Goal: Task Accomplishment & Management: Use online tool/utility

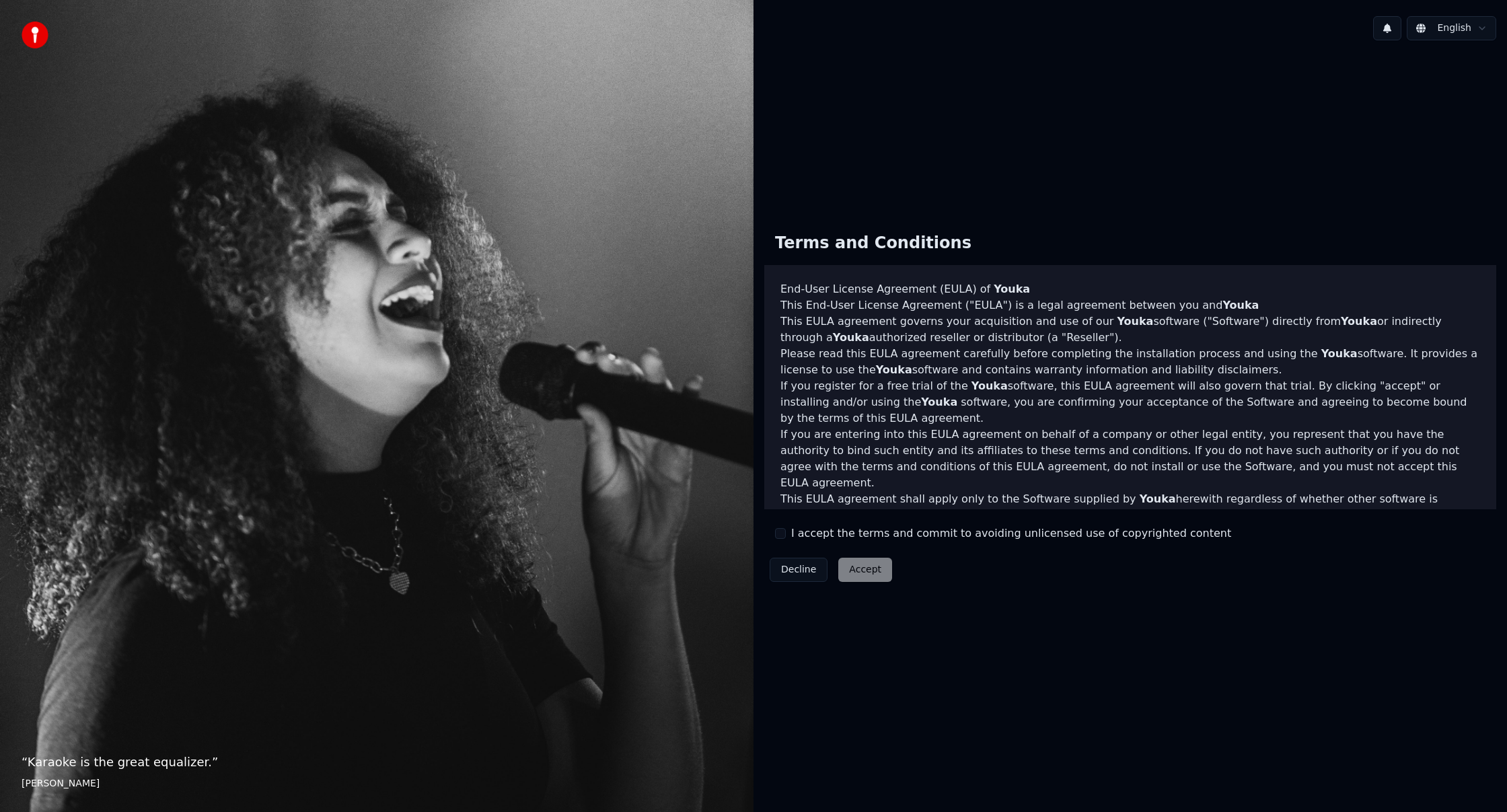
click at [781, 535] on button "I accept the terms and commit to avoiding unlicensed use of copyrighted content" at bounding box center [780, 533] width 11 height 11
click at [870, 575] on button "Accept" at bounding box center [865, 569] width 54 height 24
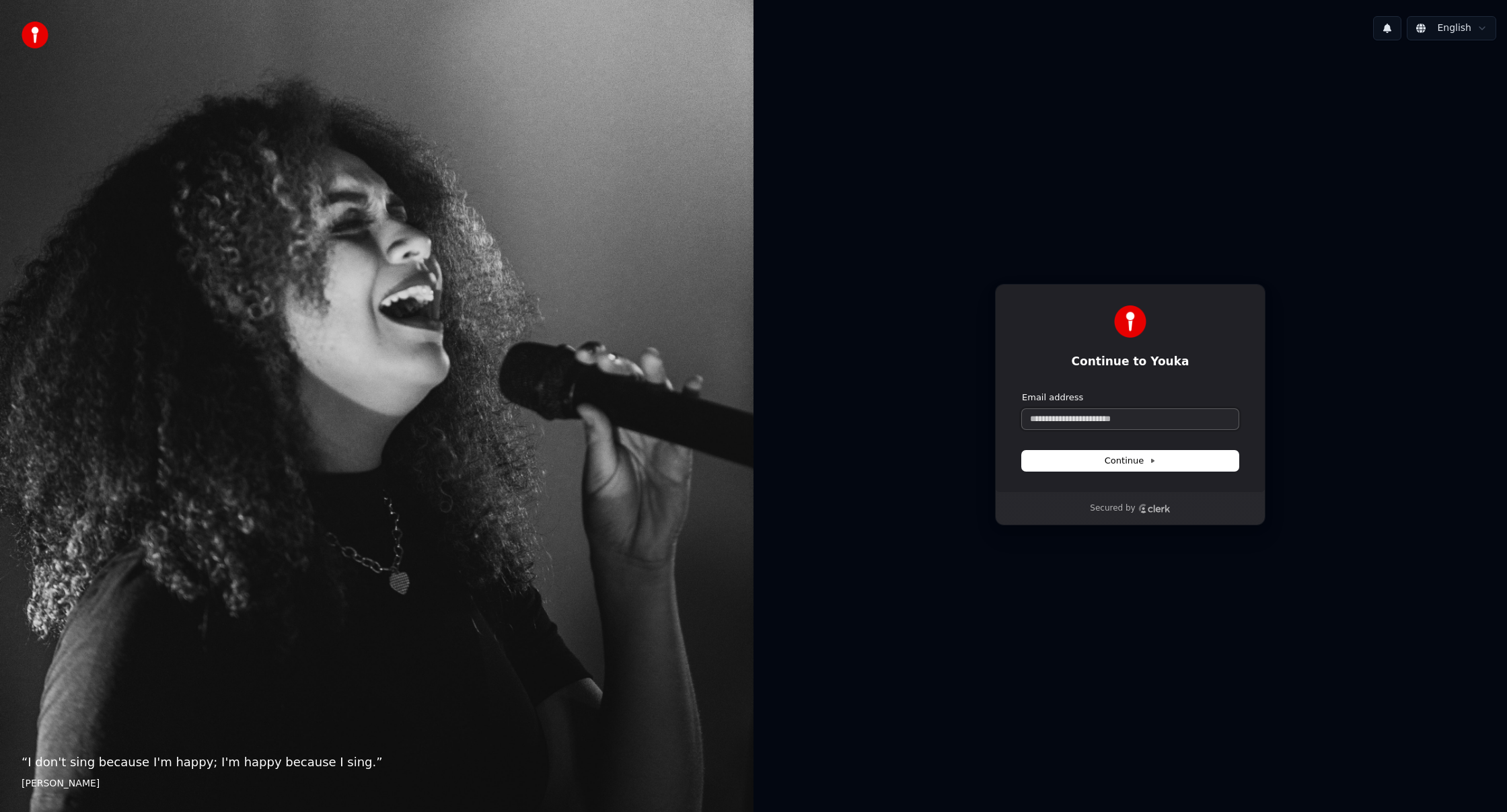
click at [1127, 419] on input "Email address" at bounding box center [1130, 419] width 217 height 21
click at [1150, 462] on icon at bounding box center [1153, 461] width 7 height 7
type input "**********"
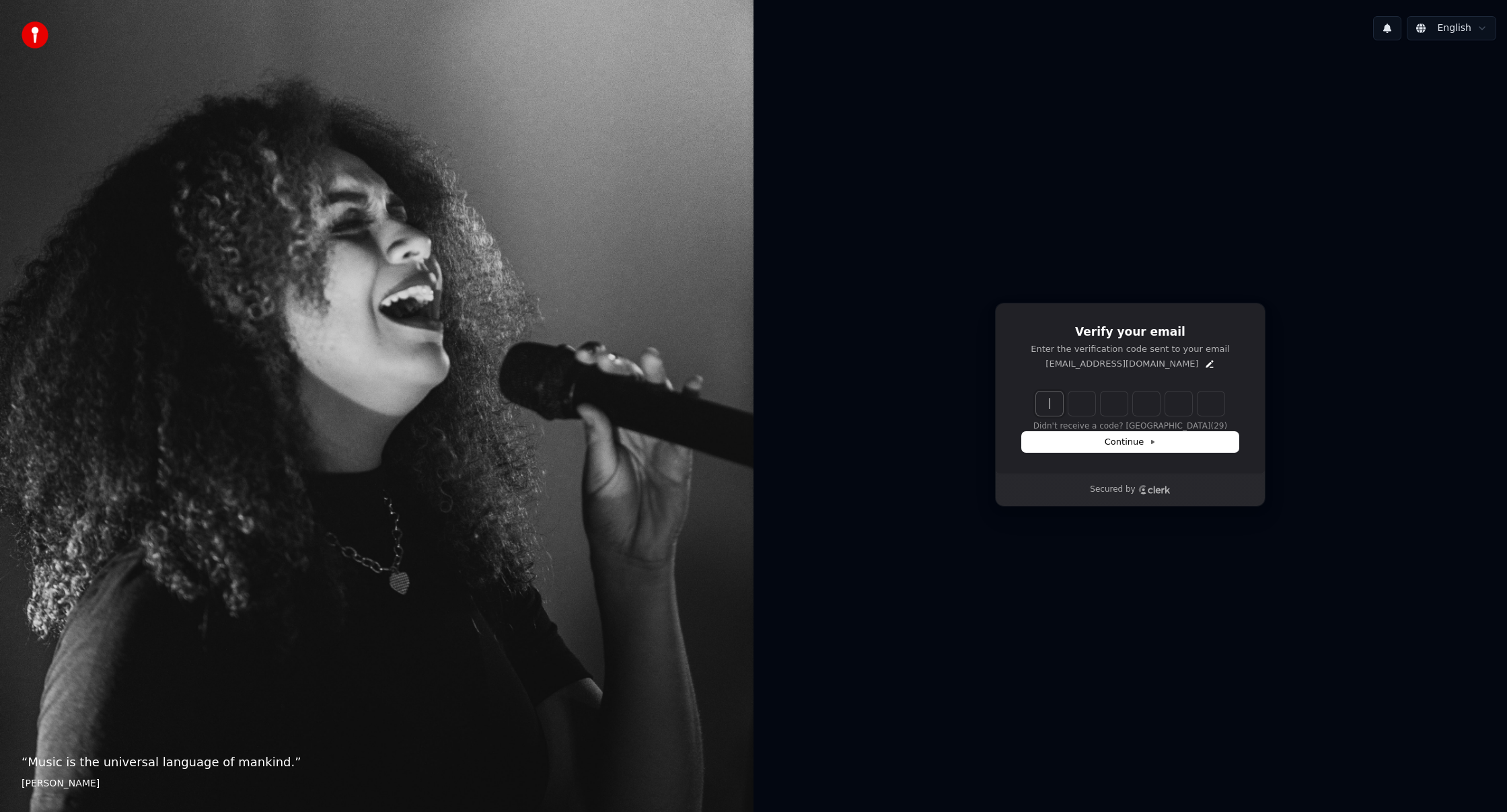
click at [1050, 407] on input "Enter verification code" at bounding box center [1143, 404] width 215 height 24
type input "******"
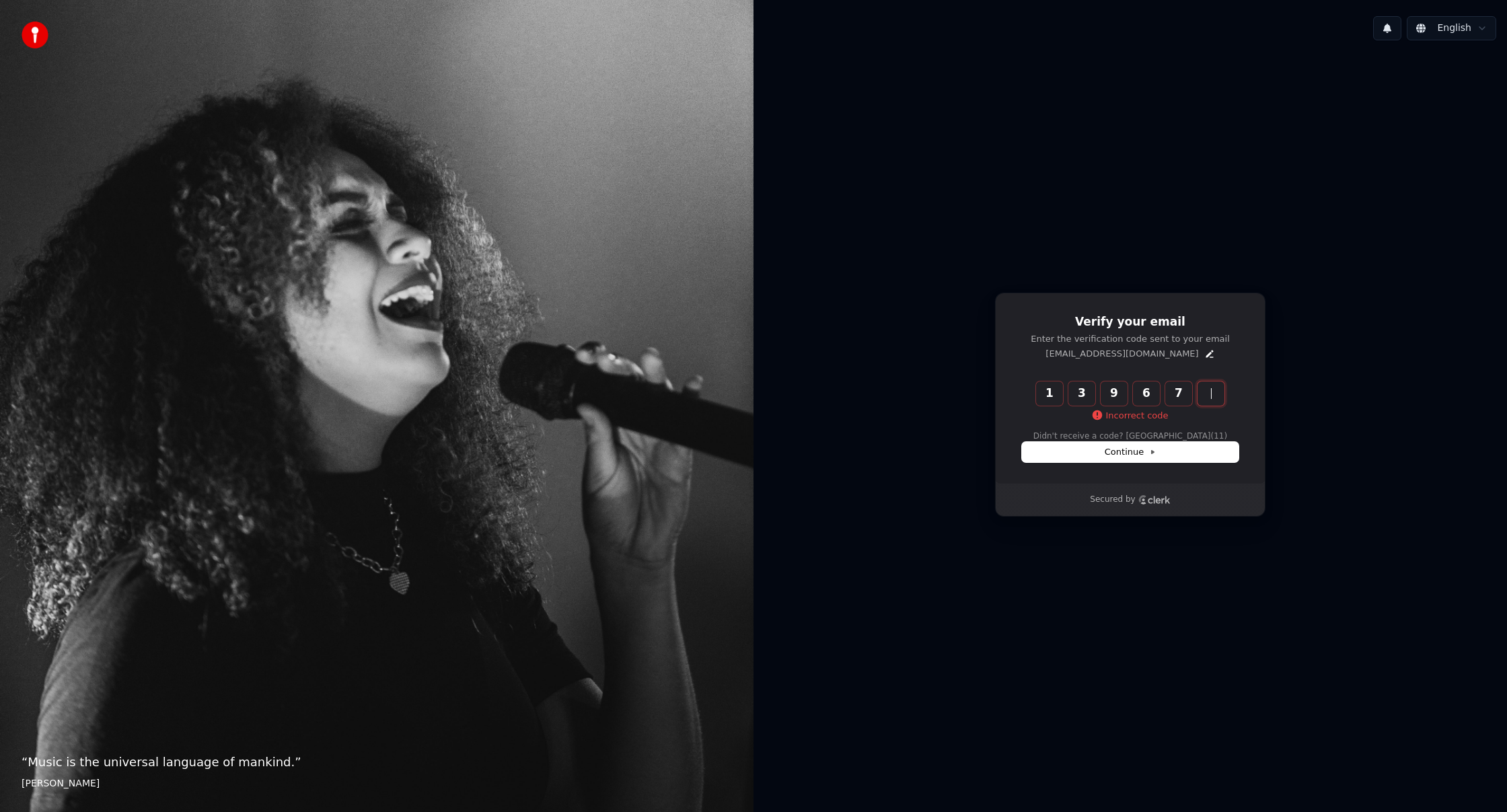
type input "******"
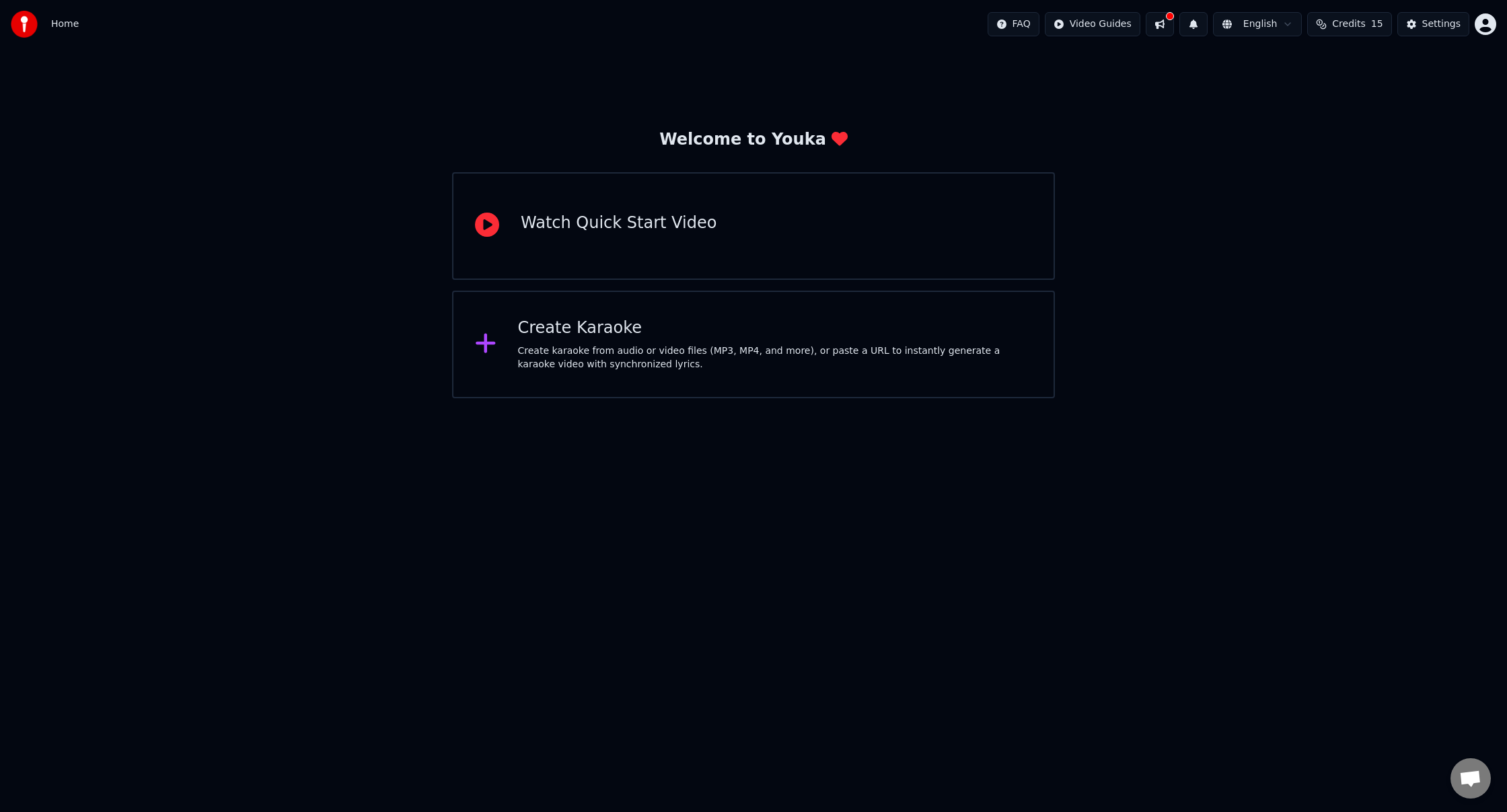
click at [726, 329] on div "Create Karaoke" at bounding box center [775, 329] width 515 height 21
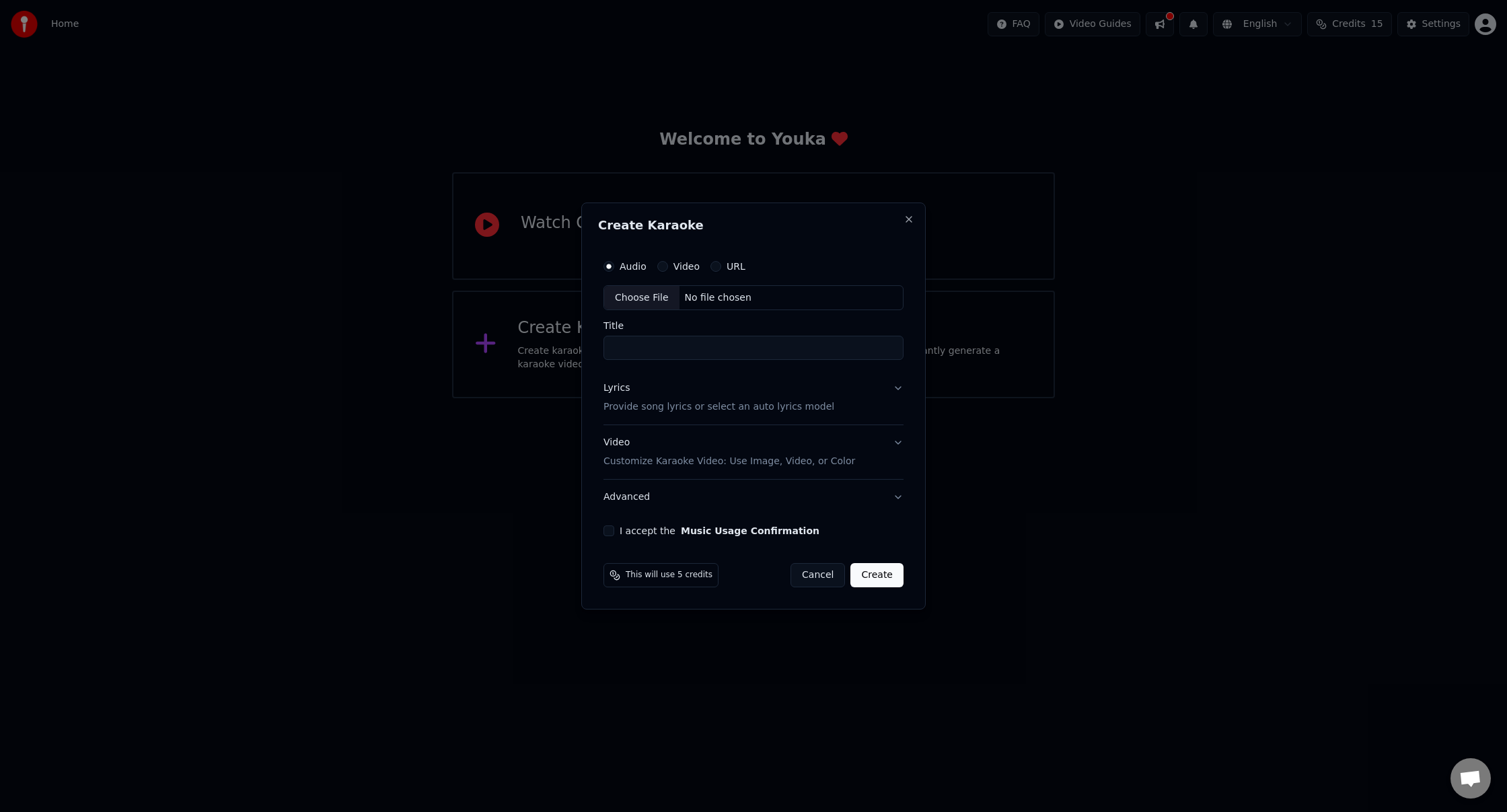
click at [667, 268] on div "Video" at bounding box center [678, 266] width 42 height 11
click at [662, 268] on button "Video" at bounding box center [662, 266] width 11 height 11
click at [690, 353] on input "Title" at bounding box center [754, 348] width 300 height 24
type input "**********"
click at [898, 391] on button "Lyrics Provide song lyrics or select an auto lyrics model" at bounding box center [754, 398] width 300 height 54
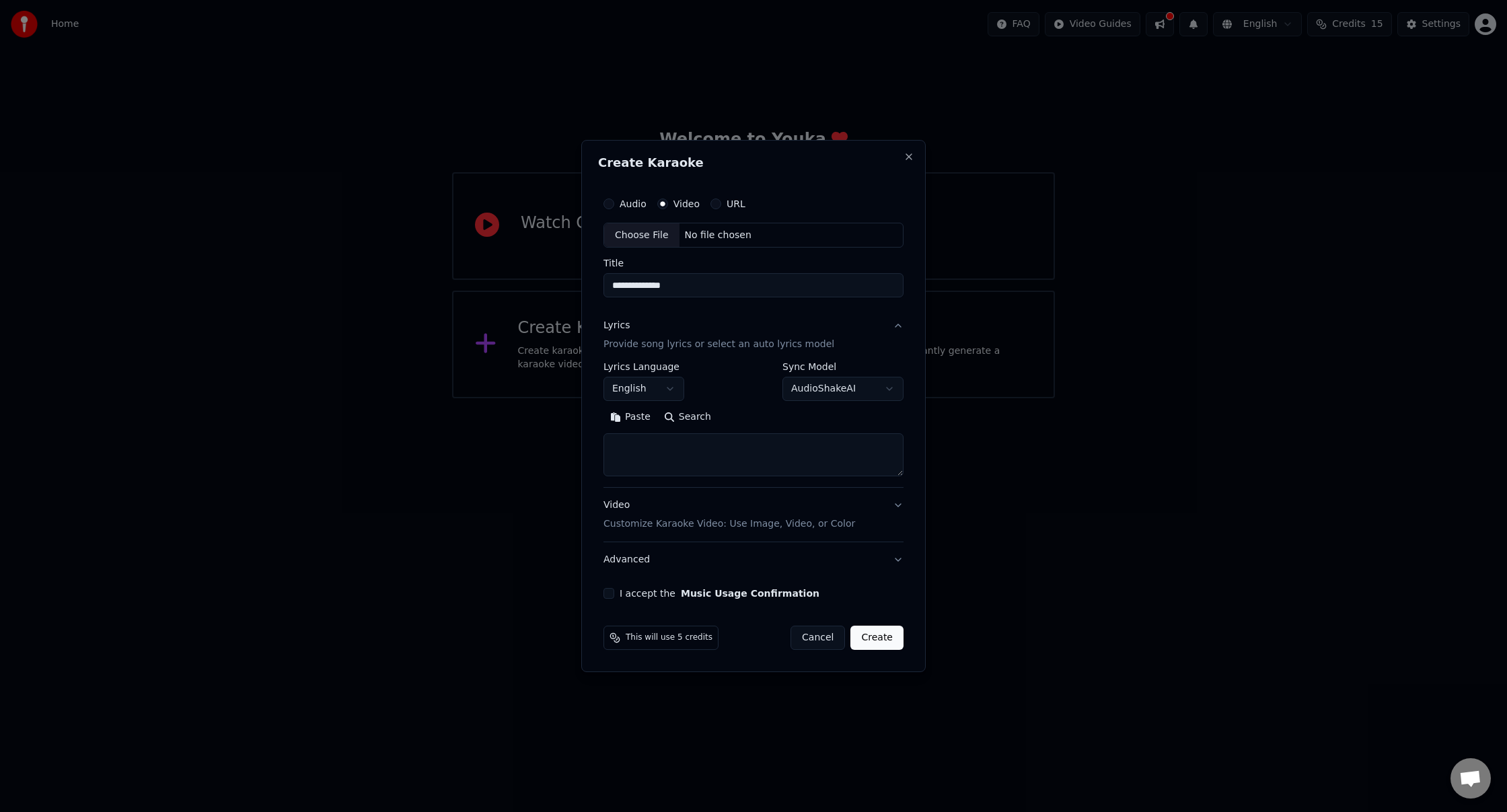
click at [754, 464] on textarea at bounding box center [754, 455] width 300 height 43
click at [894, 510] on button "Video Customize Karaoke Video: Use Image, Video, or Color" at bounding box center [754, 515] width 300 height 54
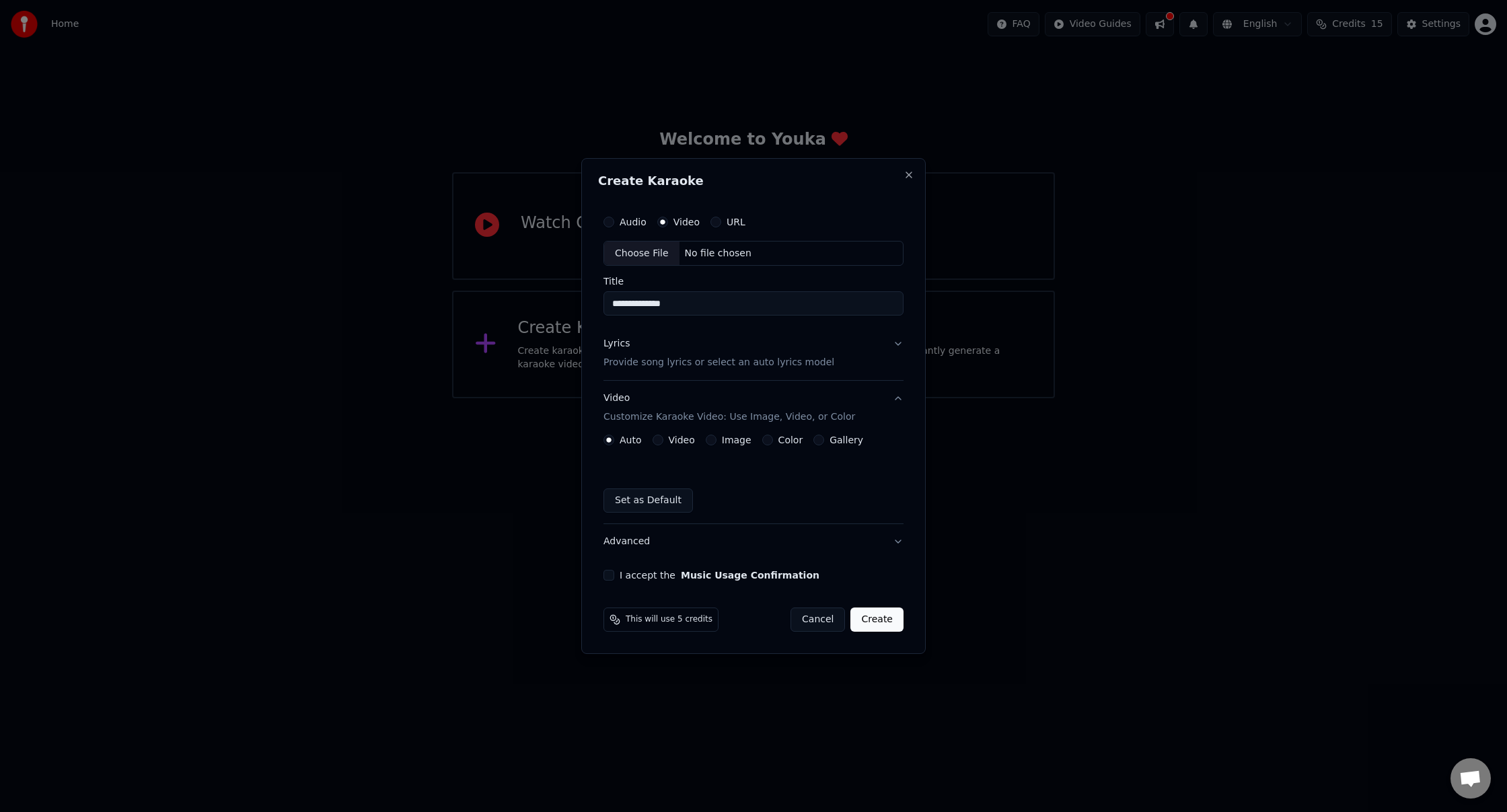
click at [664, 441] on div "Video" at bounding box center [674, 440] width 42 height 11
drag, startPoint x: 645, startPoint y: 446, endPoint x: 654, endPoint y: 443, distance: 9.5
click at [653, 444] on div "Auto Video Image Color Gallery" at bounding box center [733, 440] width 259 height 11
click at [656, 443] on button "Video" at bounding box center [658, 440] width 11 height 11
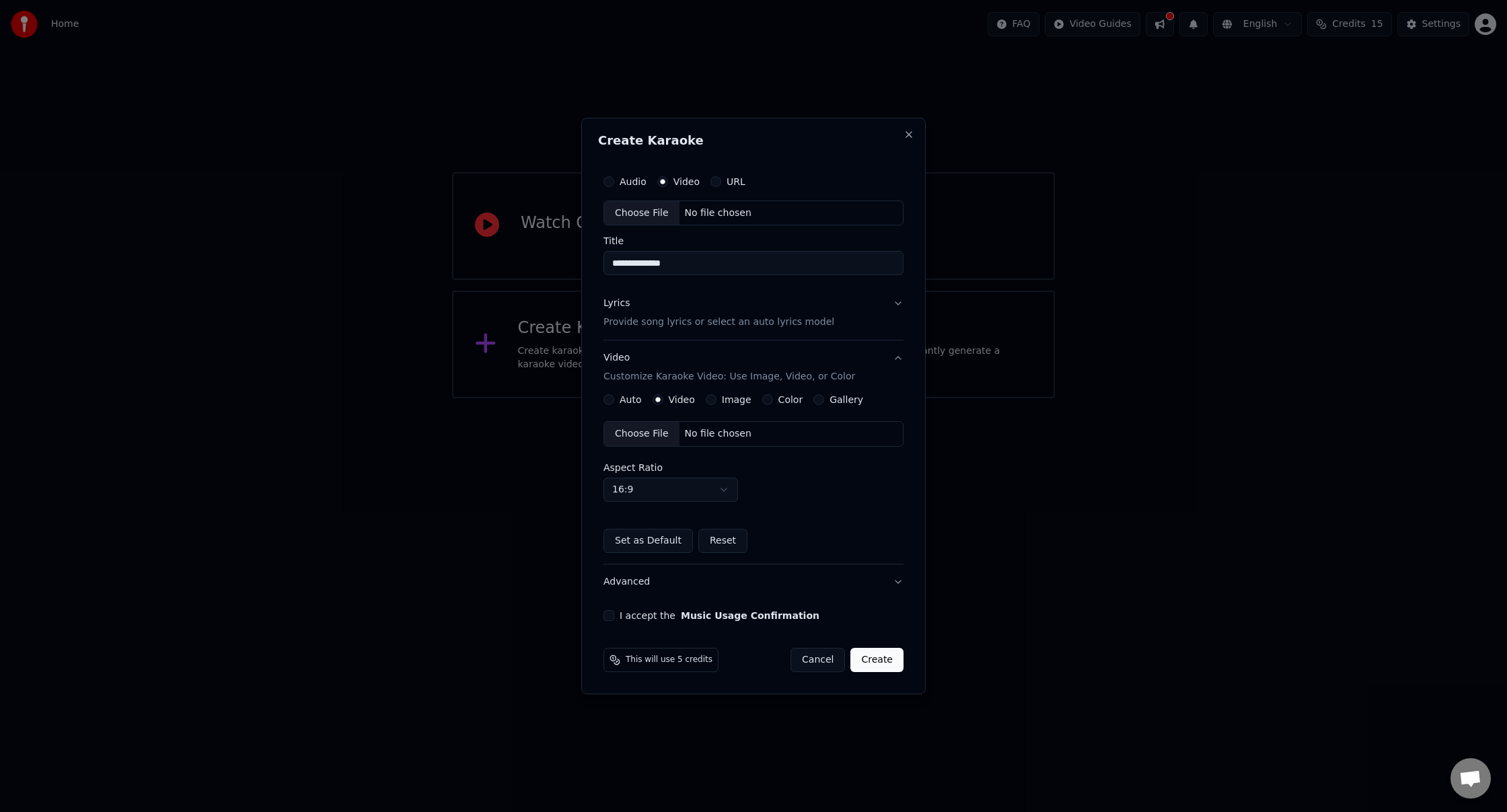
click at [700, 431] on div "No file chosen" at bounding box center [718, 434] width 77 height 13
click at [610, 403] on button "Auto" at bounding box center [609, 399] width 11 height 11
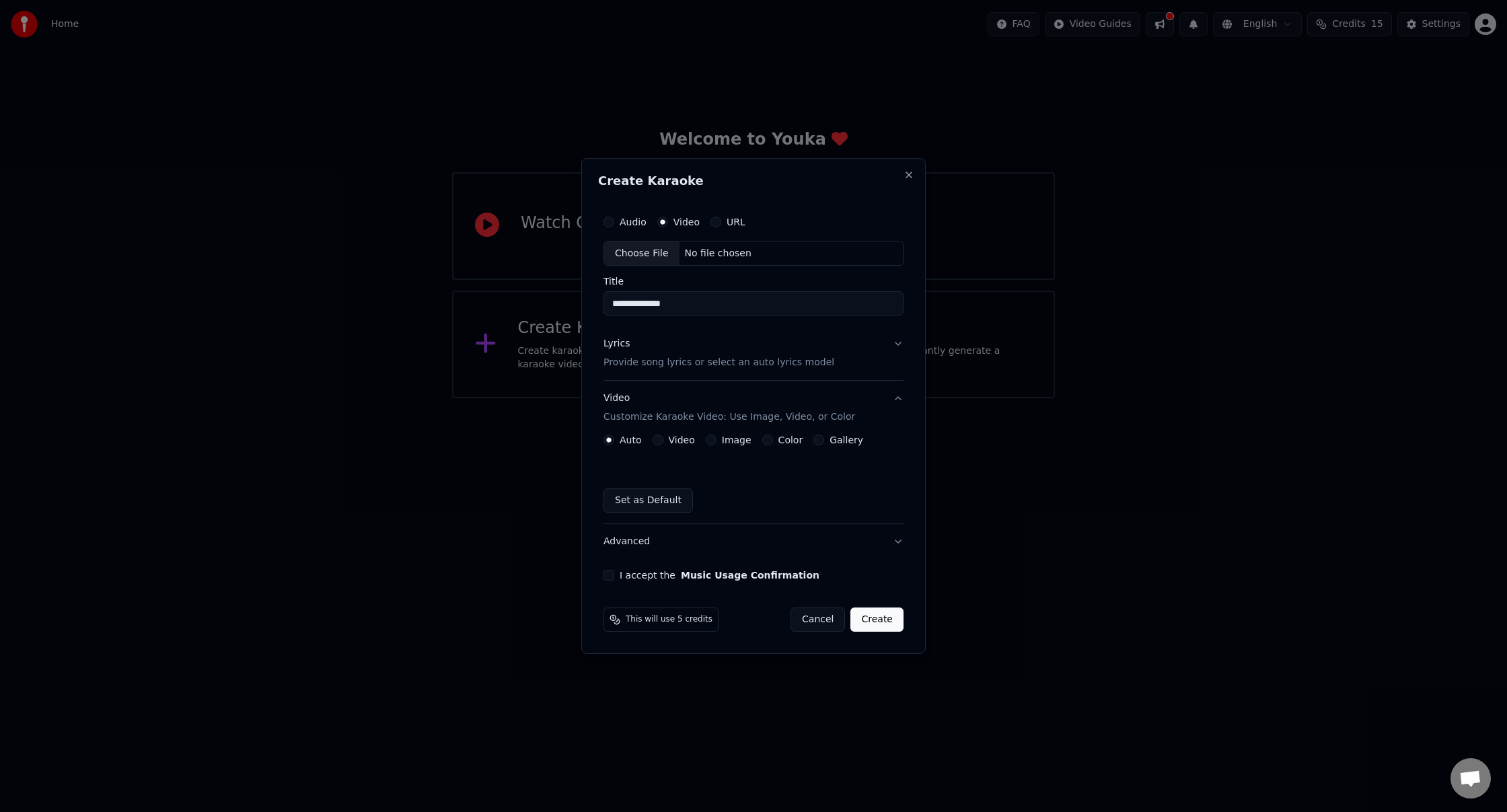
click at [896, 345] on button "Lyrics Provide song lyrics or select an auto lyrics model" at bounding box center [754, 353] width 300 height 54
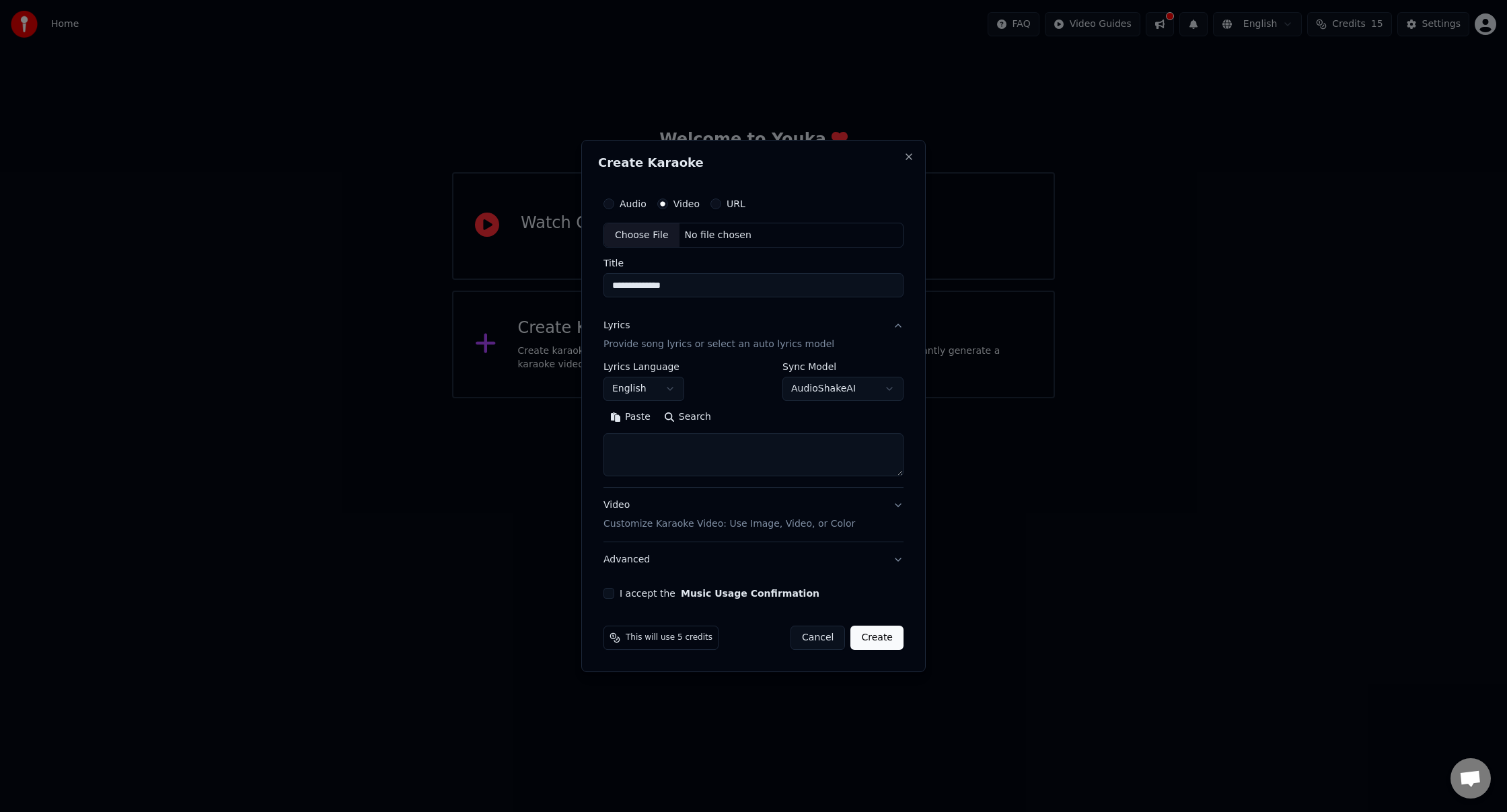
click at [875, 387] on body "**********" at bounding box center [754, 199] width 1507 height 399
click at [606, 205] on button "Audio" at bounding box center [609, 203] width 11 height 11
click at [642, 235] on div "Choose File" at bounding box center [642, 235] width 76 height 24
click at [729, 291] on input "Title" at bounding box center [754, 286] width 300 height 24
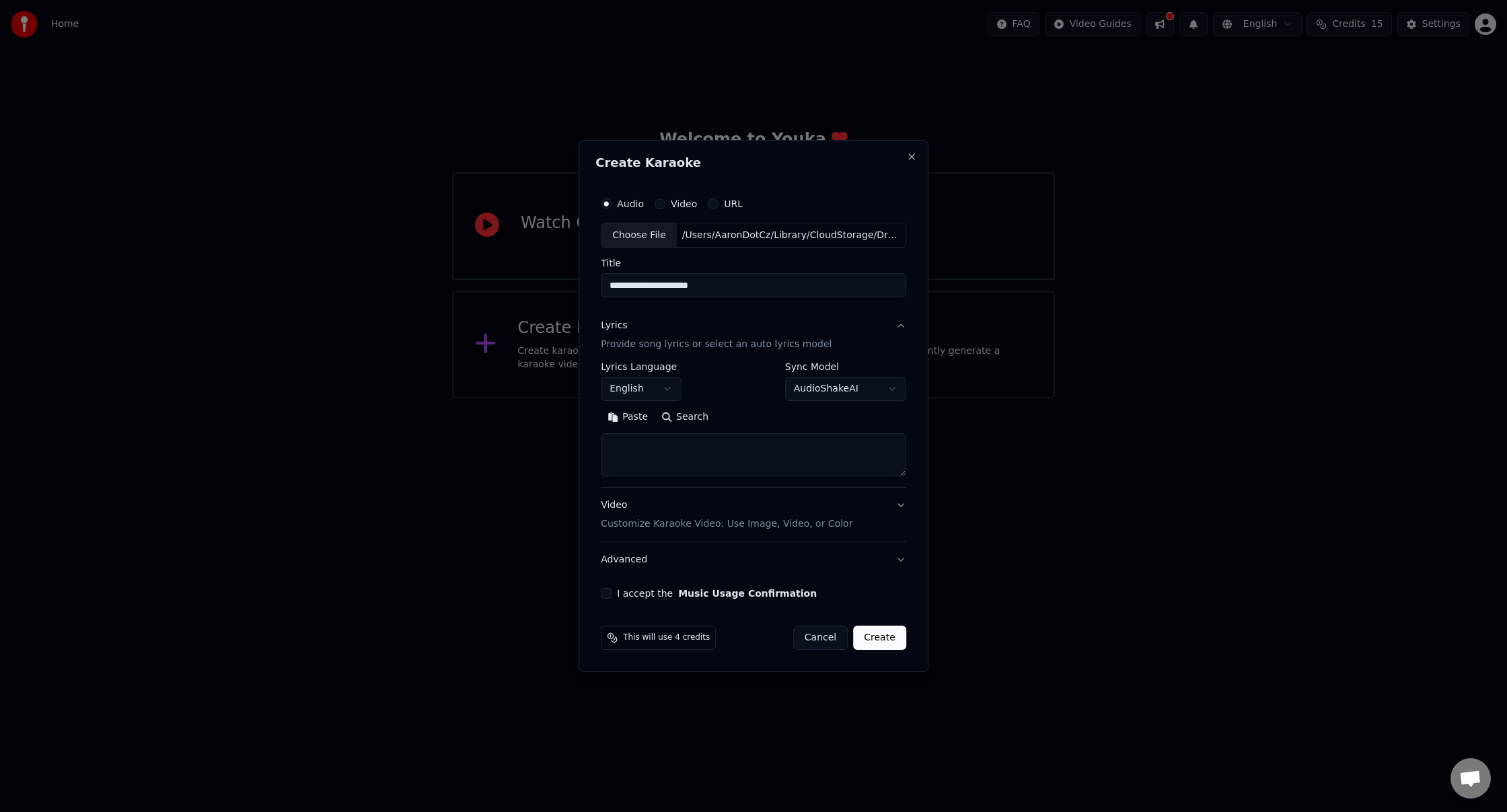
drag, startPoint x: 754, startPoint y: 289, endPoint x: 682, endPoint y: 287, distance: 72.0
click at [680, 287] on input "**********" at bounding box center [754, 286] width 306 height 24
type input "**********"
click at [702, 453] on textarea at bounding box center [754, 455] width 306 height 43
click at [635, 418] on button "Paste" at bounding box center [628, 418] width 54 height 21
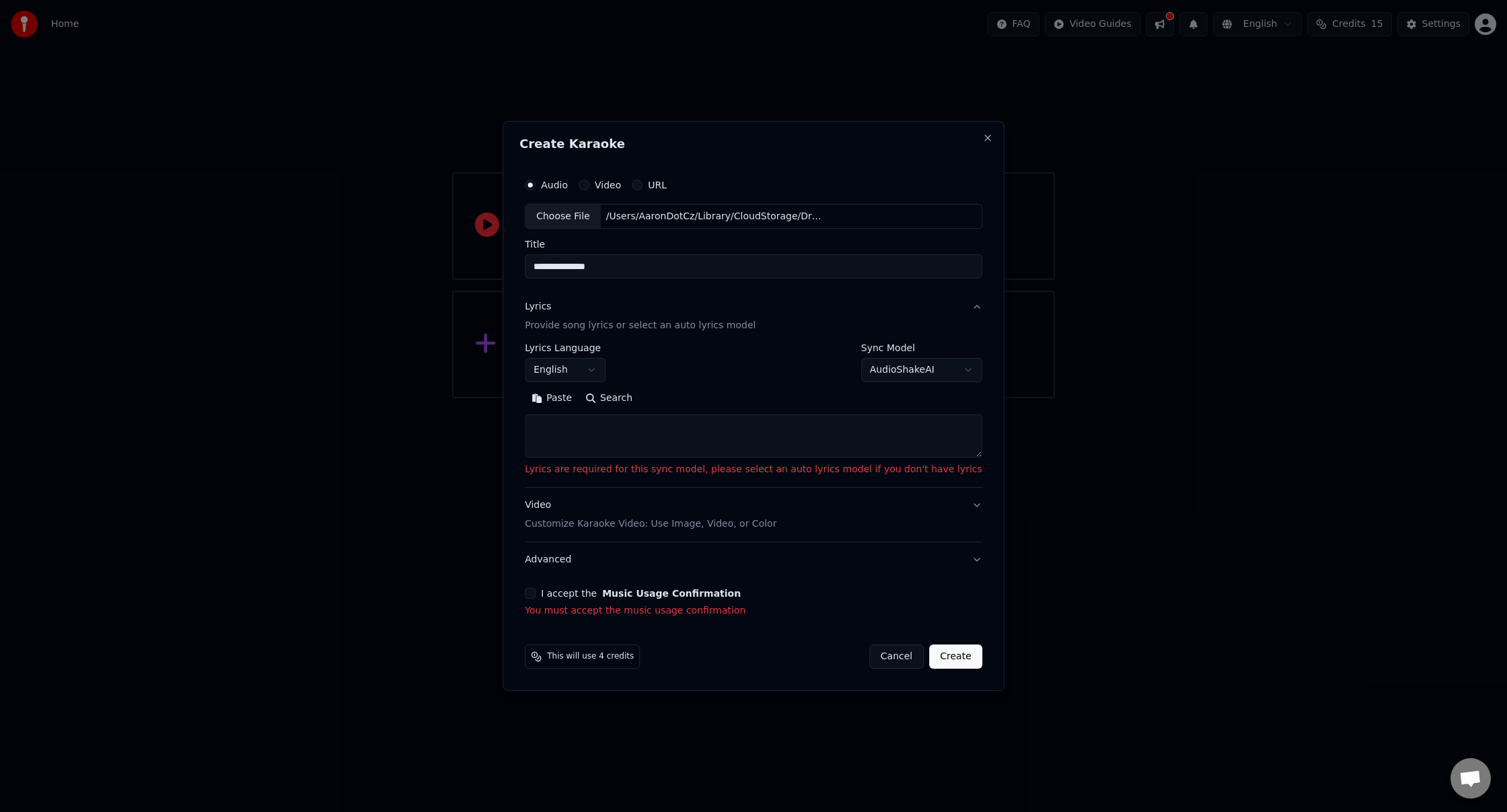
click at [623, 419] on textarea at bounding box center [754, 436] width 458 height 43
click at [603, 428] on textarea at bounding box center [754, 436] width 458 height 43
click at [632, 269] on input "**********" at bounding box center [754, 267] width 458 height 24
click at [635, 268] on input "**********" at bounding box center [754, 267] width 458 height 24
click at [629, 269] on input "**********" at bounding box center [754, 267] width 458 height 24
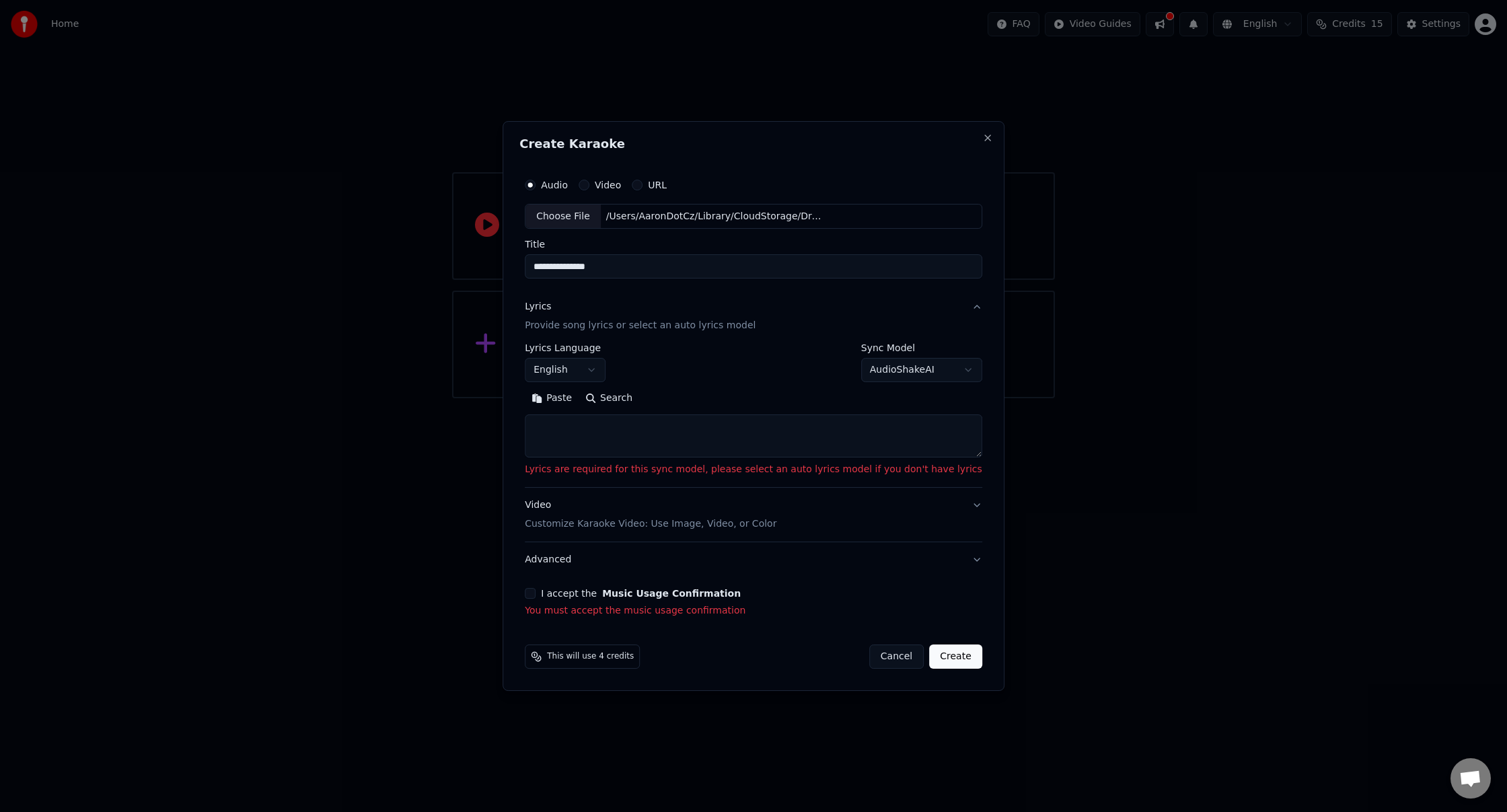
click at [631, 268] on input "**********" at bounding box center [754, 267] width 458 height 24
click at [624, 268] on input "**********" at bounding box center [754, 267] width 458 height 24
click at [671, 302] on div "Lyrics Provide song lyrics or select an auto lyrics model" at bounding box center [640, 316] width 231 height 32
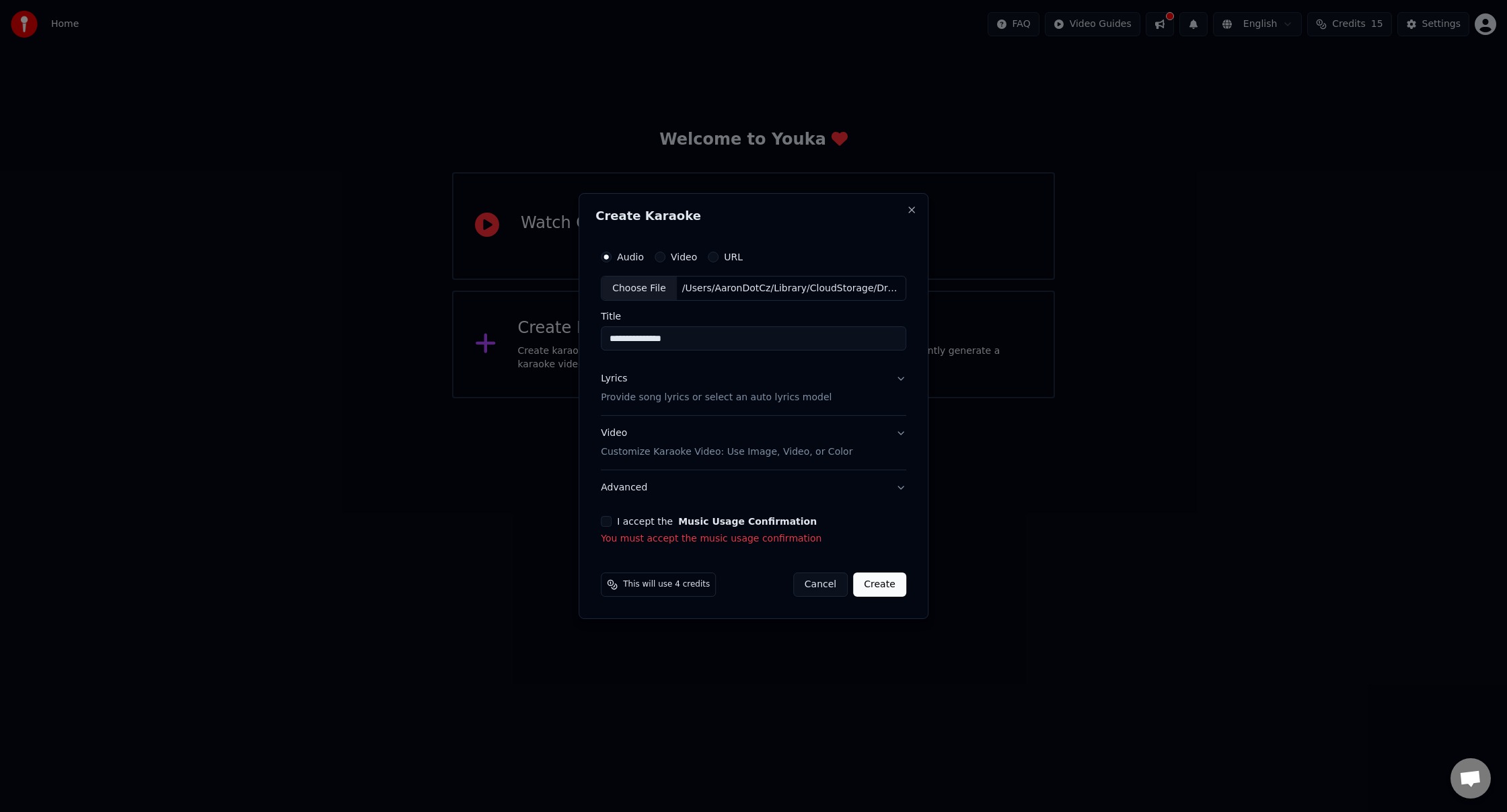
click at [693, 394] on p "Provide song lyrics or select an auto lyrics model" at bounding box center [716, 399] width 231 height 13
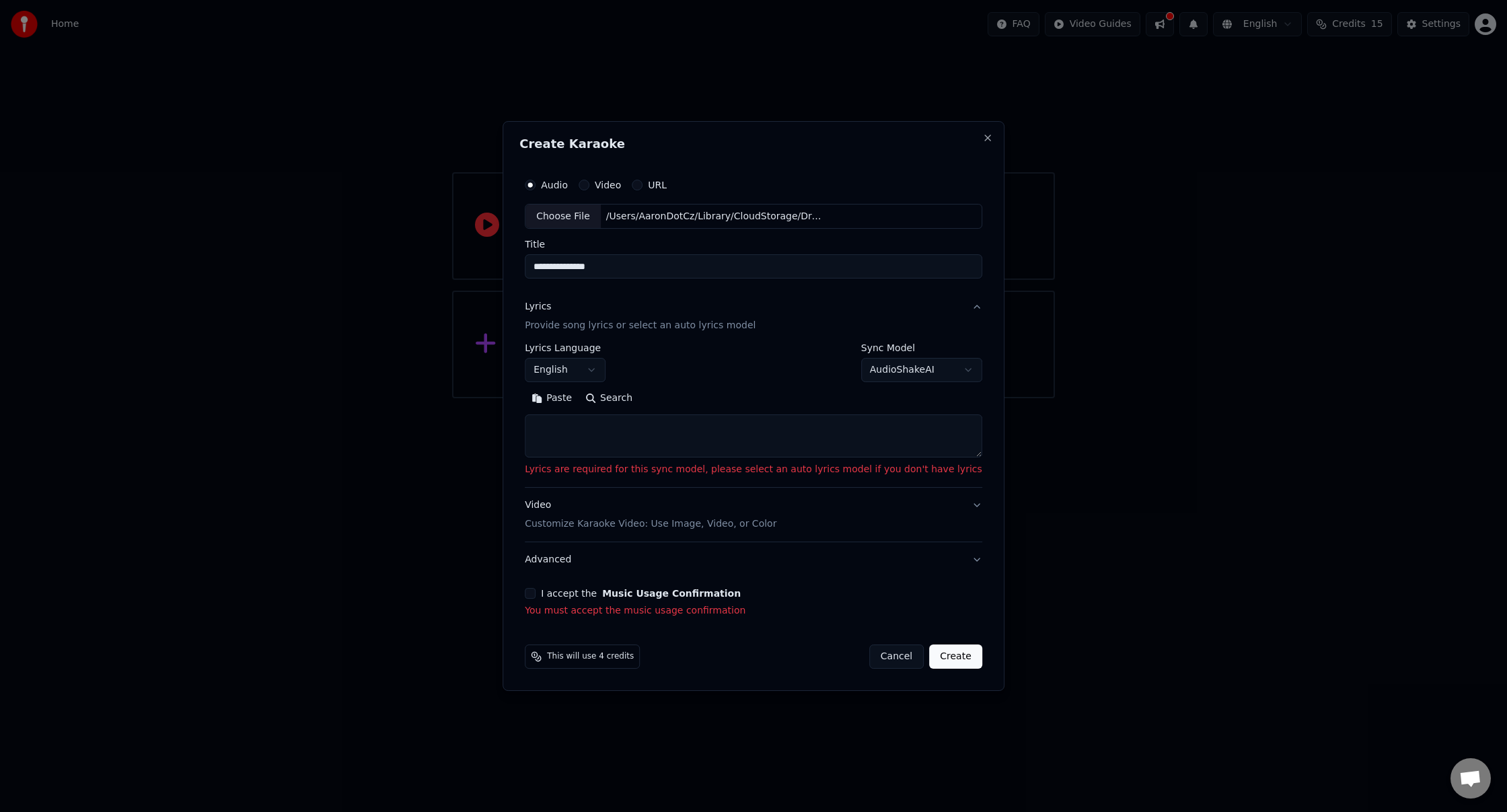
click at [642, 439] on textarea at bounding box center [754, 436] width 458 height 43
click at [573, 398] on button "Paste" at bounding box center [551, 399] width 54 height 21
type textarea "**********"
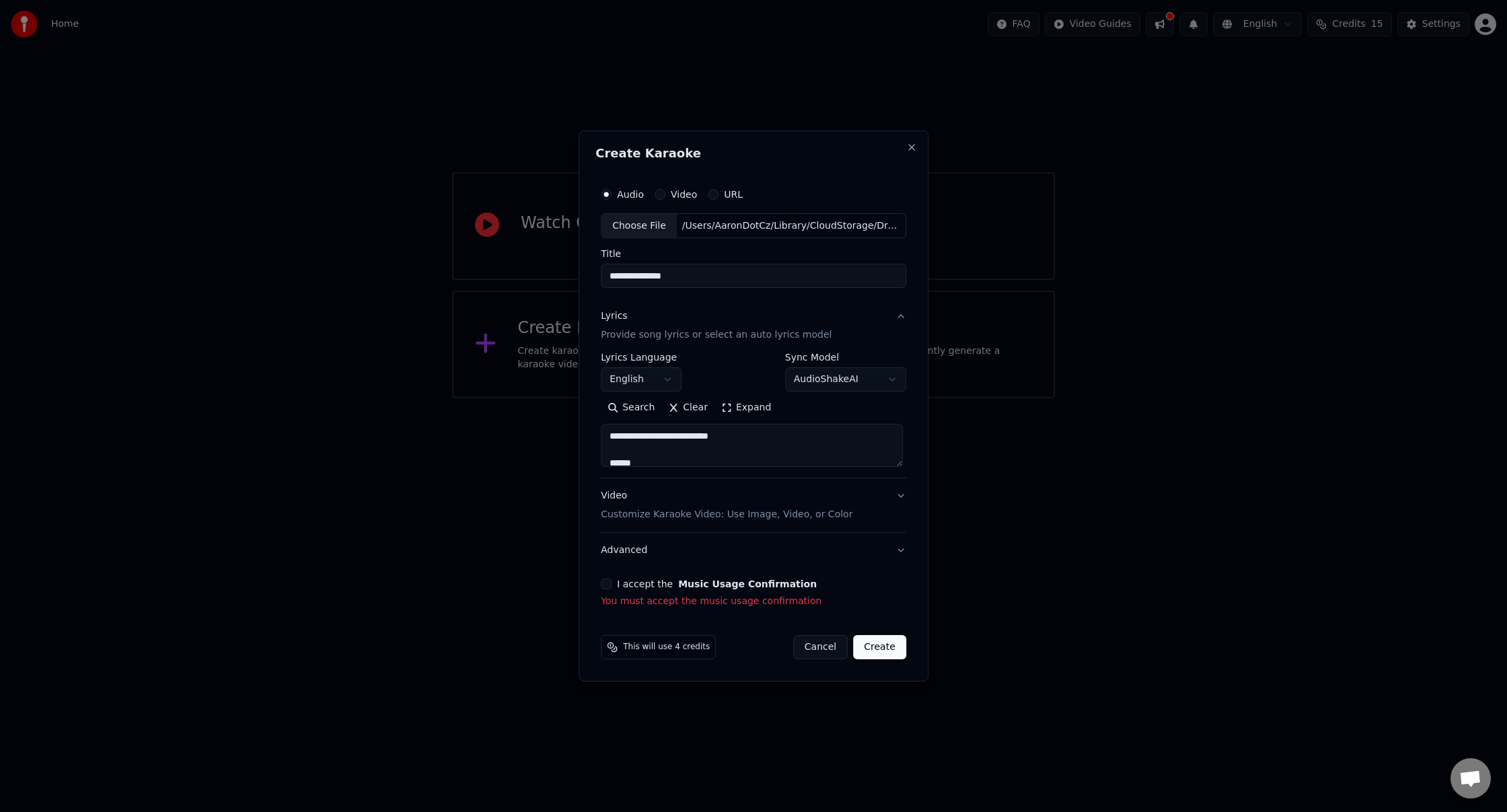
click at [896, 553] on button "Advanced" at bounding box center [754, 550] width 306 height 35
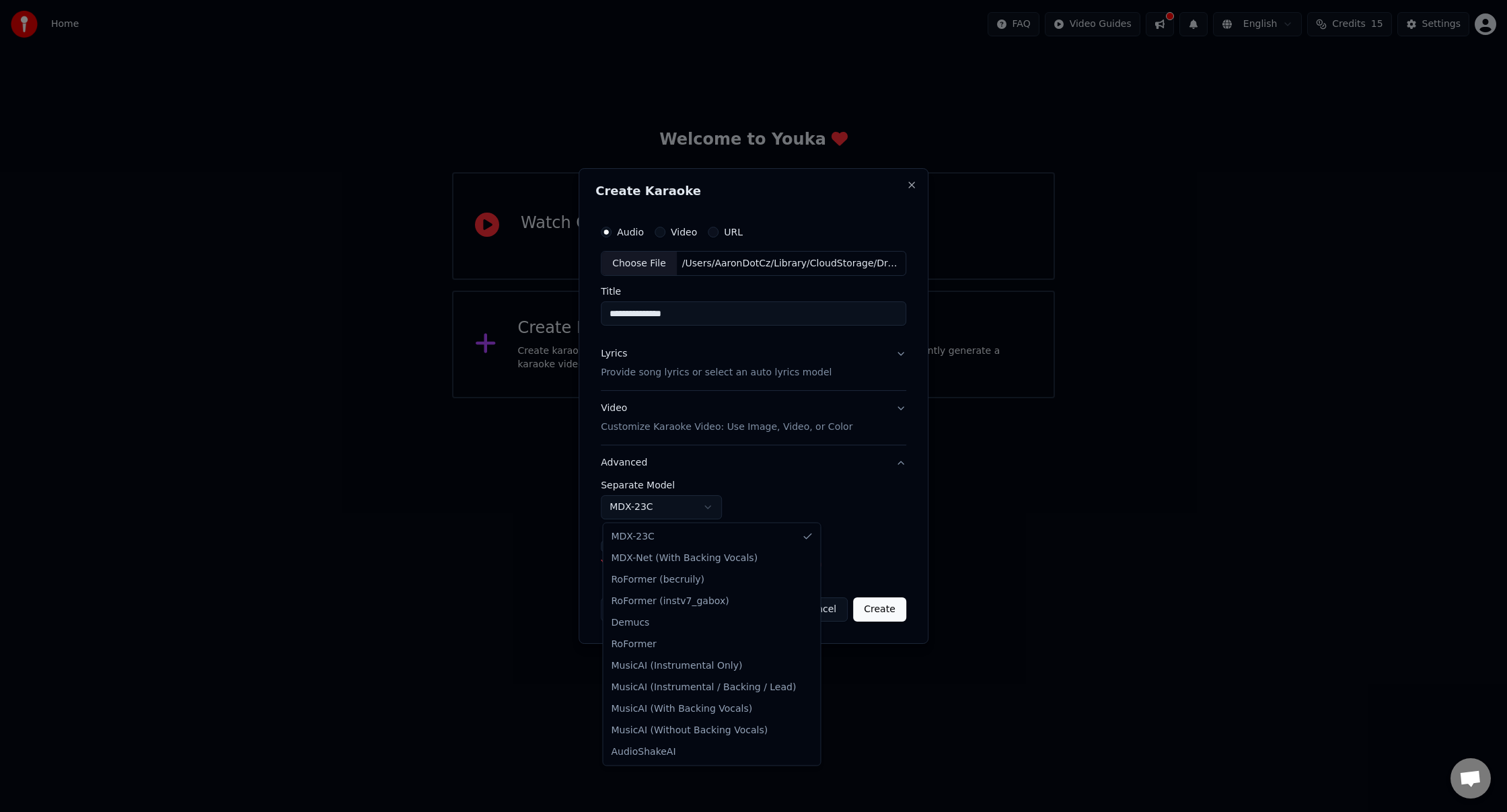
click at [678, 399] on body "**********" at bounding box center [754, 199] width 1507 height 399
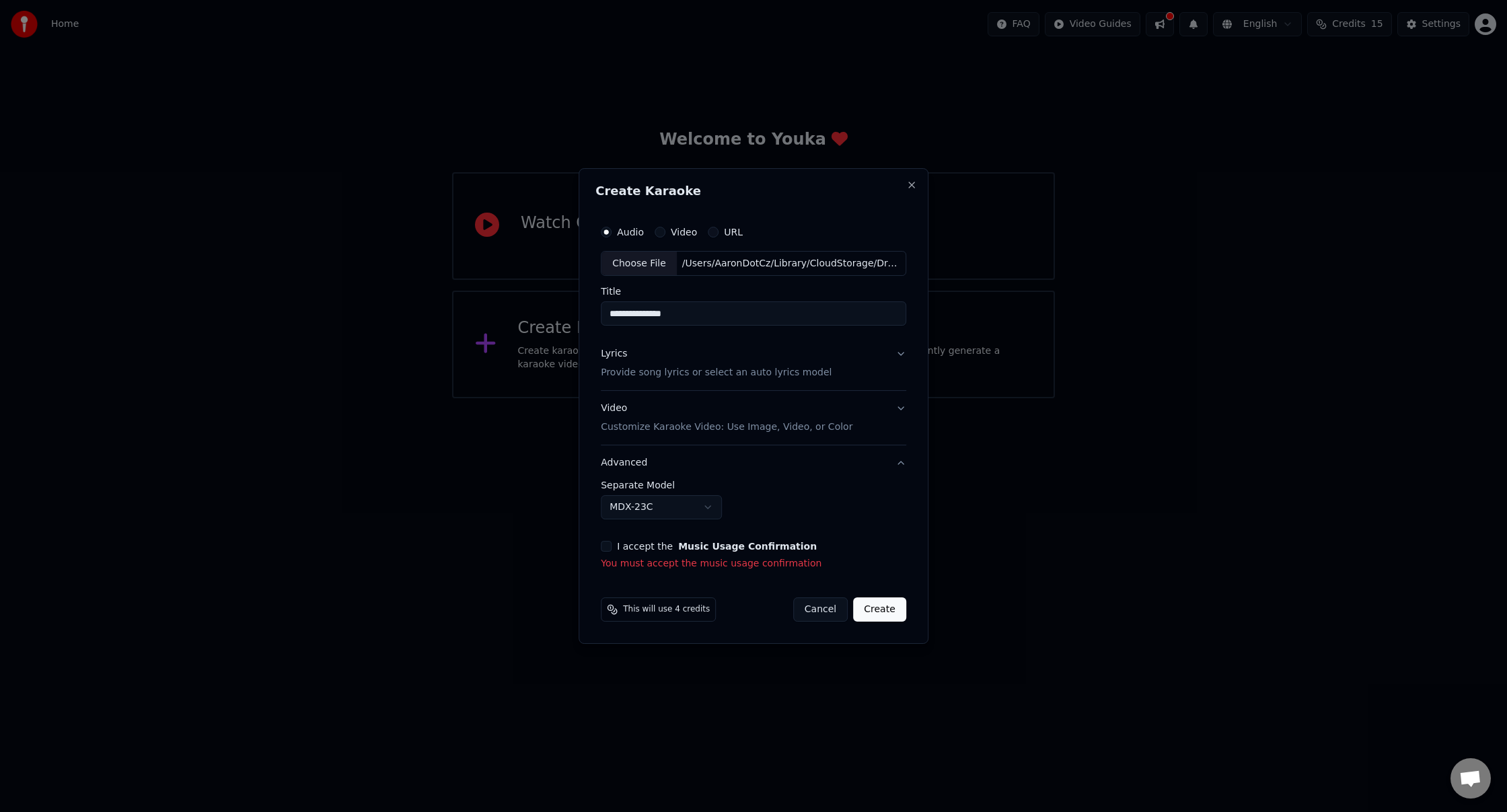
click at [897, 410] on button "Video Customize Karaoke Video: Use Image, Video, or Color" at bounding box center [754, 418] width 306 height 54
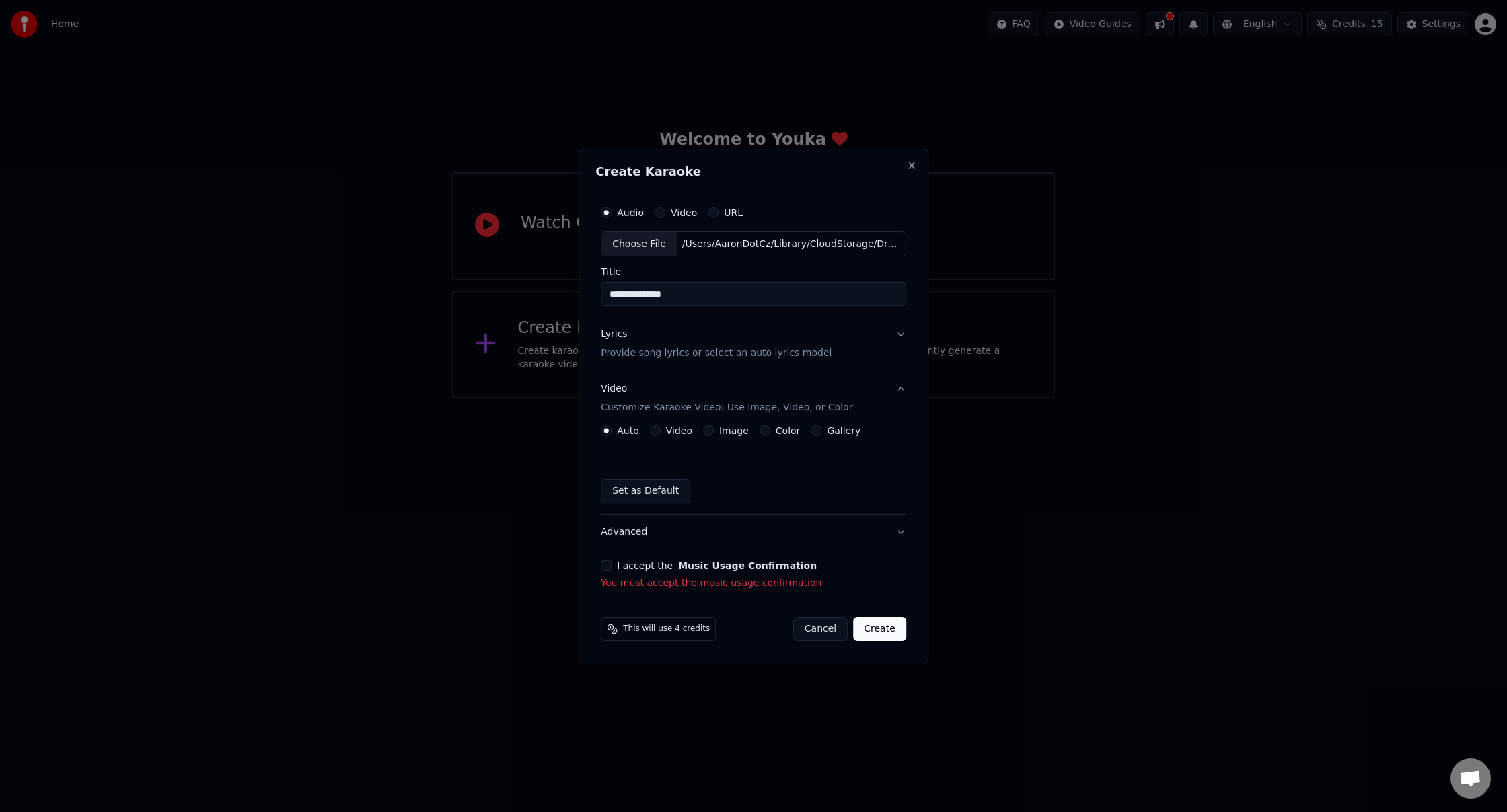
click at [900, 334] on button "Lyrics Provide song lyrics or select an auto lyrics model" at bounding box center [754, 344] width 306 height 54
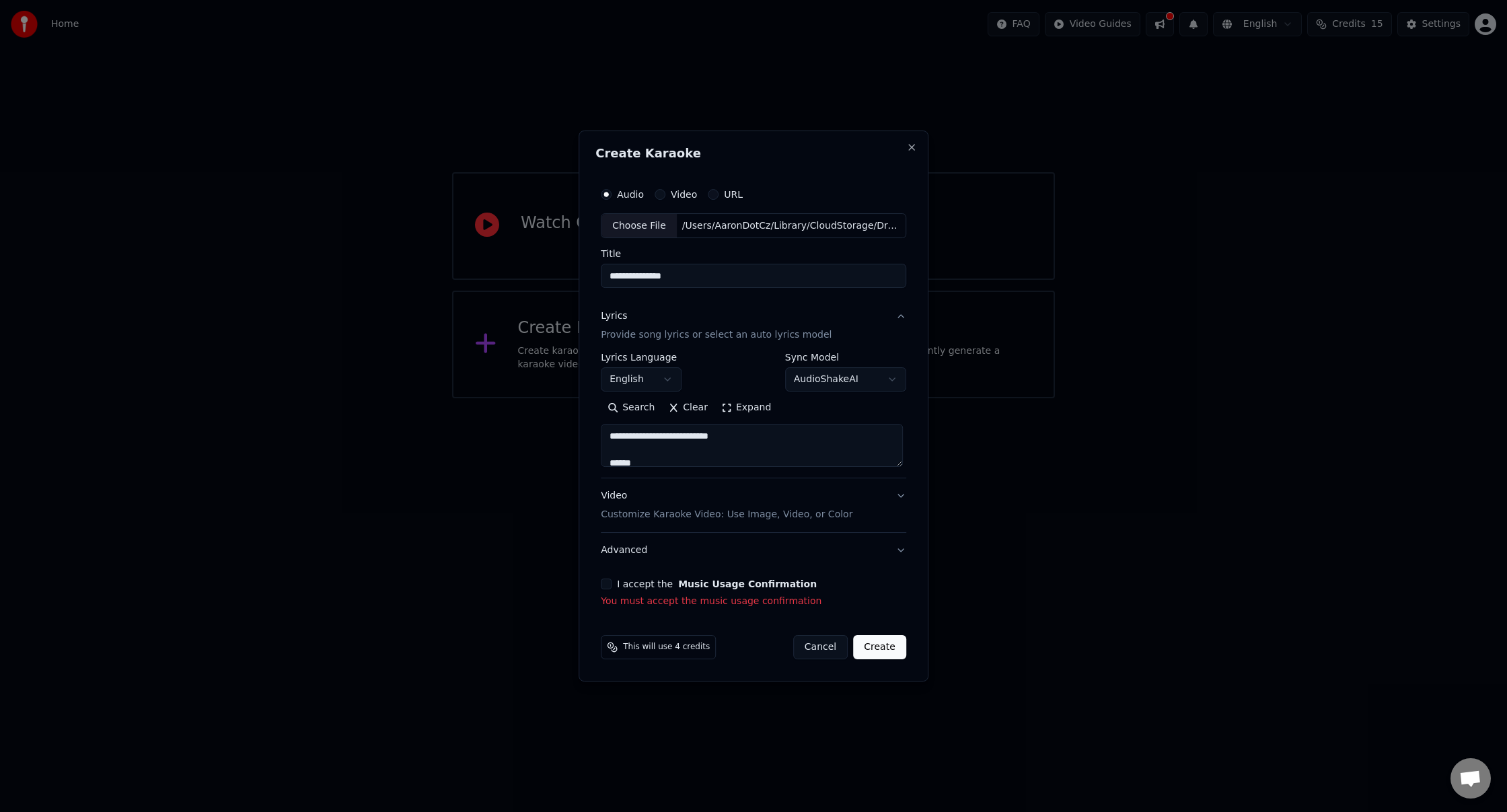
click at [887, 383] on body "**********" at bounding box center [754, 199] width 1507 height 399
click at [870, 337] on body "**********" at bounding box center [754, 199] width 1507 height 399
click at [900, 496] on button "Video Customize Karaoke Video: Use Image, Video, or Color" at bounding box center [754, 506] width 306 height 54
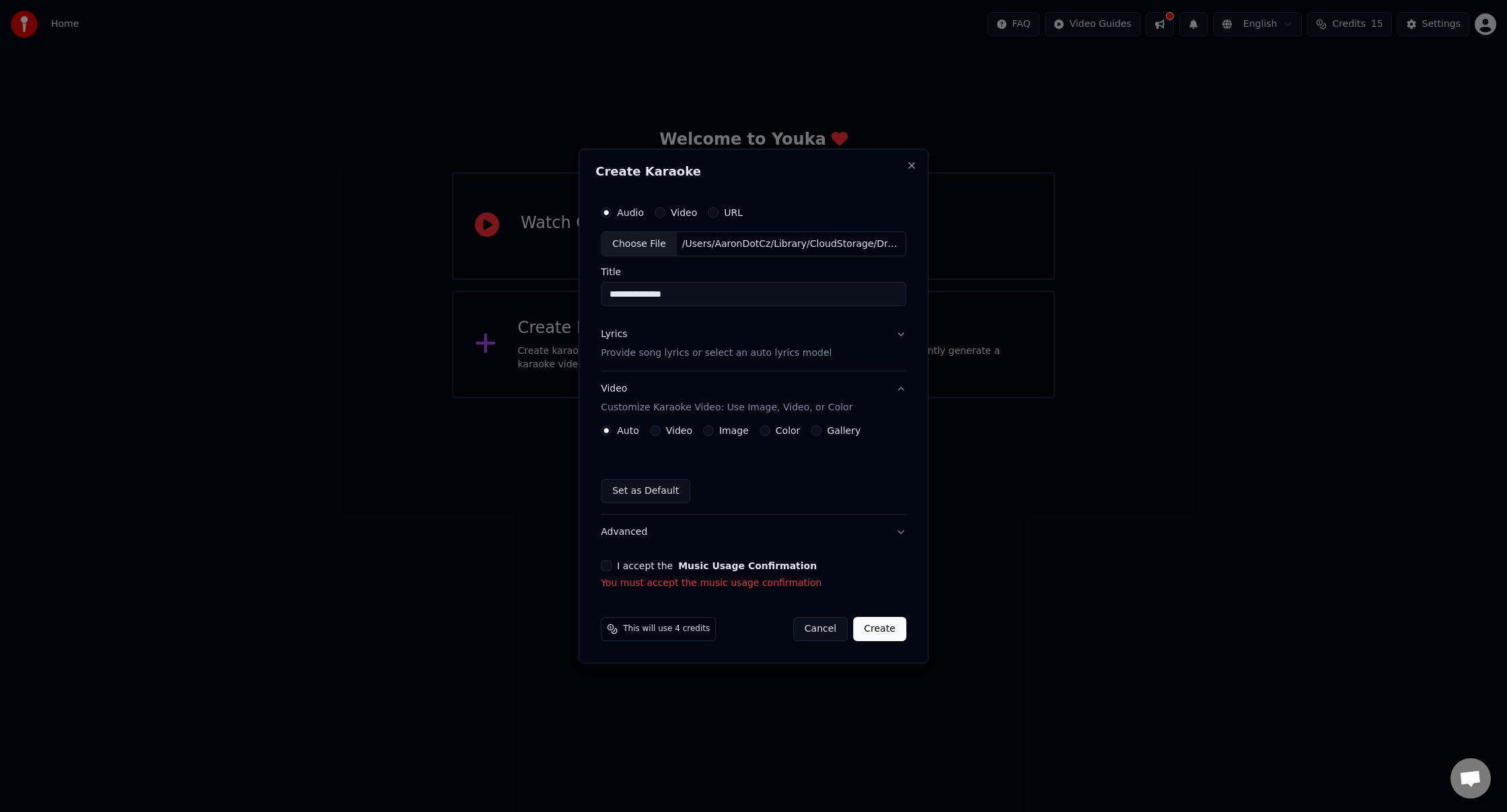
click at [811, 431] on button "Gallery" at bounding box center [816, 430] width 11 height 11
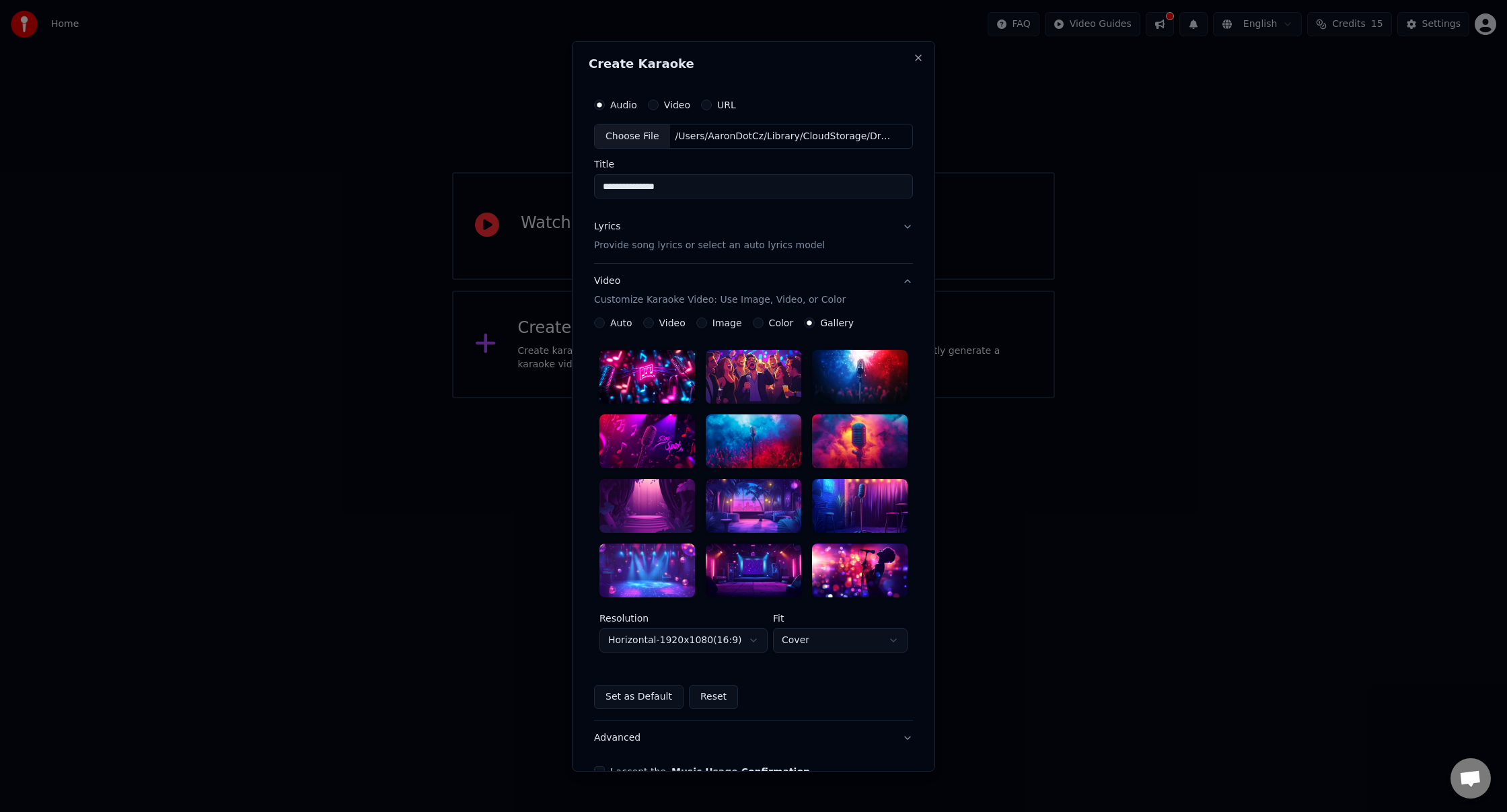
click at [705, 323] on div "Image" at bounding box center [720, 323] width 46 height 11
click at [701, 324] on button "Image" at bounding box center [702, 323] width 11 height 11
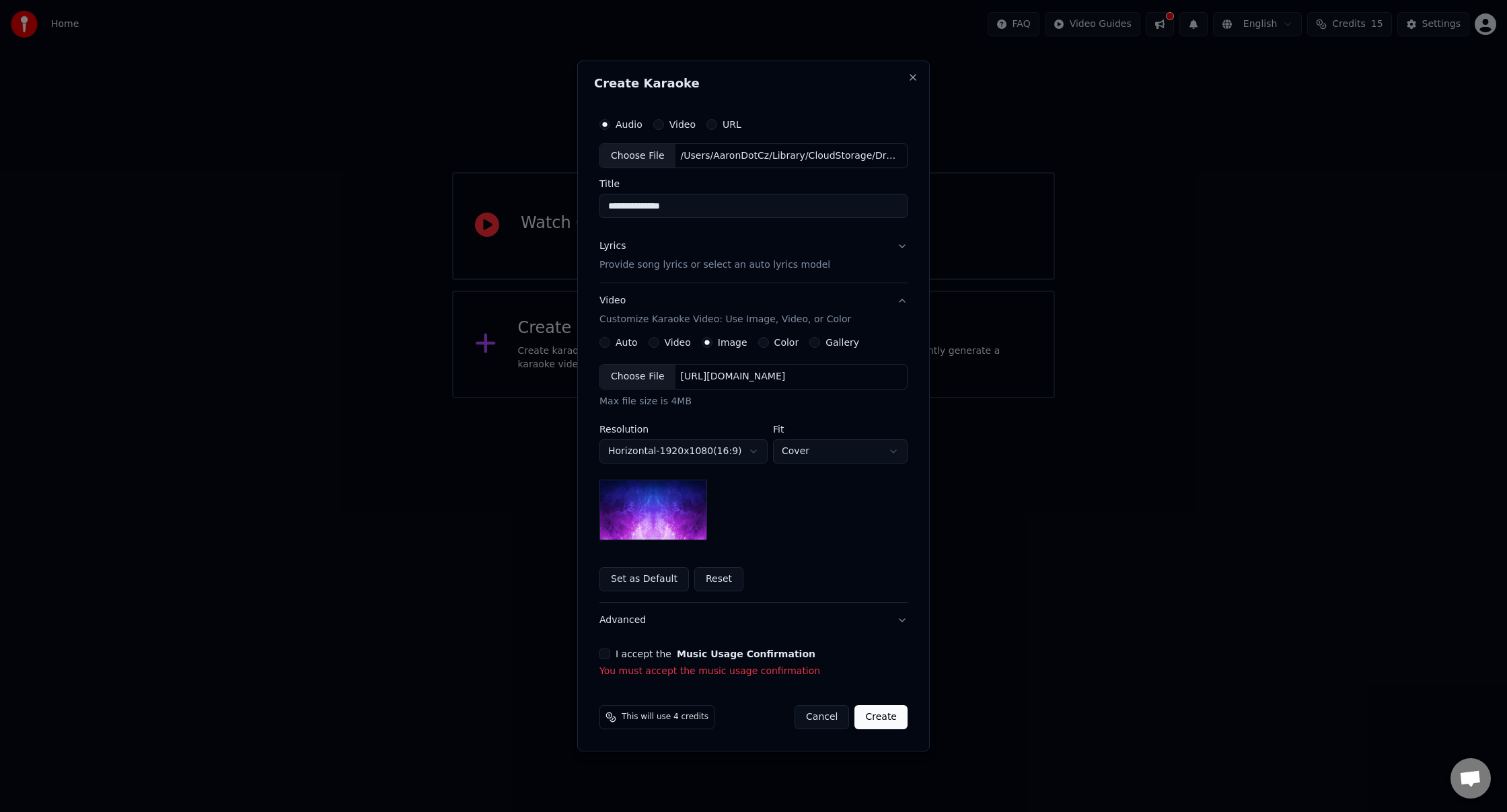
click at [637, 374] on div "Choose File" at bounding box center [638, 376] width 76 height 24
click at [749, 399] on body "**********" at bounding box center [754, 199] width 1507 height 399
select select "*********"
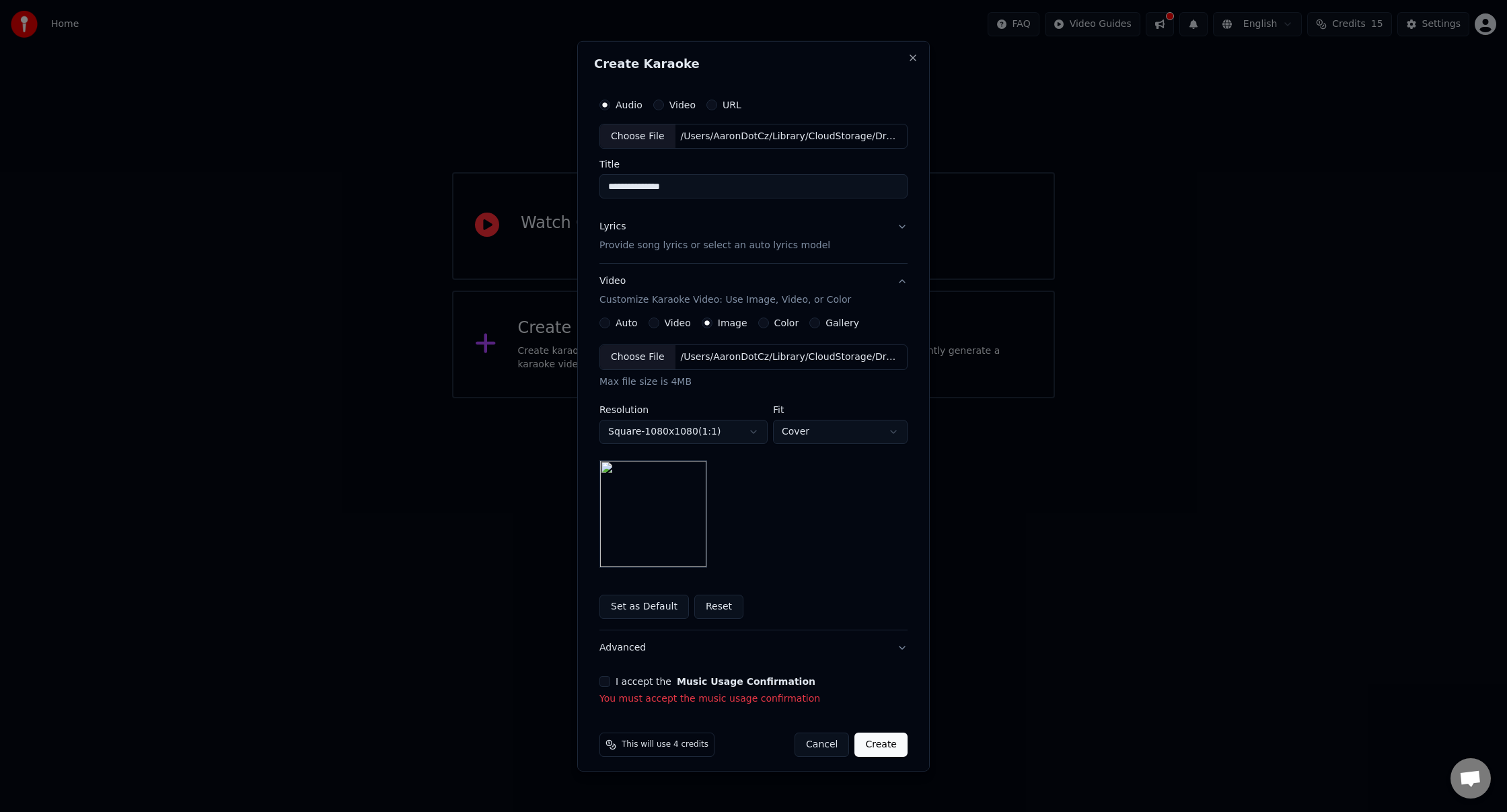
click at [856, 399] on body "**********" at bounding box center [754, 199] width 1507 height 399
click at [832, 469] on div "**********" at bounding box center [754, 455] width 308 height 223
click at [730, 395] on div "**********" at bounding box center [754, 455] width 308 height 223
click at [900, 650] on button "Advanced" at bounding box center [754, 648] width 308 height 35
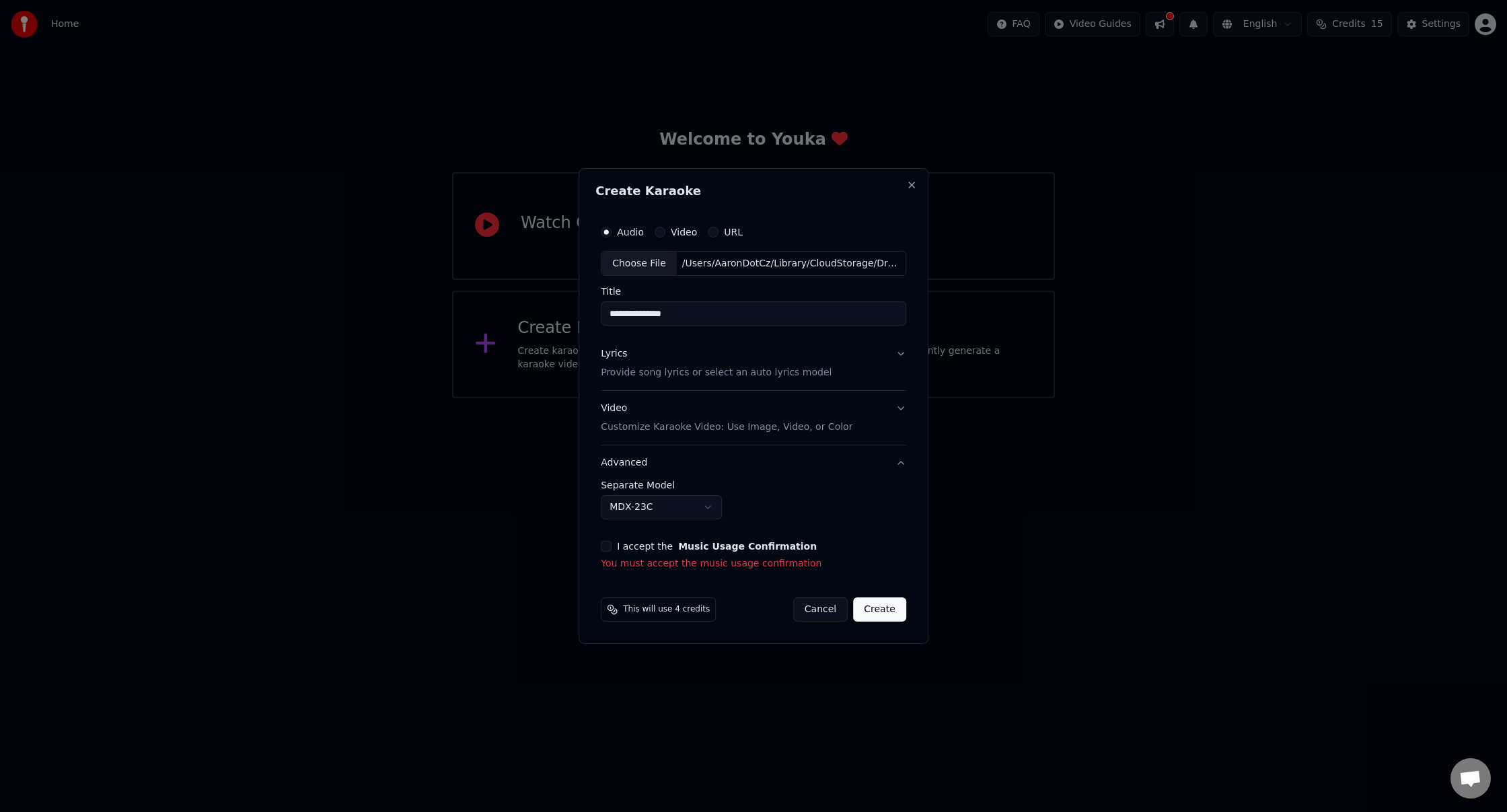
click at [714, 506] on button "MDX-23C" at bounding box center [661, 506] width 121 height 24
click at [769, 399] on body "**********" at bounding box center [754, 199] width 1507 height 399
click at [609, 550] on button "I accept the Music Usage Confirmation" at bounding box center [606, 546] width 11 height 11
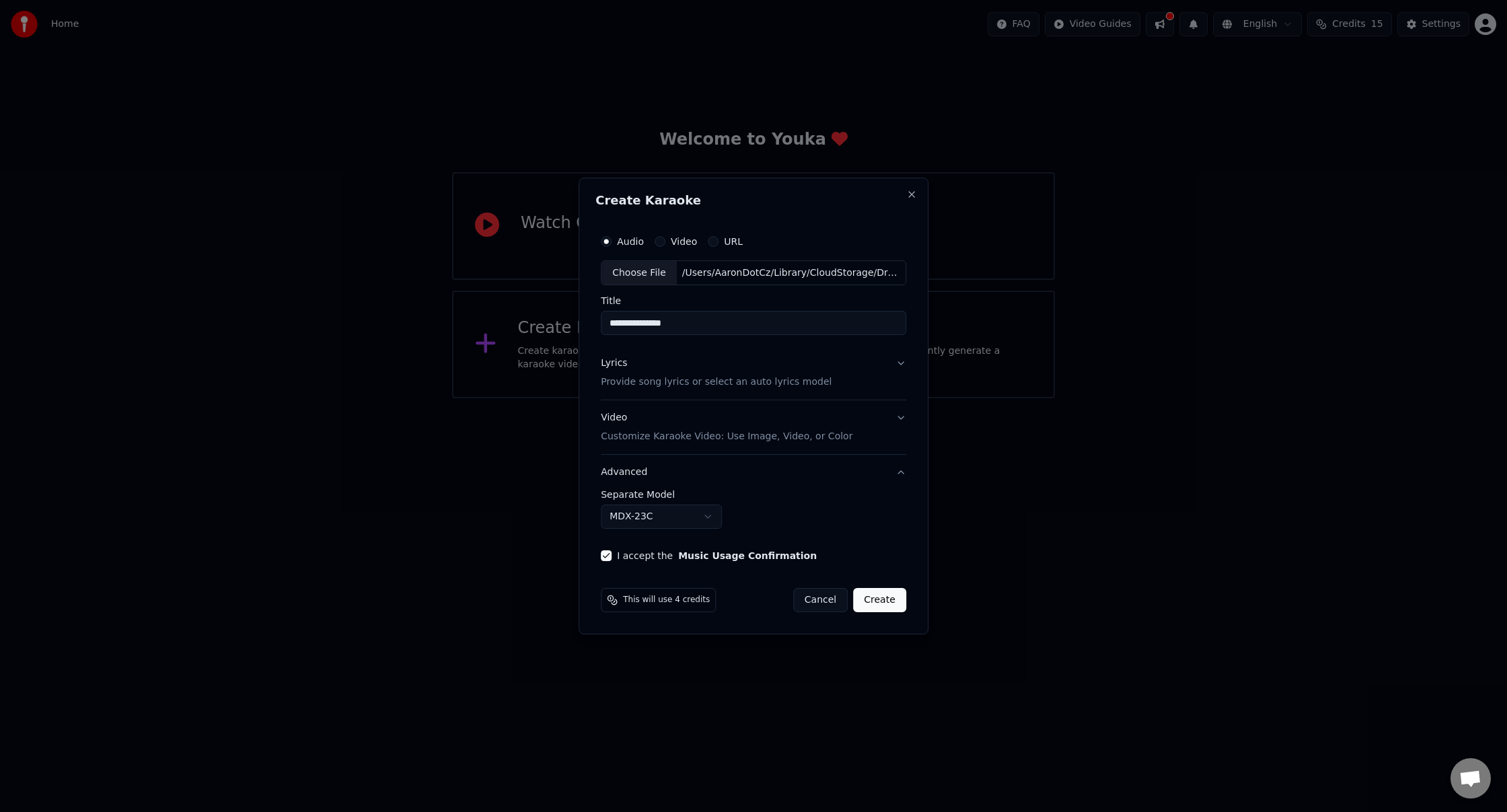
click at [886, 602] on button "Create" at bounding box center [879, 600] width 54 height 24
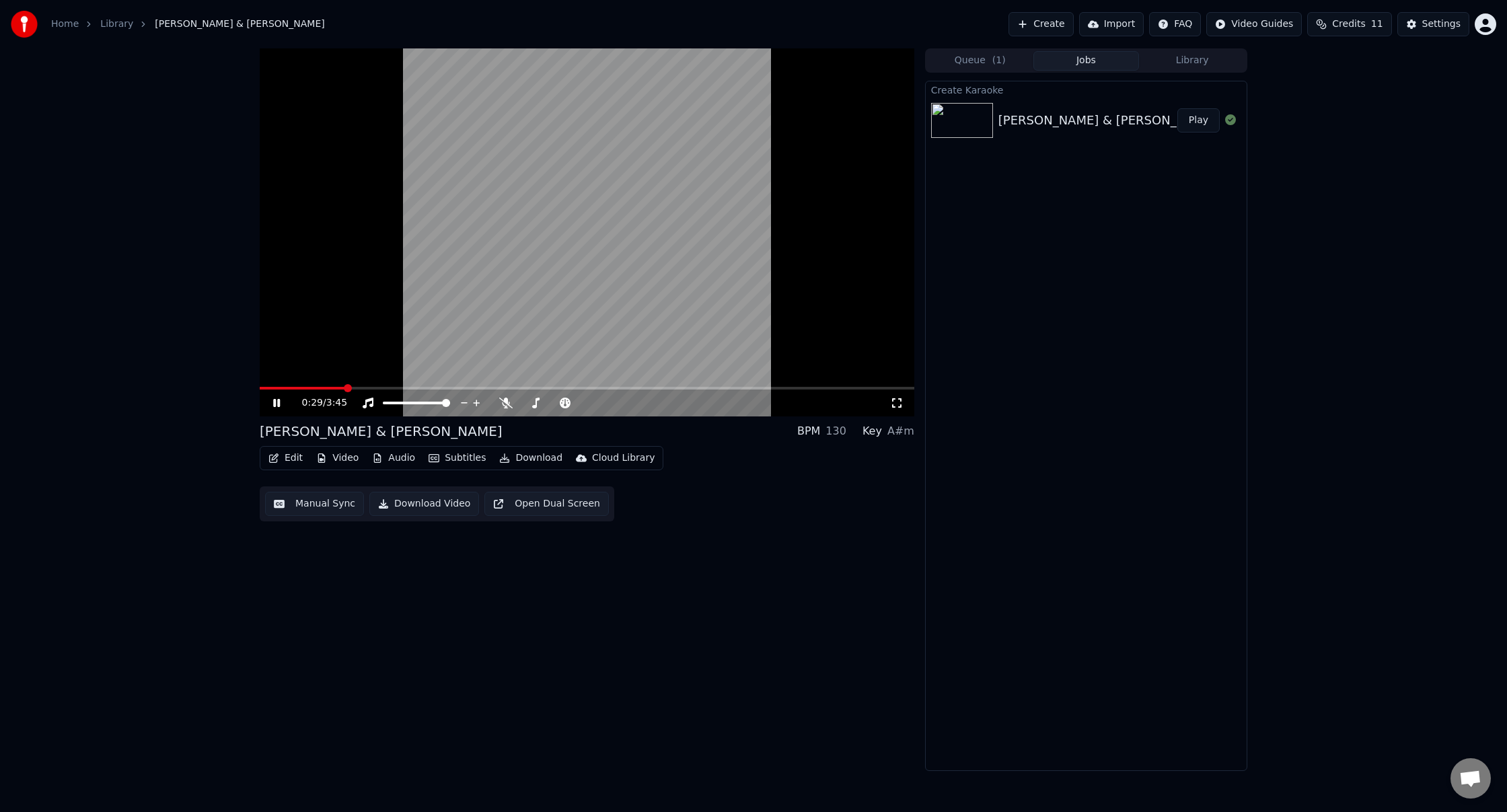
click at [281, 402] on icon at bounding box center [286, 403] width 31 height 11
click at [290, 458] on button "Edit" at bounding box center [286, 458] width 45 height 19
click at [92, 515] on div "0:29 / 3:45 [PERSON_NAME] & [PERSON_NAME] BPM 130 Key A#m Edit Video Audio Subt…" at bounding box center [754, 410] width 1507 height 723
click at [338, 457] on button "Video" at bounding box center [338, 458] width 54 height 19
click at [364, 600] on div "Change Background" at bounding box center [385, 601] width 96 height 13
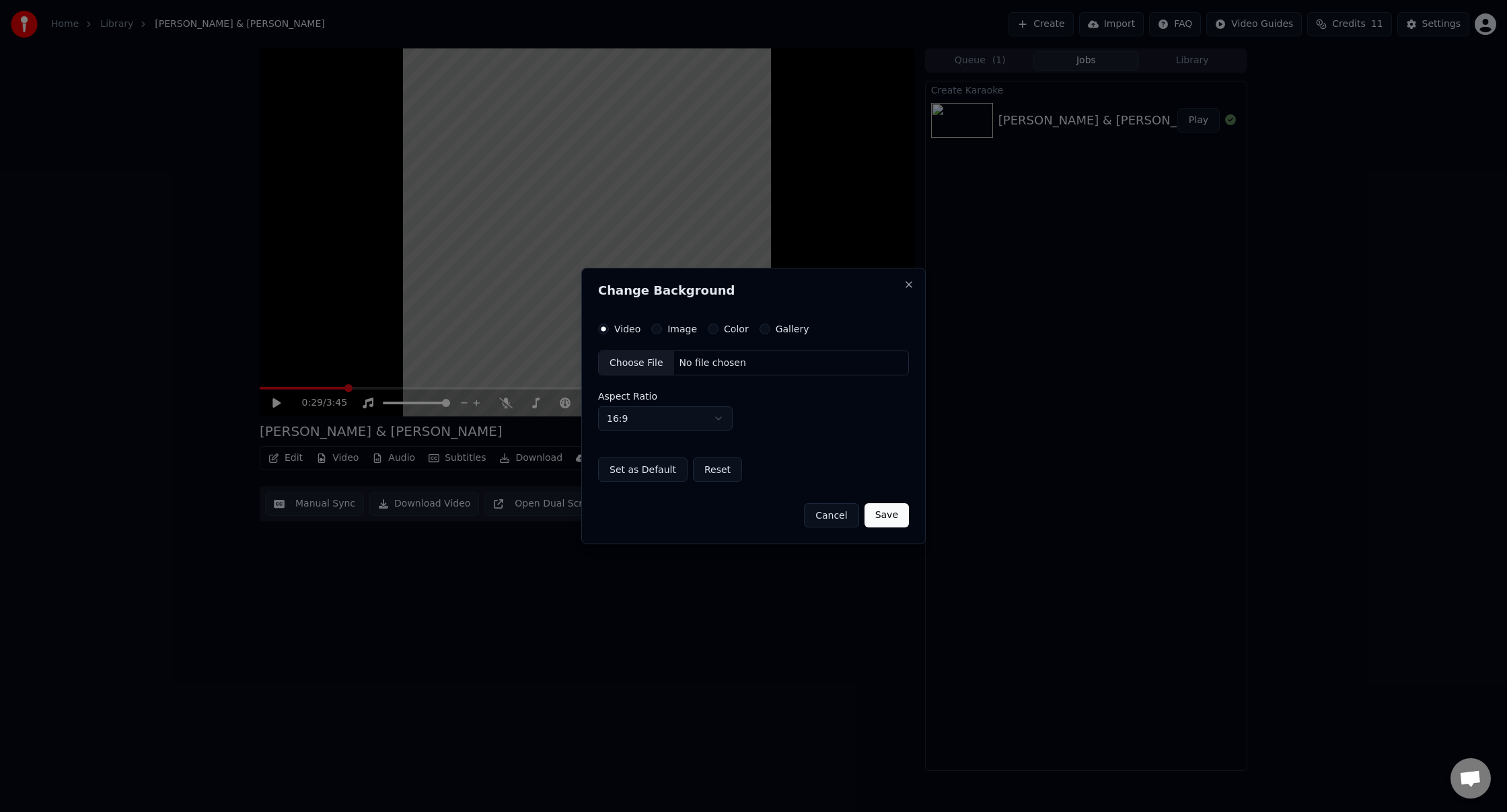
click at [636, 362] on div "Choose File" at bounding box center [637, 363] width 76 height 24
click at [691, 422] on body "Home Library [PERSON_NAME] & [PERSON_NAME] Create Import FAQ Video Guides Credi…" at bounding box center [754, 406] width 1507 height 812
click at [691, 421] on body "Home Library [PERSON_NAME] & [PERSON_NAME] Create Import FAQ Video Guides Credi…" at bounding box center [754, 406] width 1507 height 812
click at [818, 413] on div "Aspect Ratio 16:9 **** **** *** *** ***" at bounding box center [754, 411] width 311 height 39
click at [657, 331] on button "Image" at bounding box center [656, 329] width 11 height 11
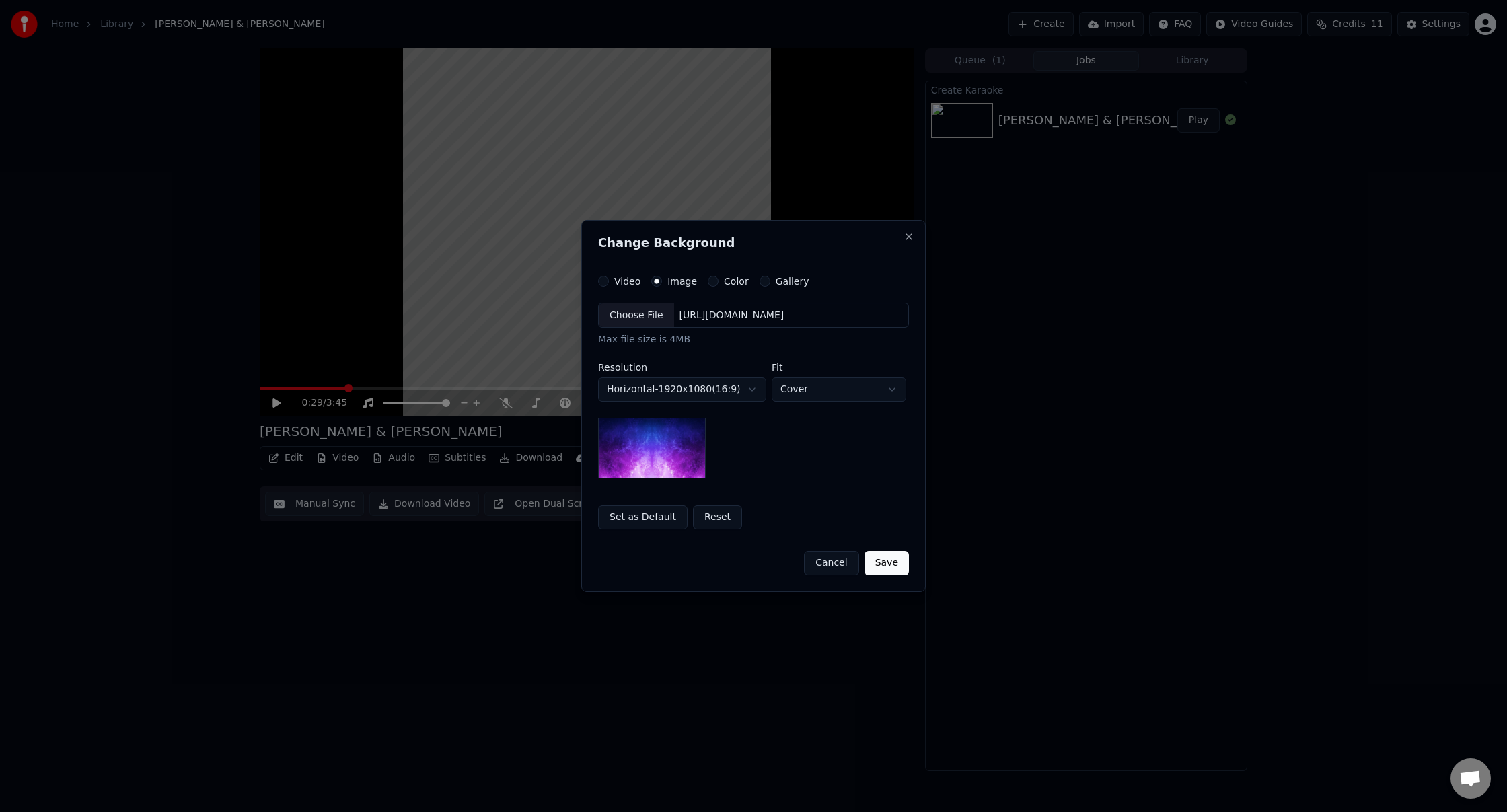
click at [645, 315] on div "Choose File" at bounding box center [637, 315] width 76 height 24
click at [708, 390] on body "**********" at bounding box center [754, 406] width 1507 height 812
select select "*********"
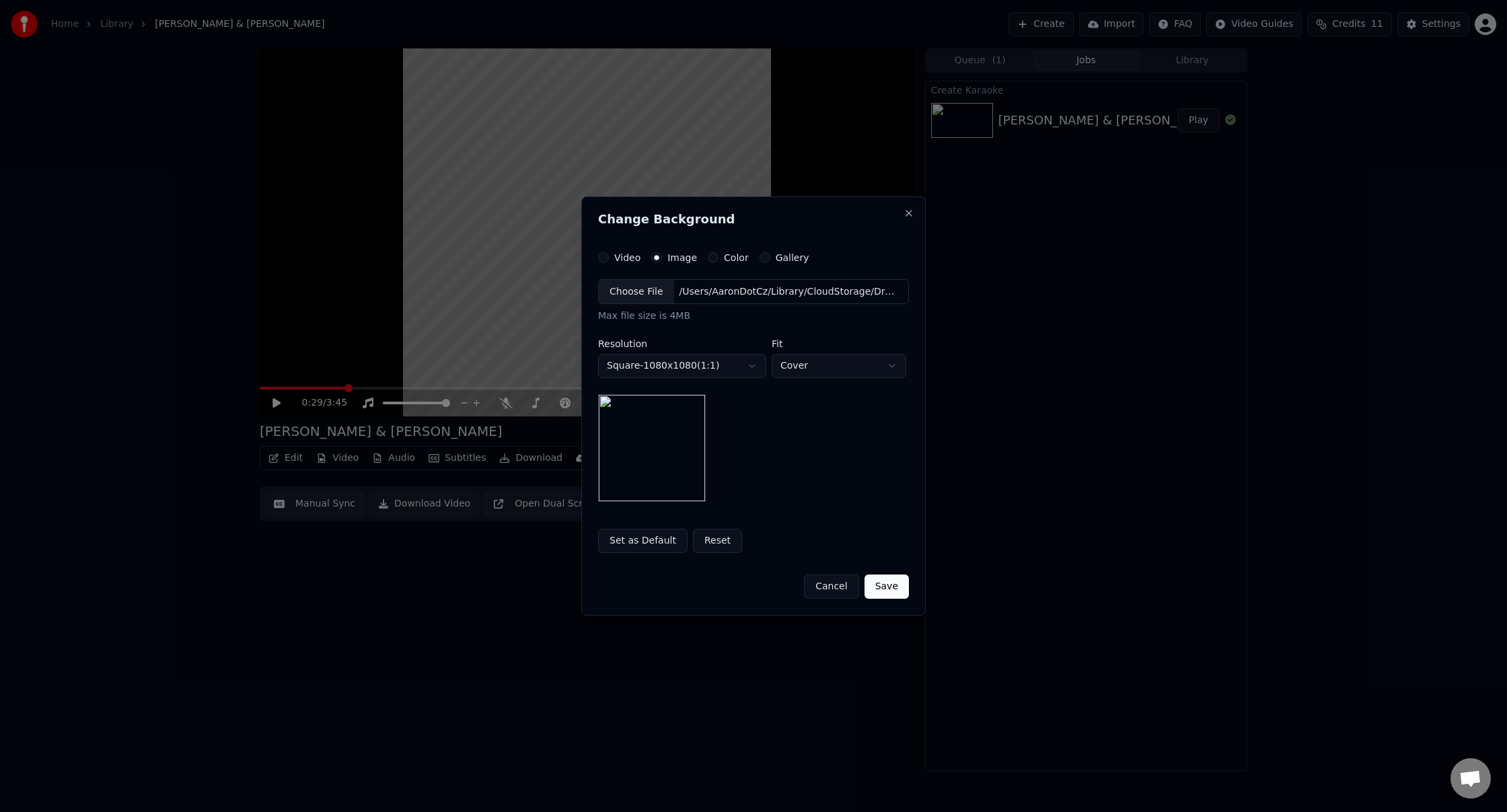
click at [623, 290] on div "Choose File" at bounding box center [637, 292] width 76 height 24
click at [893, 589] on button "Save" at bounding box center [887, 586] width 44 height 24
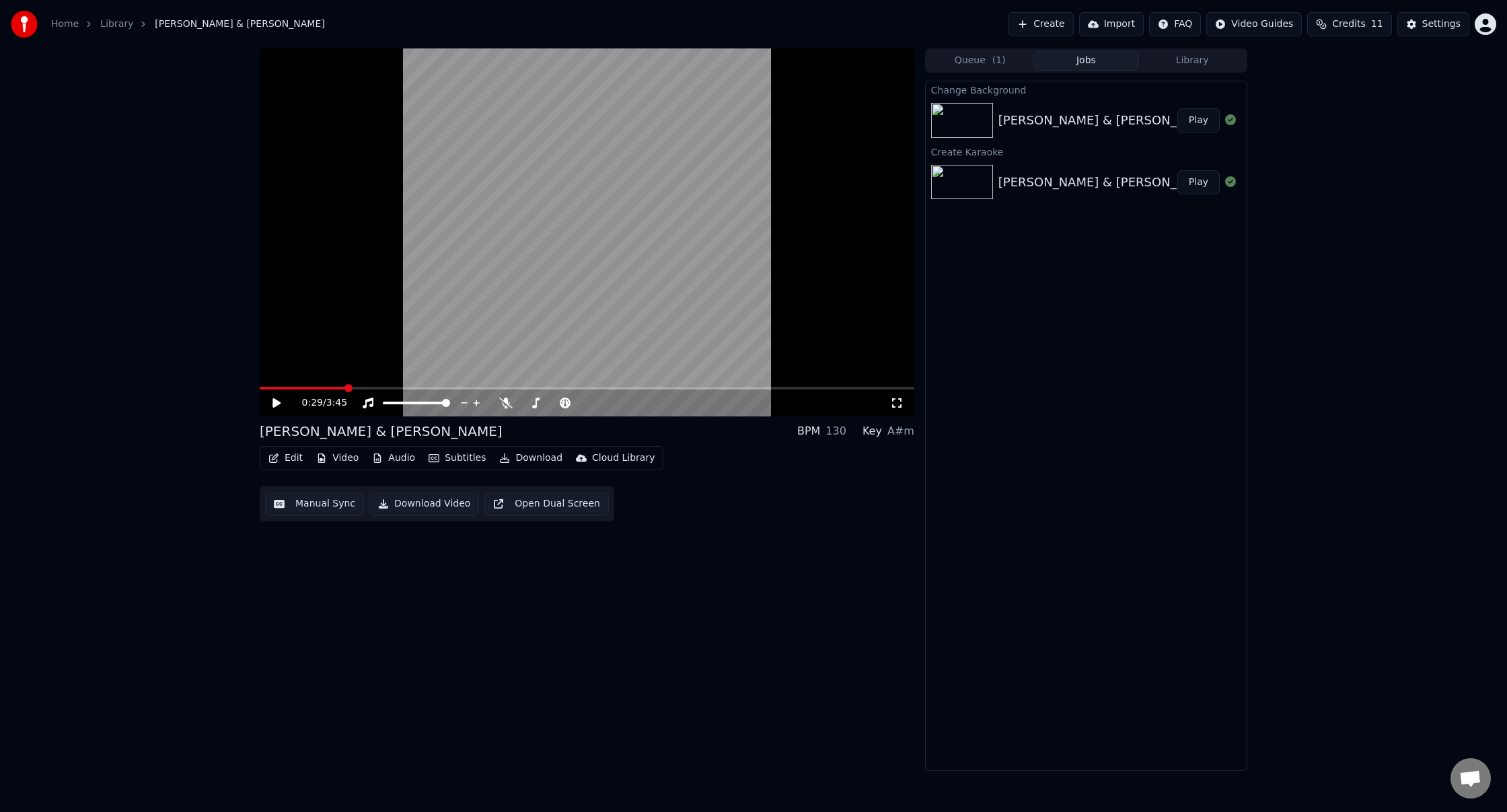
click at [1197, 119] on button "Play" at bounding box center [1198, 120] width 42 height 24
click at [591, 222] on video at bounding box center [586, 232] width 655 height 368
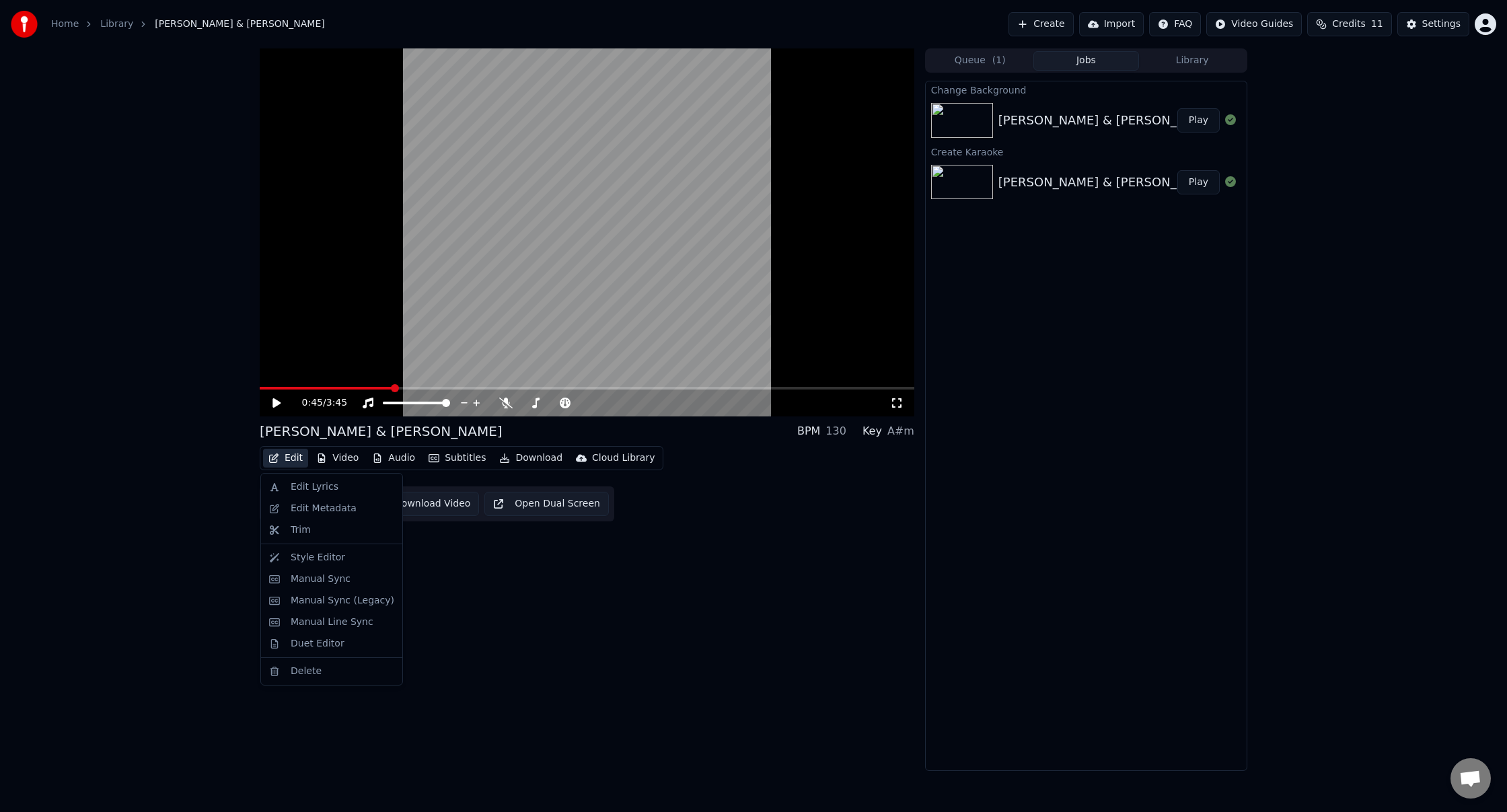
click at [282, 460] on button "Edit" at bounding box center [286, 458] width 45 height 19
click at [300, 491] on div "Edit Lyrics" at bounding box center [315, 487] width 48 height 13
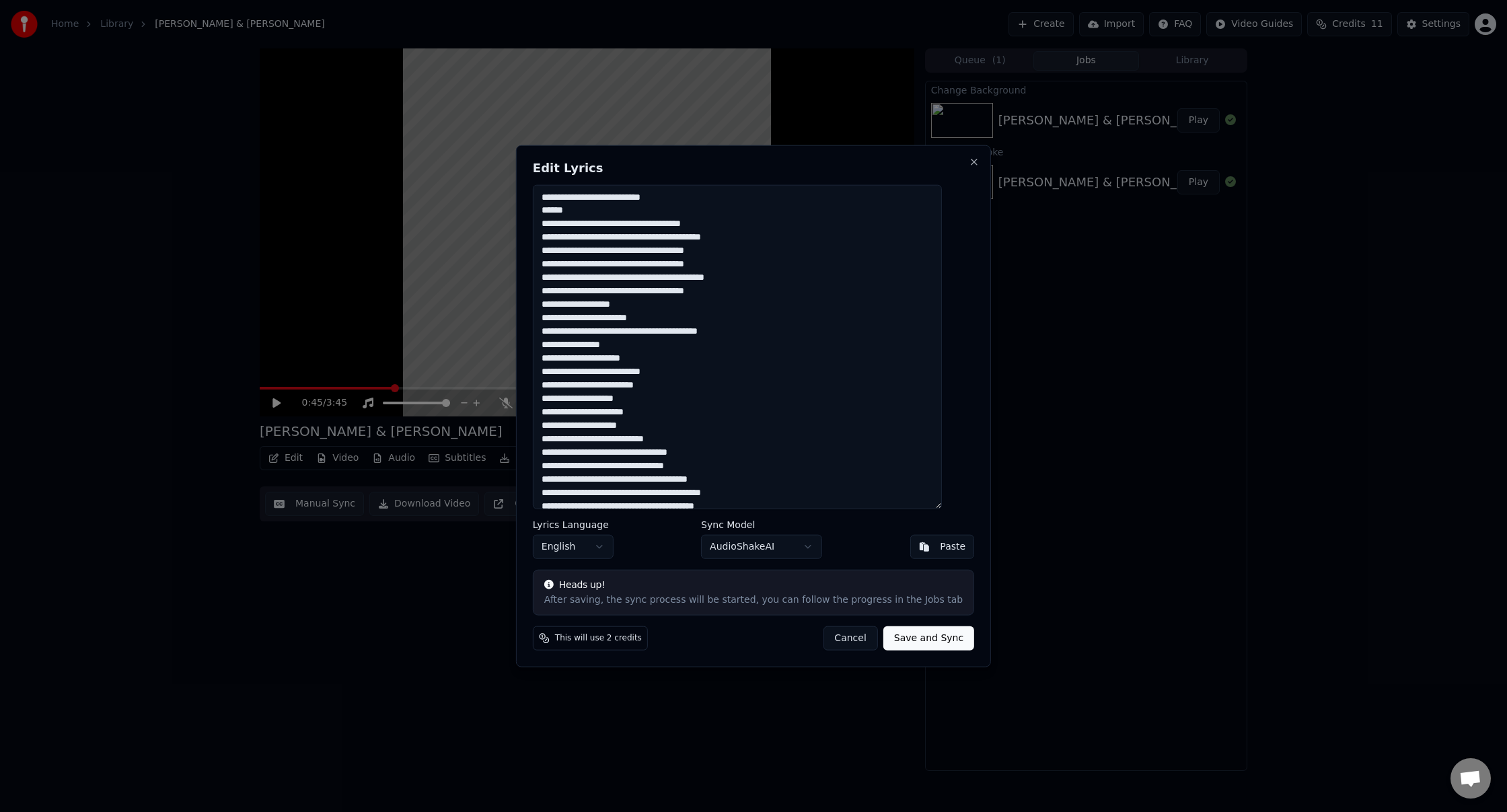
drag, startPoint x: 595, startPoint y: 212, endPoint x: 556, endPoint y: 213, distance: 39.0
click at [556, 213] on textarea at bounding box center [737, 347] width 409 height 325
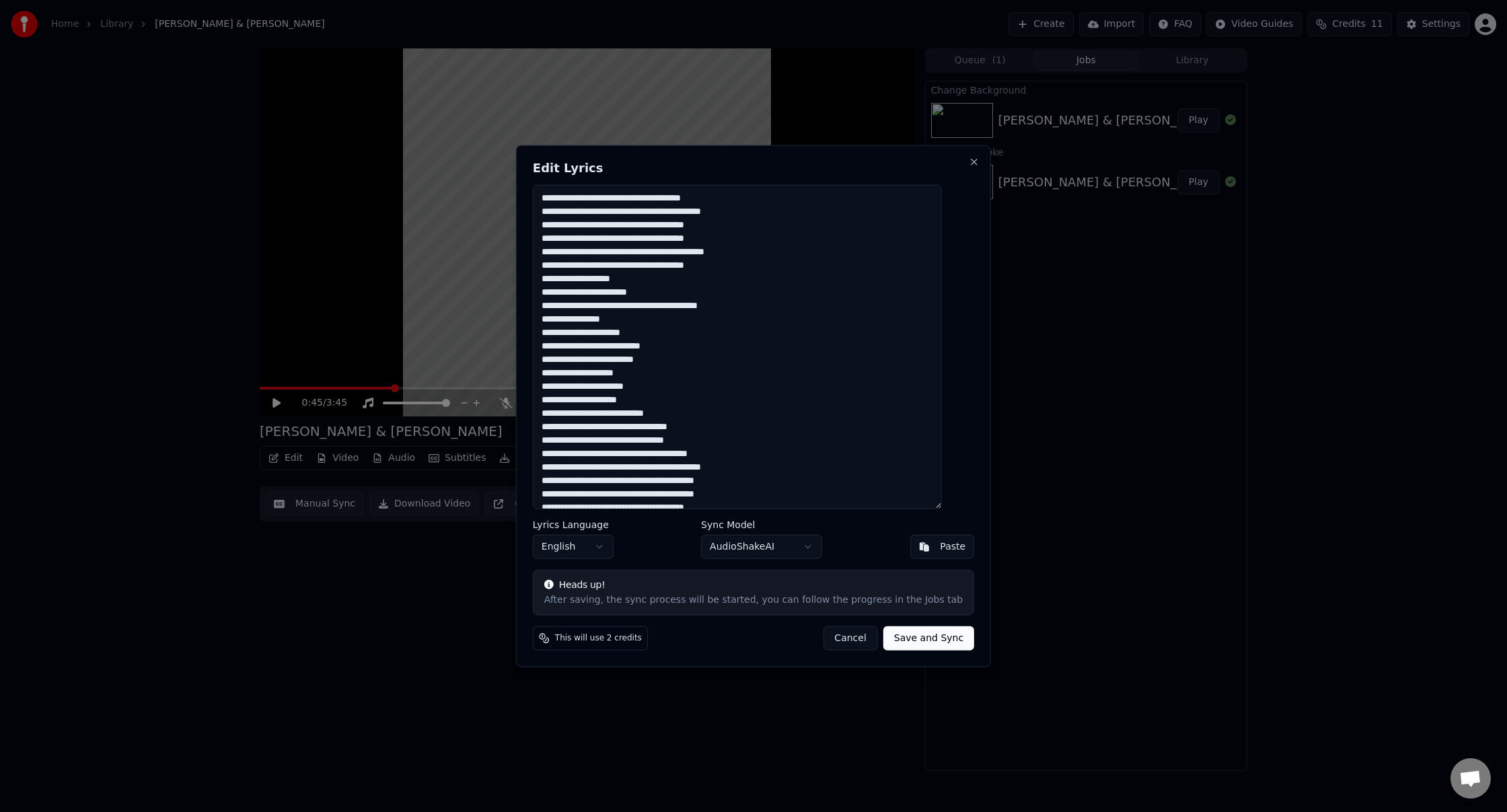
scroll to position [46, 0]
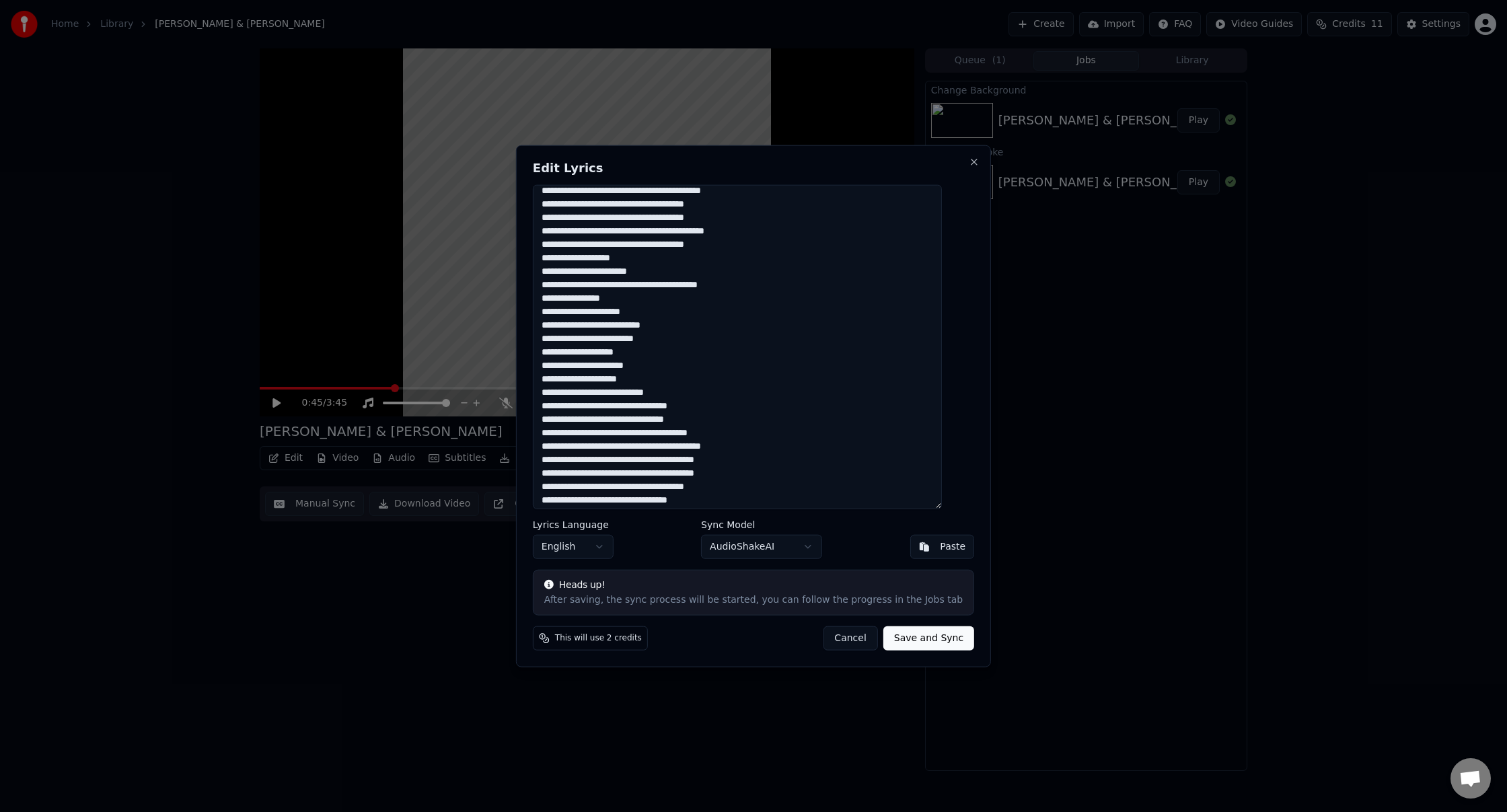
drag, startPoint x: 772, startPoint y: 283, endPoint x: 549, endPoint y: 235, distance: 228.1
click at [549, 235] on textarea at bounding box center [737, 347] width 409 height 325
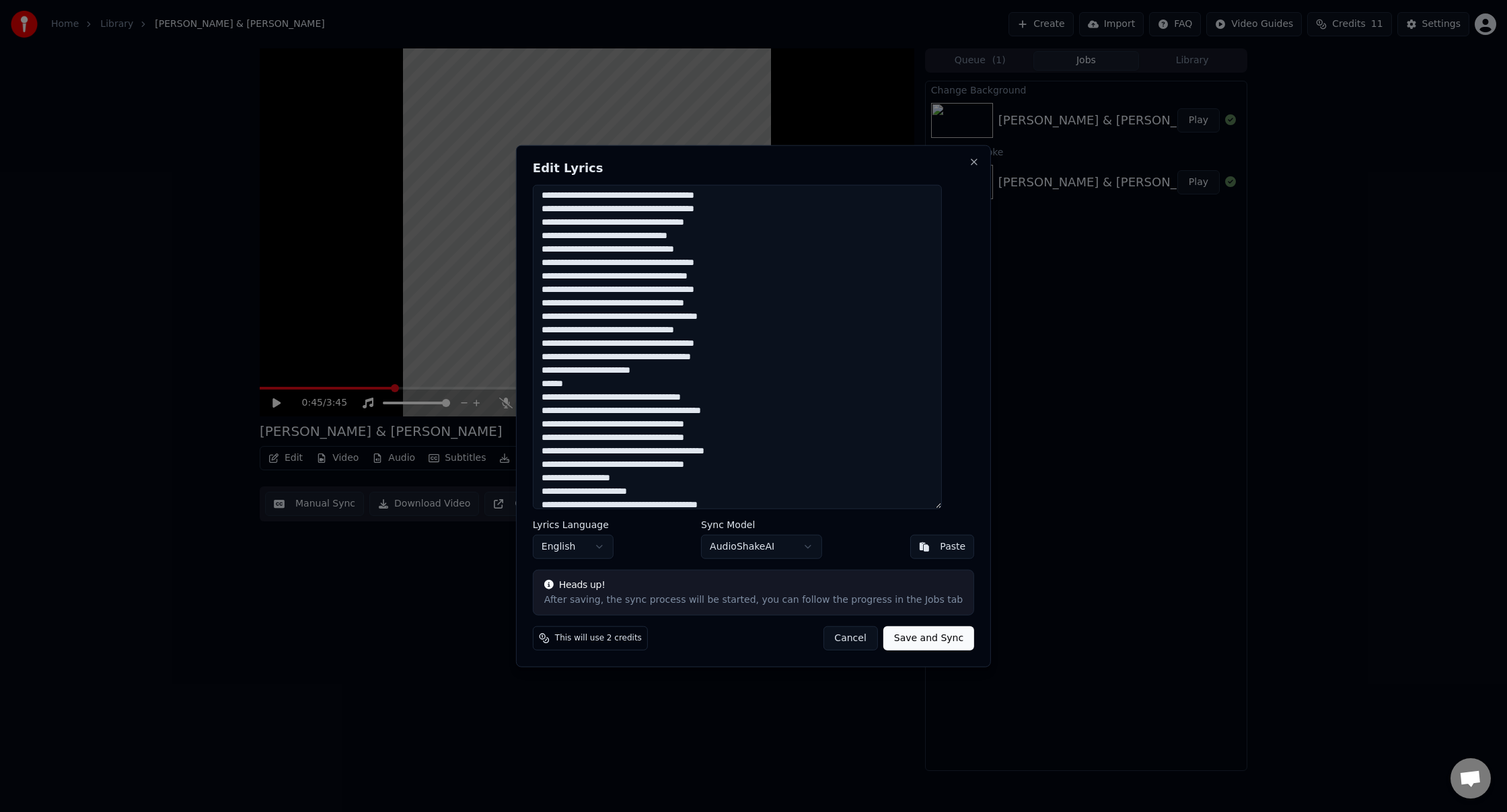
scroll to position [262, 0]
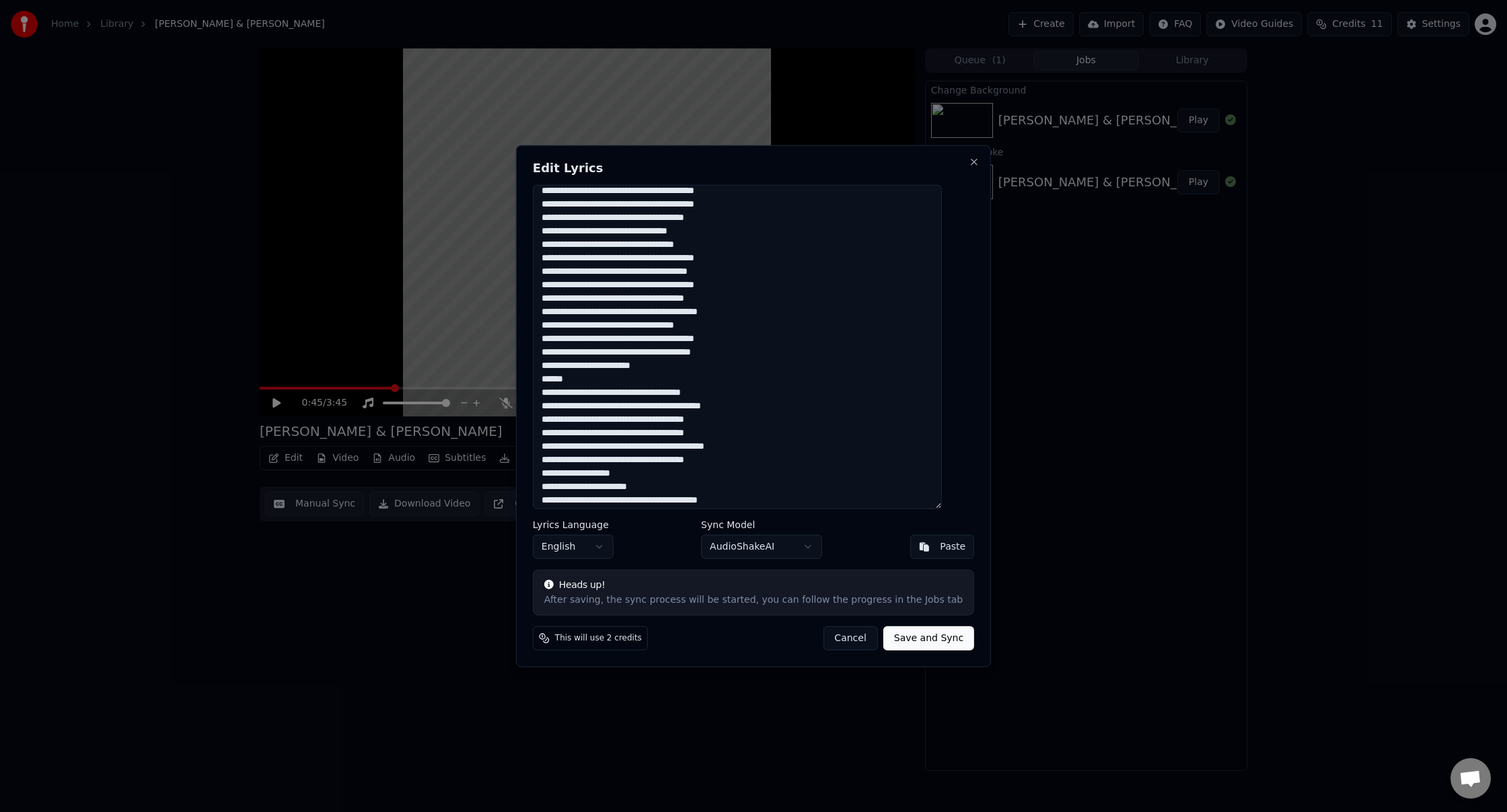
drag, startPoint x: 602, startPoint y: 379, endPoint x: 558, endPoint y: 379, distance: 44.0
click at [558, 379] on textarea at bounding box center [737, 347] width 409 height 325
click at [639, 377] on textarea at bounding box center [737, 347] width 409 height 325
click at [556, 378] on textarea at bounding box center [737, 347] width 409 height 325
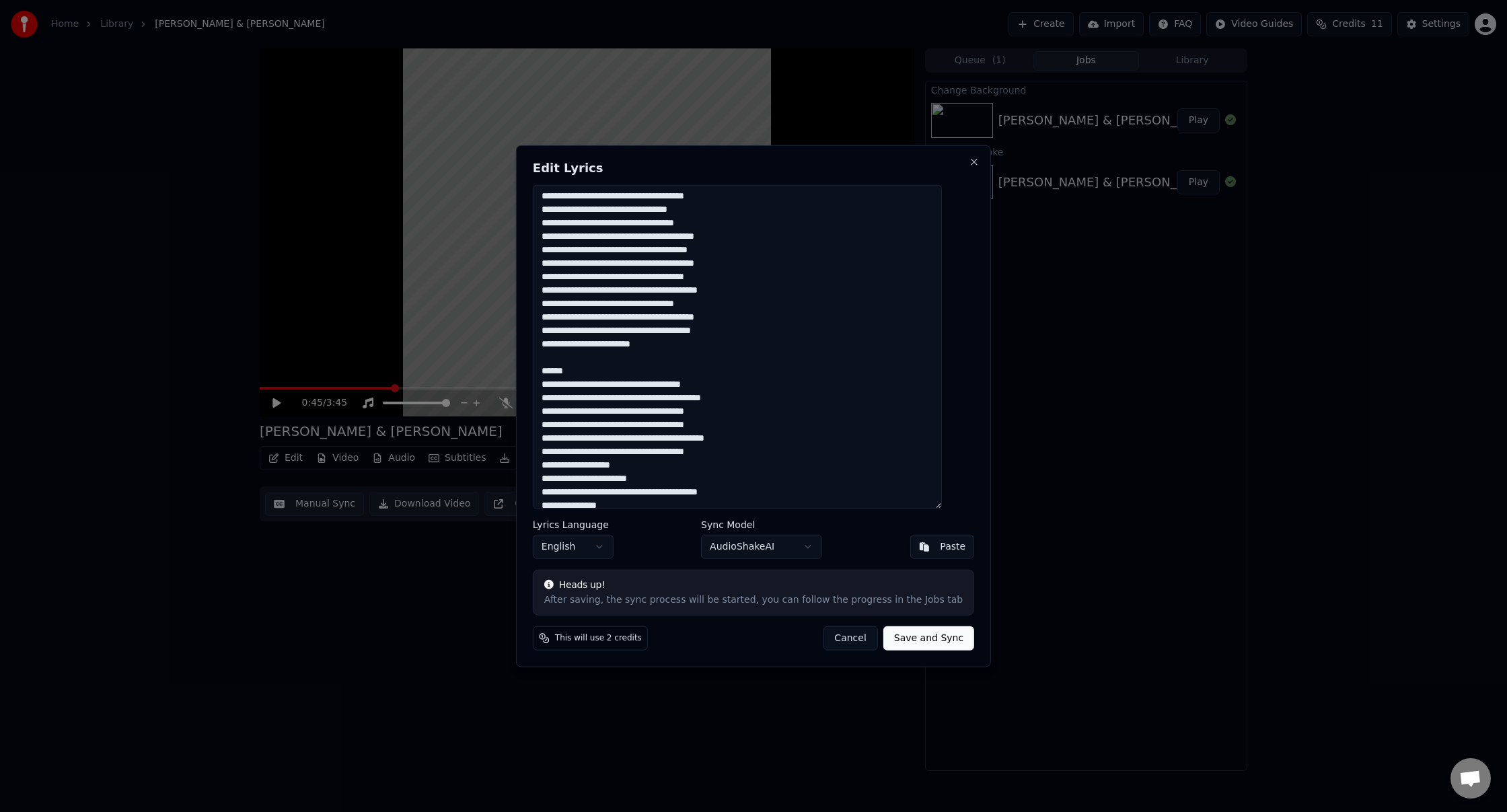
scroll to position [279, 0]
drag, startPoint x: 596, startPoint y: 376, endPoint x: 558, endPoint y: 377, distance: 38.0
click at [558, 377] on textarea at bounding box center [737, 347] width 409 height 325
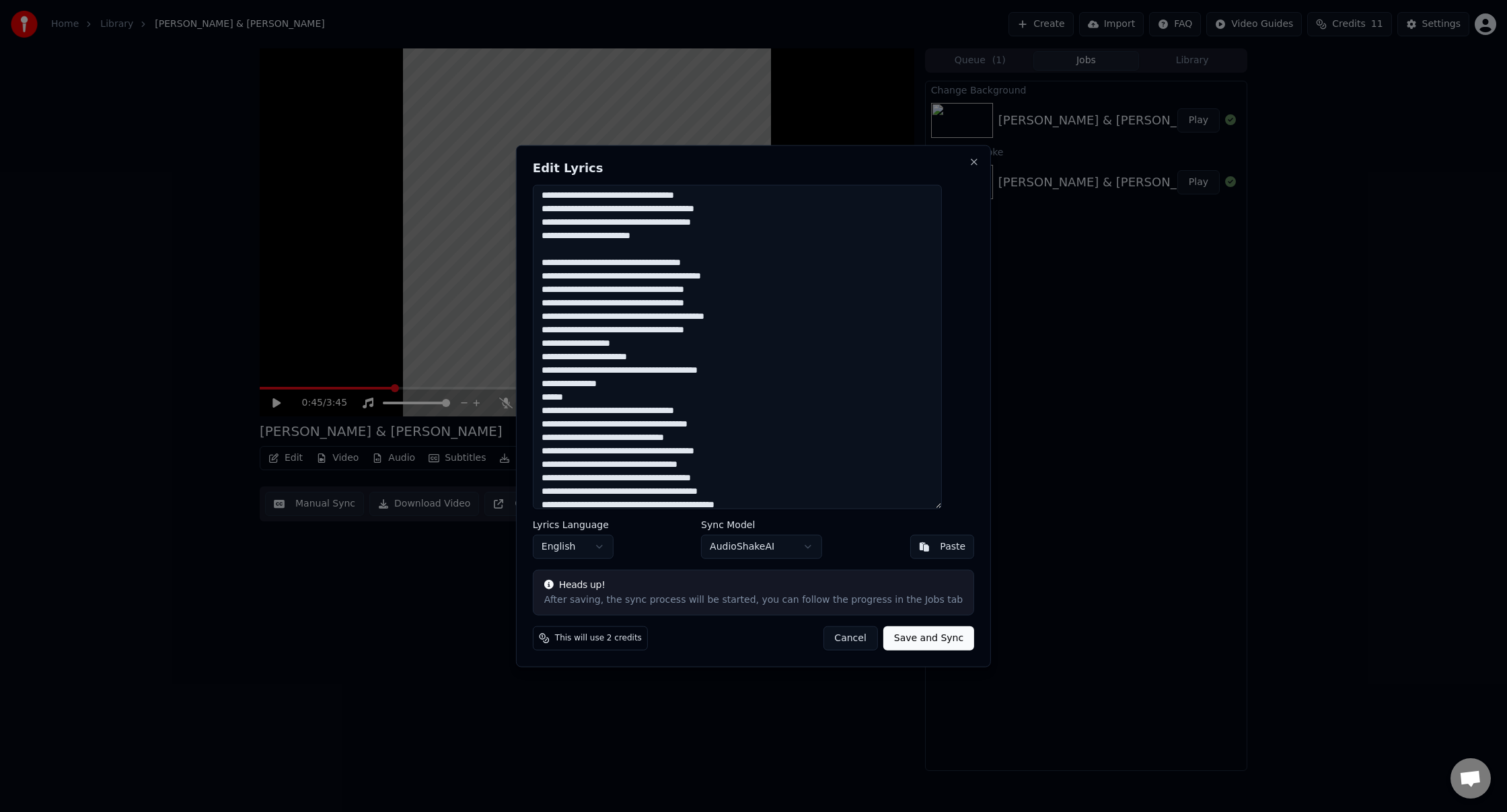
scroll to position [394, 0]
click at [773, 370] on textarea at bounding box center [737, 347] width 409 height 325
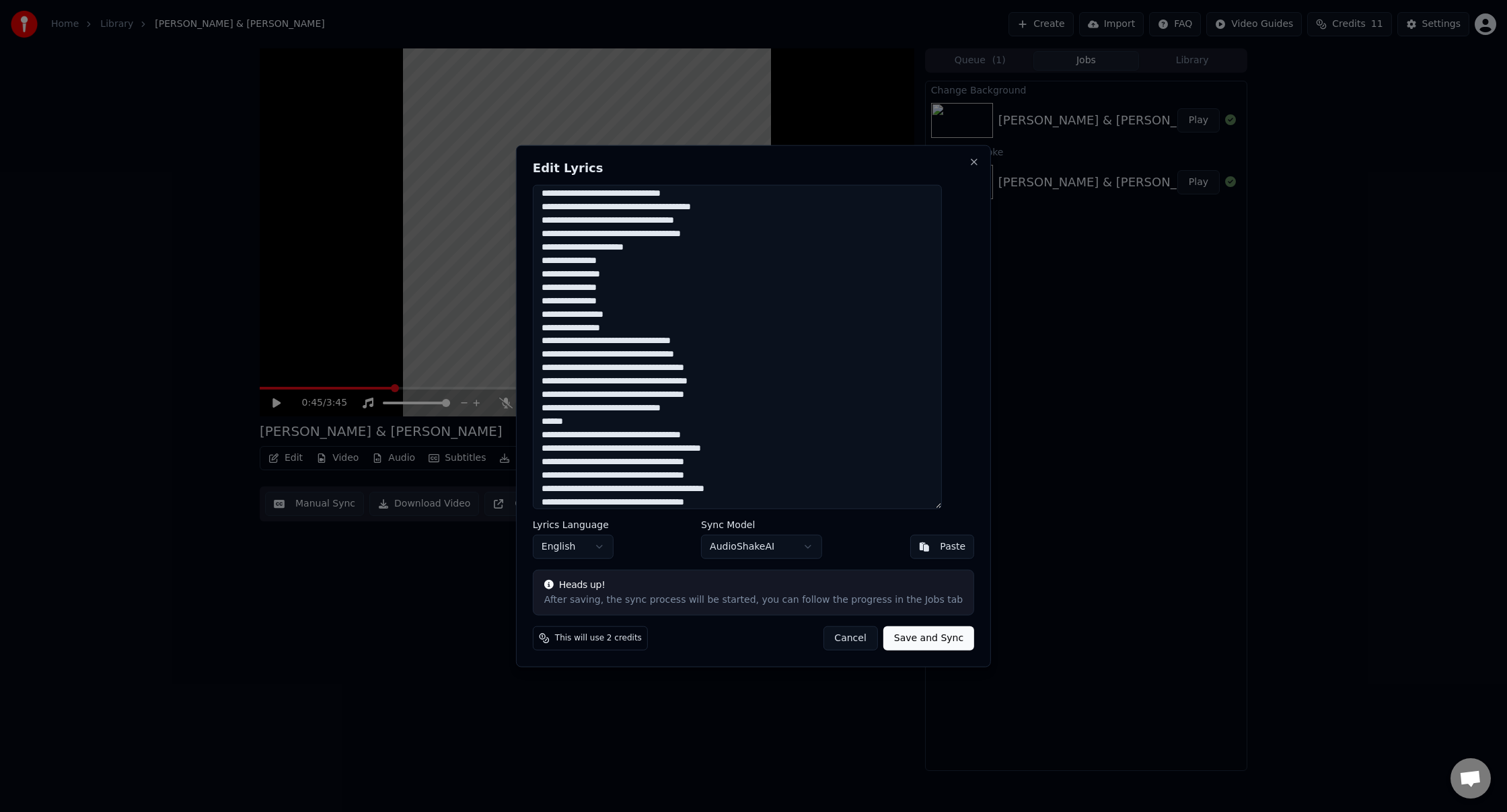
scroll to position [730, 0]
click at [727, 410] on textarea at bounding box center [737, 347] width 409 height 325
click at [635, 419] on textarea at bounding box center [737, 347] width 409 height 325
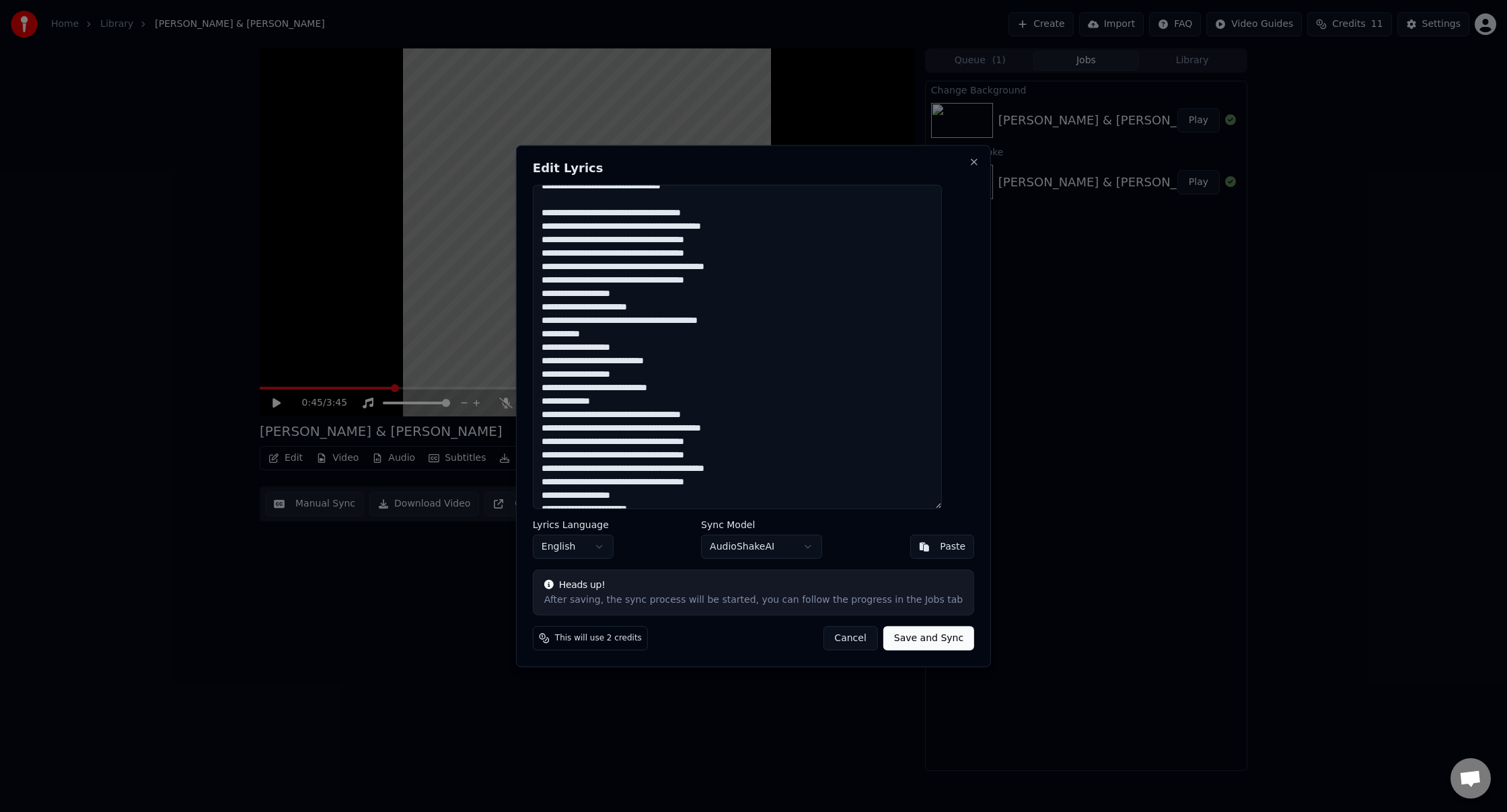
scroll to position [954, 0]
click at [768, 322] on textarea at bounding box center [737, 347] width 409 height 325
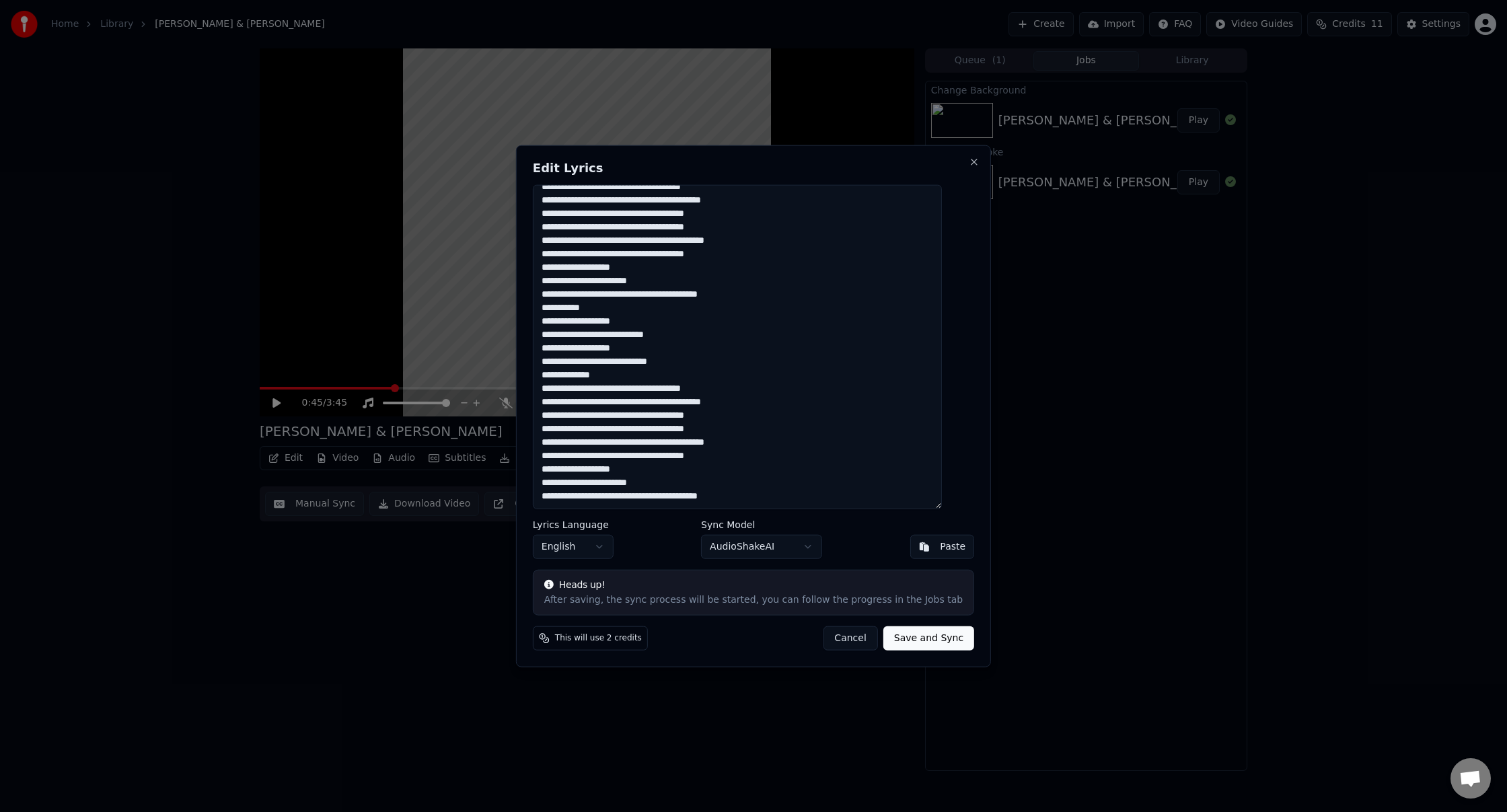
scroll to position [978, 0]
drag, startPoint x: 623, startPoint y: 307, endPoint x: 596, endPoint y: 311, distance: 27.3
click at [573, 307] on textarea at bounding box center [737, 347] width 409 height 325
click at [628, 374] on textarea at bounding box center [737, 347] width 409 height 325
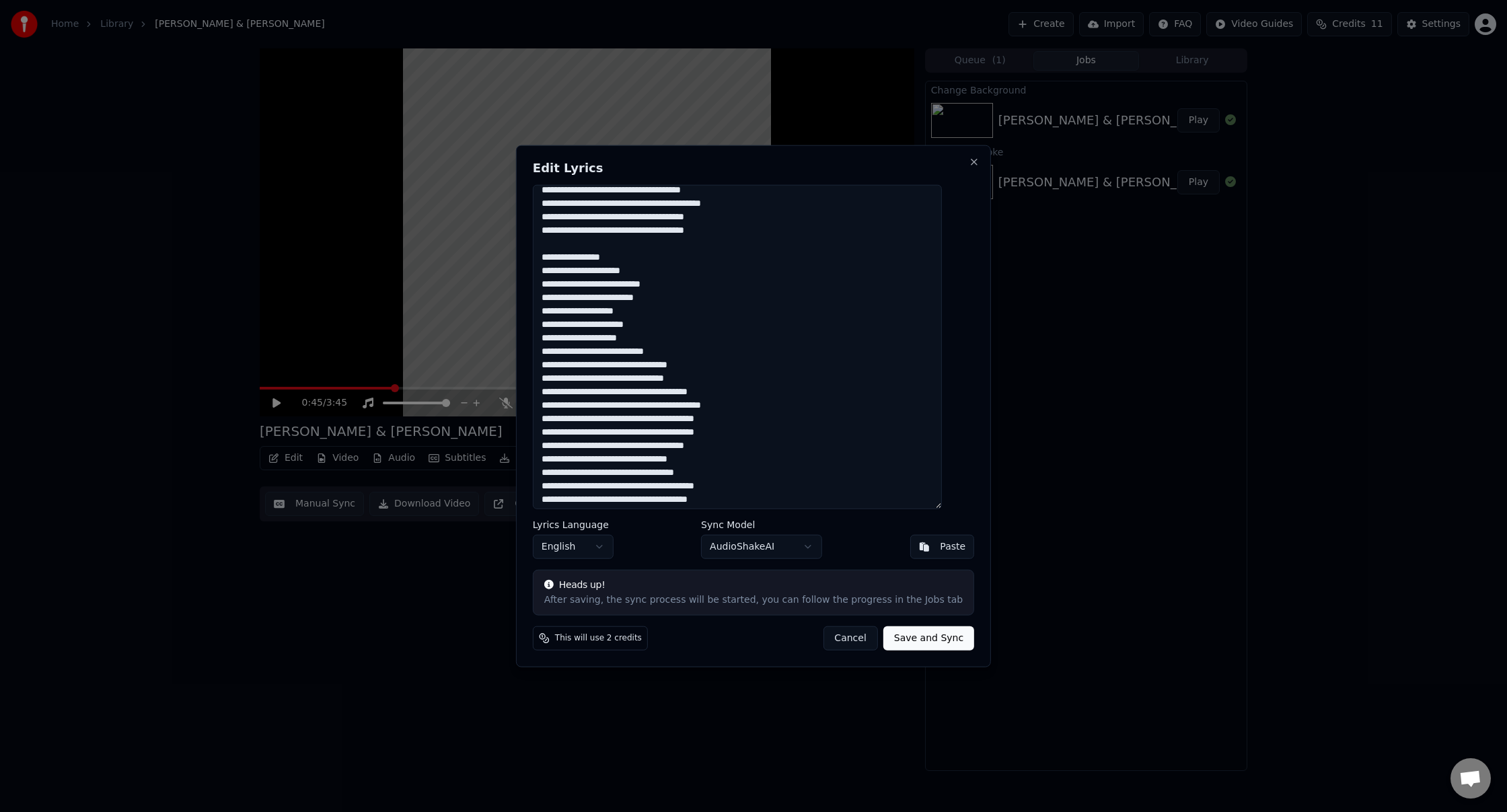
scroll to position [0, 0]
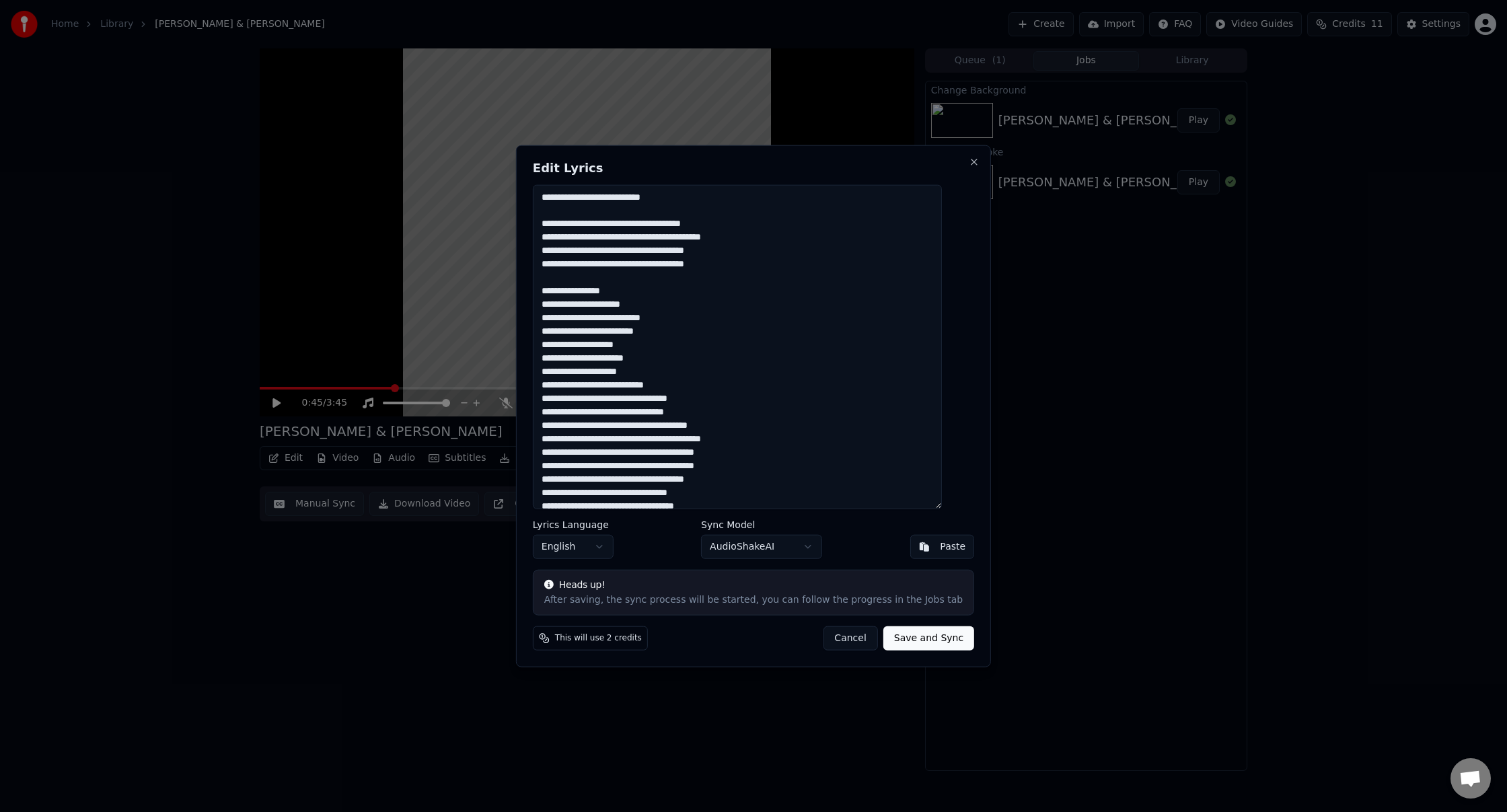
type textarea "**********"
click at [918, 638] on button "Save and Sync" at bounding box center [929, 638] width 91 height 24
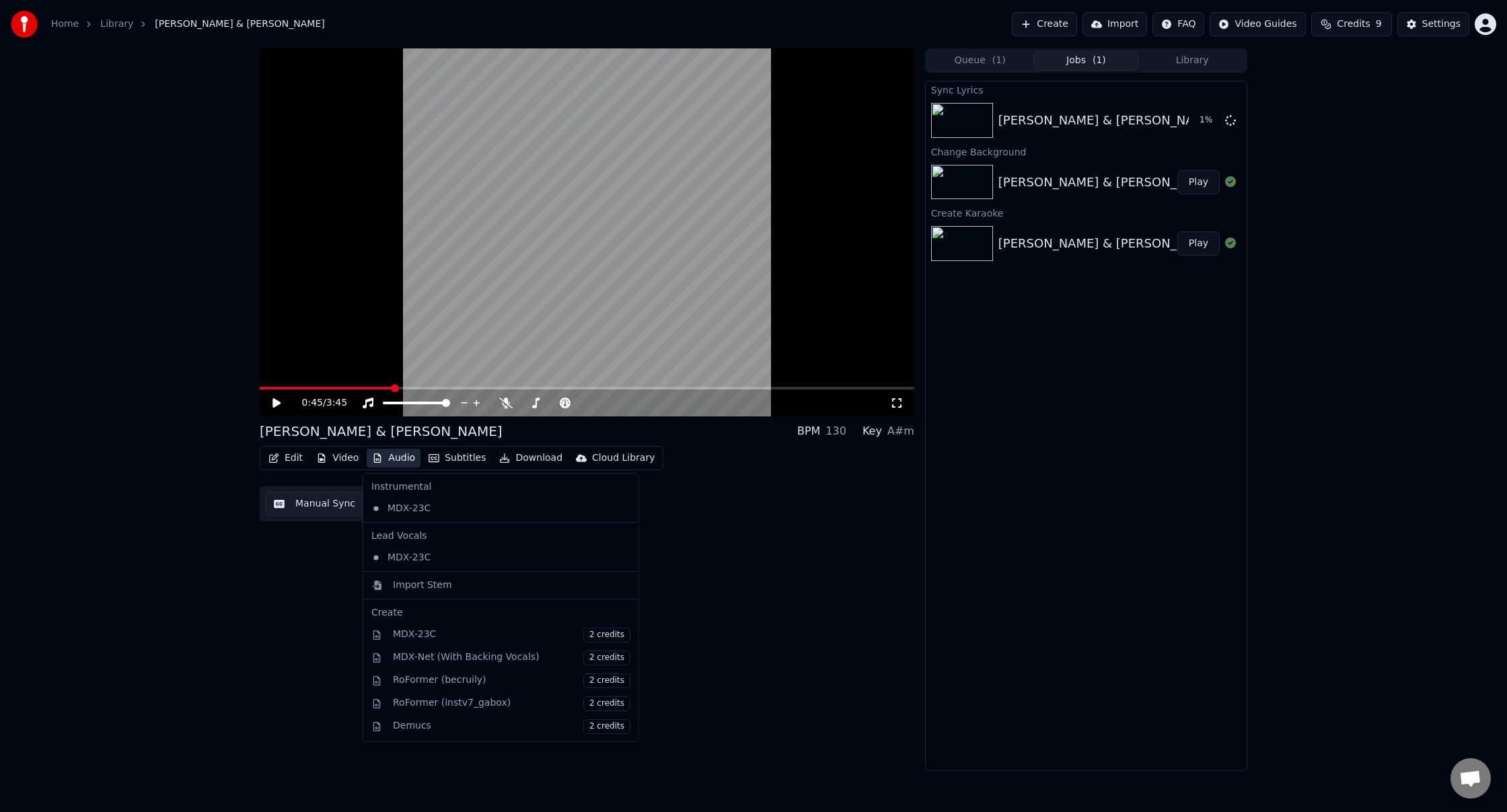
click at [399, 458] on button "Audio" at bounding box center [393, 458] width 54 height 19
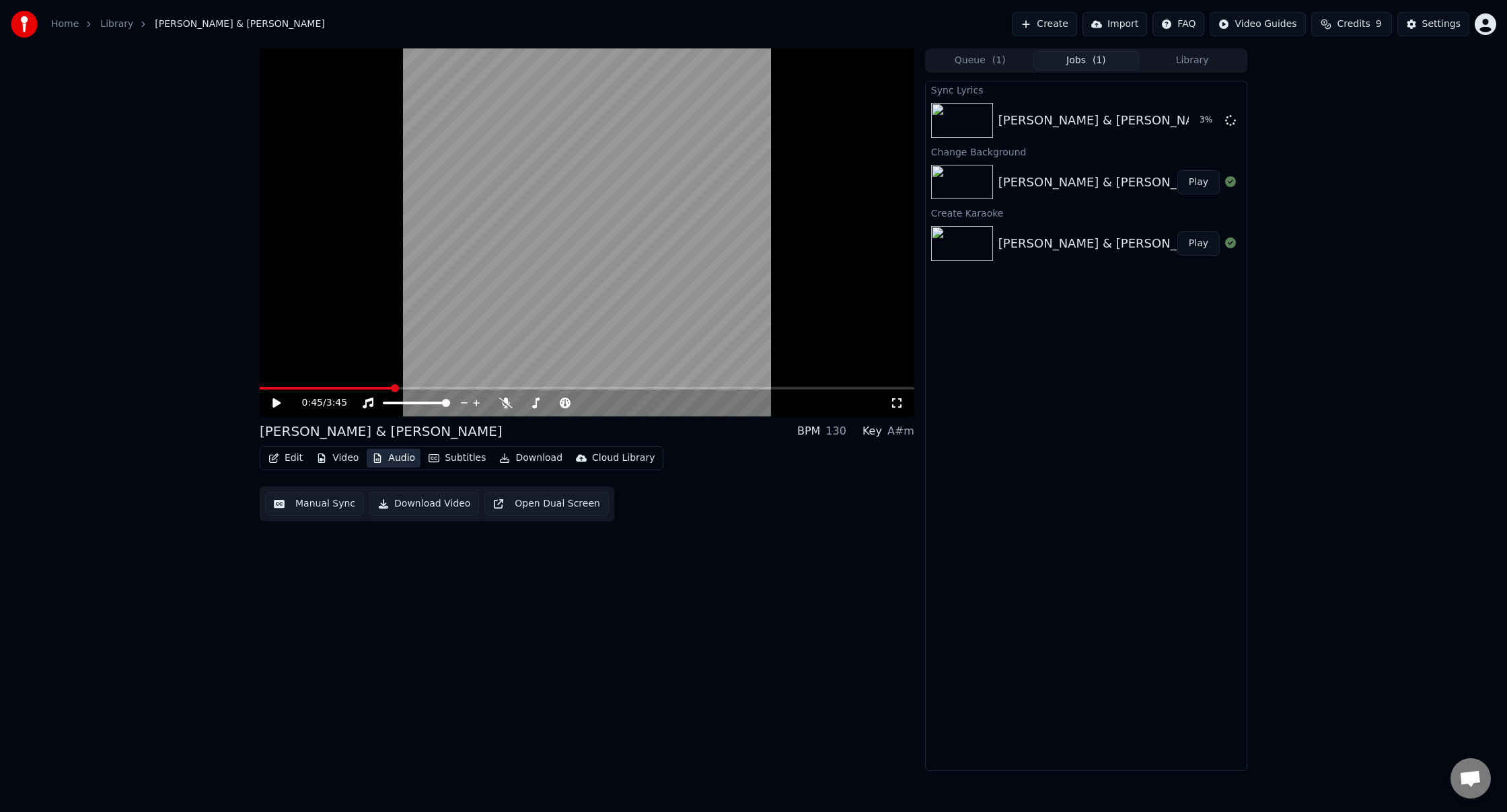
click at [399, 458] on button "Audio" at bounding box center [393, 458] width 54 height 19
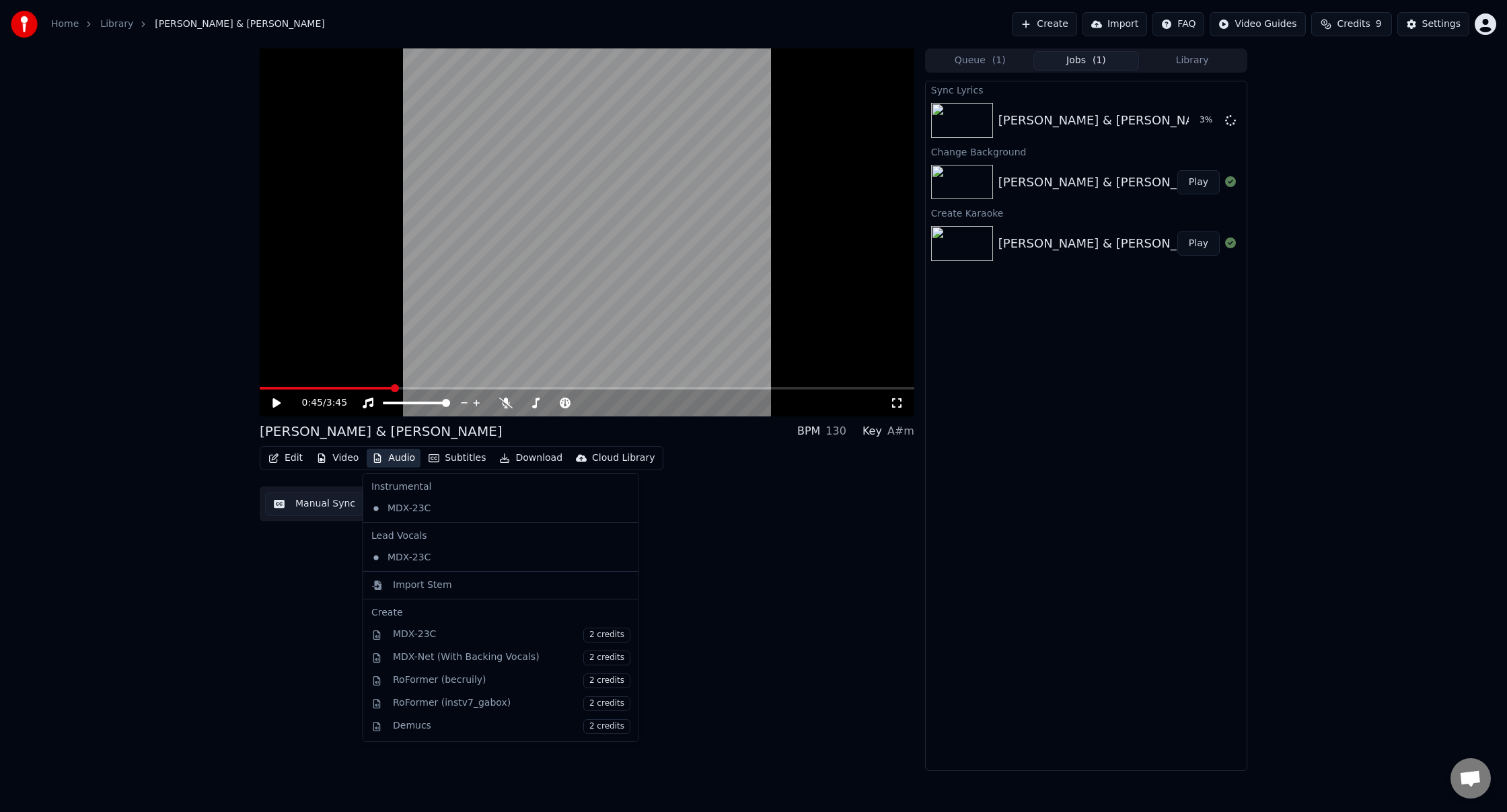
click at [399, 458] on button "Audio" at bounding box center [393, 458] width 54 height 19
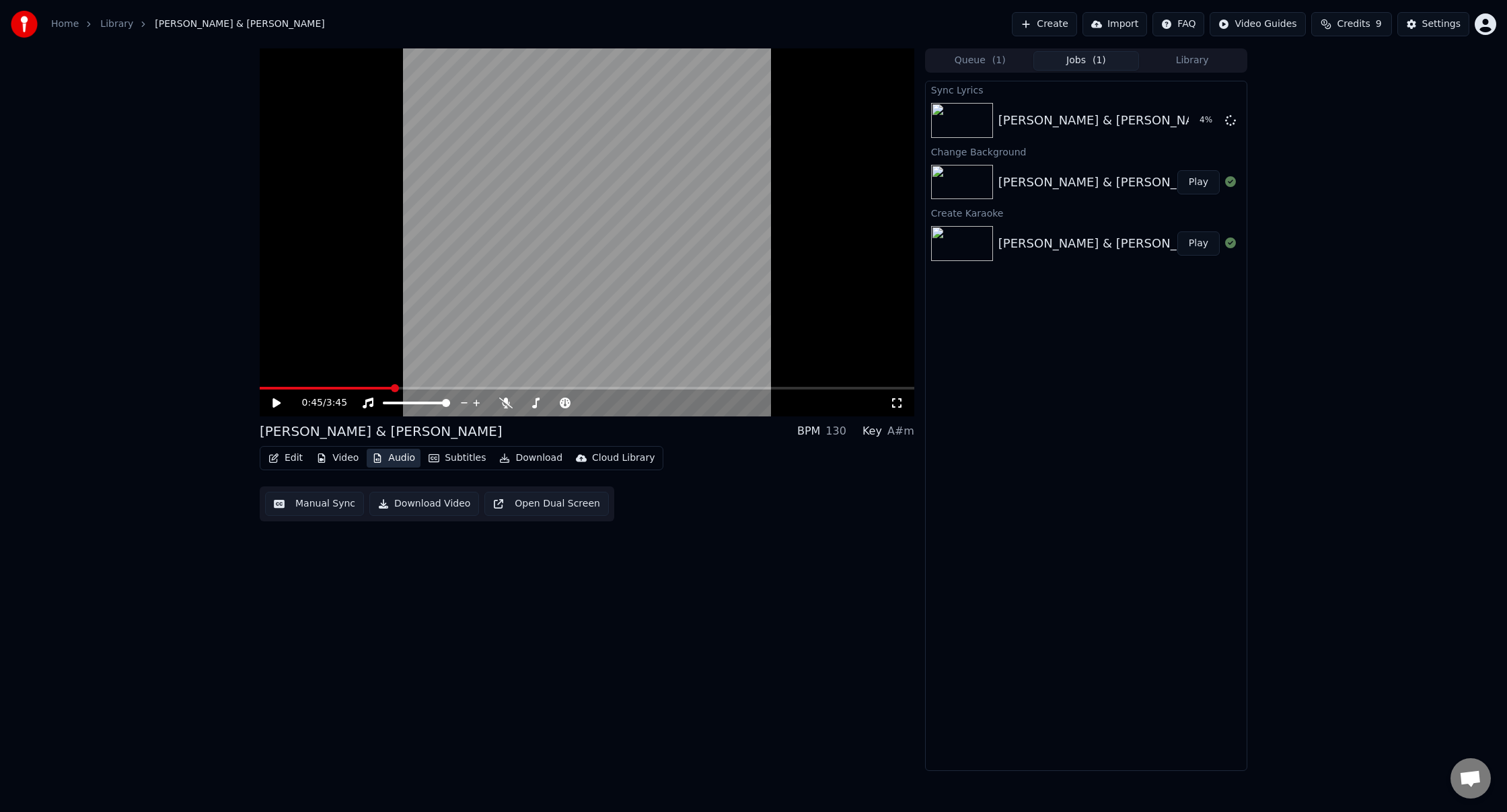
click at [399, 458] on button "Audio" at bounding box center [393, 458] width 54 height 19
click at [287, 459] on button "Edit" at bounding box center [286, 458] width 45 height 19
click at [287, 459] on button "Edit" at bounding box center [286, 458] width 45 height 19
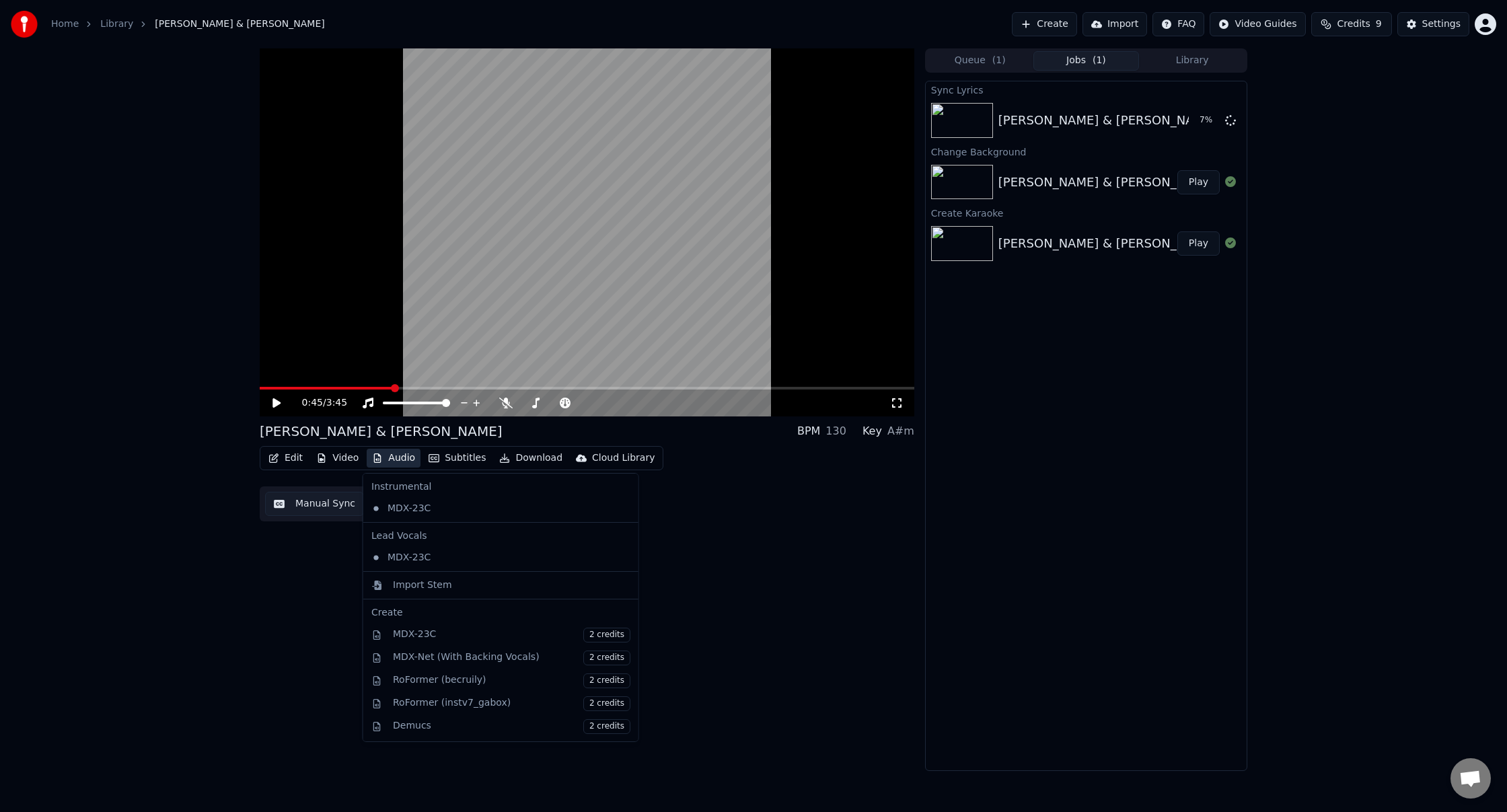
click at [399, 458] on button "Audio" at bounding box center [393, 458] width 54 height 19
click at [440, 589] on div "Import Stem" at bounding box center [422, 586] width 59 height 13
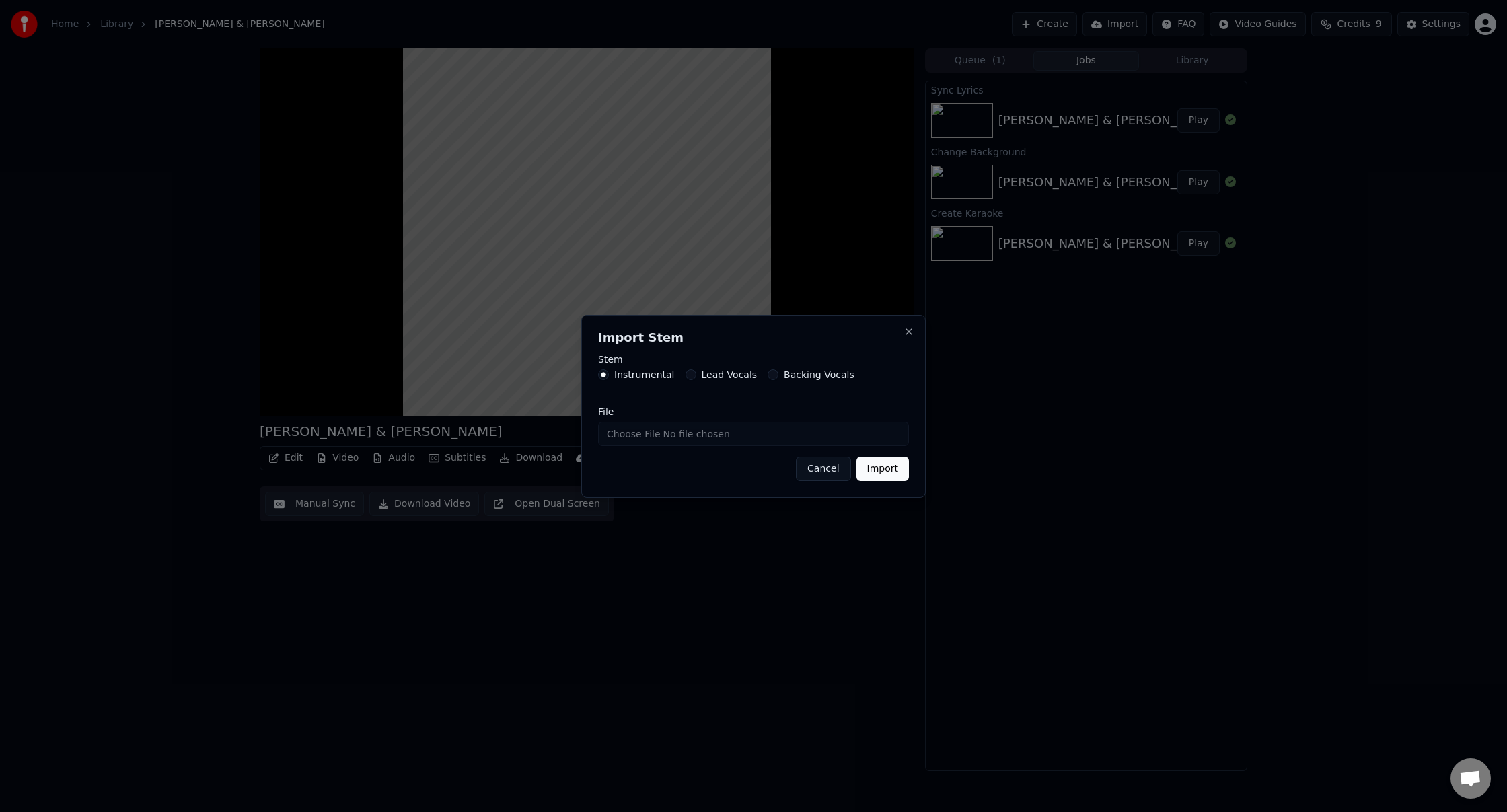
drag, startPoint x: 829, startPoint y: 473, endPoint x: 823, endPoint y: 471, distance: 6.3
click at [829, 473] on button "Cancel" at bounding box center [823, 469] width 54 height 24
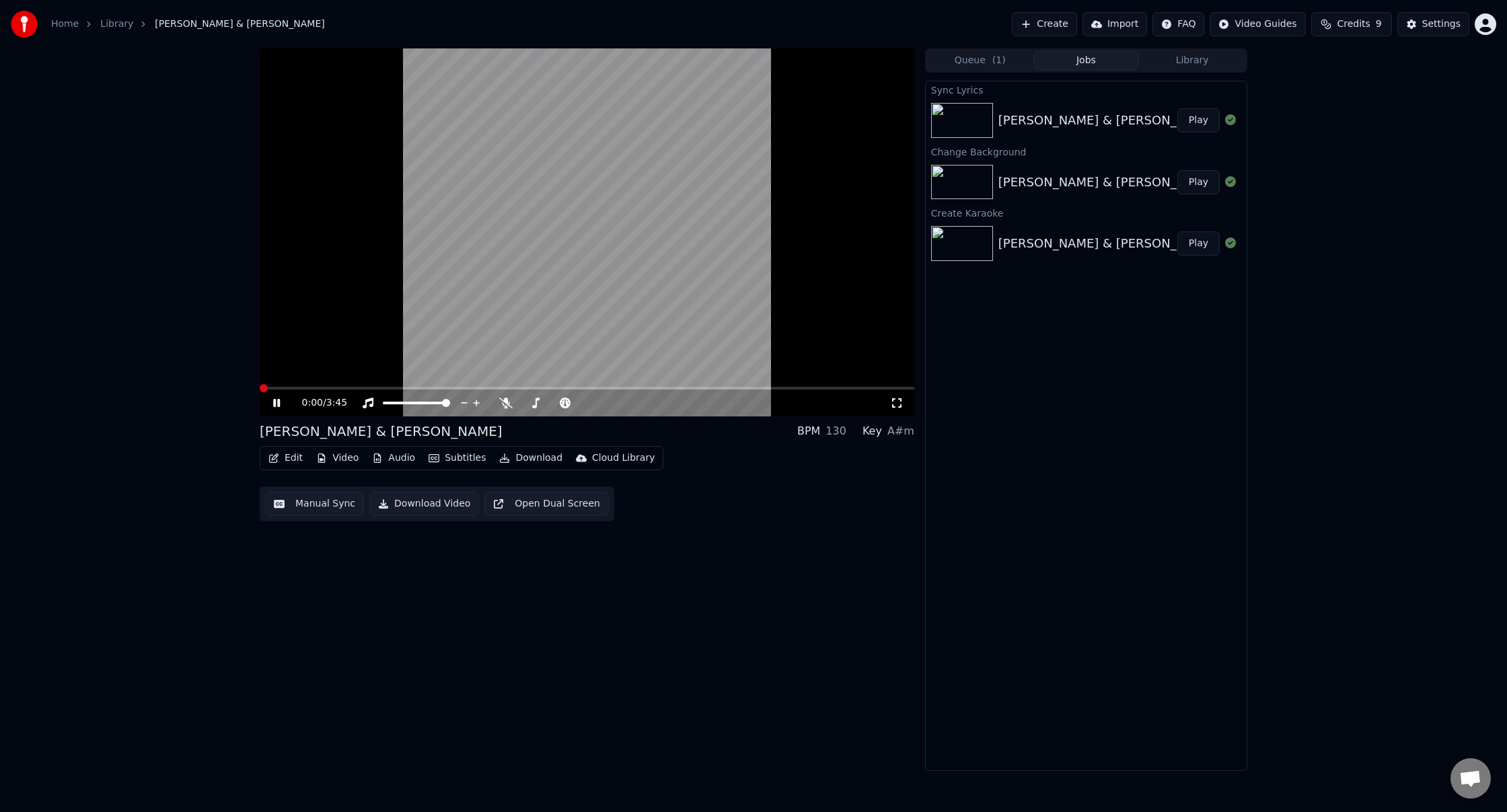
click at [191, 376] on div "0:00 / 3:45 [PERSON_NAME] & [PERSON_NAME] BPM 130 Key A#m Edit Video Audio Subt…" at bounding box center [754, 410] width 1507 height 723
click at [278, 403] on icon at bounding box center [277, 404] width 7 height 8
click at [276, 403] on icon at bounding box center [277, 403] width 8 height 9
click at [536, 214] on video at bounding box center [586, 232] width 655 height 368
click at [274, 403] on icon at bounding box center [277, 403] width 8 height 9
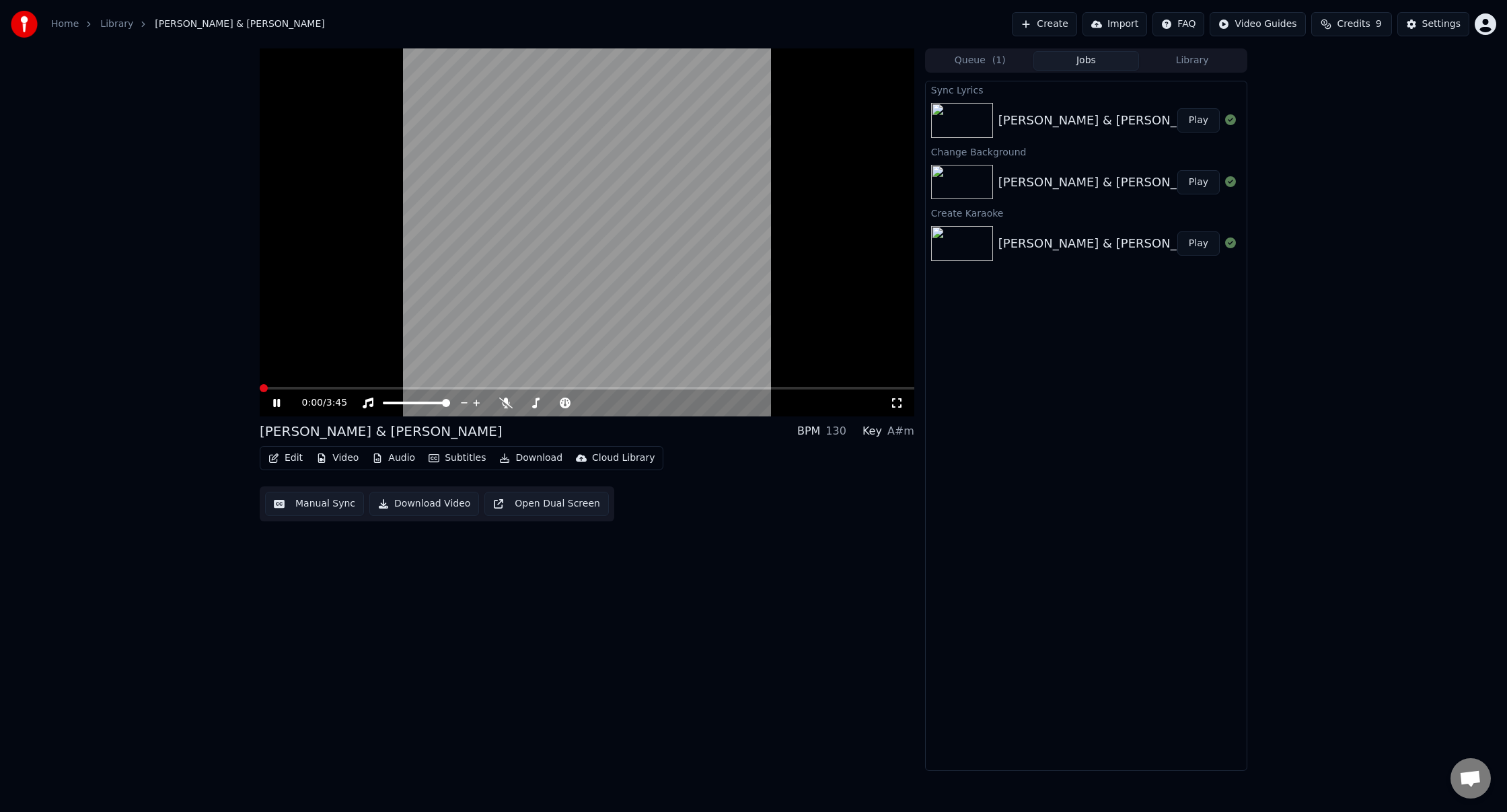
click at [1191, 119] on button "Play" at bounding box center [1198, 120] width 42 height 24
click at [567, 226] on video at bounding box center [586, 232] width 655 height 368
click at [278, 458] on icon "button" at bounding box center [273, 458] width 11 height 9
drag, startPoint x: 119, startPoint y: 492, endPoint x: 347, endPoint y: 465, distance: 229.6
click at [121, 492] on div "0:00 / 3:45 [PERSON_NAME] & [PERSON_NAME] BPM 130 Key A#m Edit Video Audio Subt…" at bounding box center [754, 410] width 1507 height 723
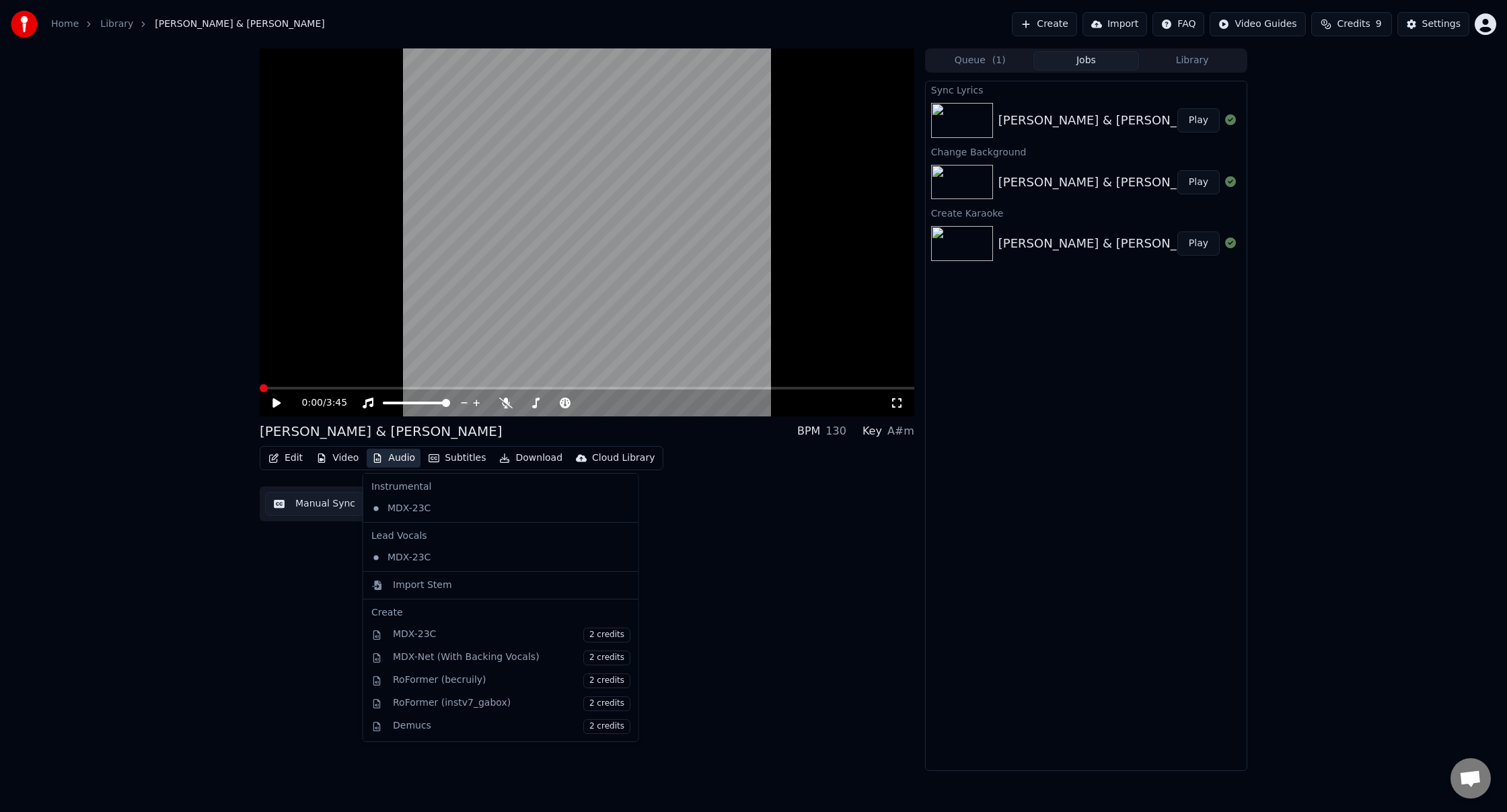
click at [401, 459] on button "Audio" at bounding box center [393, 458] width 54 height 19
click at [412, 584] on div "Import Stem" at bounding box center [422, 586] width 59 height 13
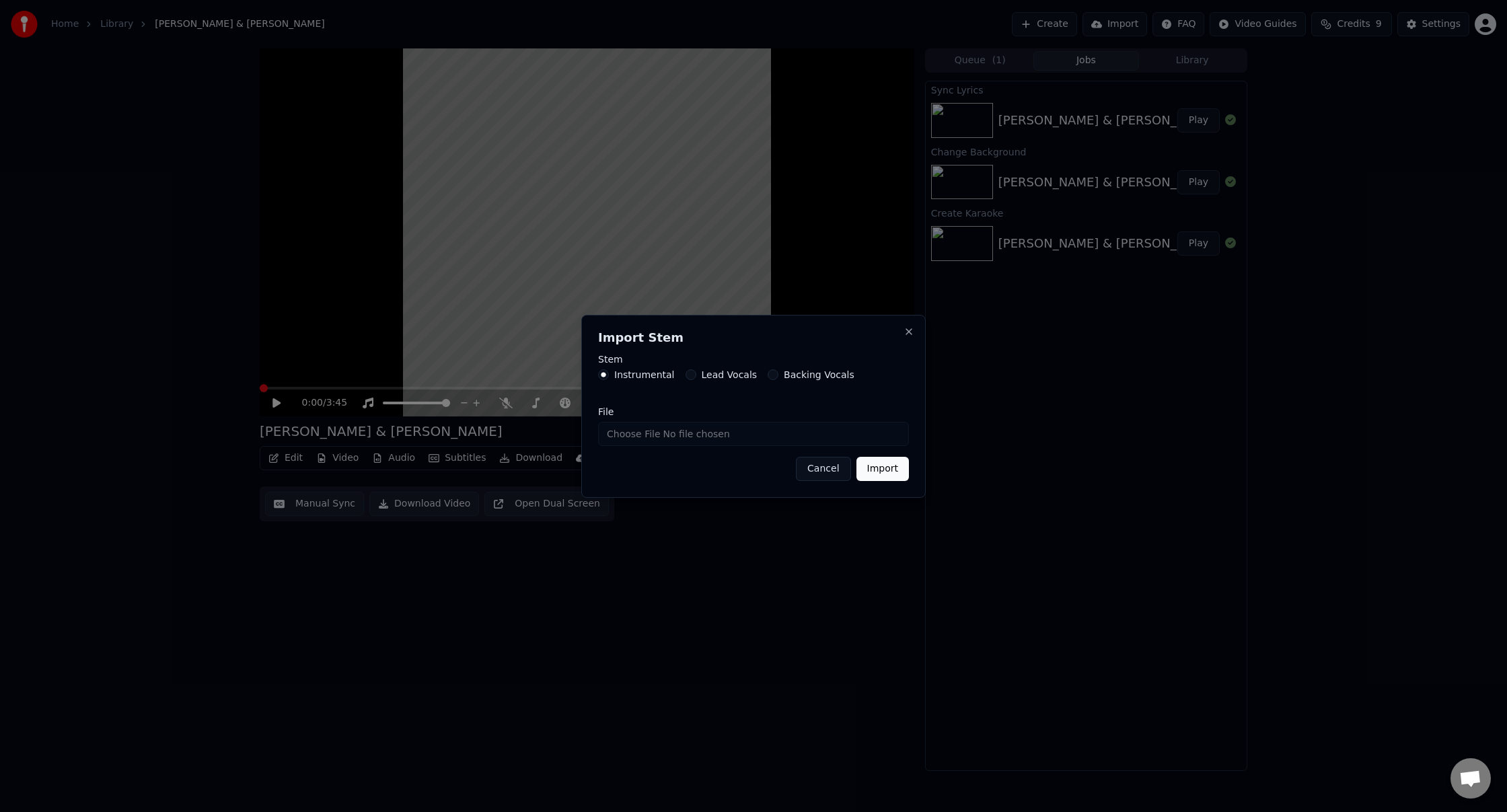
click at [668, 442] on input "File" at bounding box center [754, 433] width 311 height 24
type input "**********"
click at [892, 470] on button "Import" at bounding box center [883, 469] width 53 height 24
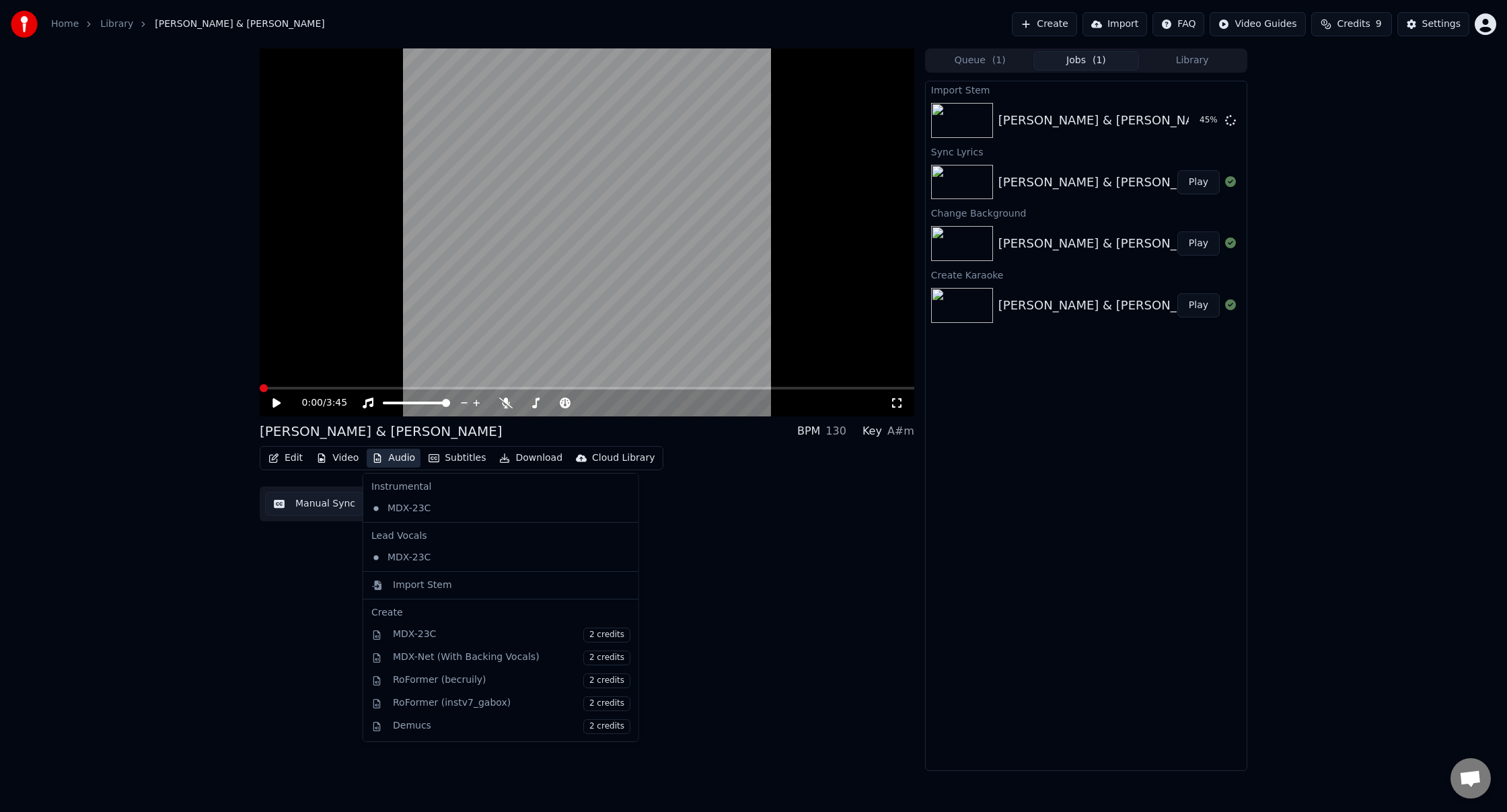
click at [387, 458] on button "Audio" at bounding box center [393, 458] width 54 height 19
click at [431, 586] on div "Import Stem" at bounding box center [422, 586] width 59 height 13
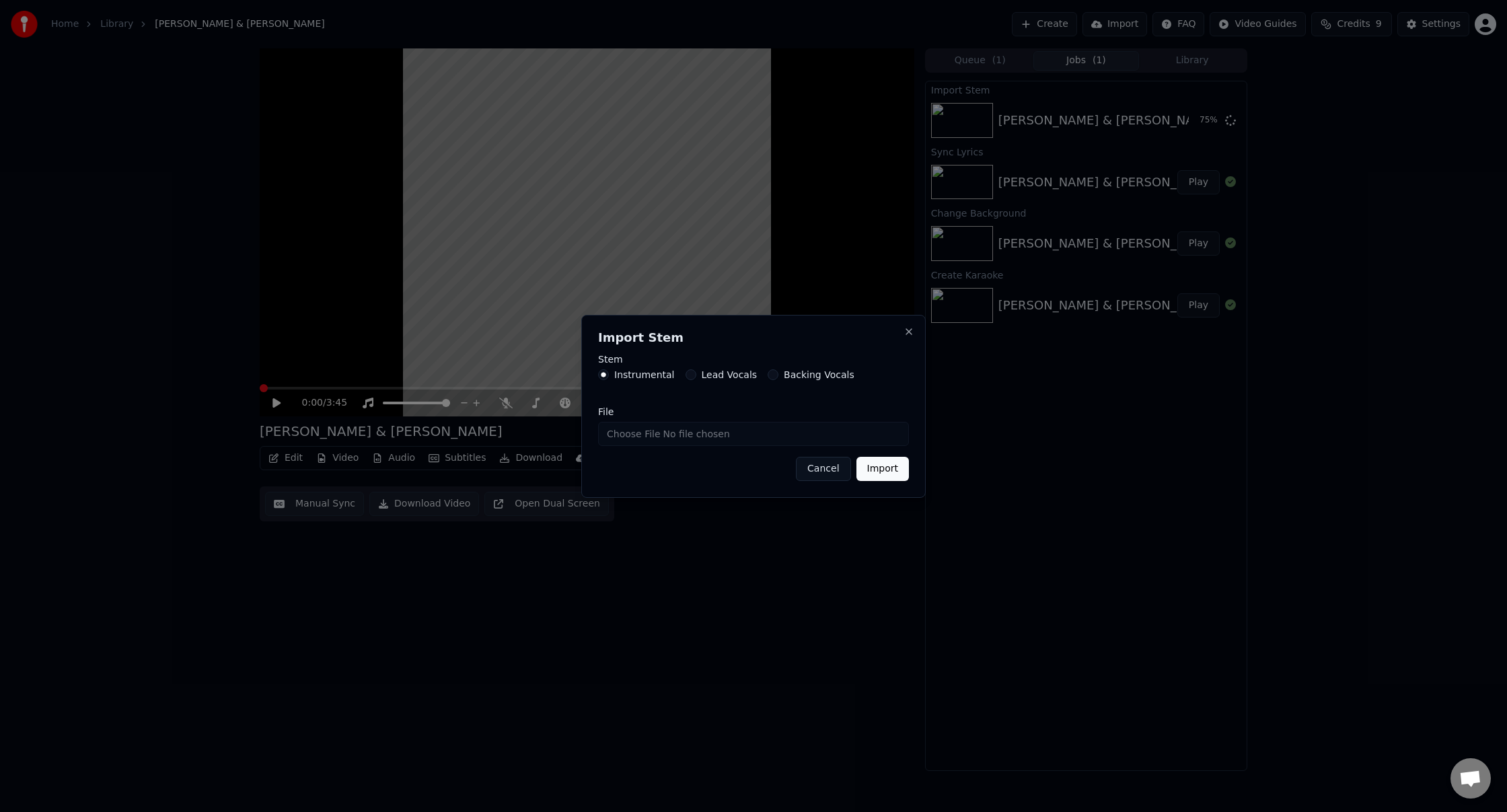
click at [686, 376] on button "Lead Vocals" at bounding box center [691, 375] width 11 height 11
click at [625, 432] on input "File" at bounding box center [754, 433] width 311 height 24
click at [639, 435] on input "File" at bounding box center [754, 433] width 311 height 24
click at [611, 434] on input "File" at bounding box center [754, 433] width 311 height 24
type input "**********"
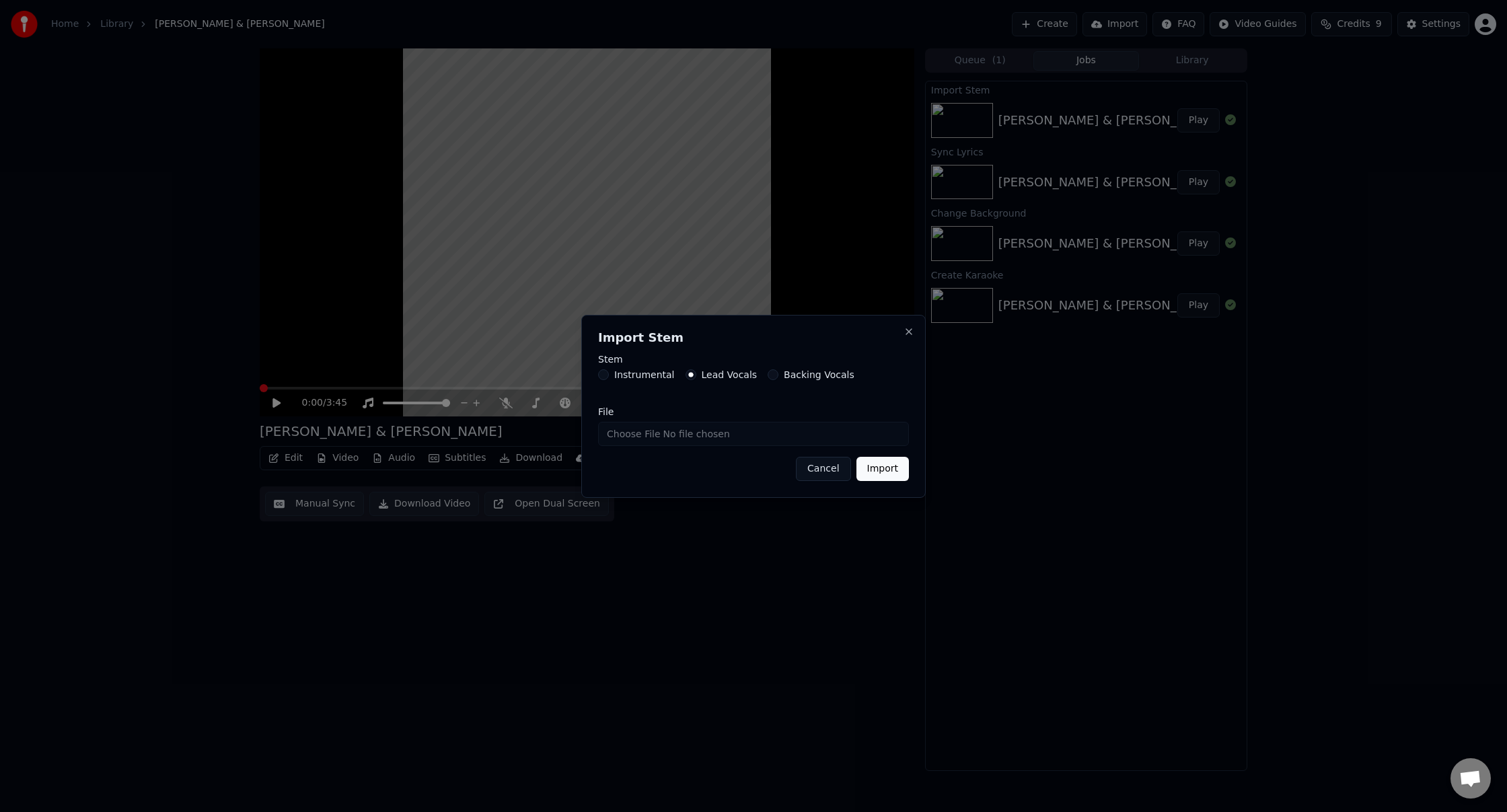
click at [886, 468] on button "Import" at bounding box center [883, 469] width 53 height 24
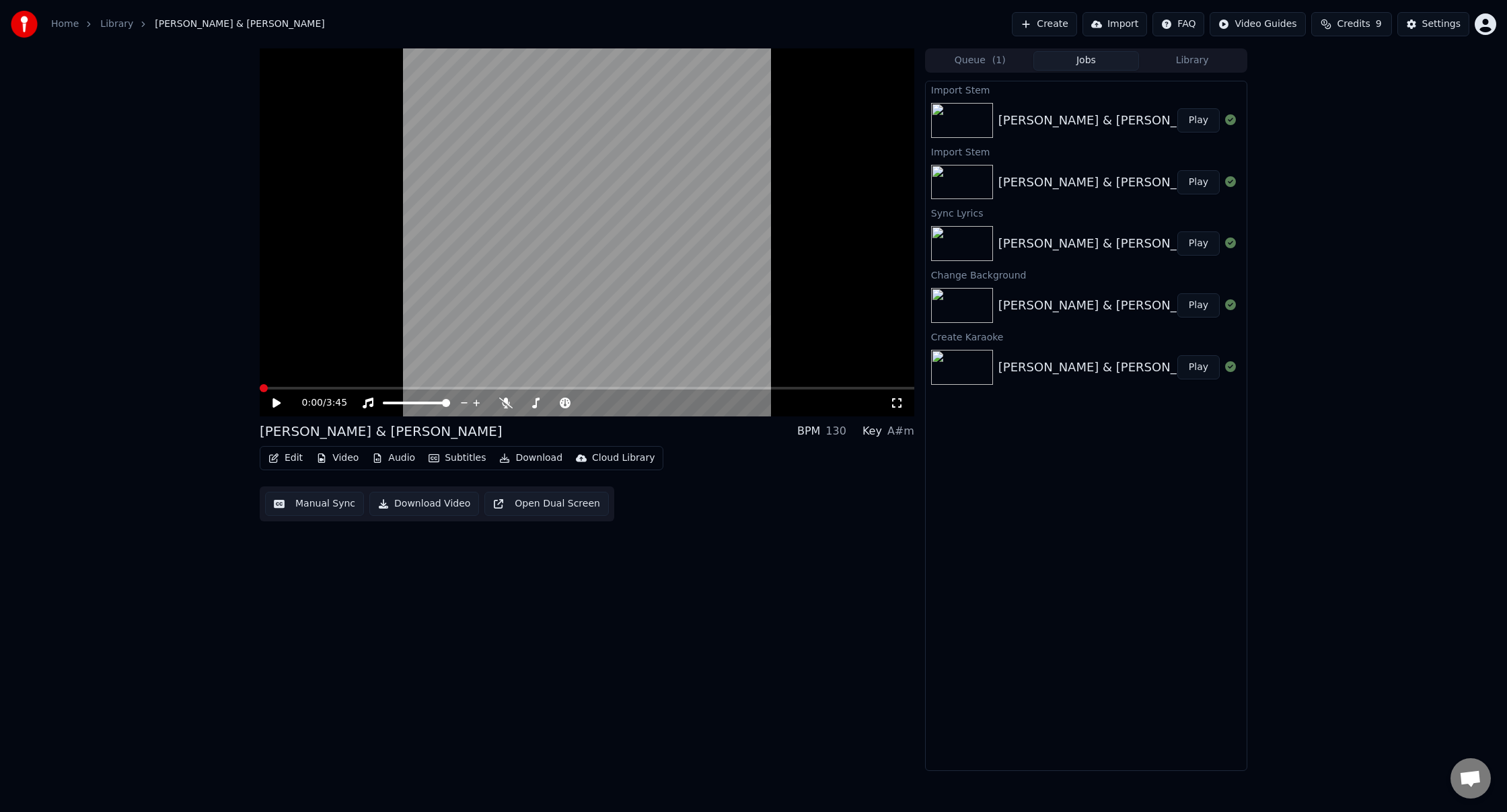
click at [404, 456] on button "Audio" at bounding box center [393, 458] width 54 height 19
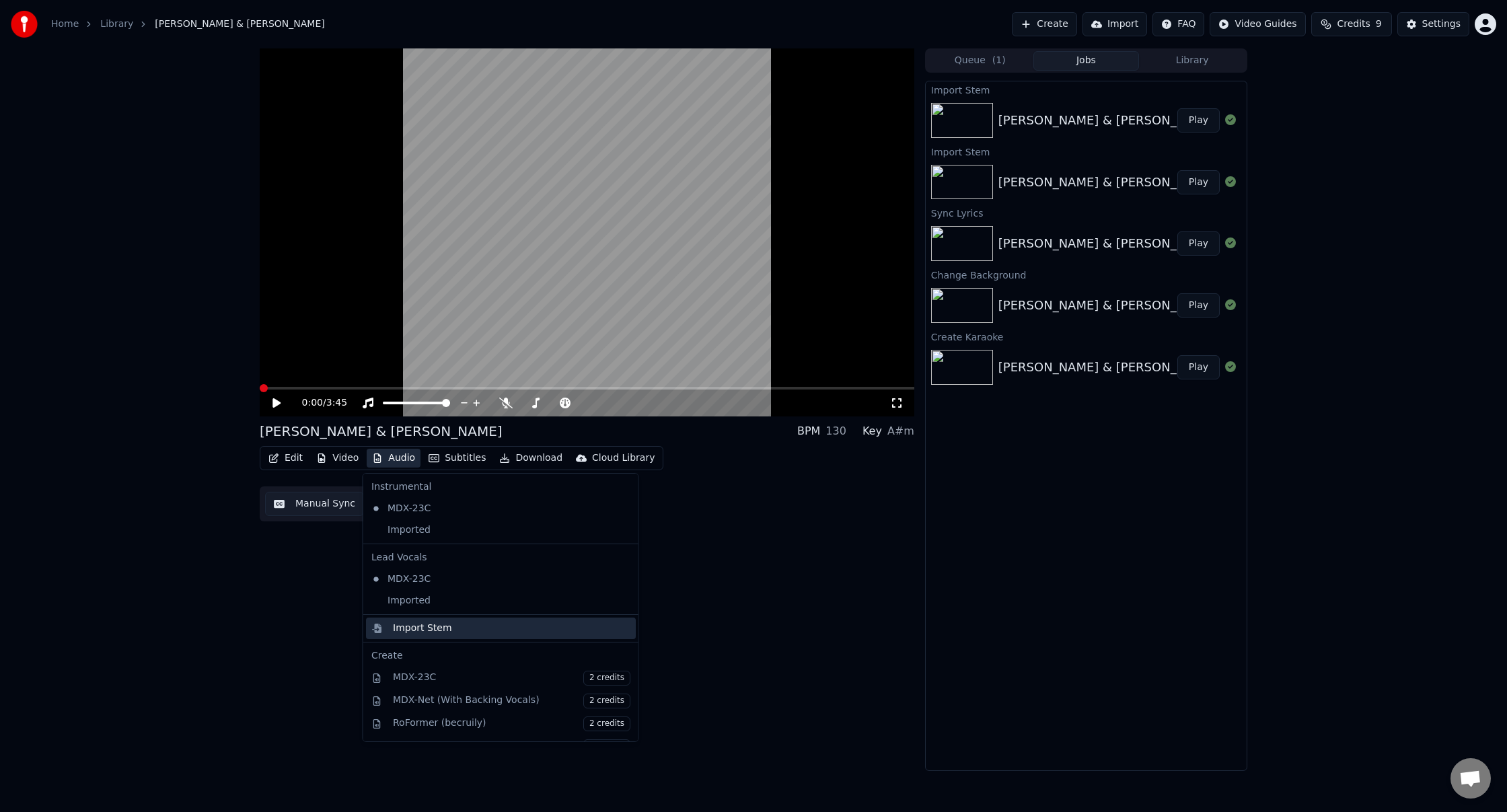
click at [427, 632] on div "Import Stem" at bounding box center [422, 628] width 59 height 13
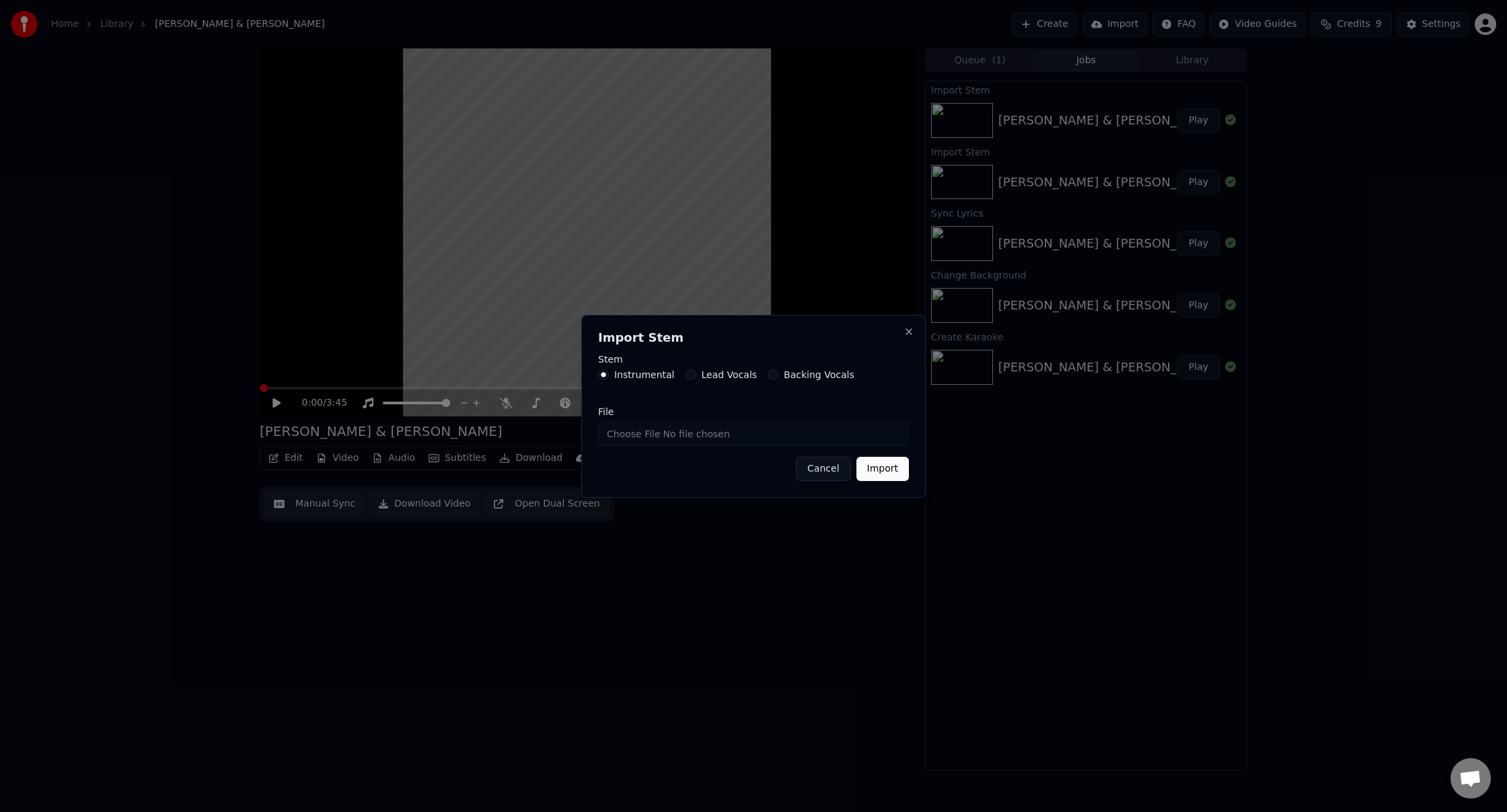
drag, startPoint x: 767, startPoint y: 376, endPoint x: 693, endPoint y: 418, distance: 85.1
click at [767, 376] on button "Backing Vocals" at bounding box center [772, 375] width 11 height 11
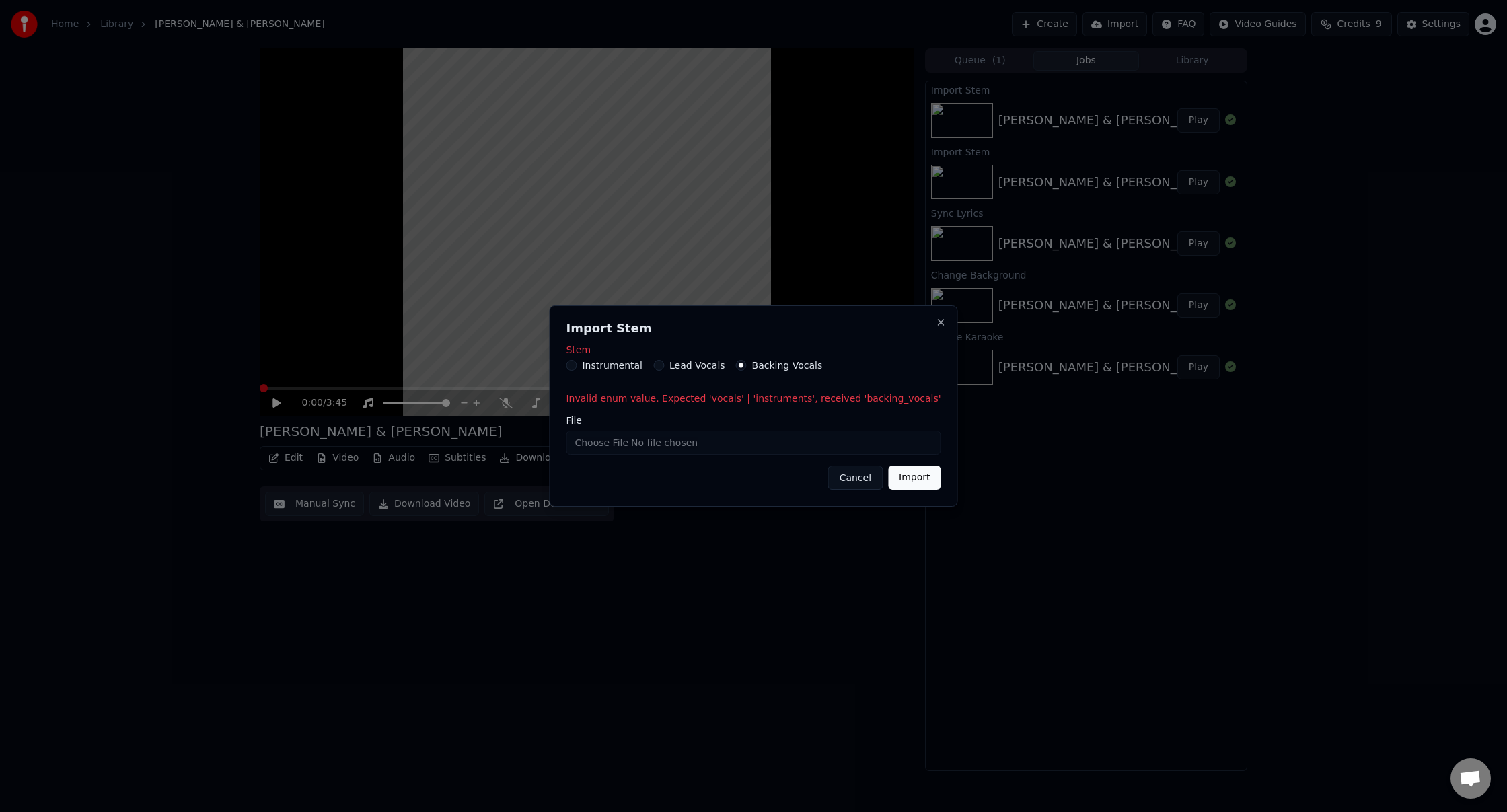
click at [603, 442] on input "File" at bounding box center [753, 442] width 375 height 24
type input "**********"
click at [898, 477] on button "Import" at bounding box center [915, 477] width 53 height 24
click at [744, 367] on circle "button" at bounding box center [741, 365] width 5 height 5
click at [893, 471] on button "Import" at bounding box center [915, 477] width 53 height 24
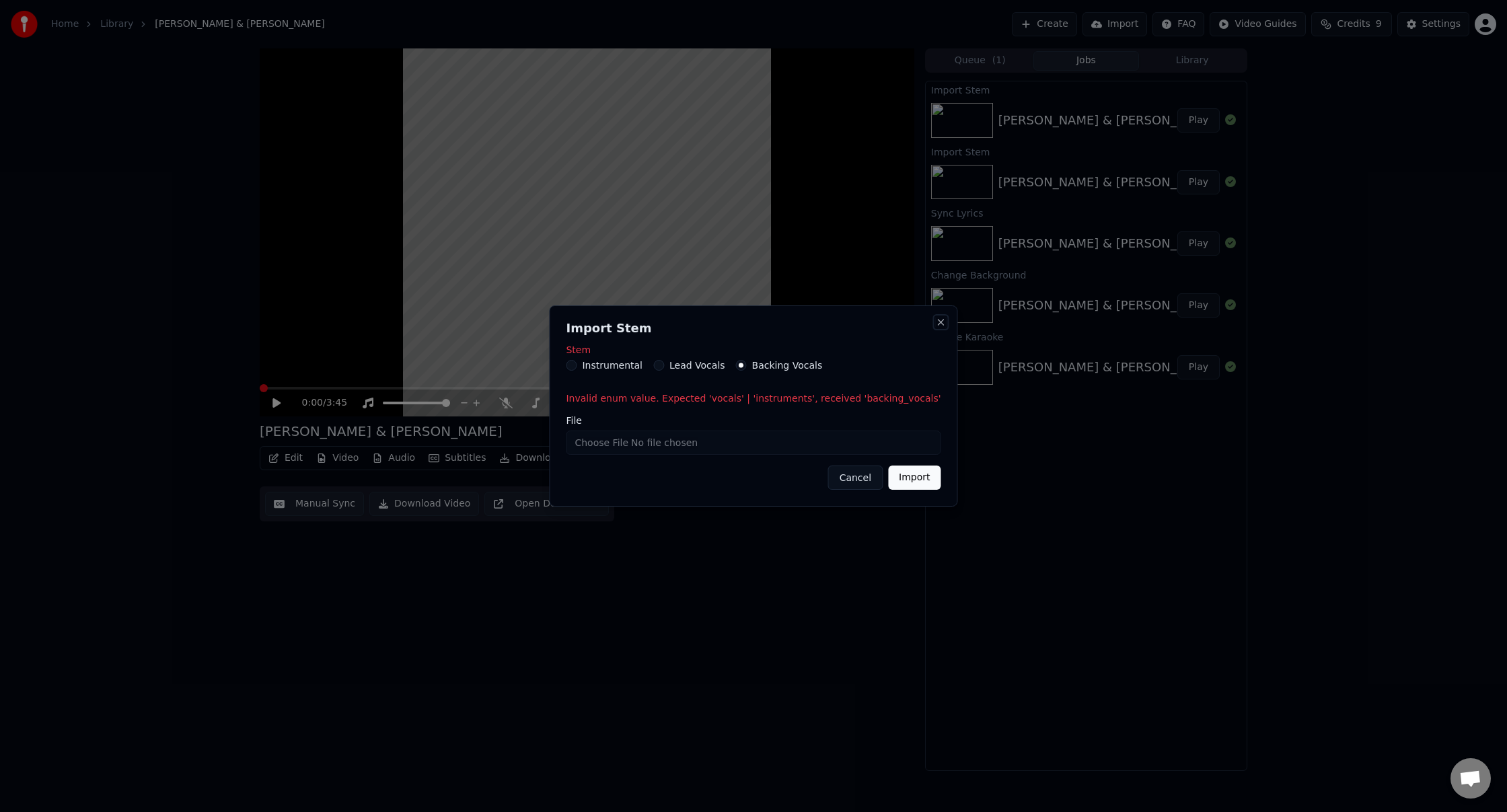
click at [936, 321] on button "Close" at bounding box center [941, 322] width 11 height 11
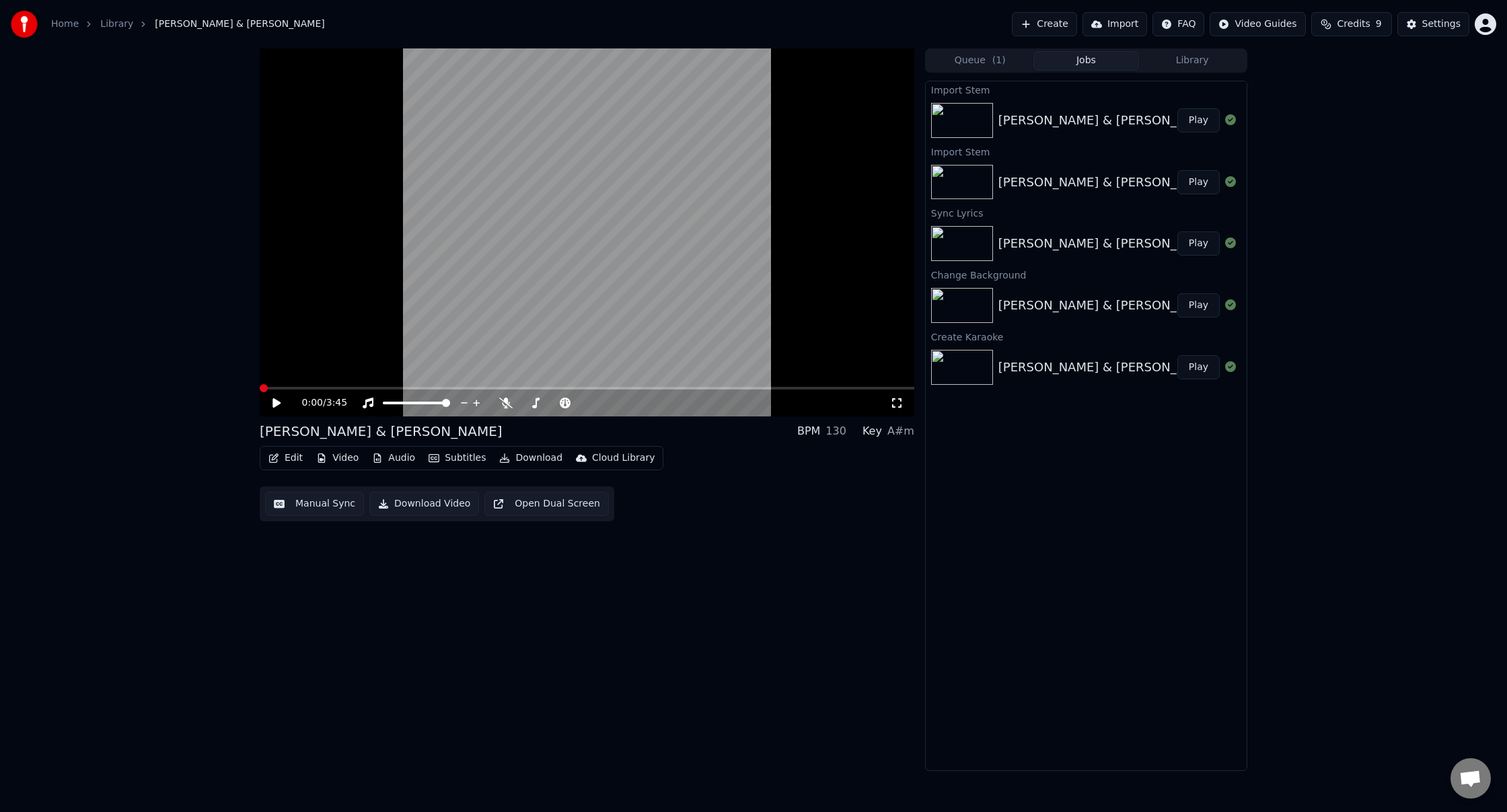
click at [1187, 124] on button "Play" at bounding box center [1198, 120] width 42 height 24
click at [279, 388] on span at bounding box center [275, 389] width 8 height 8
click at [239, 392] on div "0:08 / 3:45 [PERSON_NAME] & [PERSON_NAME] BPM 130 Key A#m Edit Video Audio Subt…" at bounding box center [754, 410] width 1507 height 723
click at [276, 399] on icon at bounding box center [277, 404] width 7 height 8
click at [289, 460] on button "Edit" at bounding box center [286, 458] width 45 height 19
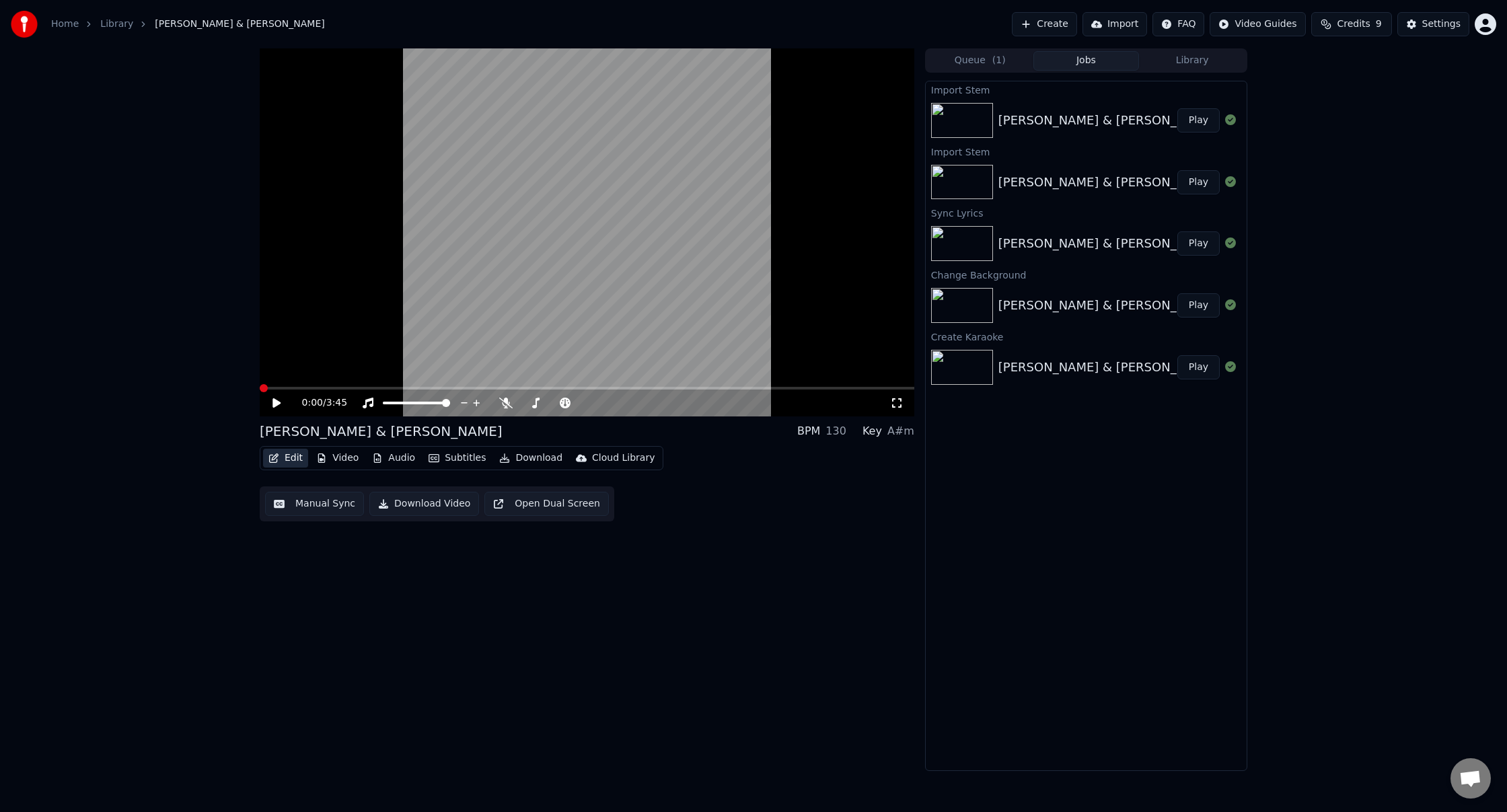
click at [289, 460] on button "Edit" at bounding box center [286, 458] width 45 height 19
click at [390, 460] on button "Audio" at bounding box center [393, 458] width 54 height 19
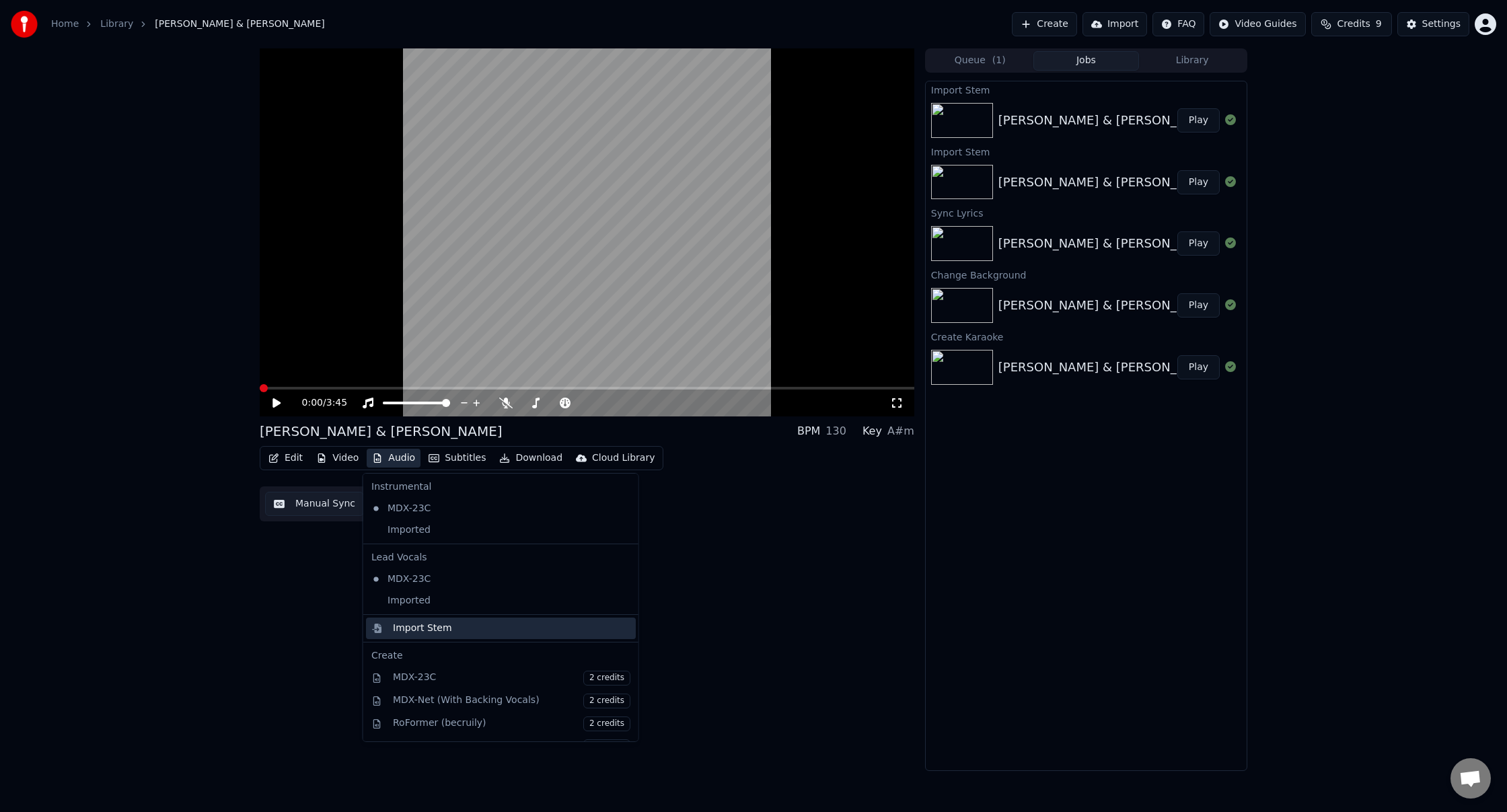
scroll to position [1, 0]
click at [620, 508] on icon at bounding box center [624, 507] width 9 height 11
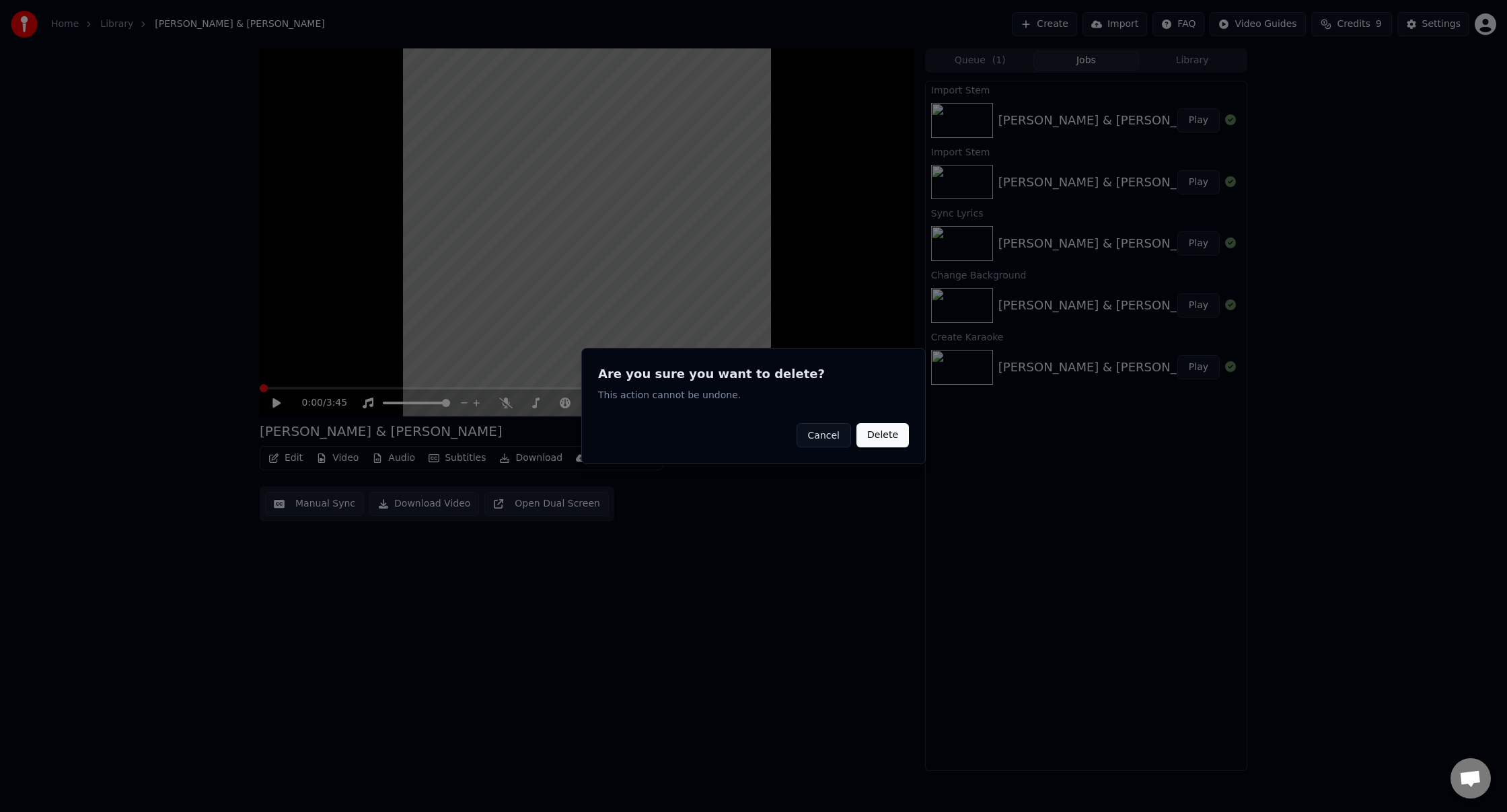
click at [889, 431] on button "Delete" at bounding box center [883, 435] width 53 height 24
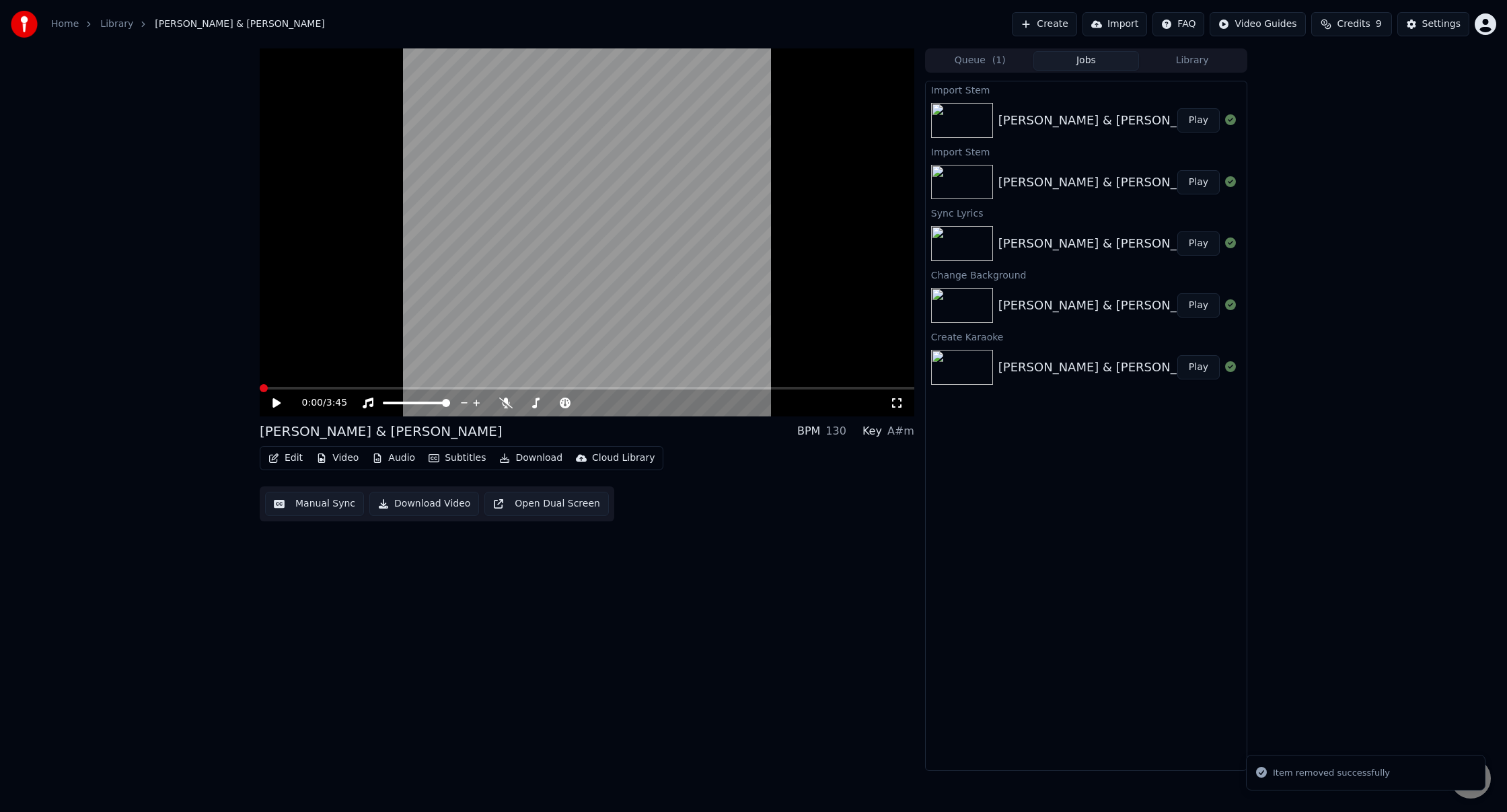
click at [394, 458] on button "Audio" at bounding box center [393, 458] width 54 height 19
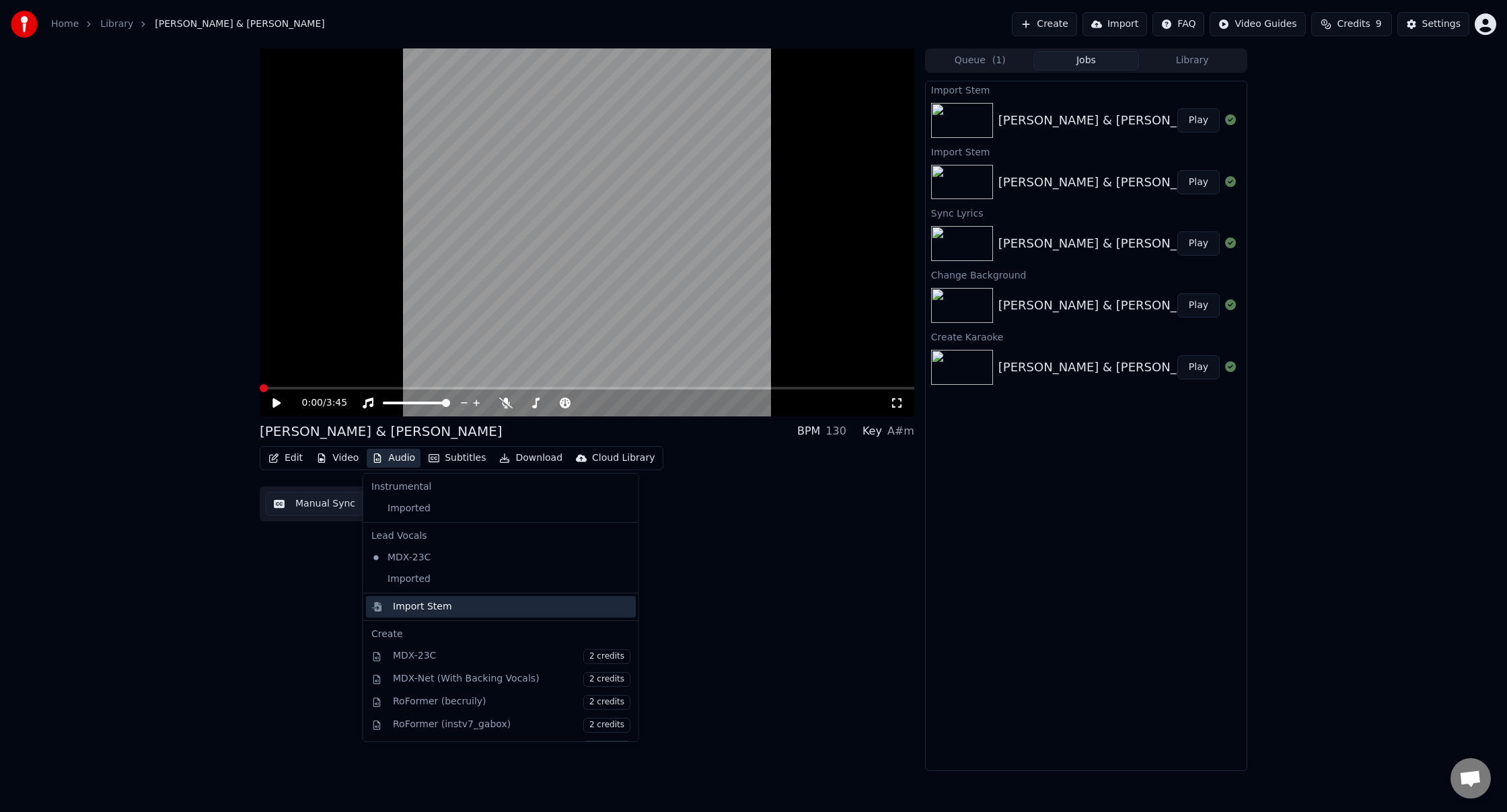
click at [436, 605] on div "Import Stem" at bounding box center [422, 607] width 59 height 13
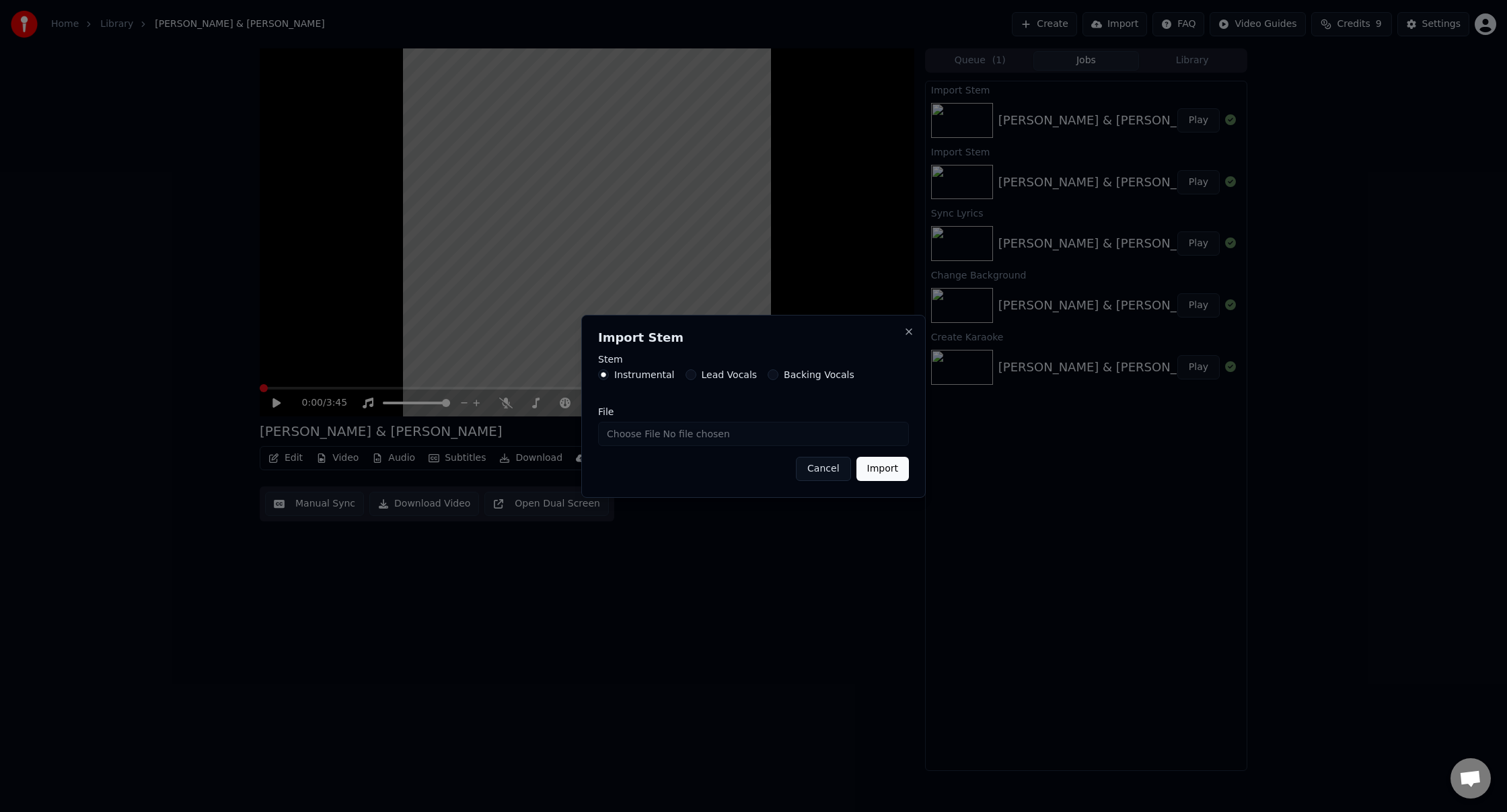
click at [631, 432] on input "File" at bounding box center [754, 433] width 311 height 24
type input "**********"
click at [890, 469] on button "Import" at bounding box center [883, 469] width 53 height 24
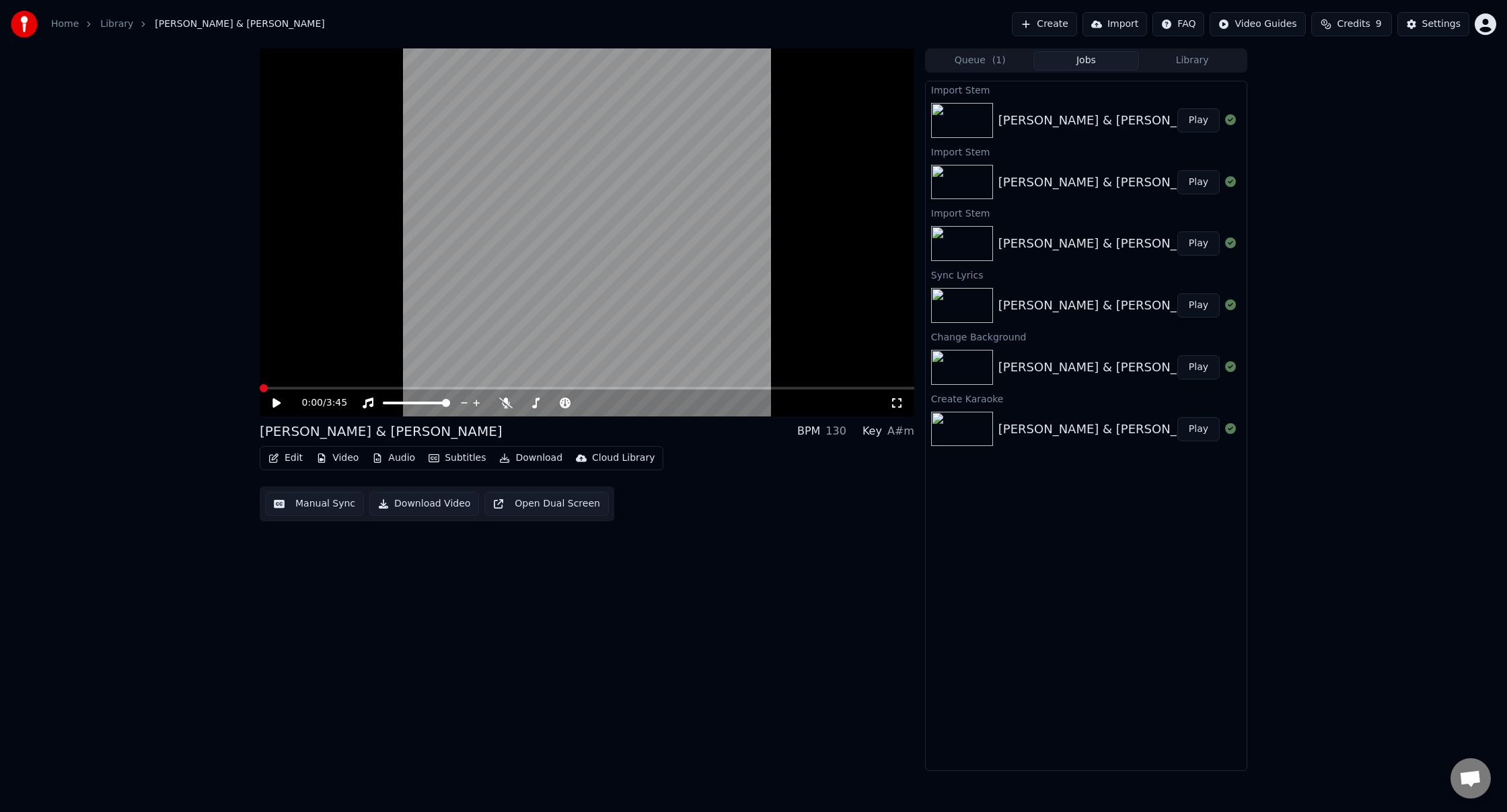
click at [1206, 119] on button "Play" at bounding box center [1198, 120] width 42 height 24
click at [579, 224] on video at bounding box center [586, 232] width 655 height 368
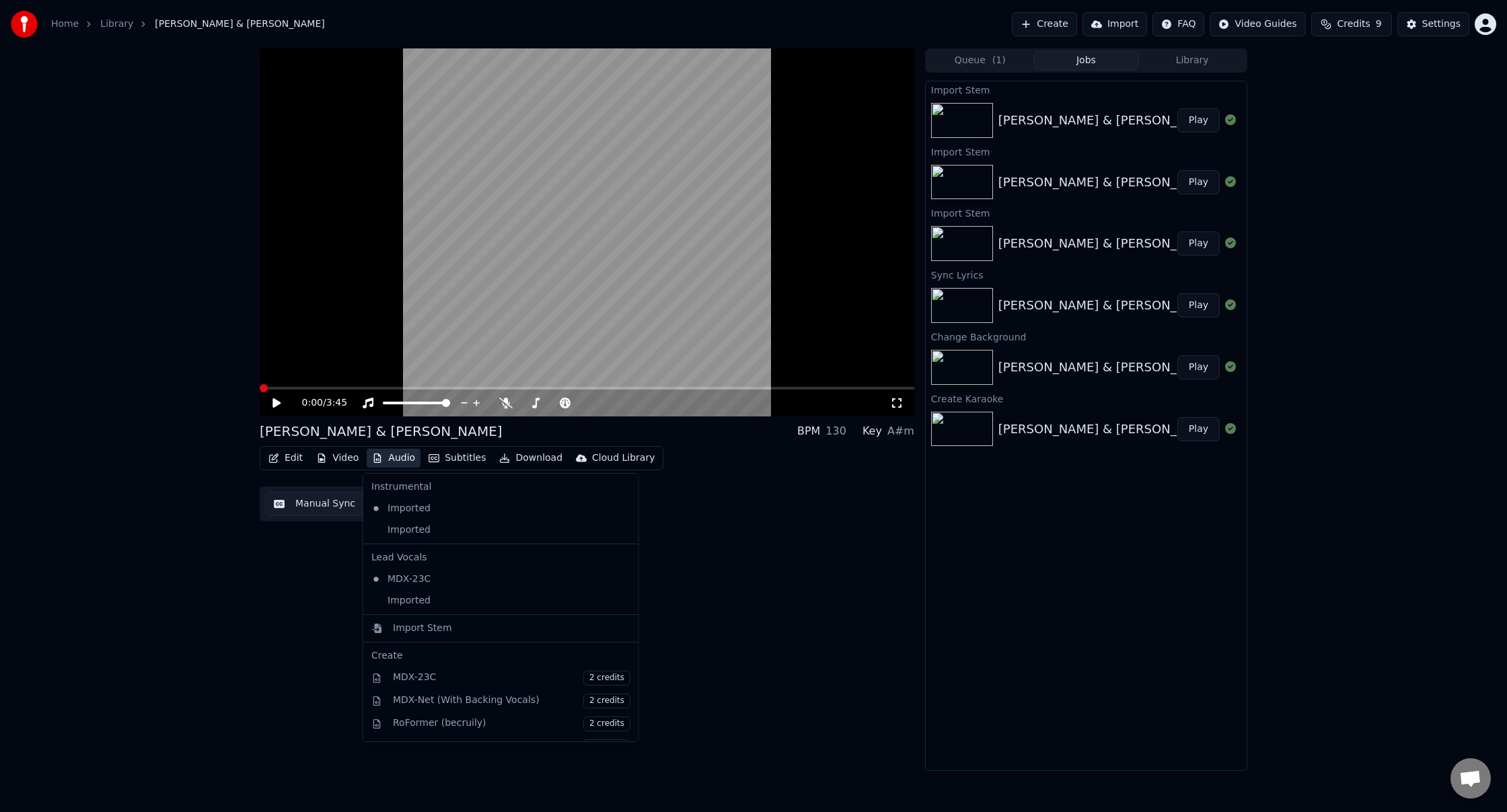
click at [395, 458] on button "Audio" at bounding box center [393, 458] width 54 height 19
click at [529, 522] on div "Imported" at bounding box center [491, 530] width 250 height 21
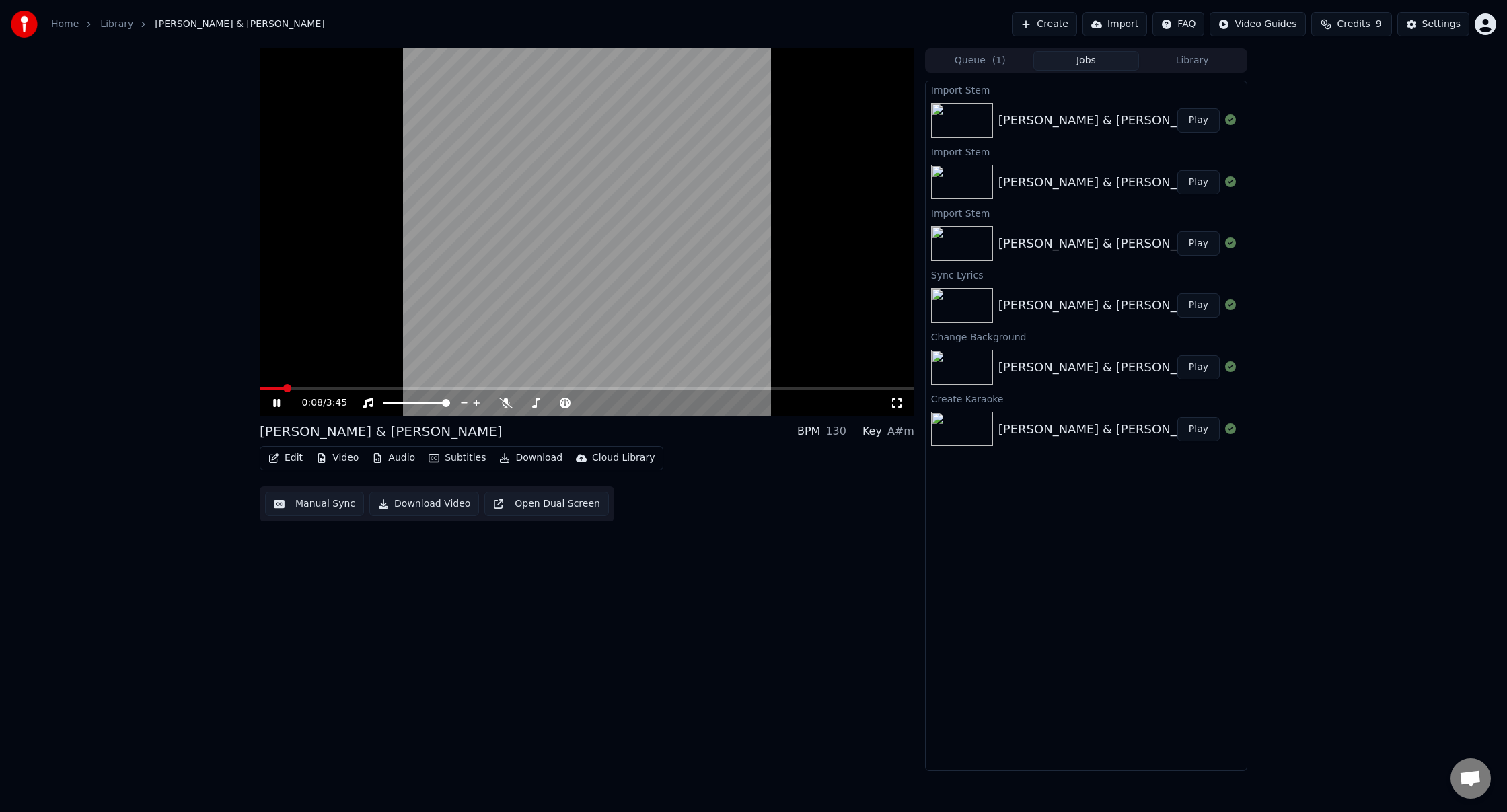
click at [385, 457] on button "Audio" at bounding box center [393, 458] width 54 height 19
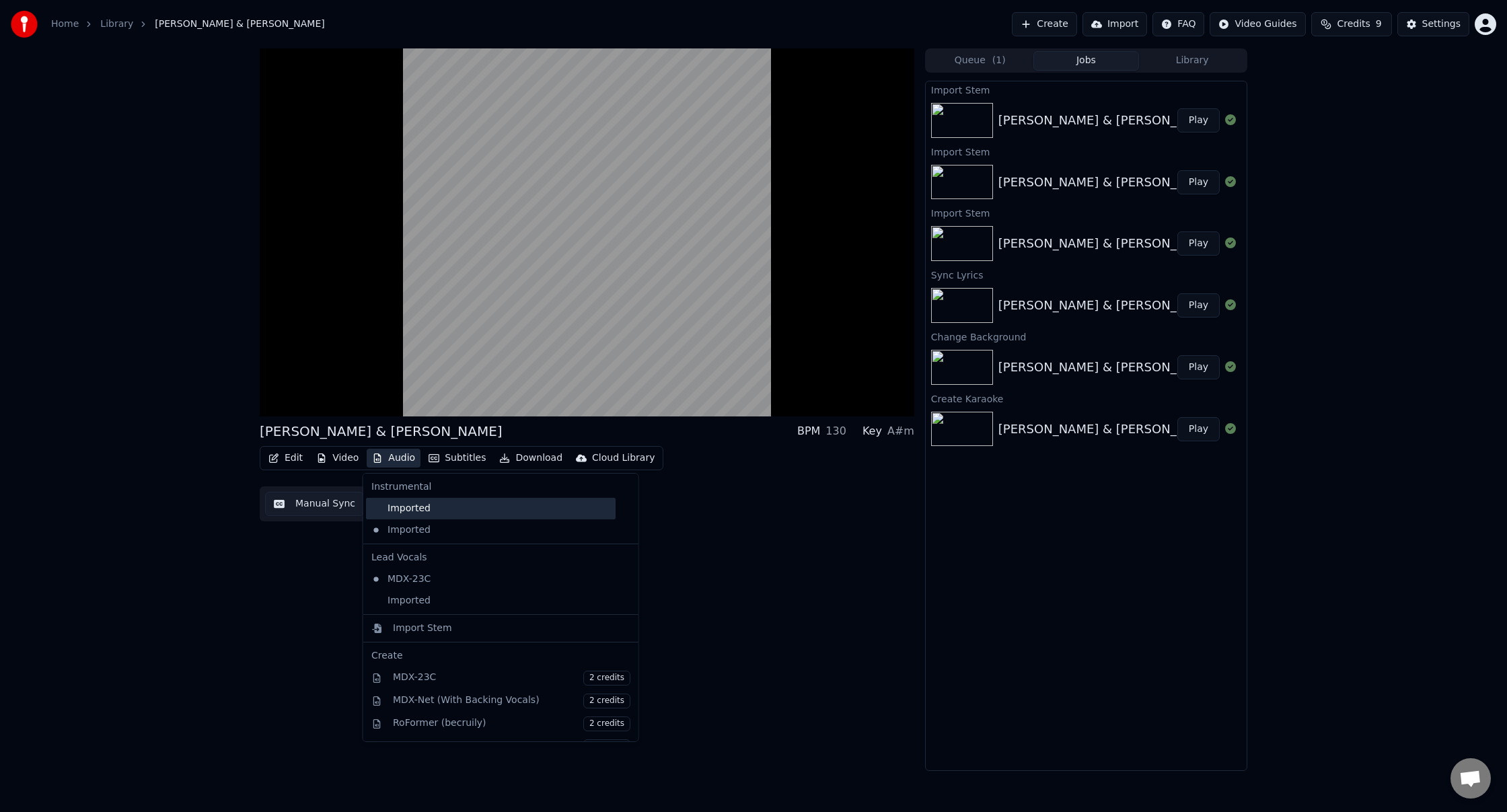
click at [417, 506] on div "Imported" at bounding box center [491, 509] width 250 height 21
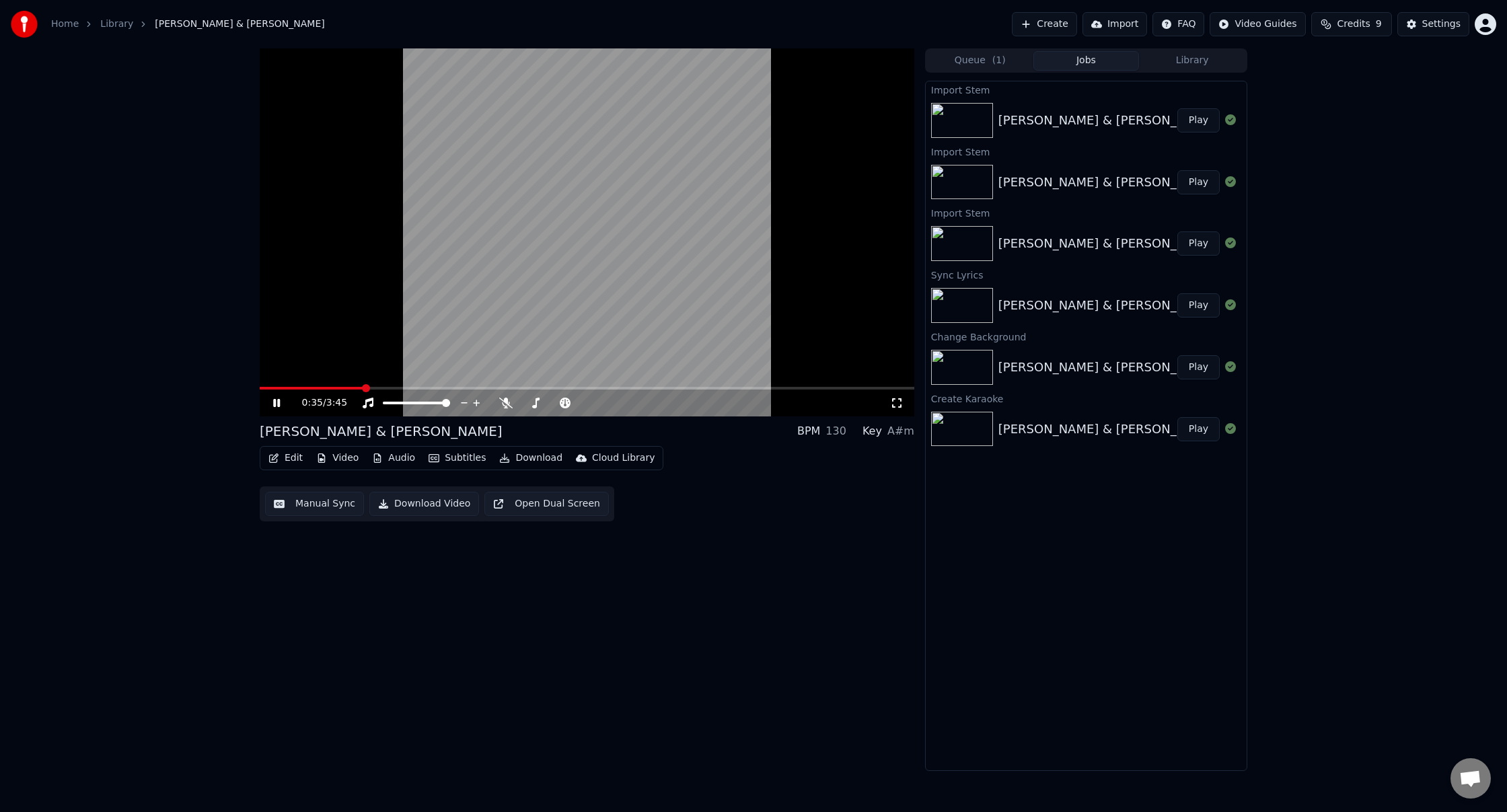
click at [279, 401] on icon at bounding box center [277, 404] width 7 height 8
click at [405, 454] on button "Audio" at bounding box center [393, 458] width 54 height 19
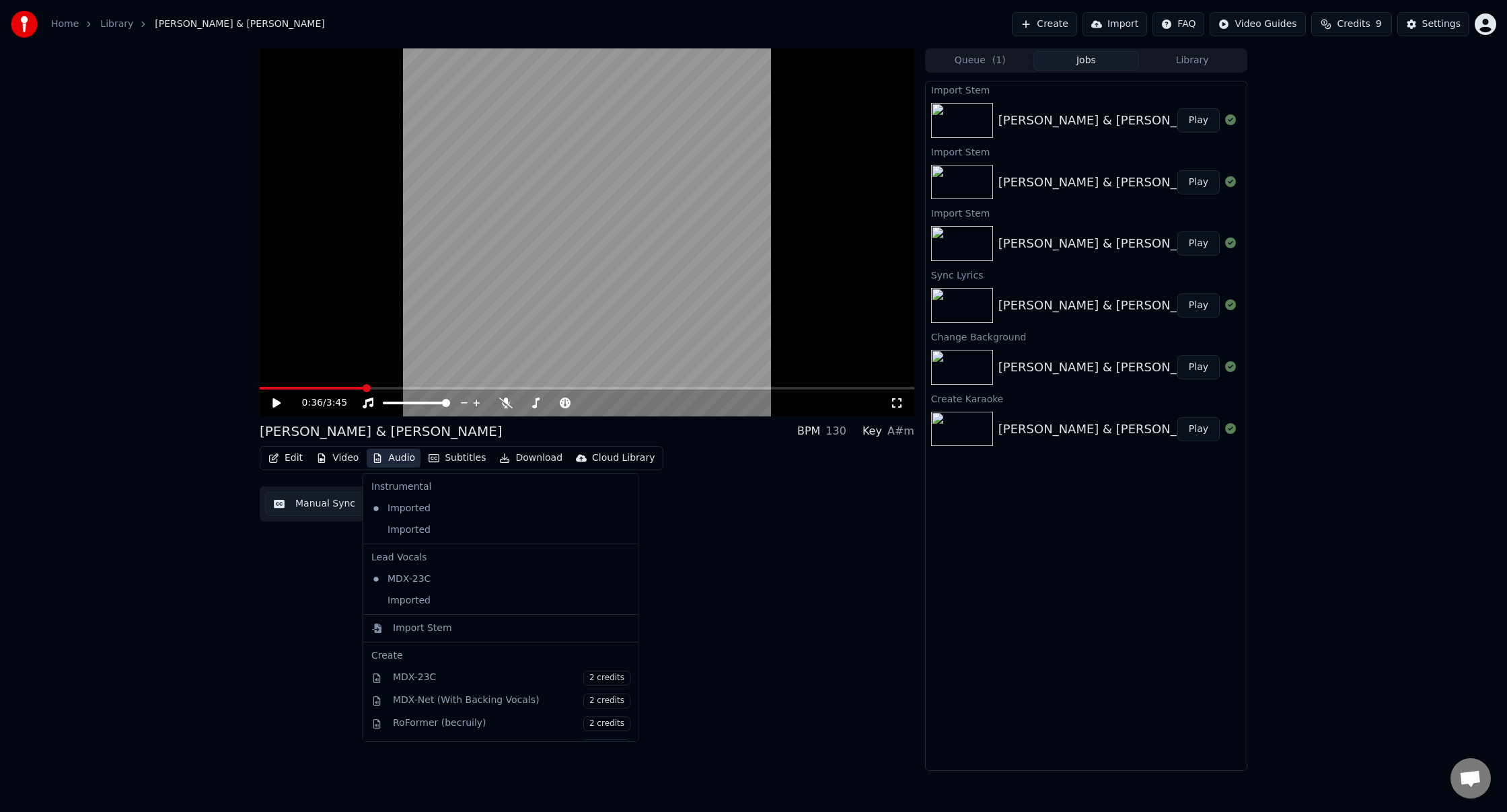
click at [176, 565] on div "0:36 / 3:45 [PERSON_NAME] & [PERSON_NAME] BPM 130 Key A#m Edit Video Audio Subt…" at bounding box center [754, 410] width 1507 height 723
click at [396, 461] on button "Audio" at bounding box center [393, 458] width 54 height 19
click at [424, 598] on div "Imported" at bounding box center [491, 601] width 250 height 21
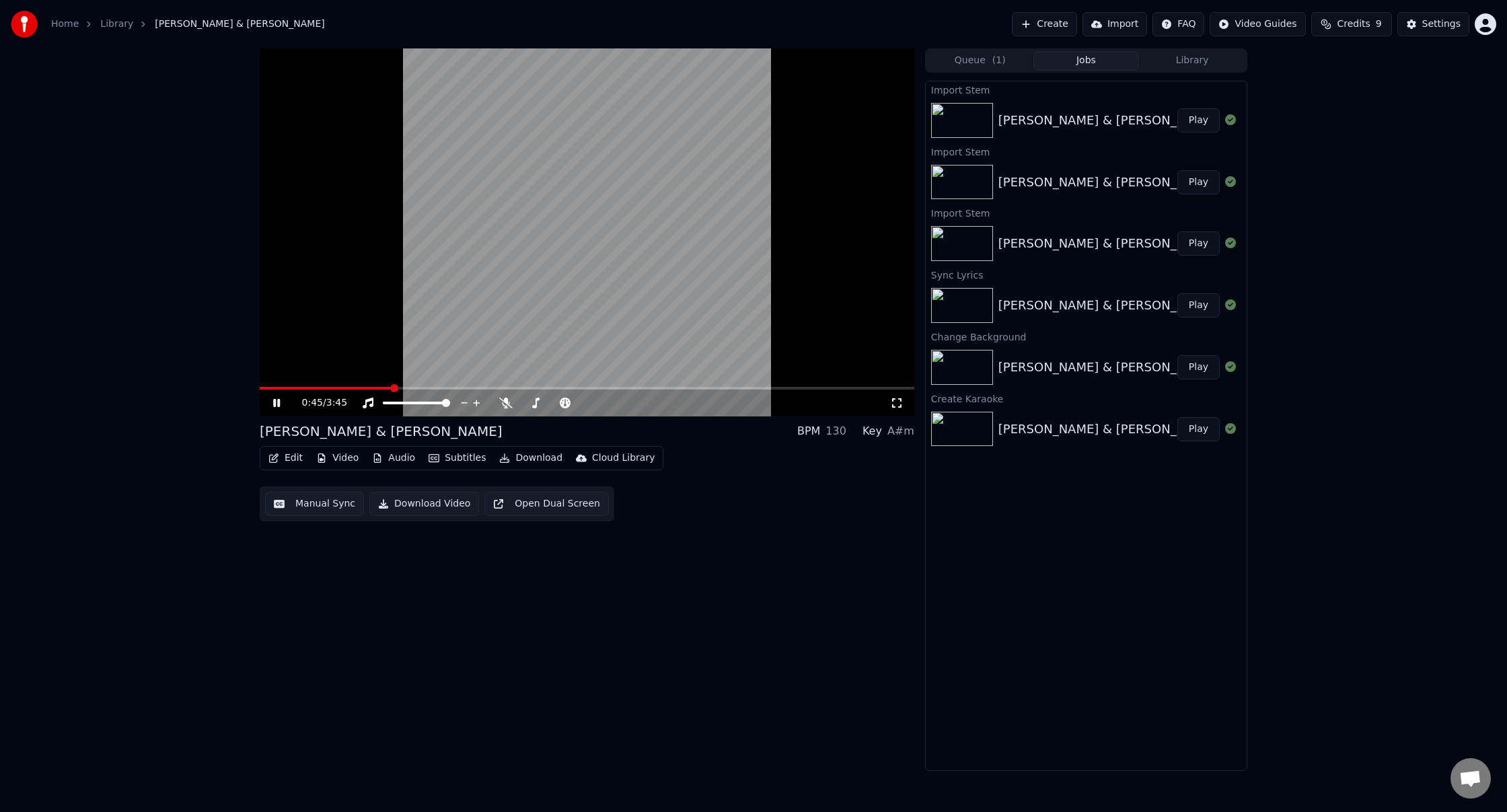
click at [401, 459] on button "Audio" at bounding box center [393, 458] width 54 height 19
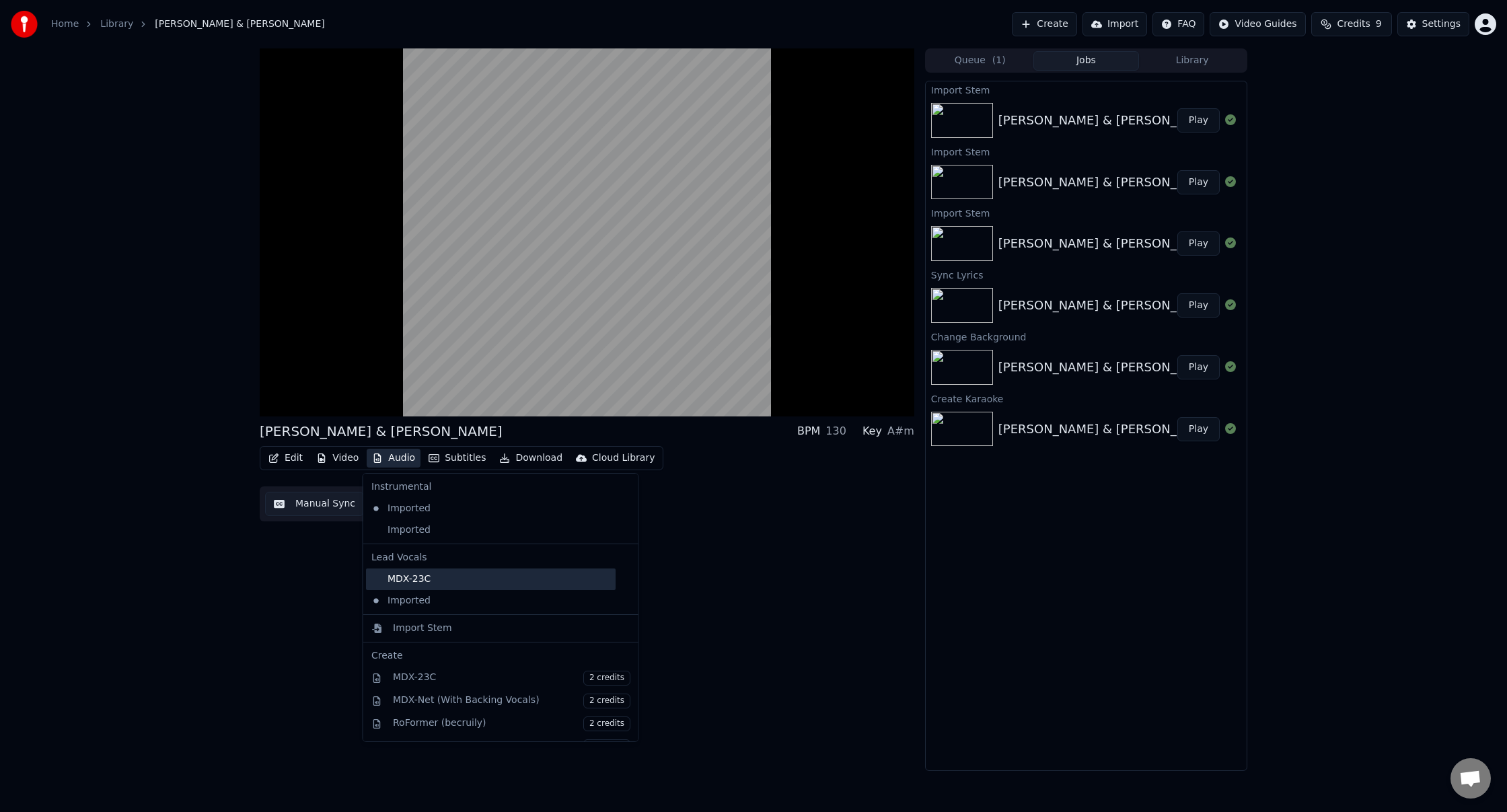
click at [422, 581] on div "MDX-23C" at bounding box center [491, 579] width 250 height 21
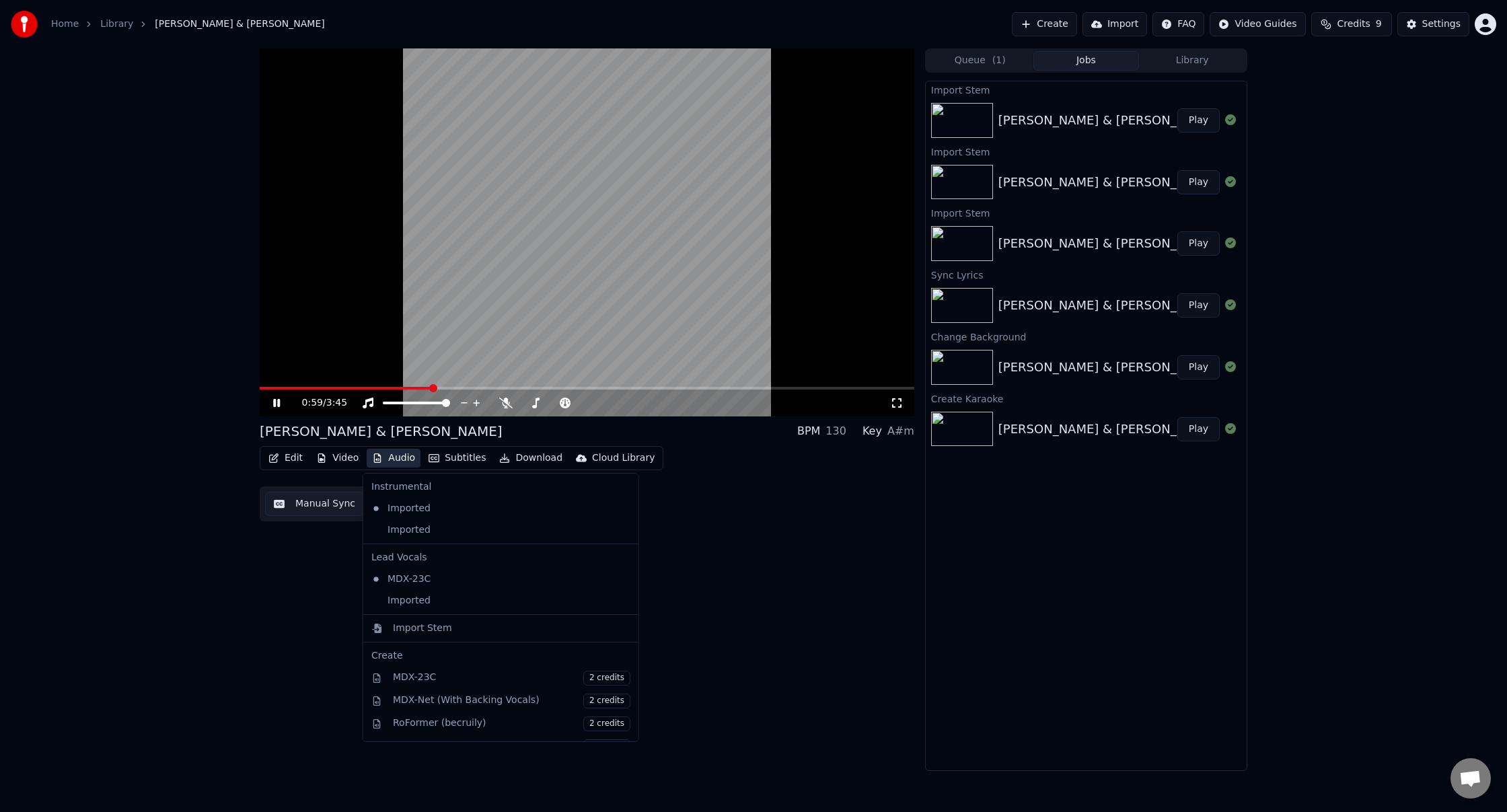
click at [399, 462] on button "Audio" at bounding box center [393, 458] width 54 height 19
click at [417, 529] on div "Imported" at bounding box center [491, 530] width 250 height 21
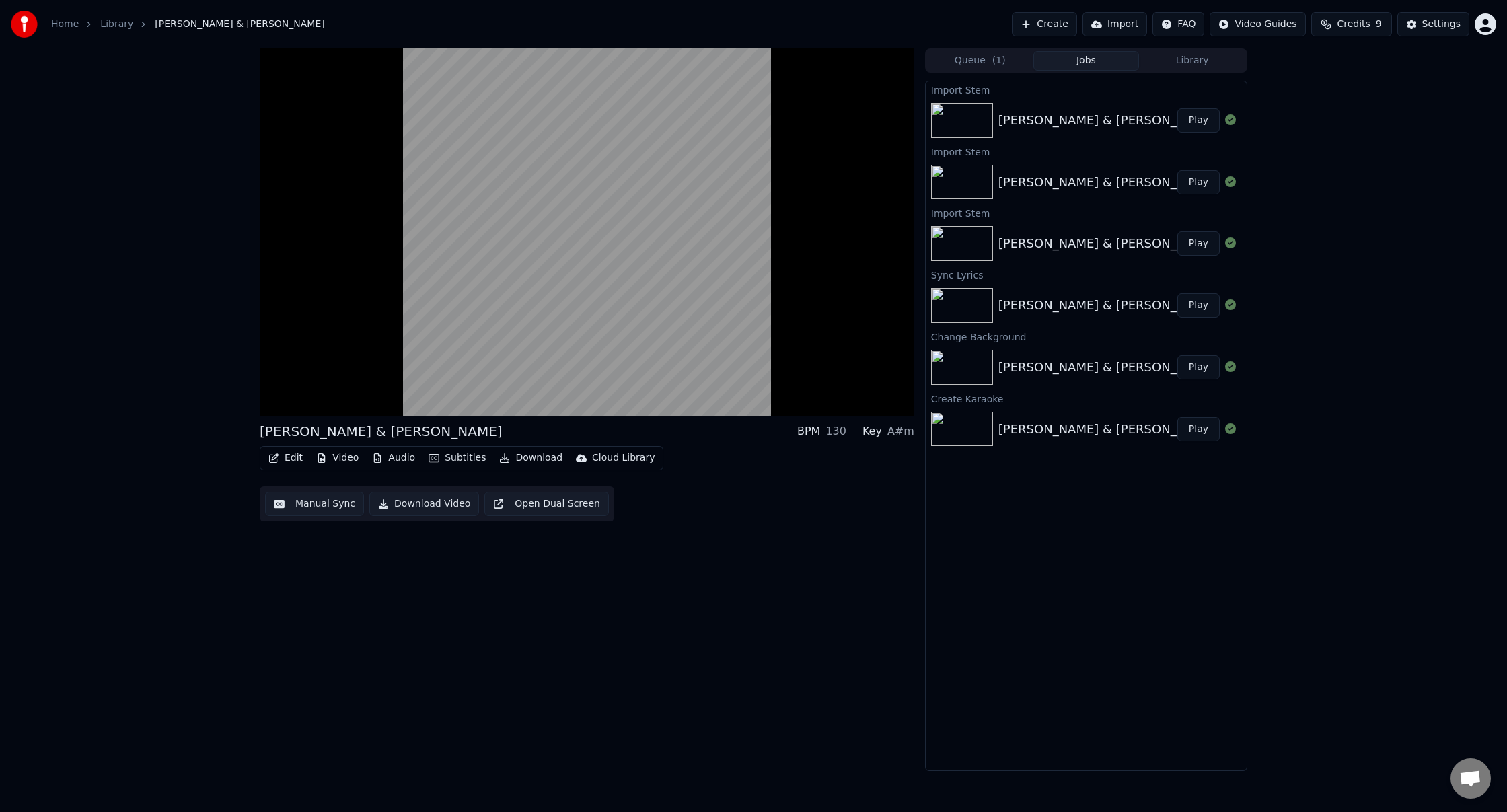
click at [399, 461] on button "Audio" at bounding box center [393, 458] width 54 height 19
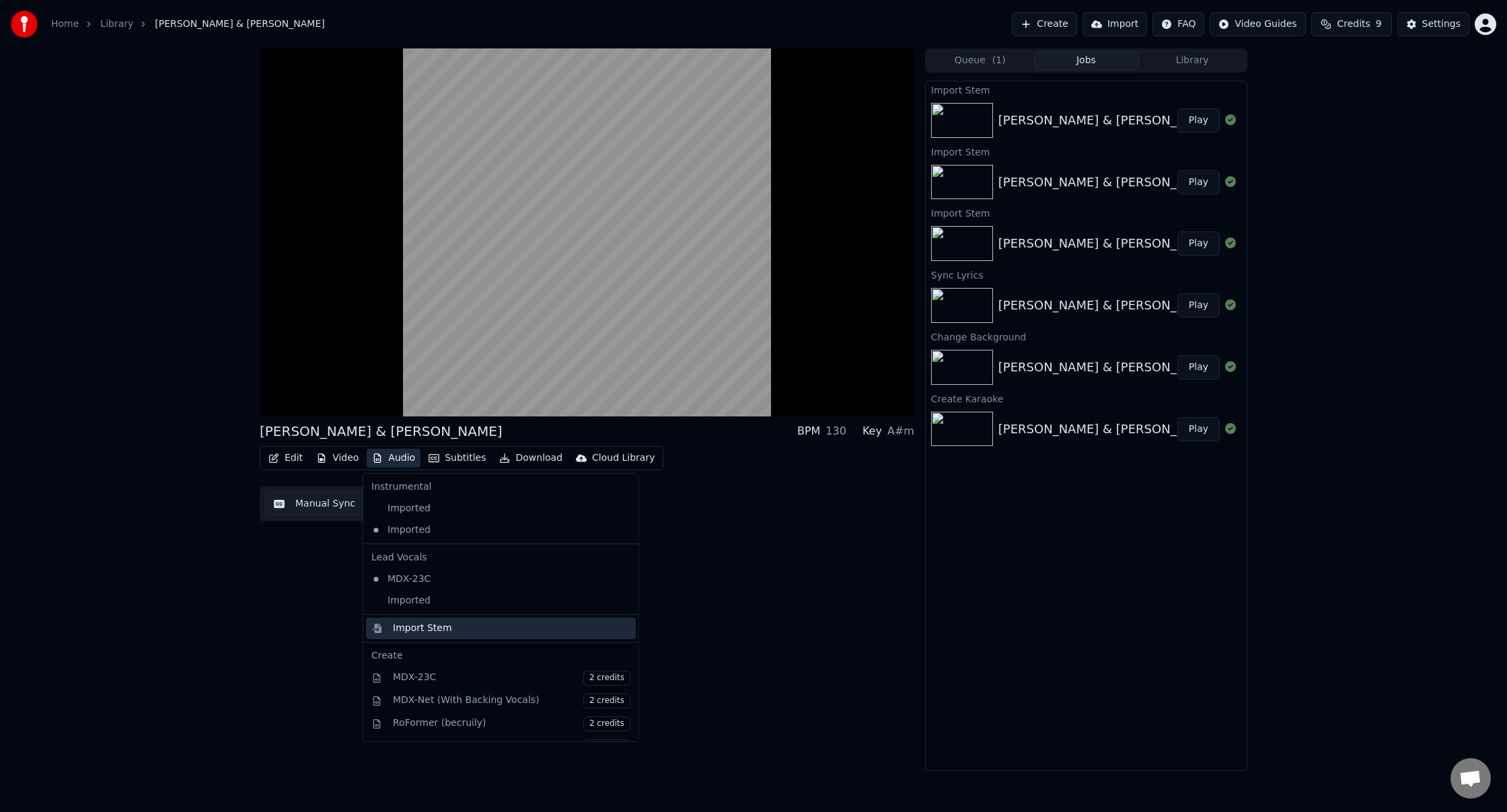
click at [450, 624] on div "Import Stem" at bounding box center [511, 628] width 237 height 13
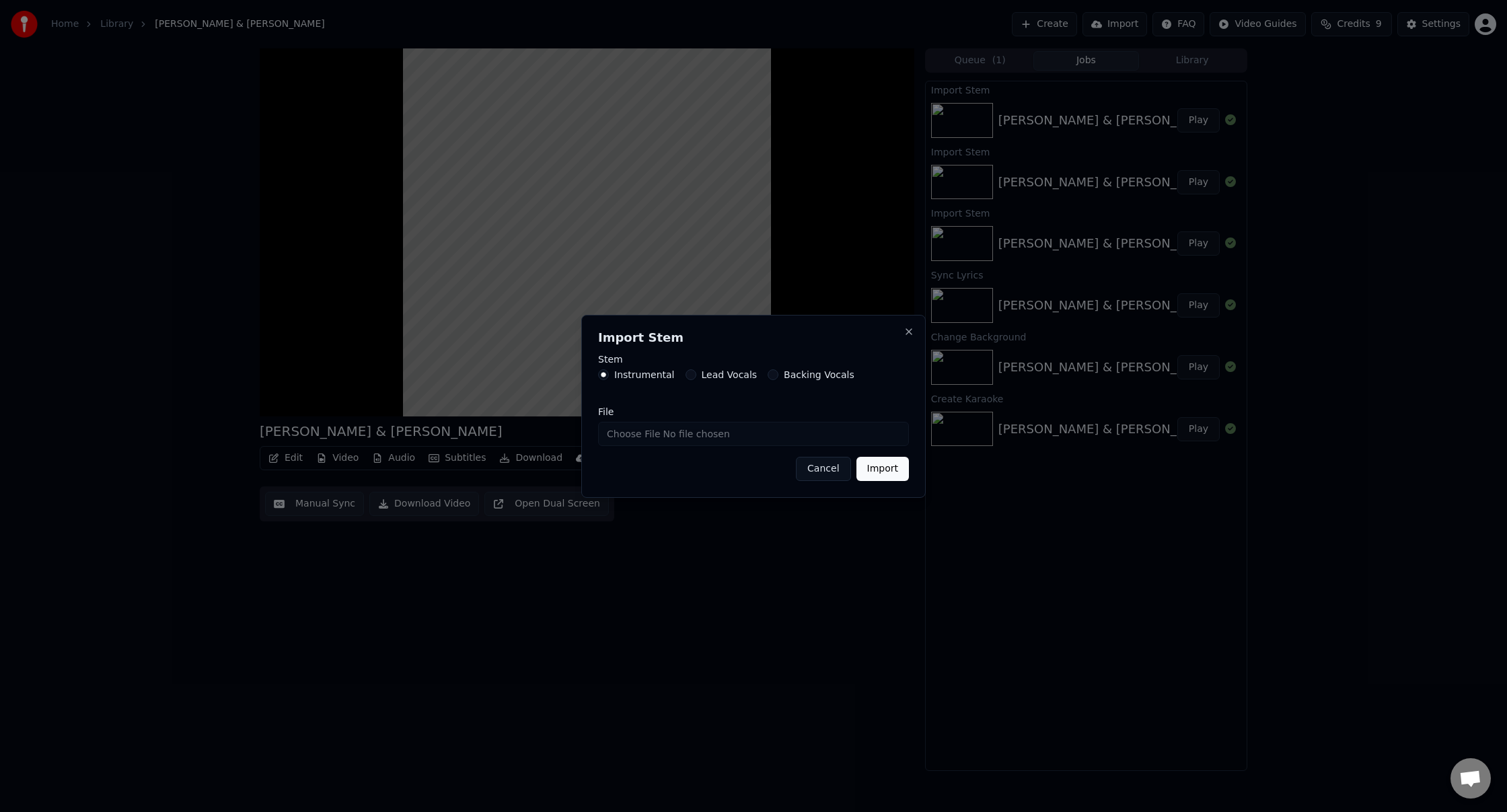
click at [632, 436] on input "File" at bounding box center [754, 433] width 311 height 24
type input "**********"
click at [883, 472] on button "Import" at bounding box center [883, 469] width 53 height 24
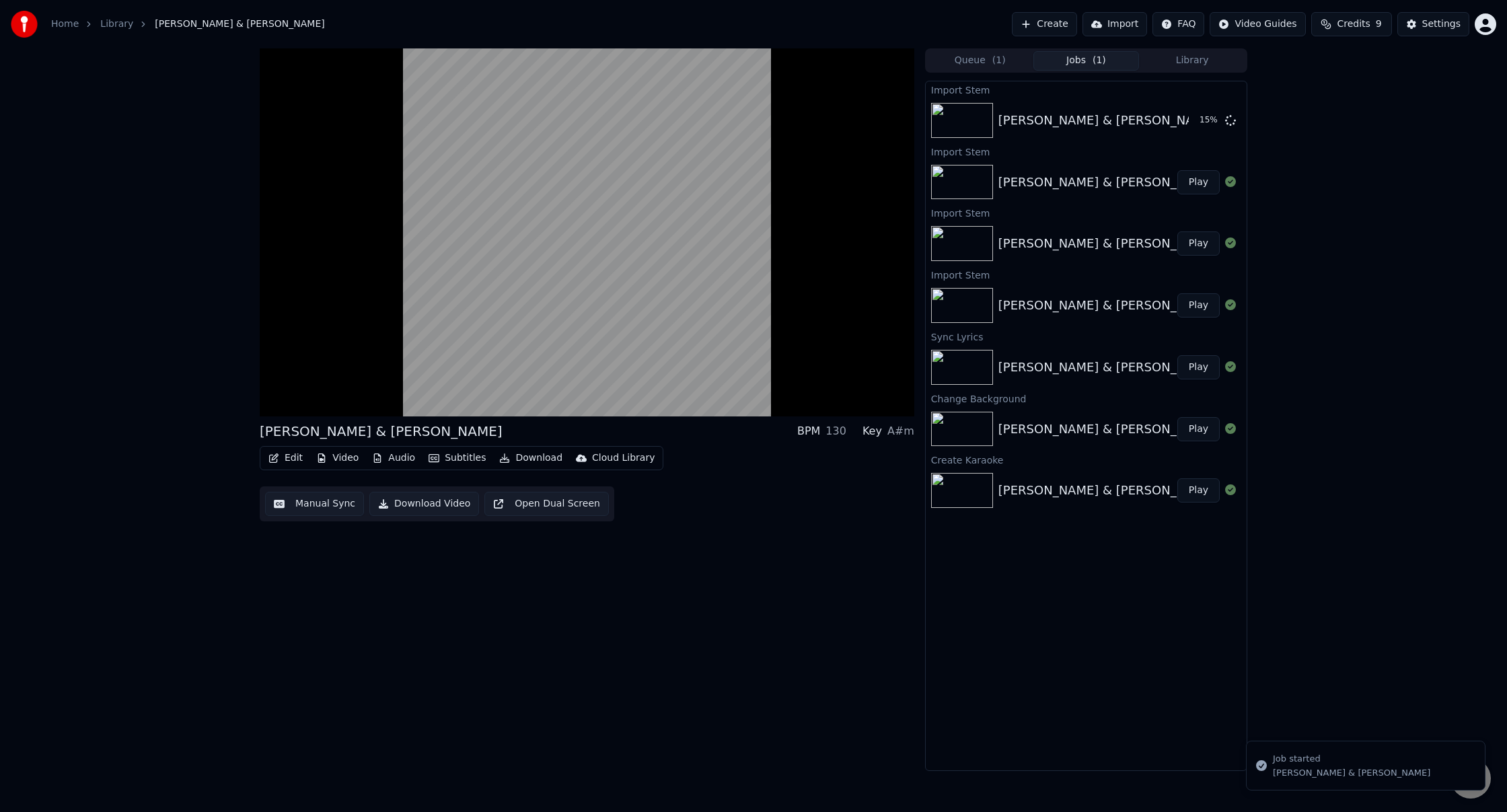
click at [398, 455] on button "Audio" at bounding box center [393, 458] width 54 height 19
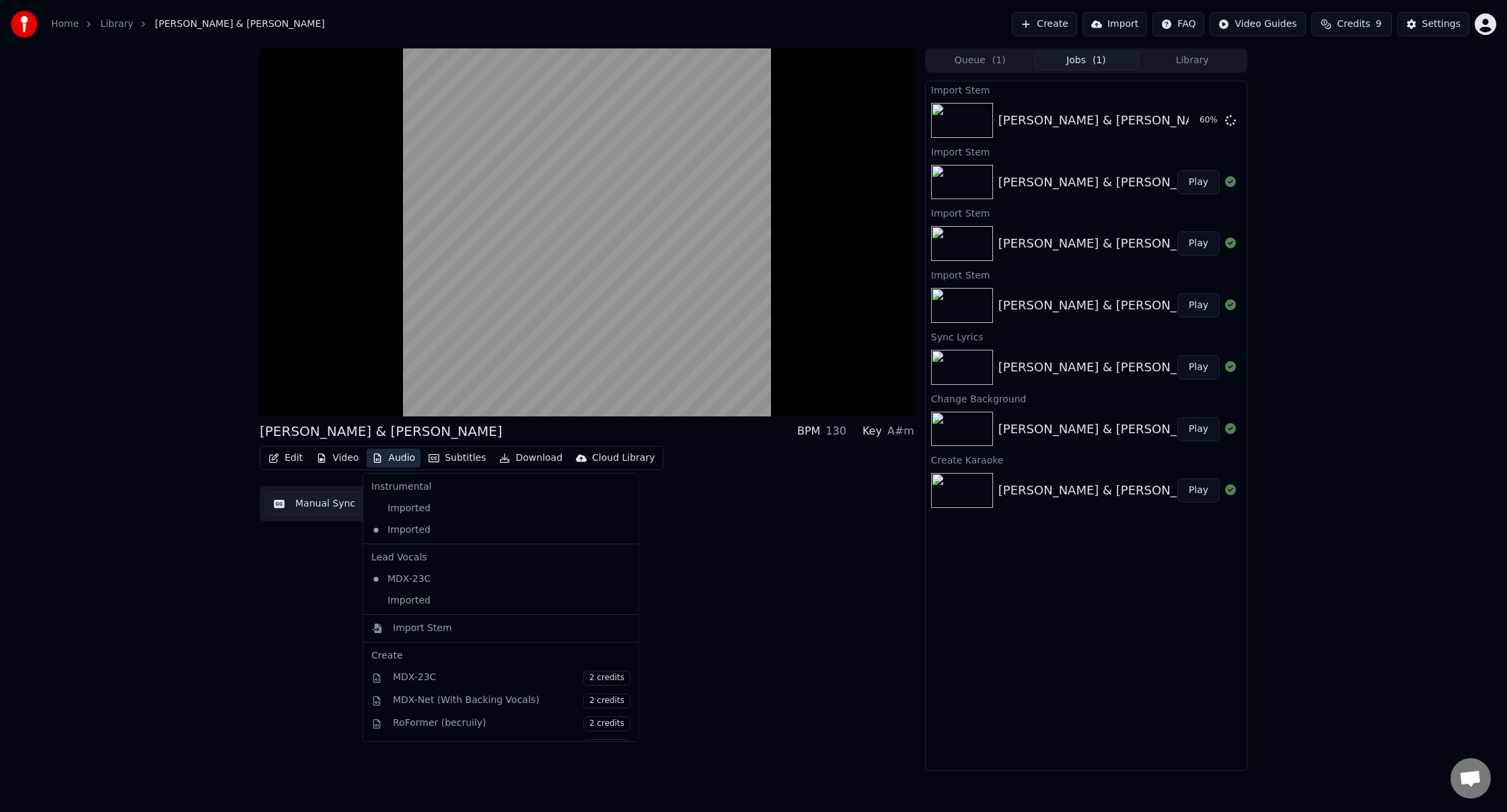
click at [620, 532] on icon at bounding box center [628, 530] width 15 height 11
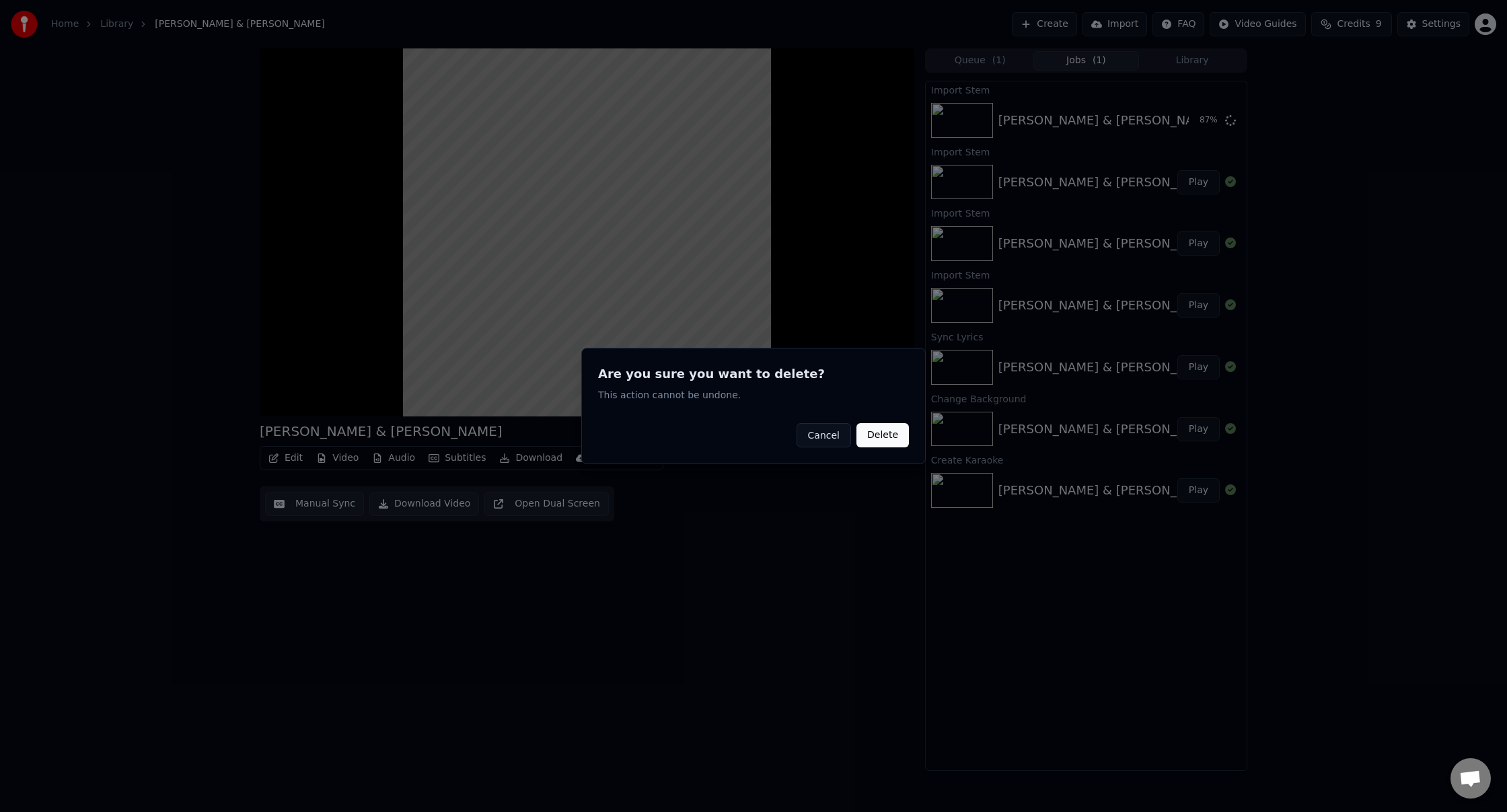
click at [833, 437] on button "Cancel" at bounding box center [824, 435] width 54 height 24
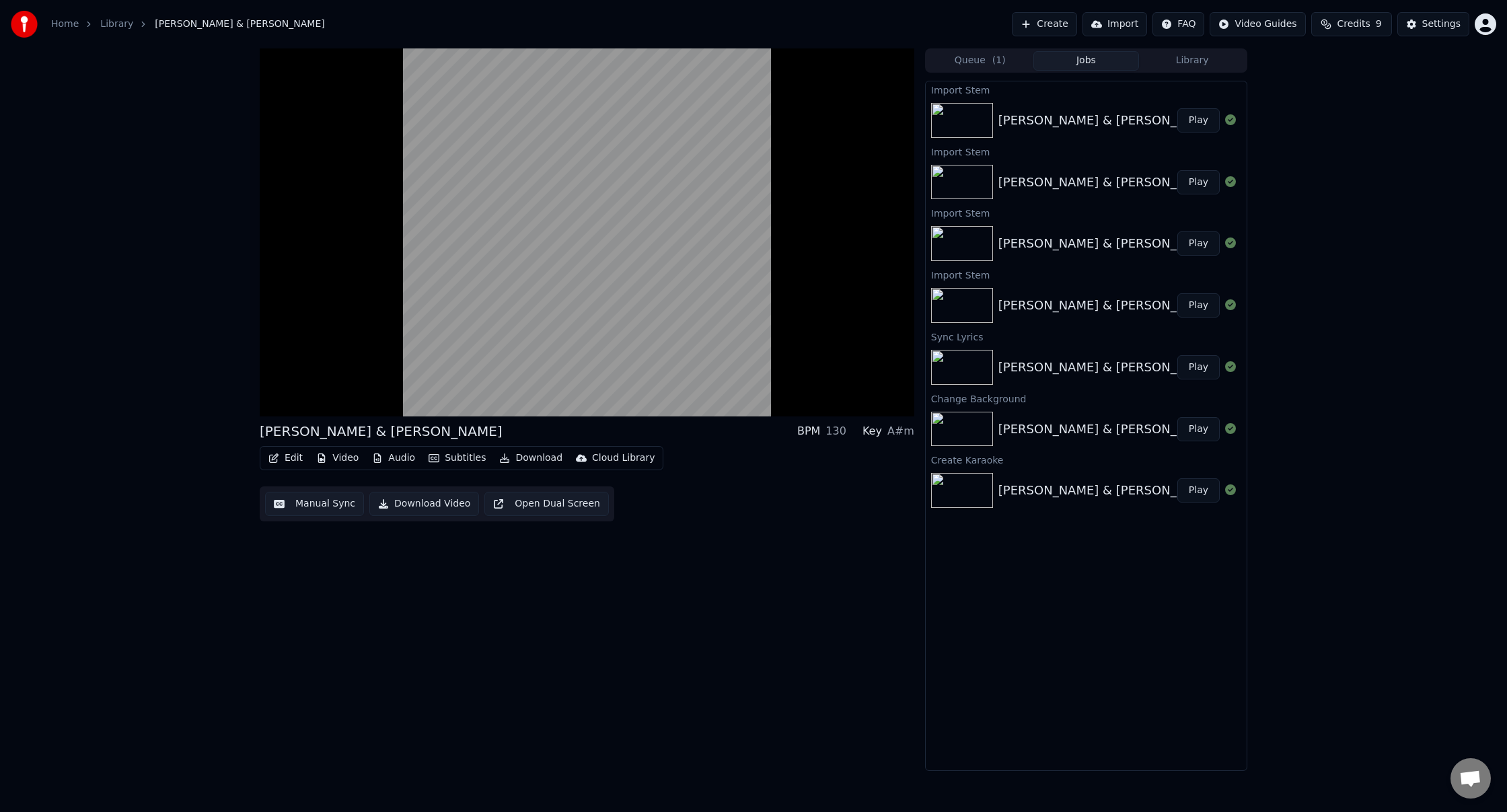
click at [392, 458] on button "Audio" at bounding box center [393, 458] width 54 height 19
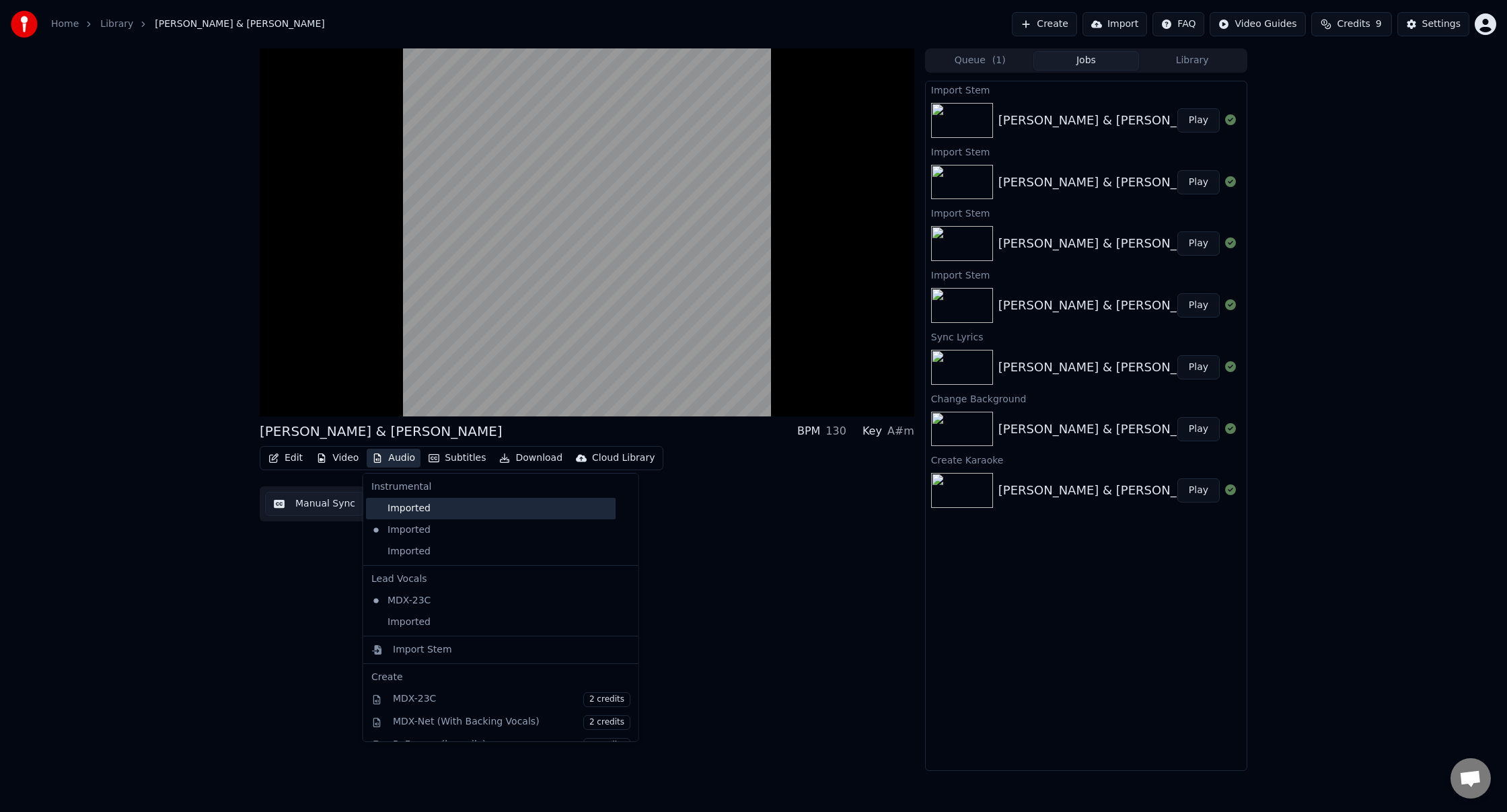
click at [413, 510] on div "Imported" at bounding box center [491, 509] width 250 height 21
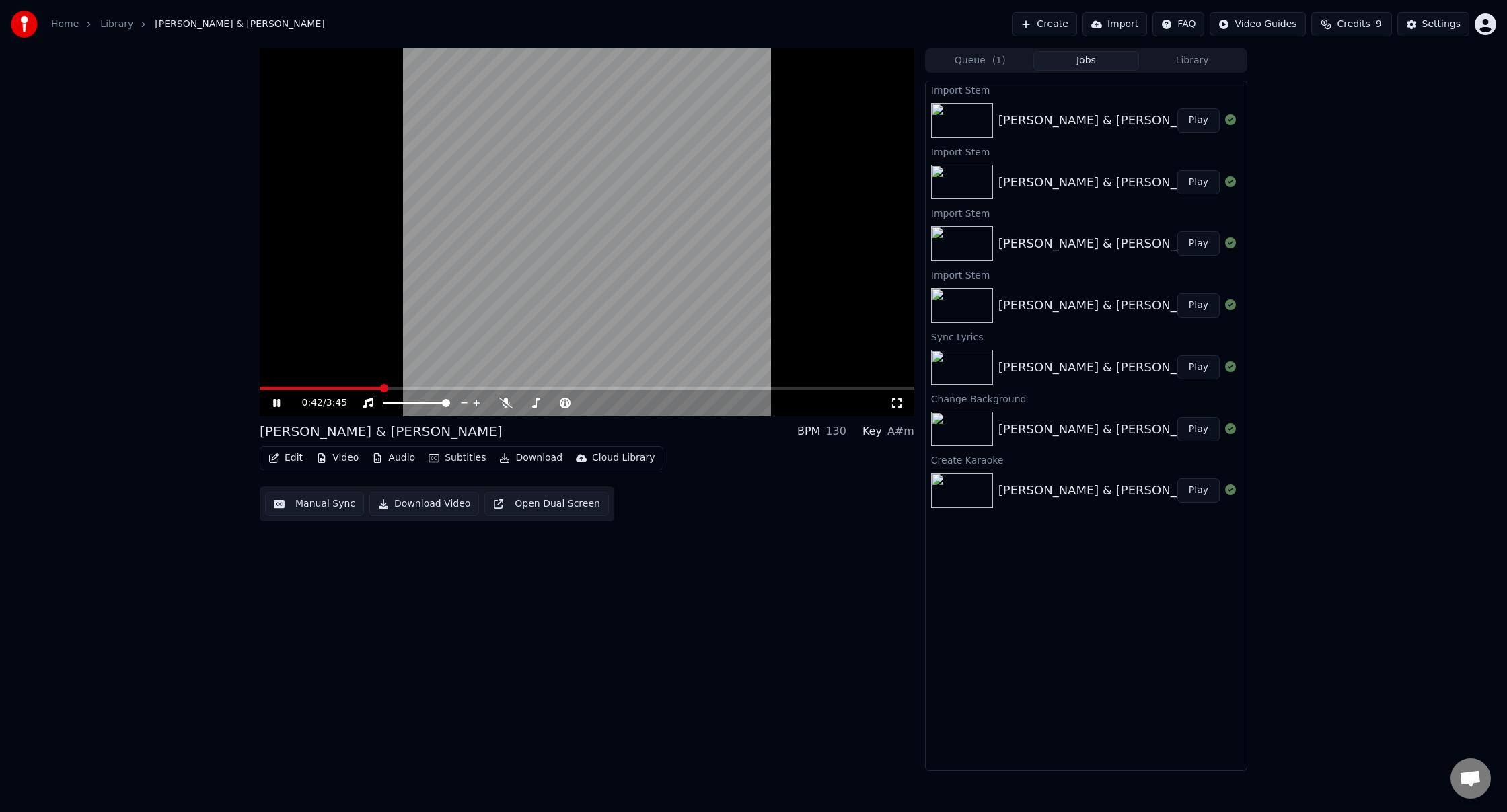
click at [368, 393] on div "0:42 / 3:45" at bounding box center [586, 402] width 655 height 30
click at [399, 455] on button "Audio" at bounding box center [393, 458] width 54 height 19
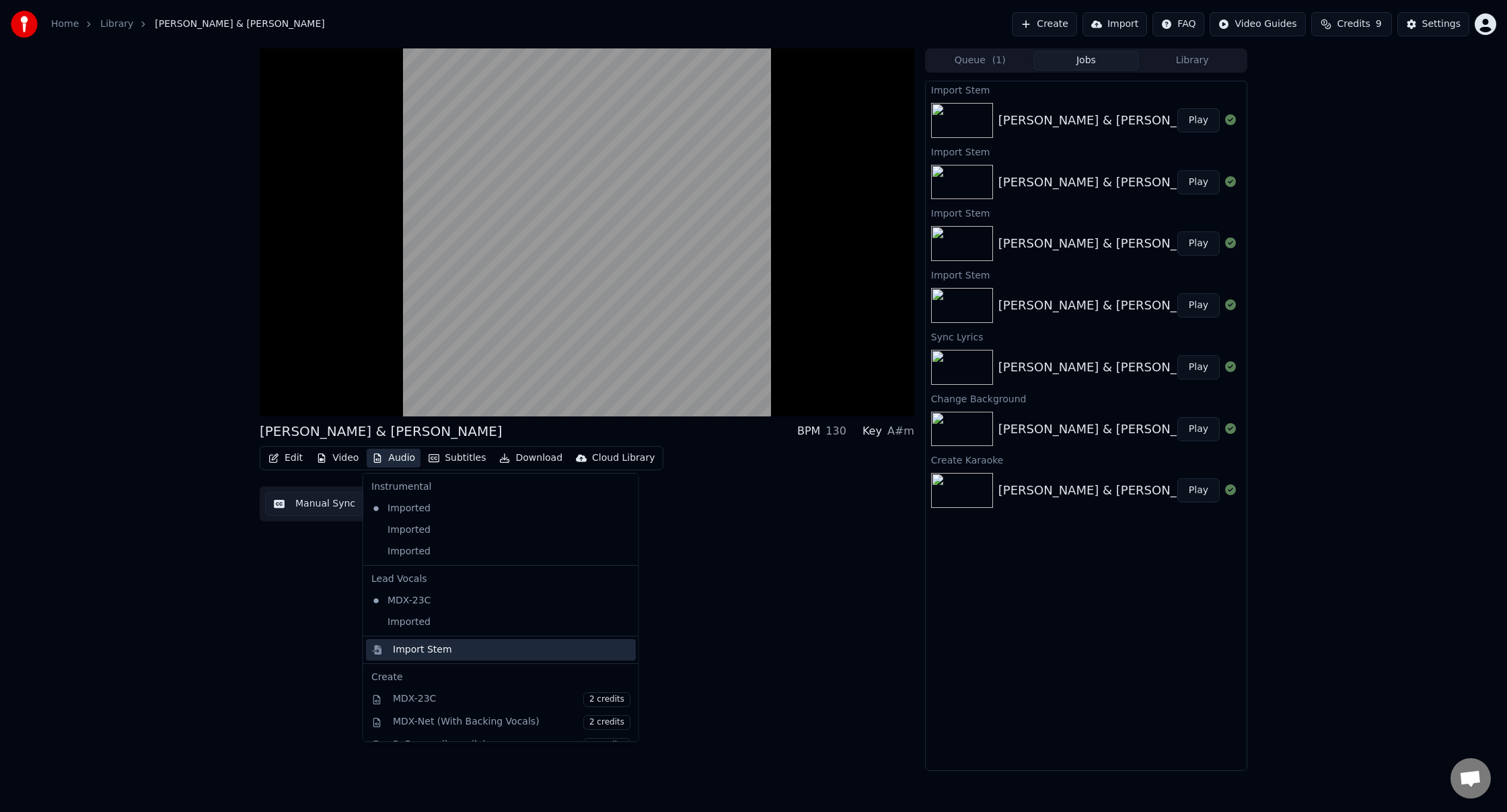
click at [447, 651] on div "Import Stem" at bounding box center [511, 650] width 237 height 13
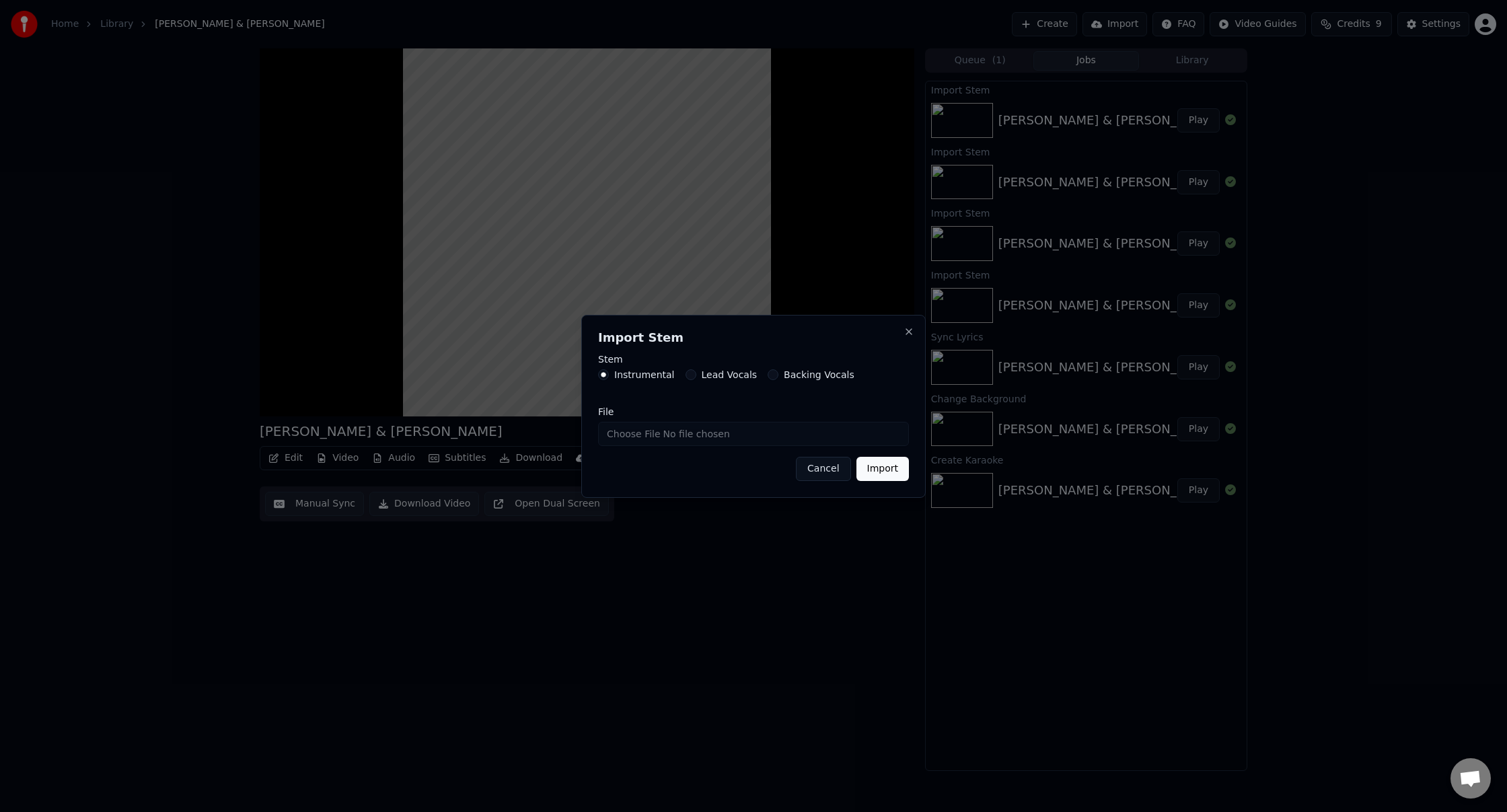
click at [772, 374] on button "Backing Vocals" at bounding box center [772, 375] width 11 height 11
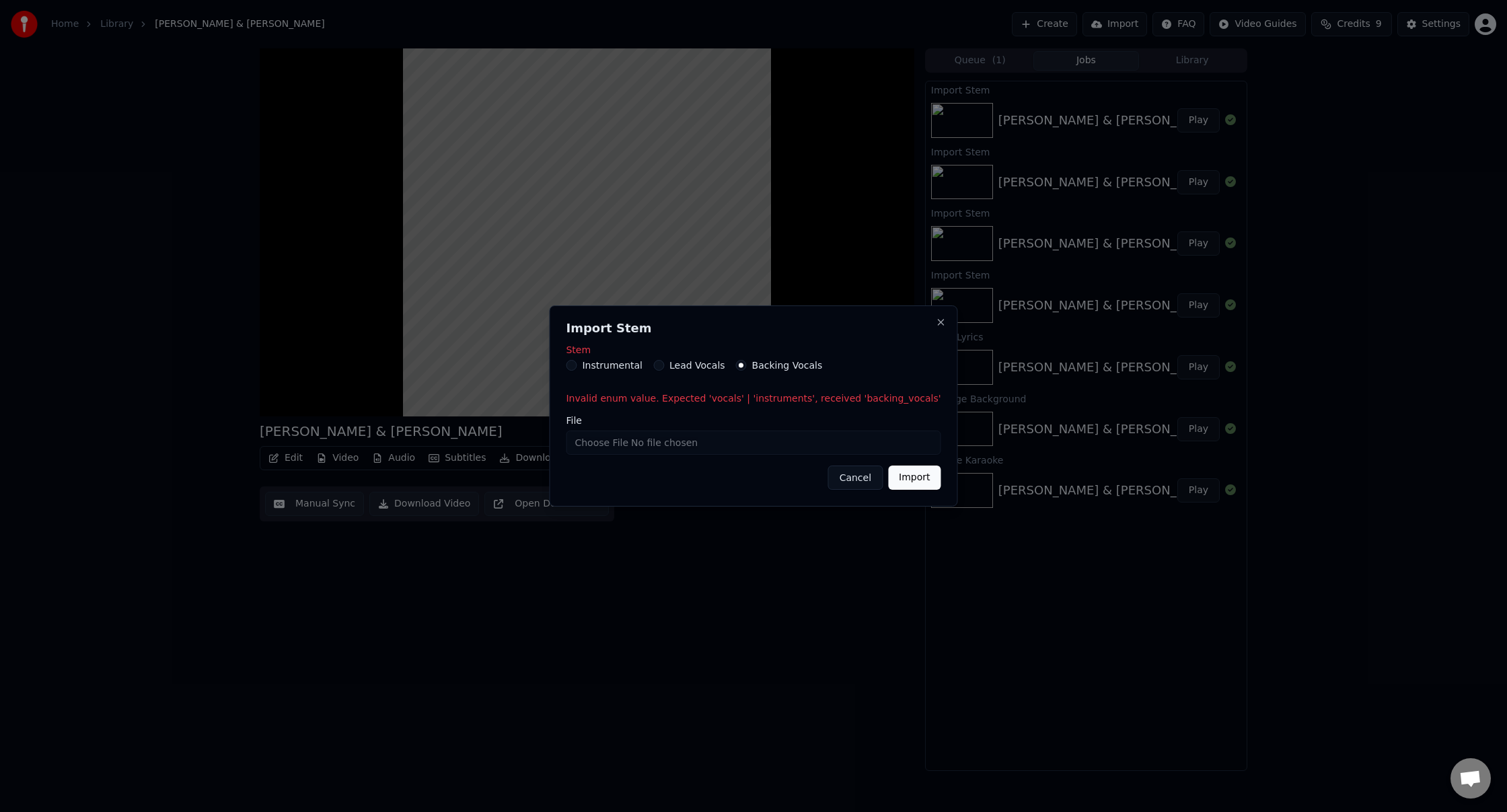
click at [675, 367] on div "Lead Vocals" at bounding box center [688, 365] width 72 height 11
click at [665, 367] on button "Lead Vocals" at bounding box center [658, 365] width 11 height 11
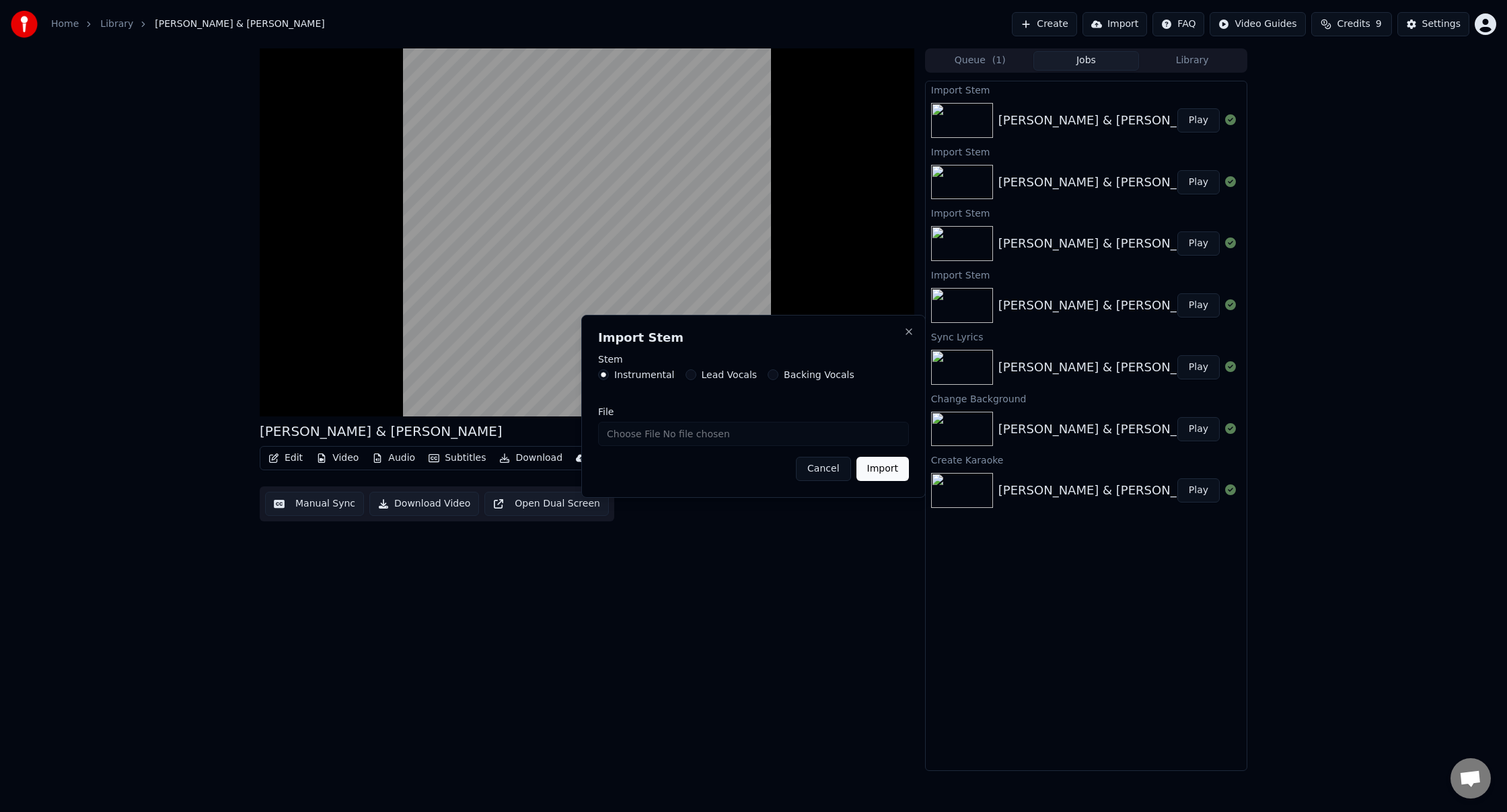
drag, startPoint x: 374, startPoint y: 428, endPoint x: 384, endPoint y: 427, distance: 10.0
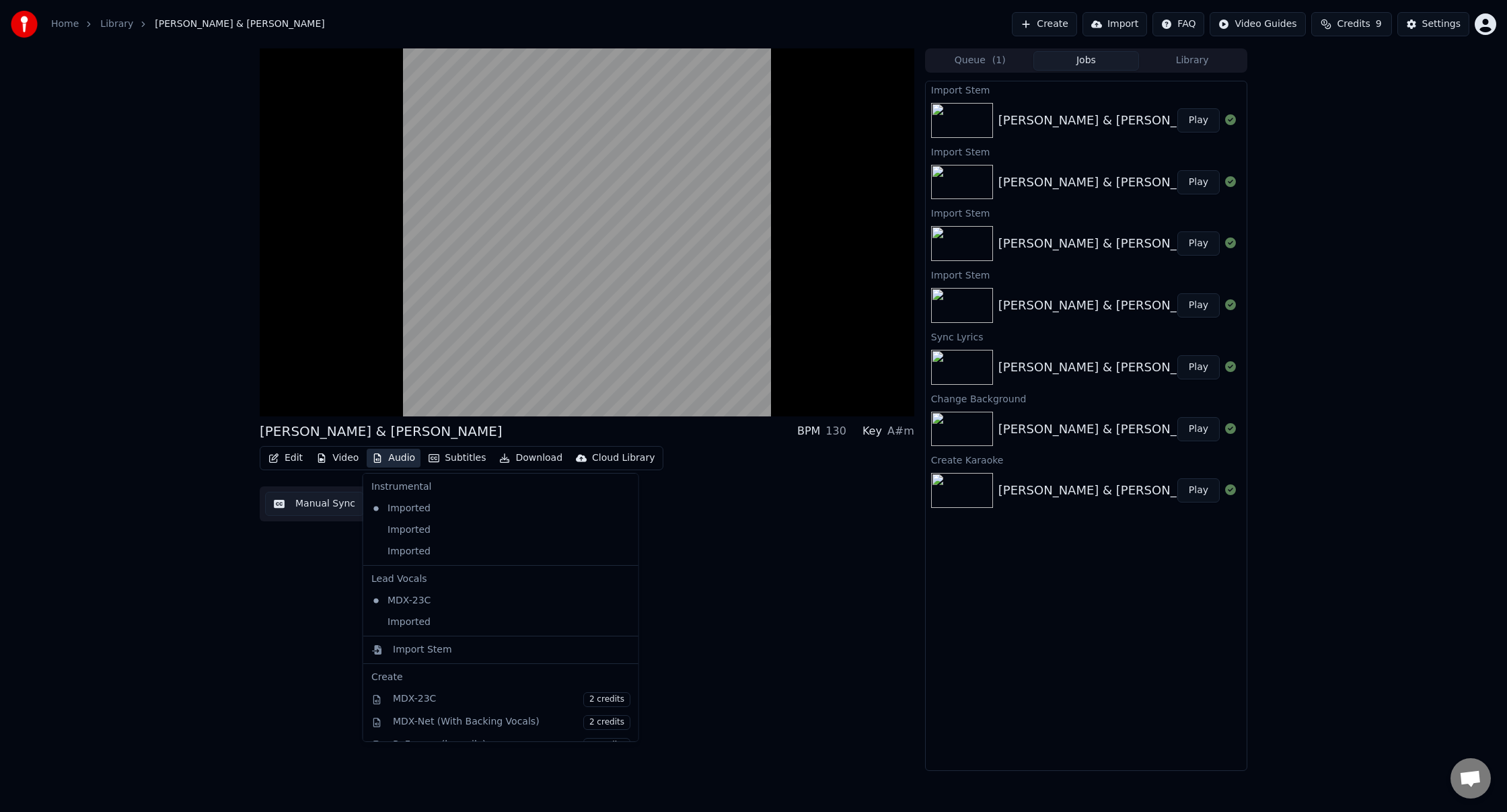
click at [394, 458] on button "Audio" at bounding box center [393, 458] width 54 height 19
click at [454, 623] on div "Imported" at bounding box center [491, 623] width 250 height 21
click at [385, 460] on button "Audio" at bounding box center [393, 458] width 54 height 19
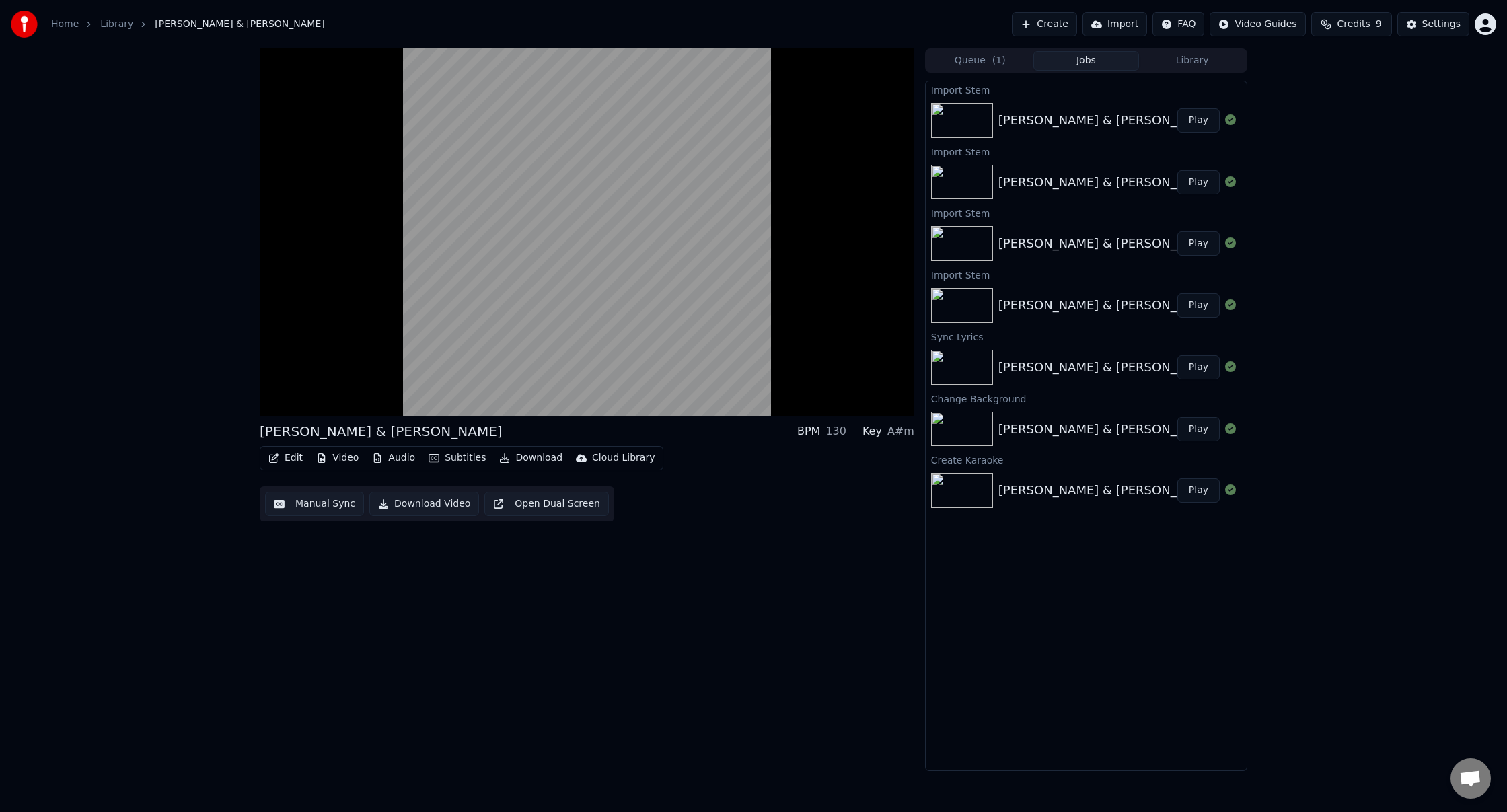
click at [289, 568] on div "[PERSON_NAME] & [PERSON_NAME] BPM 130 Key A#m Edit Video Audio Subtitles Downlo…" at bounding box center [586, 410] width 655 height 723
click at [271, 400] on icon at bounding box center [286, 403] width 31 height 11
click at [400, 460] on button "Audio" at bounding box center [393, 458] width 54 height 19
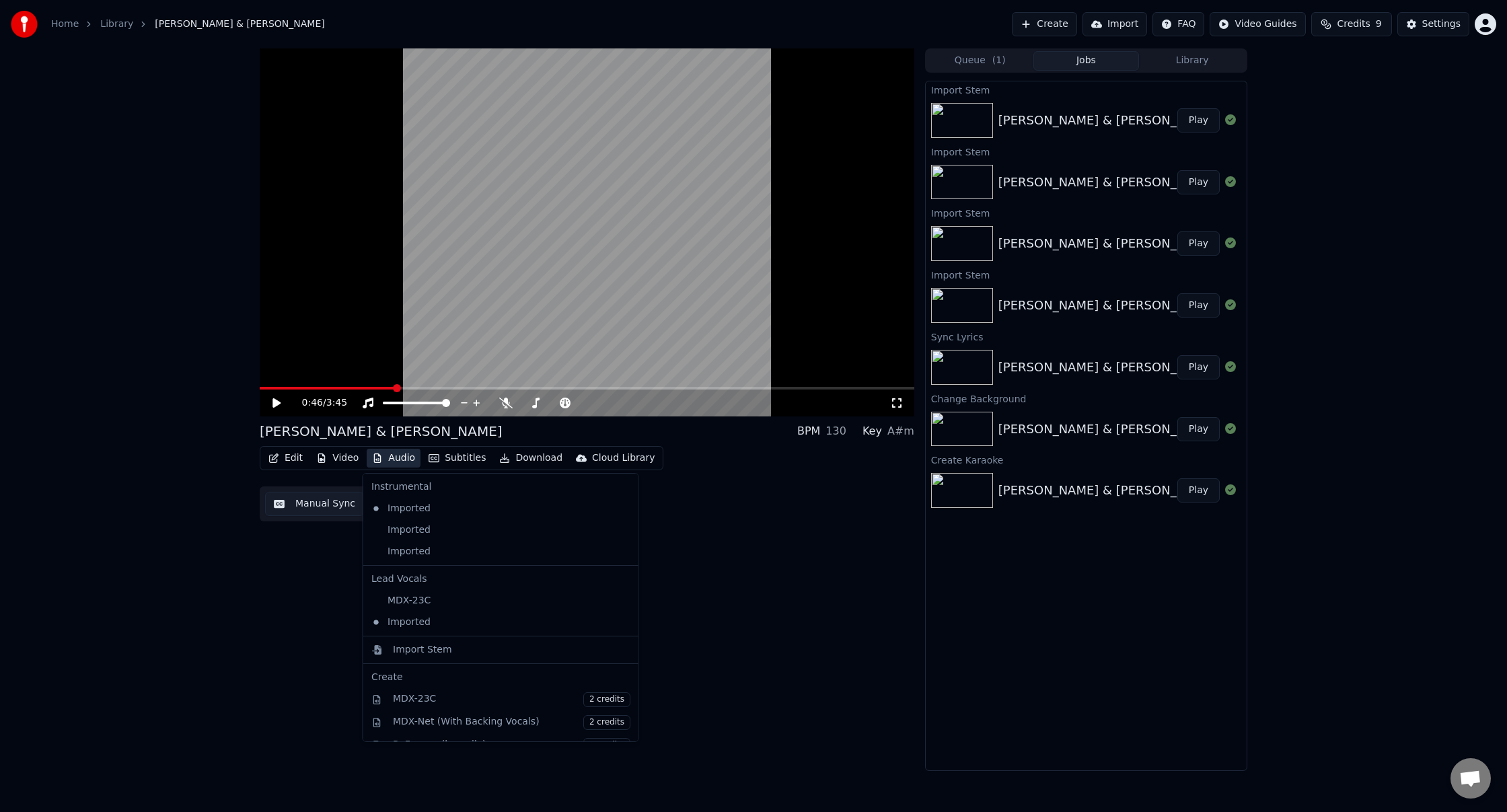
click at [620, 506] on icon at bounding box center [628, 508] width 15 height 11
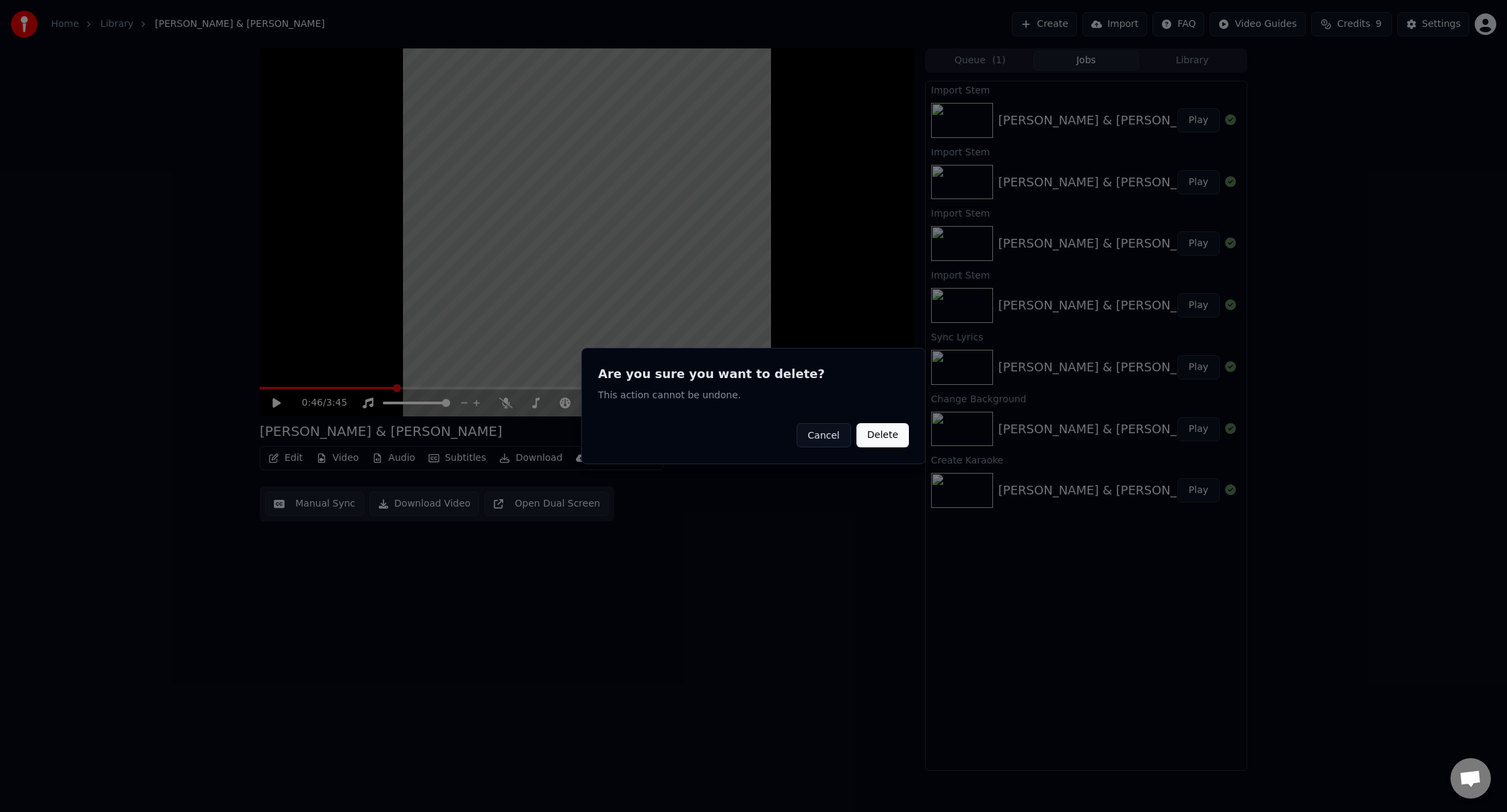
click at [889, 436] on button "Delete" at bounding box center [883, 435] width 53 height 24
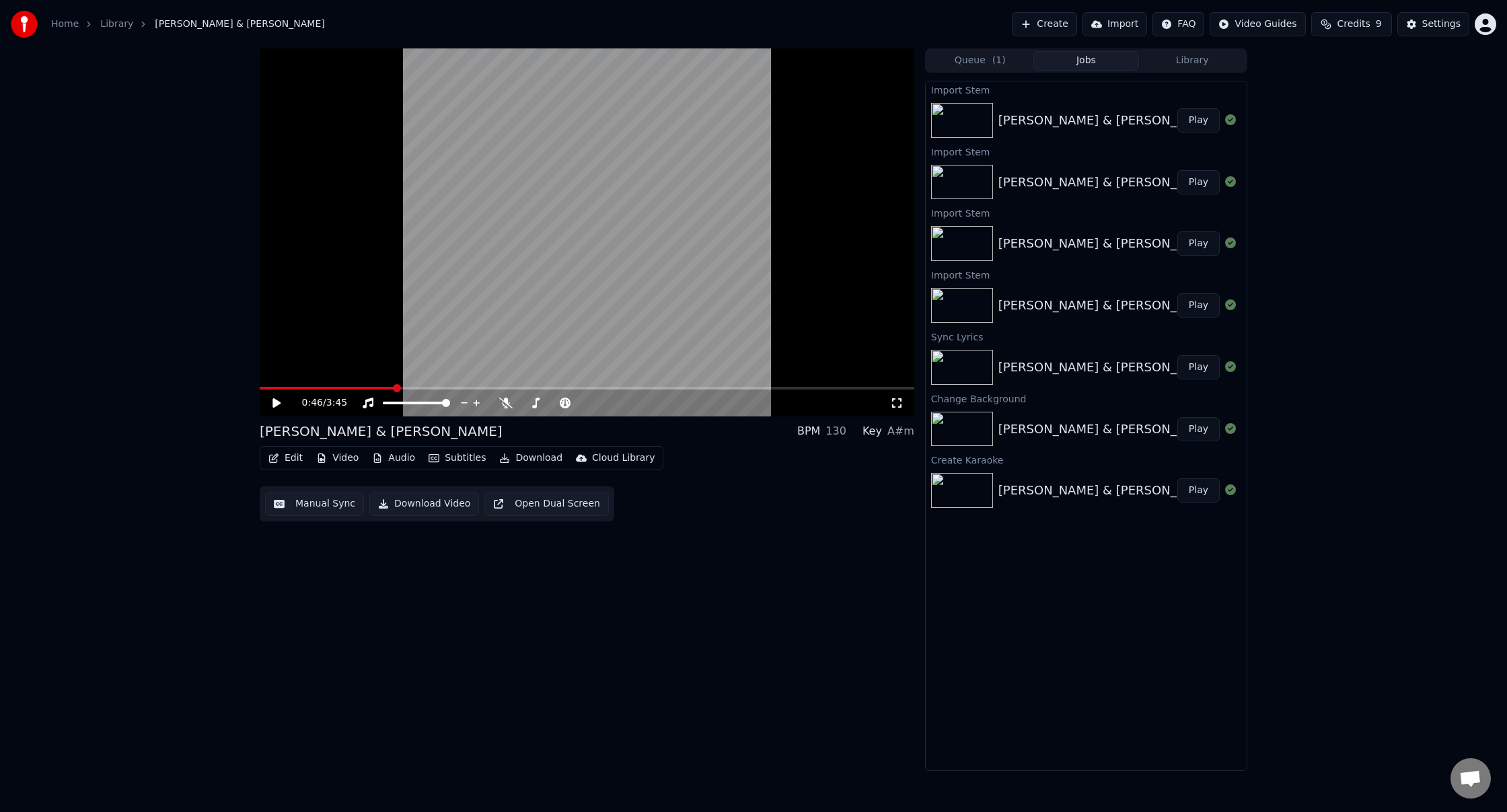
click at [394, 456] on button "Audio" at bounding box center [393, 458] width 54 height 19
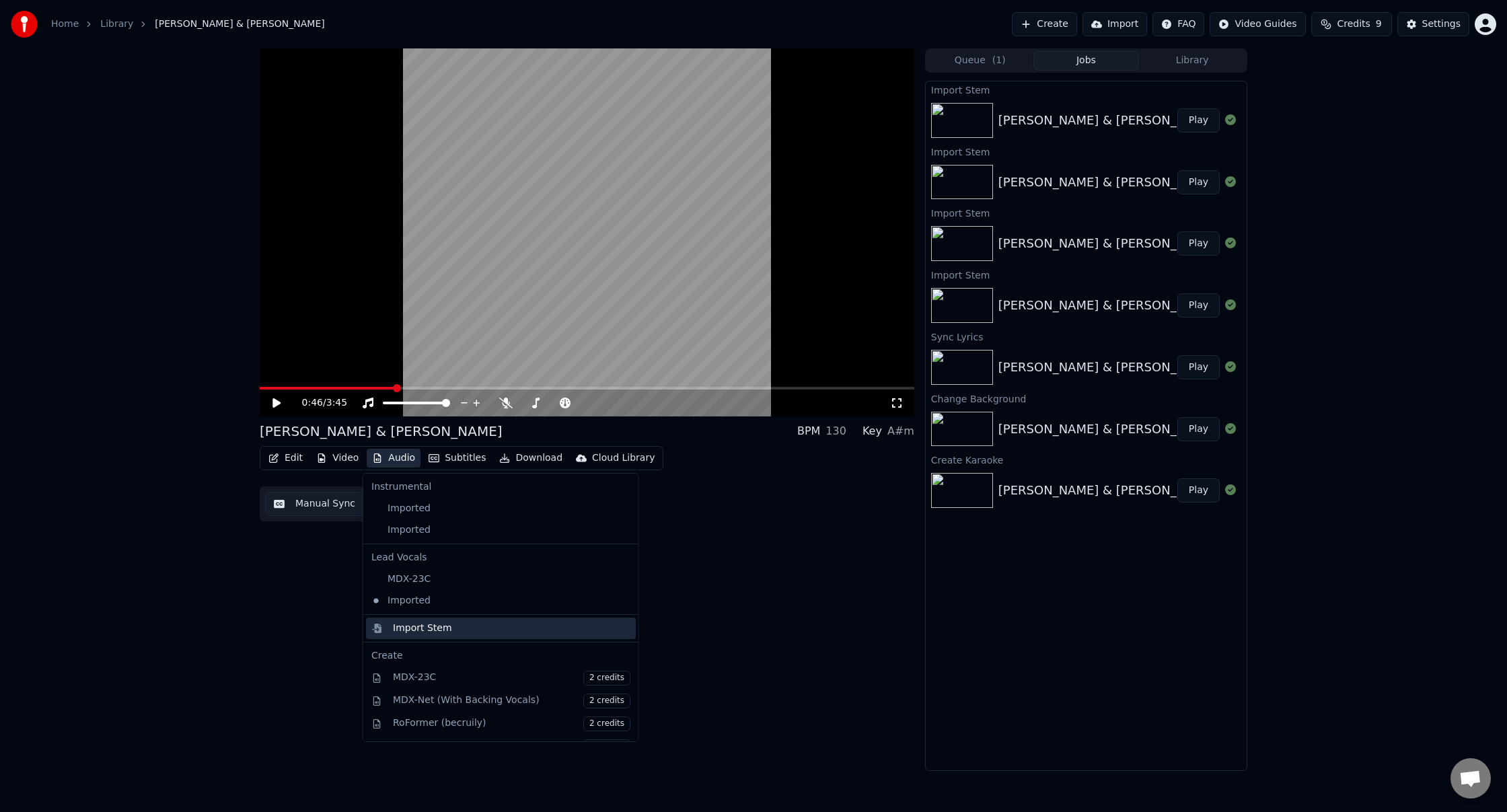
click at [460, 627] on div "Import Stem" at bounding box center [511, 628] width 237 height 13
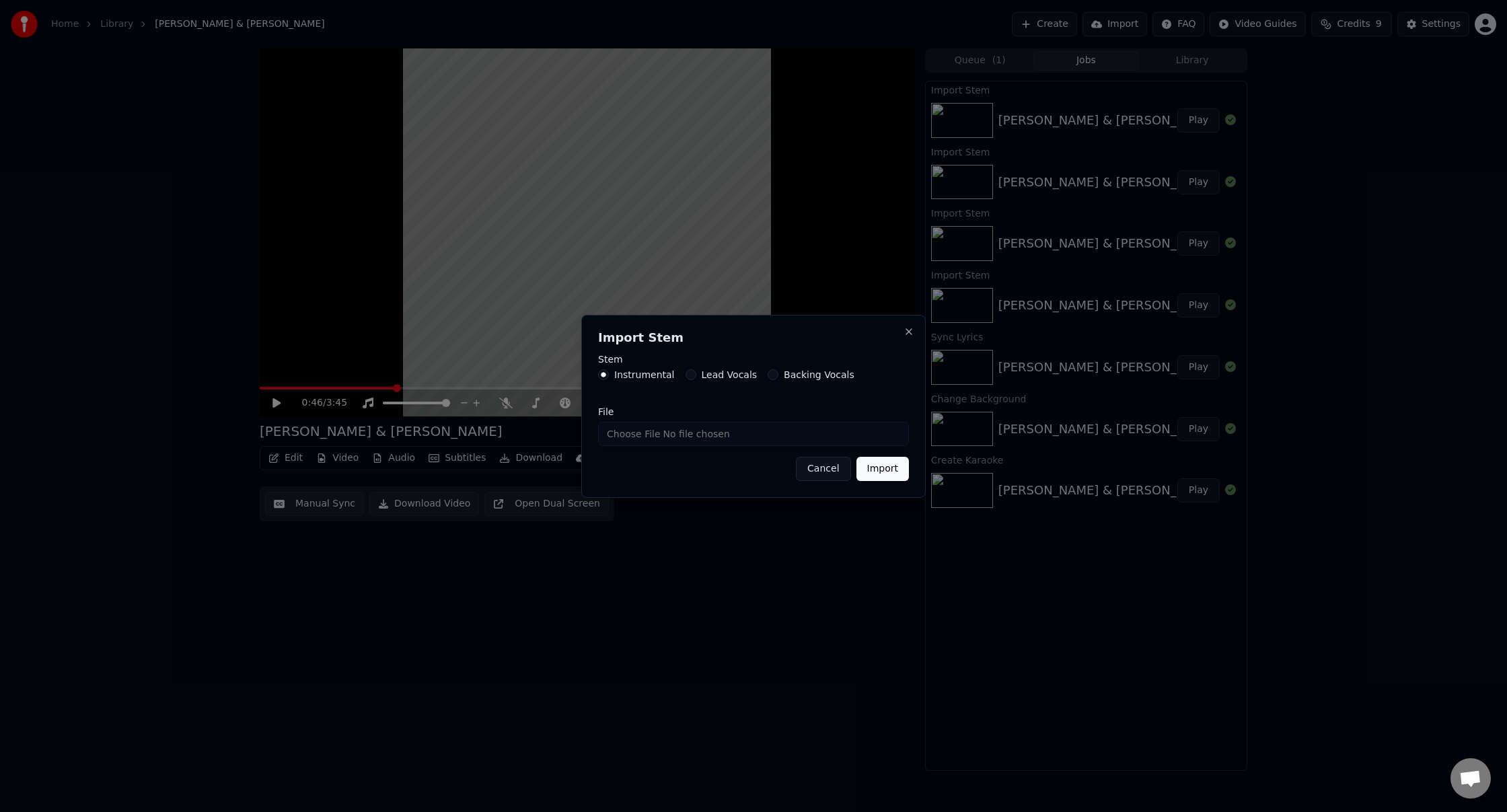
click at [631, 434] on input "File" at bounding box center [754, 433] width 311 height 24
type input "**********"
click at [889, 467] on button "Import" at bounding box center [883, 469] width 53 height 24
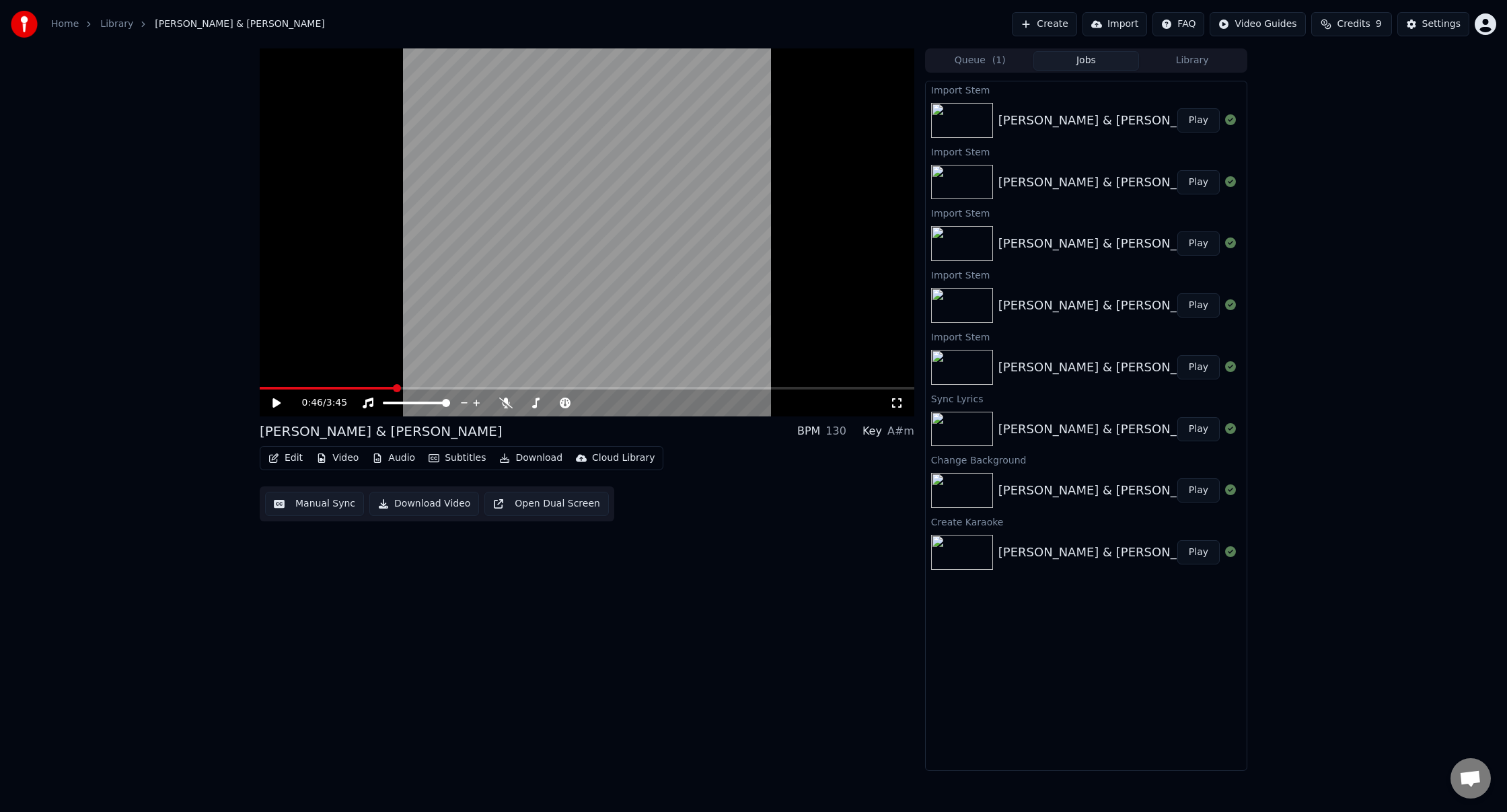
click at [1204, 124] on button "Play" at bounding box center [1198, 120] width 42 height 24
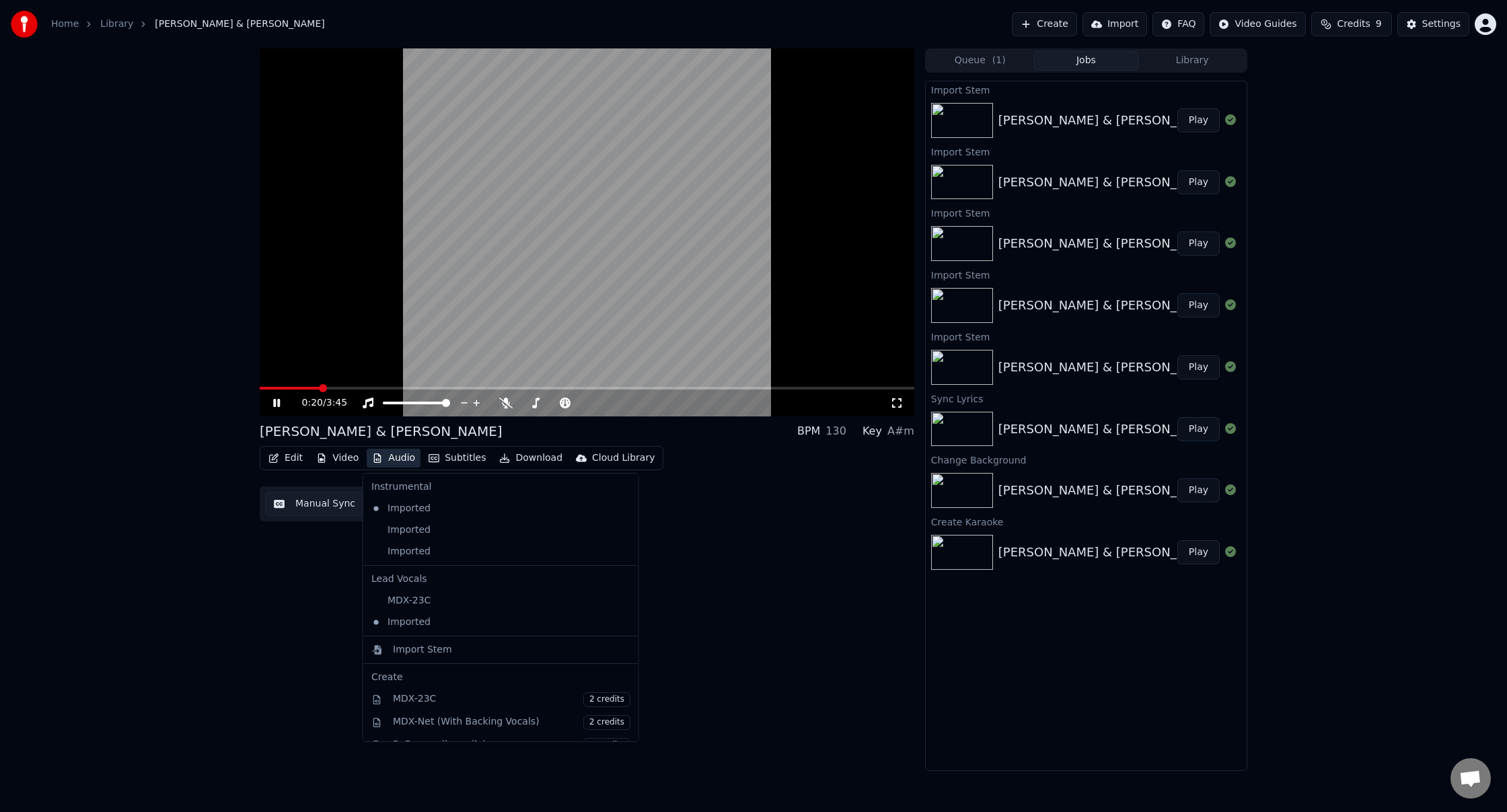
click at [383, 458] on button "Audio" at bounding box center [393, 458] width 54 height 19
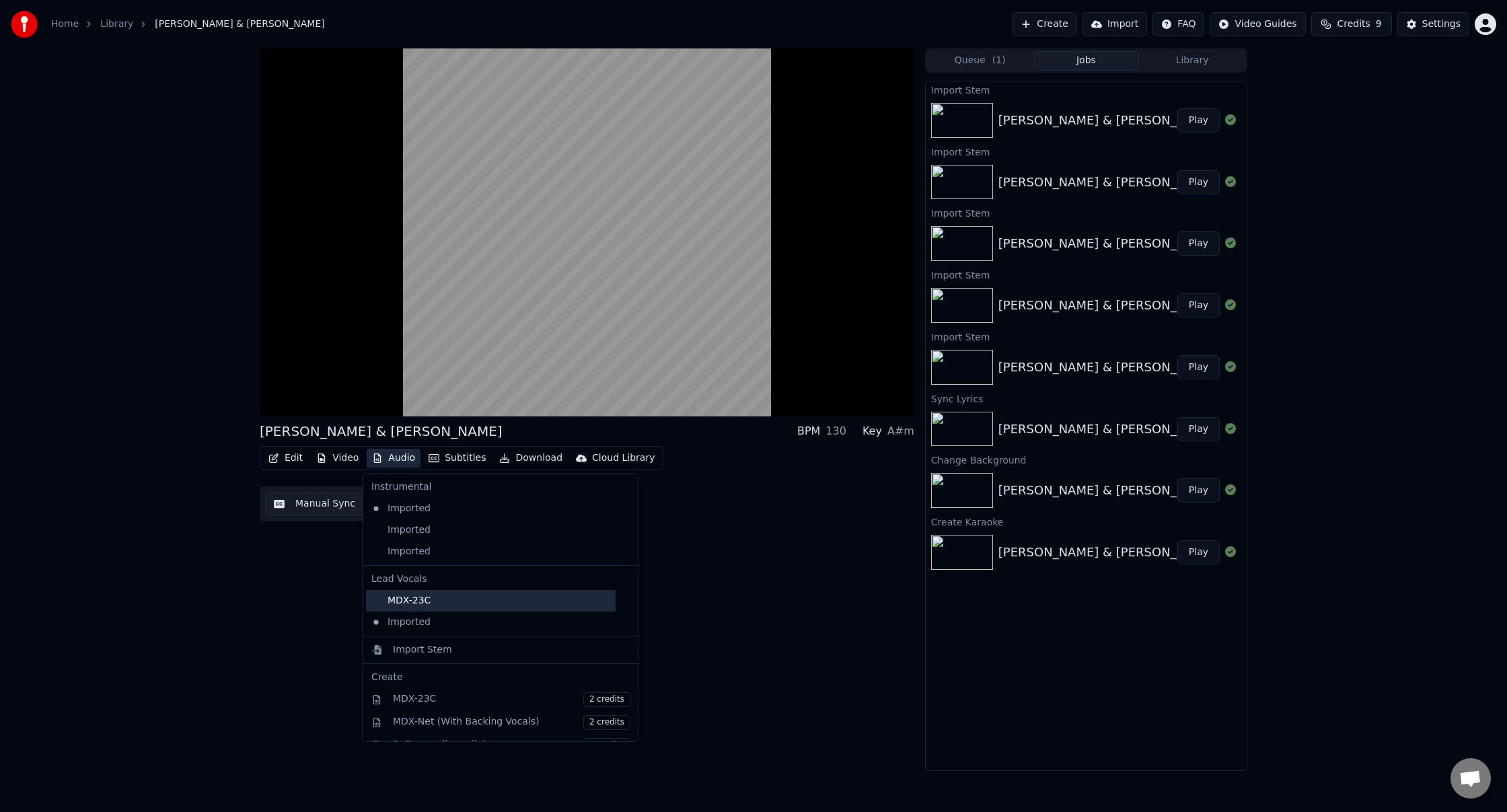
click at [456, 604] on div "MDX-23C" at bounding box center [491, 601] width 250 height 21
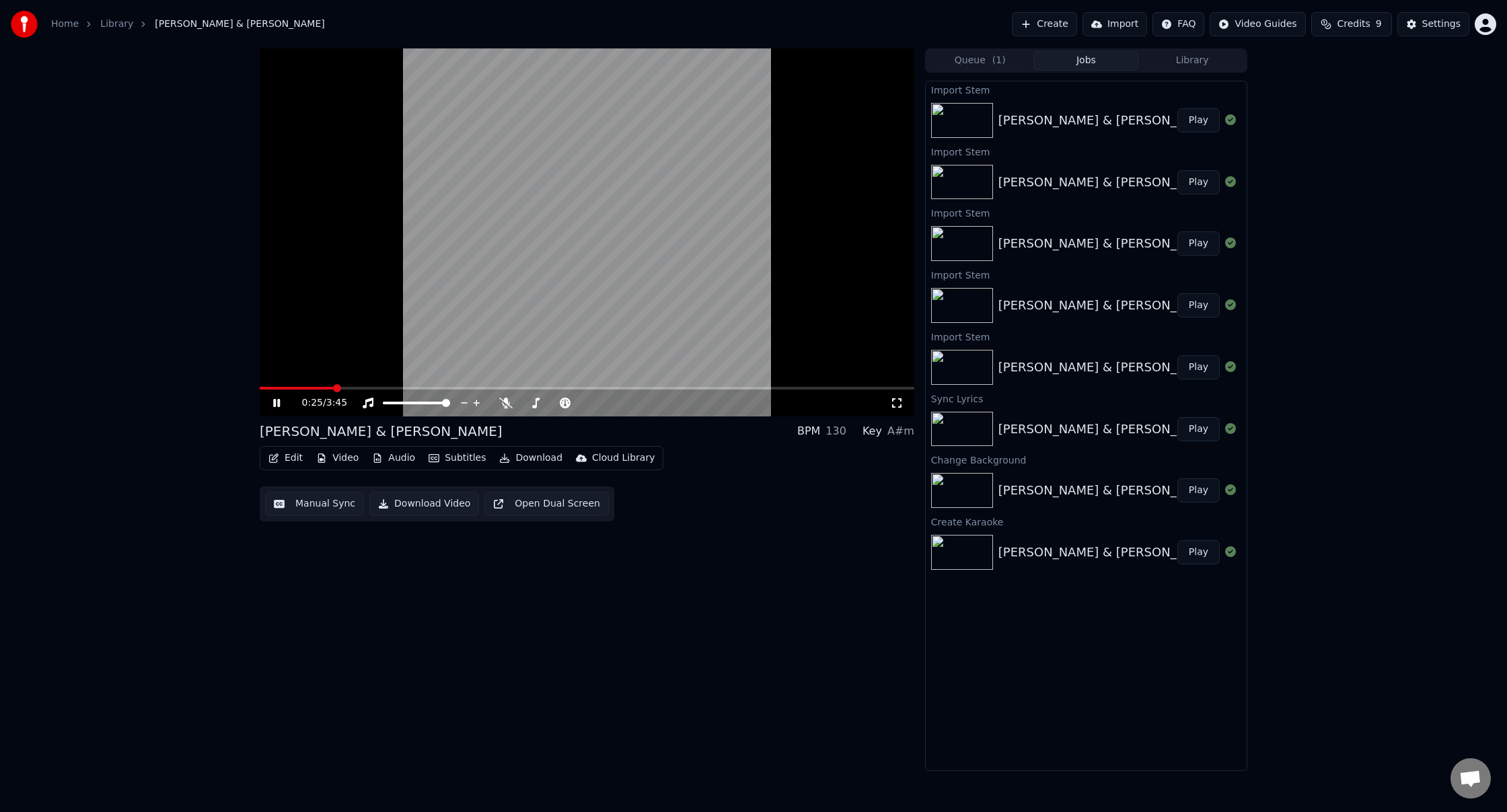
click at [394, 461] on button "Audio" at bounding box center [393, 458] width 54 height 19
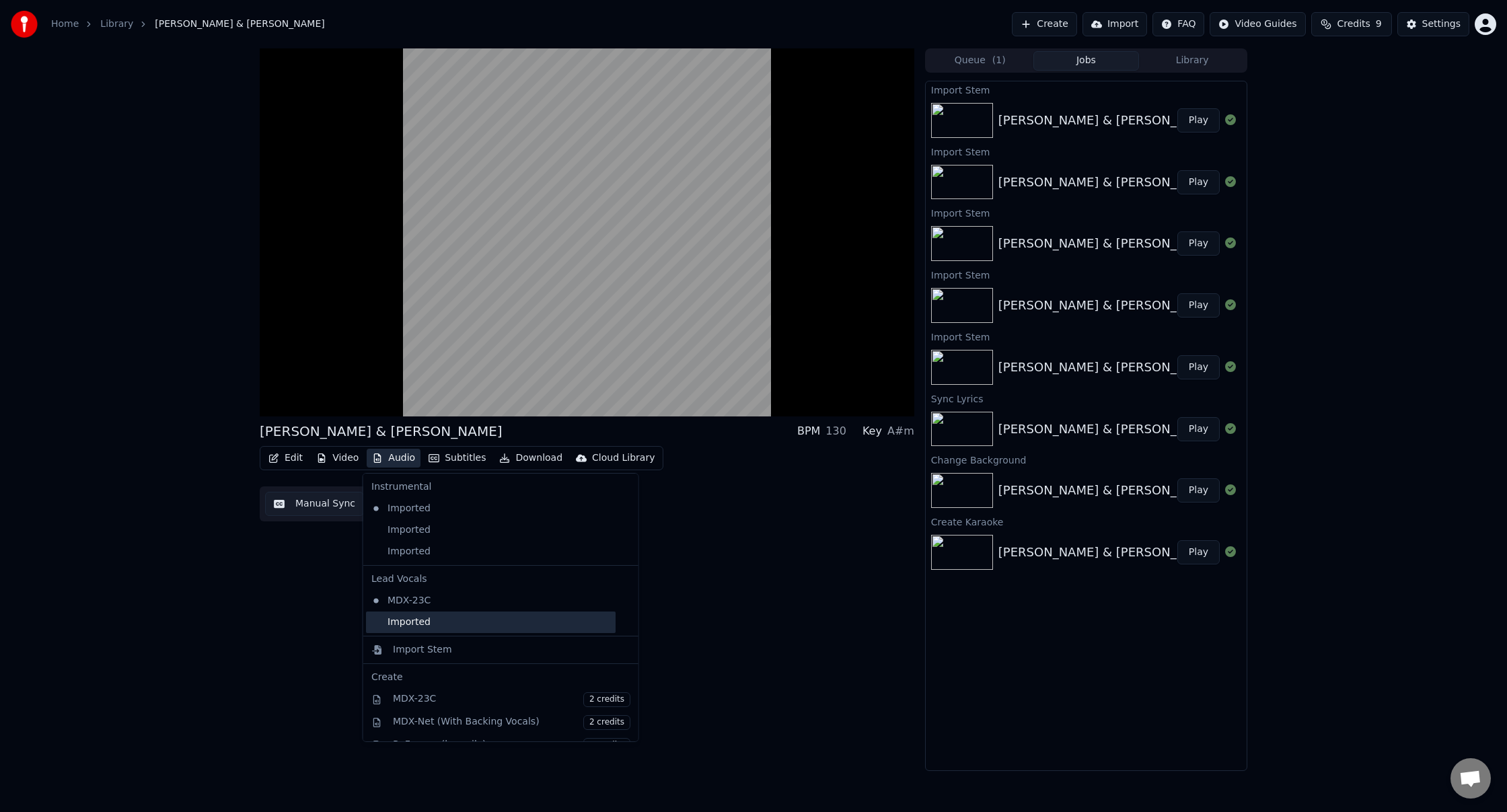
click at [464, 622] on div "Imported" at bounding box center [491, 623] width 250 height 21
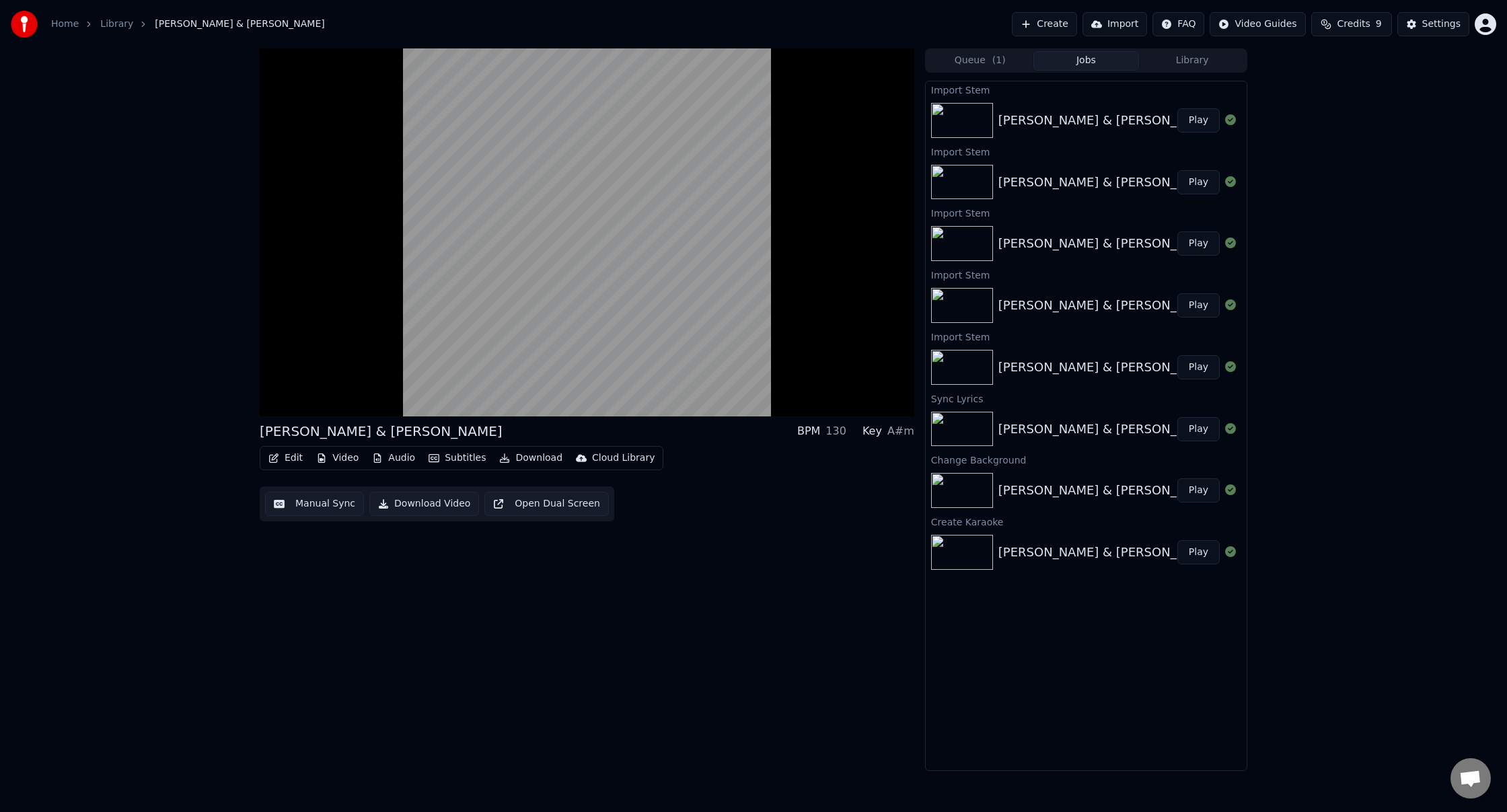
click at [394, 458] on button "Audio" at bounding box center [393, 458] width 54 height 19
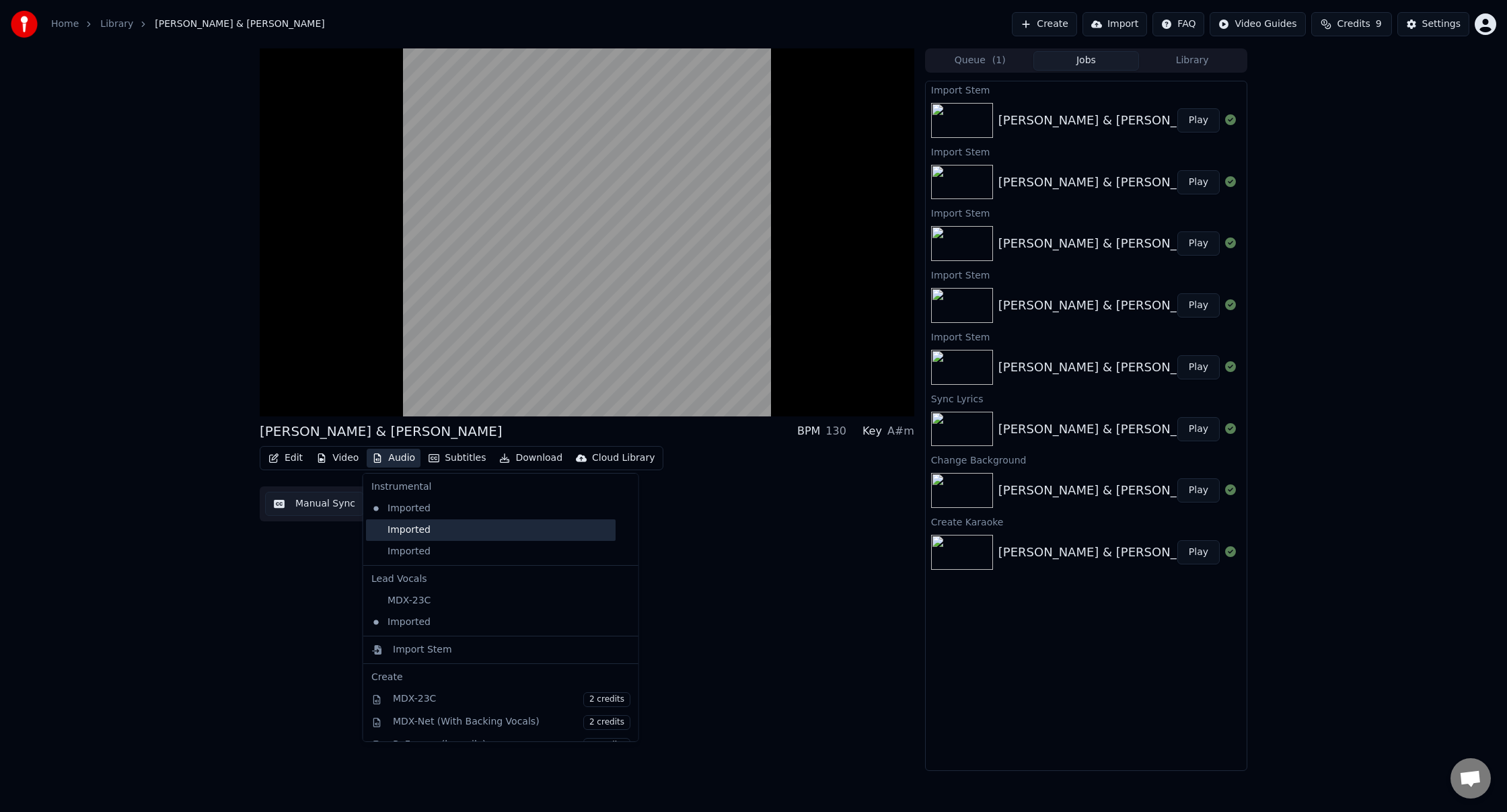
click at [440, 530] on div "Imported" at bounding box center [491, 530] width 250 height 21
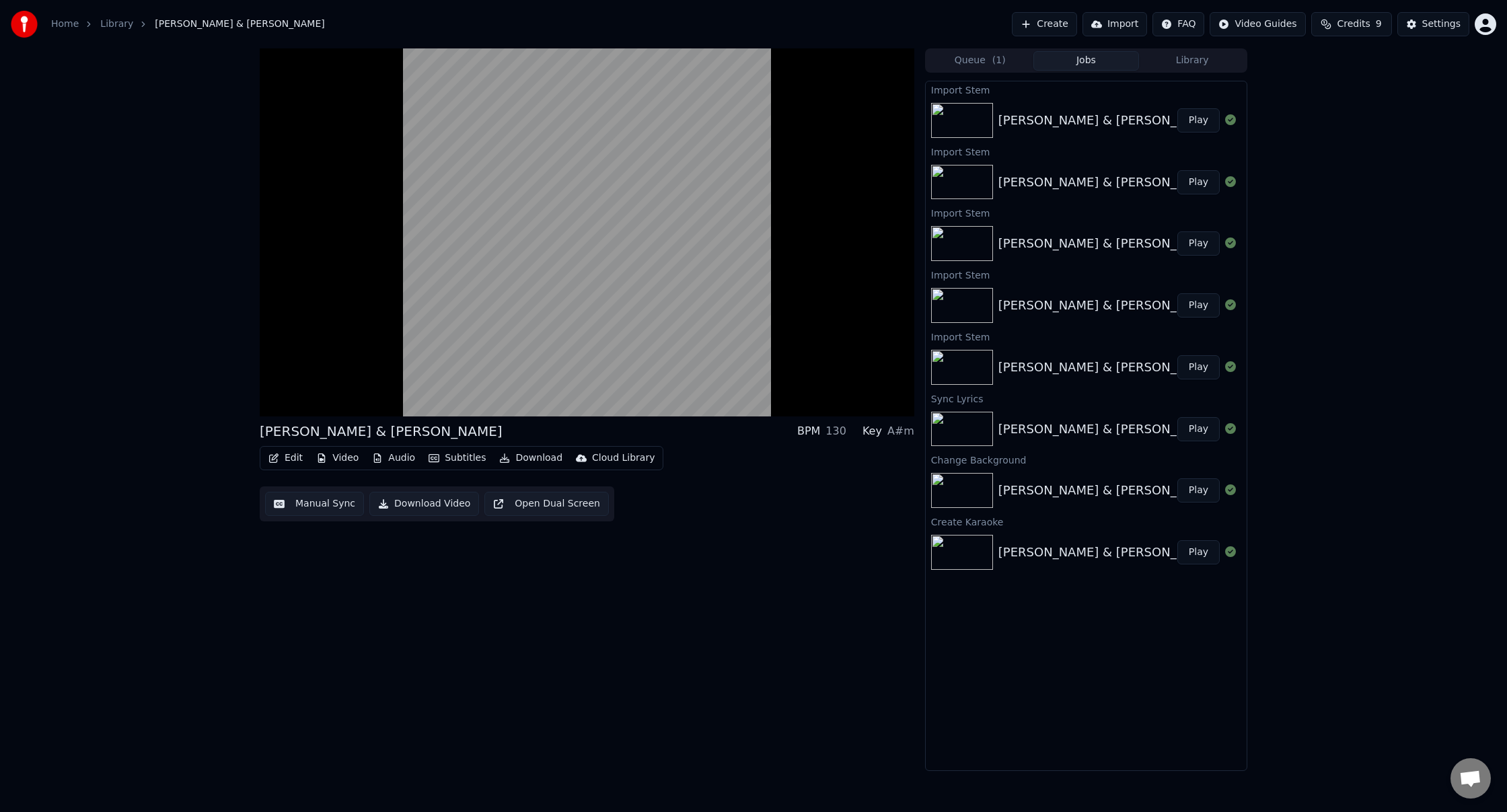
click at [399, 459] on button "Audio" at bounding box center [393, 458] width 54 height 19
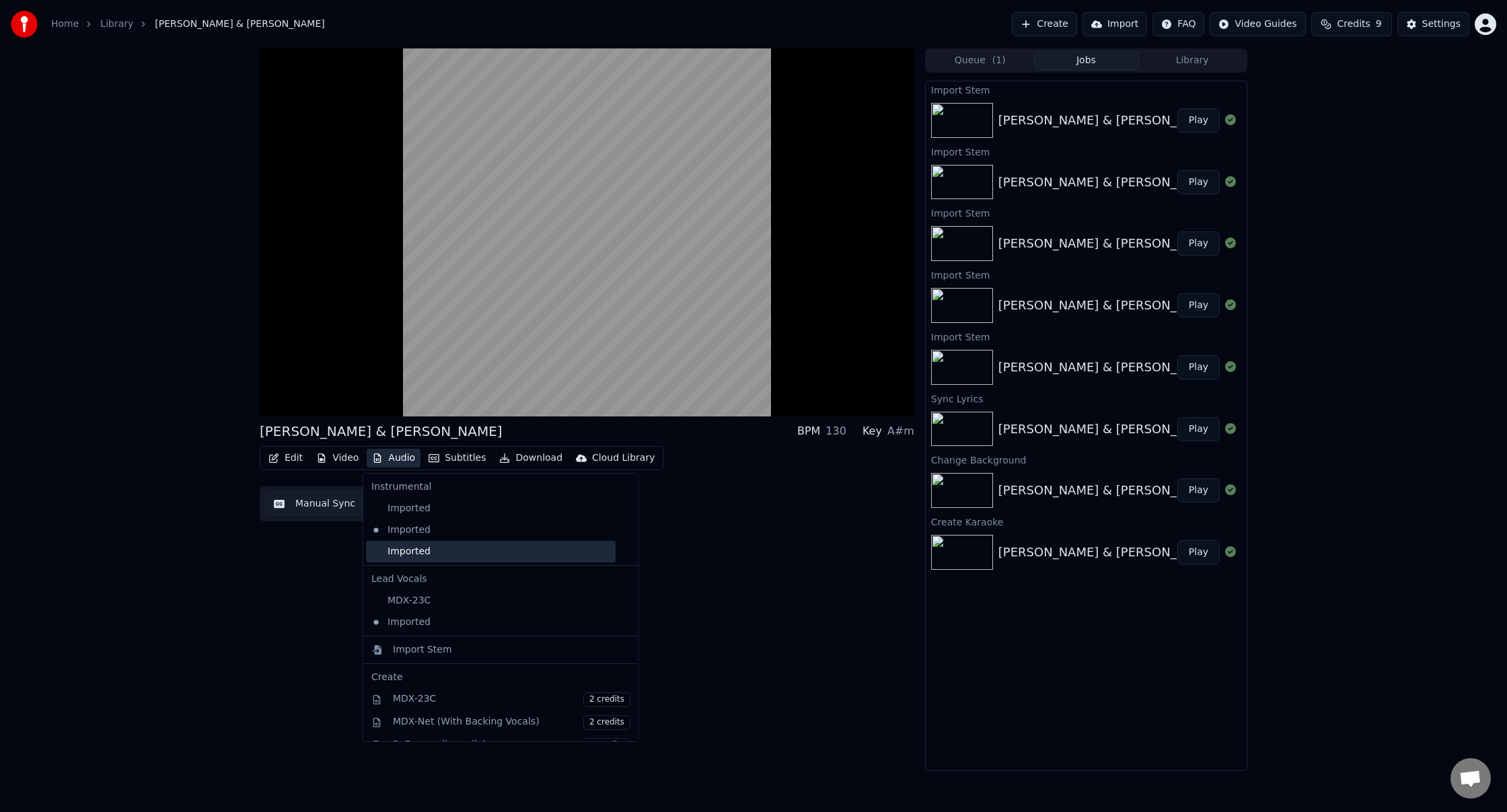
click at [418, 549] on div "Imported" at bounding box center [491, 552] width 250 height 21
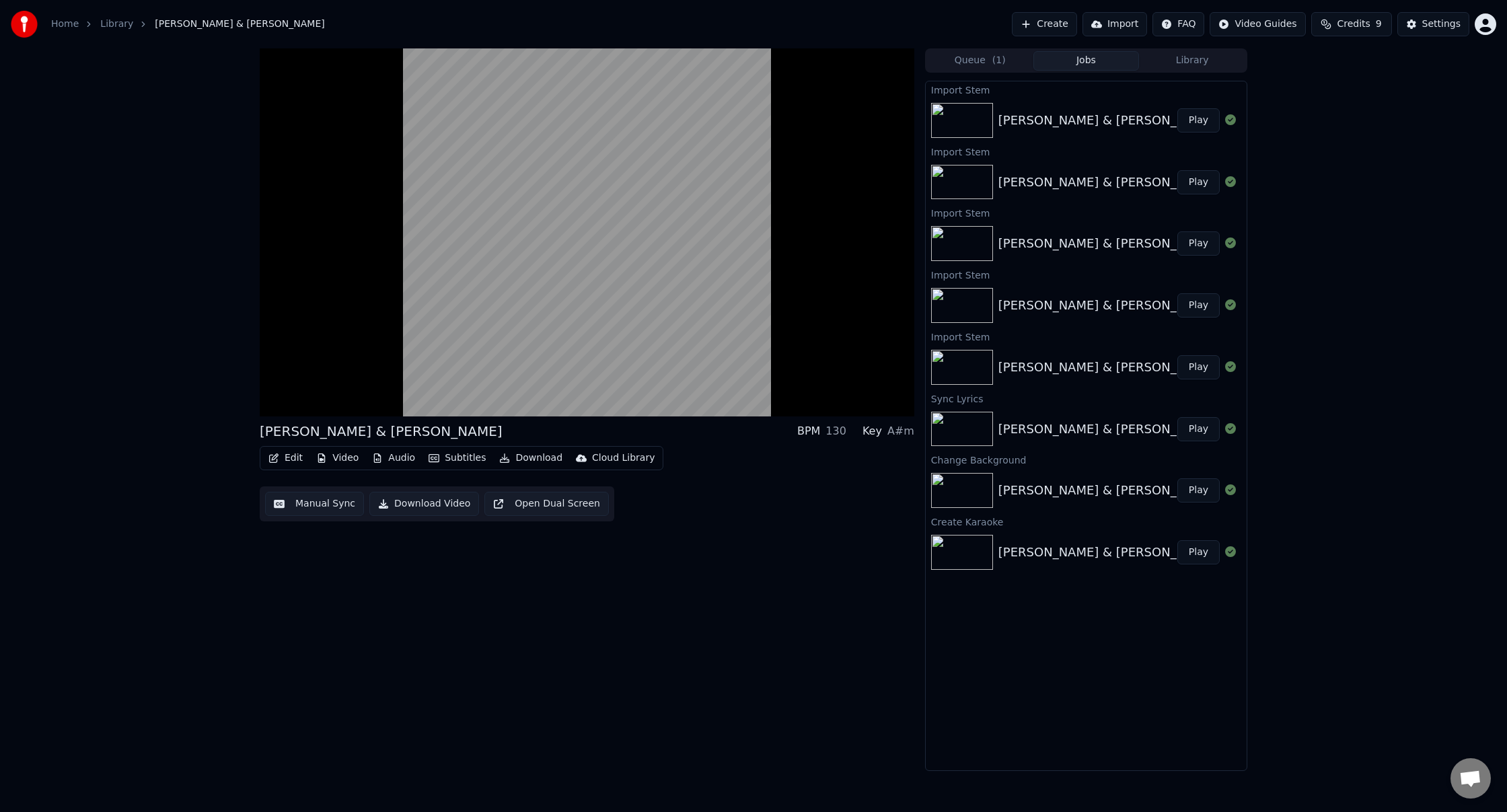
click at [394, 462] on button "Audio" at bounding box center [393, 458] width 54 height 19
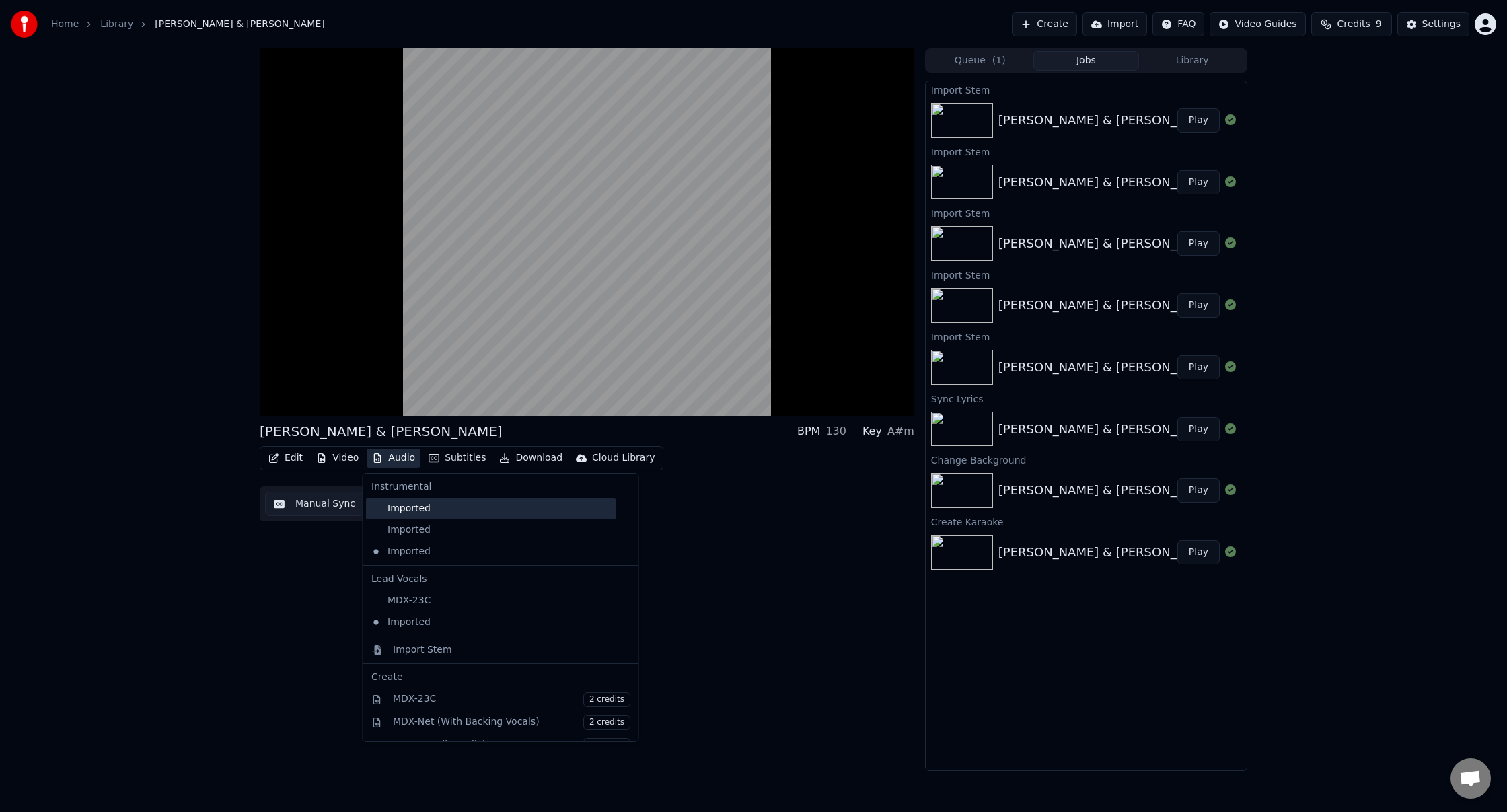
click at [408, 509] on div "Imported" at bounding box center [491, 509] width 250 height 21
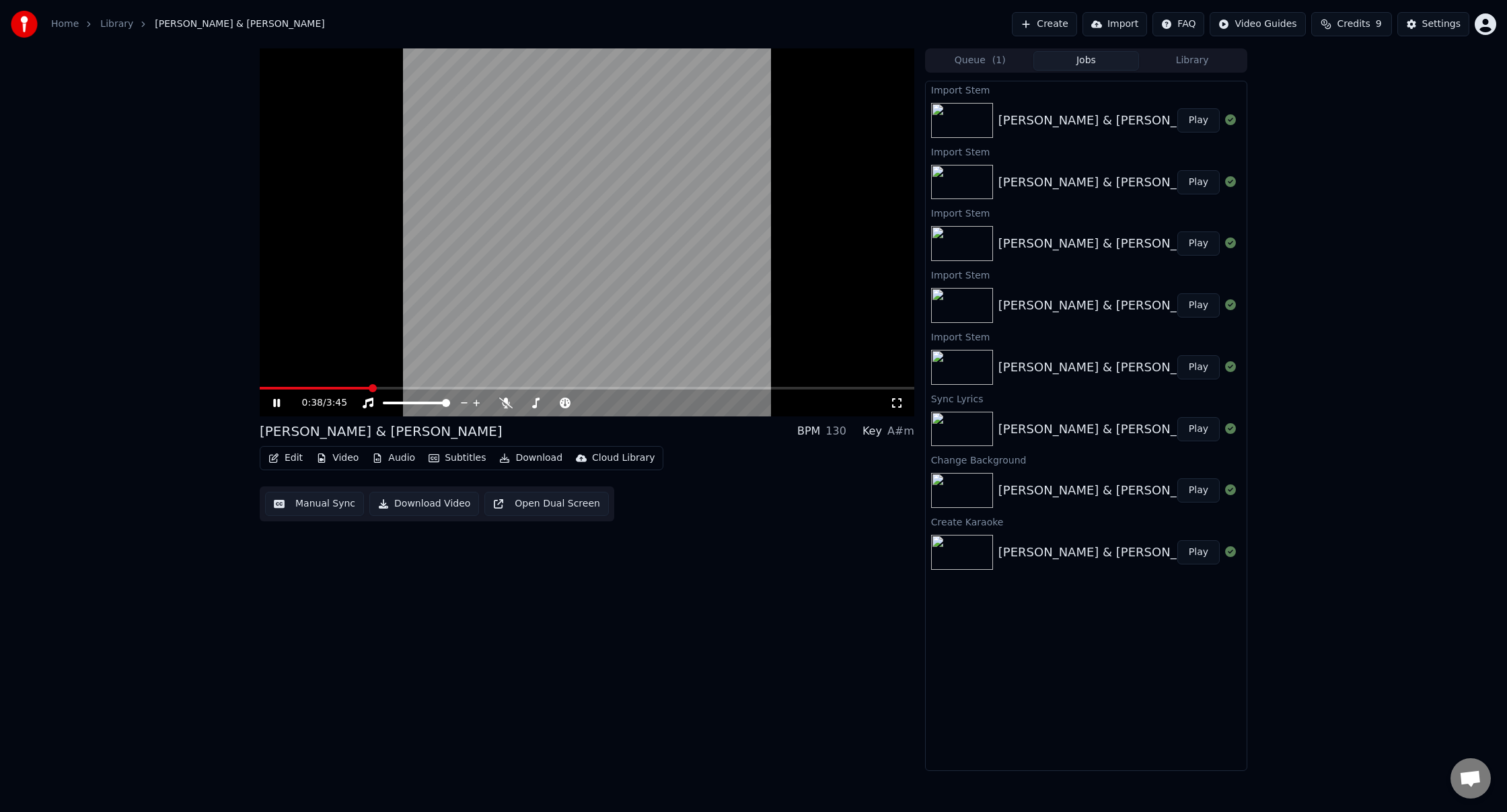
click at [390, 462] on button "Audio" at bounding box center [393, 458] width 54 height 19
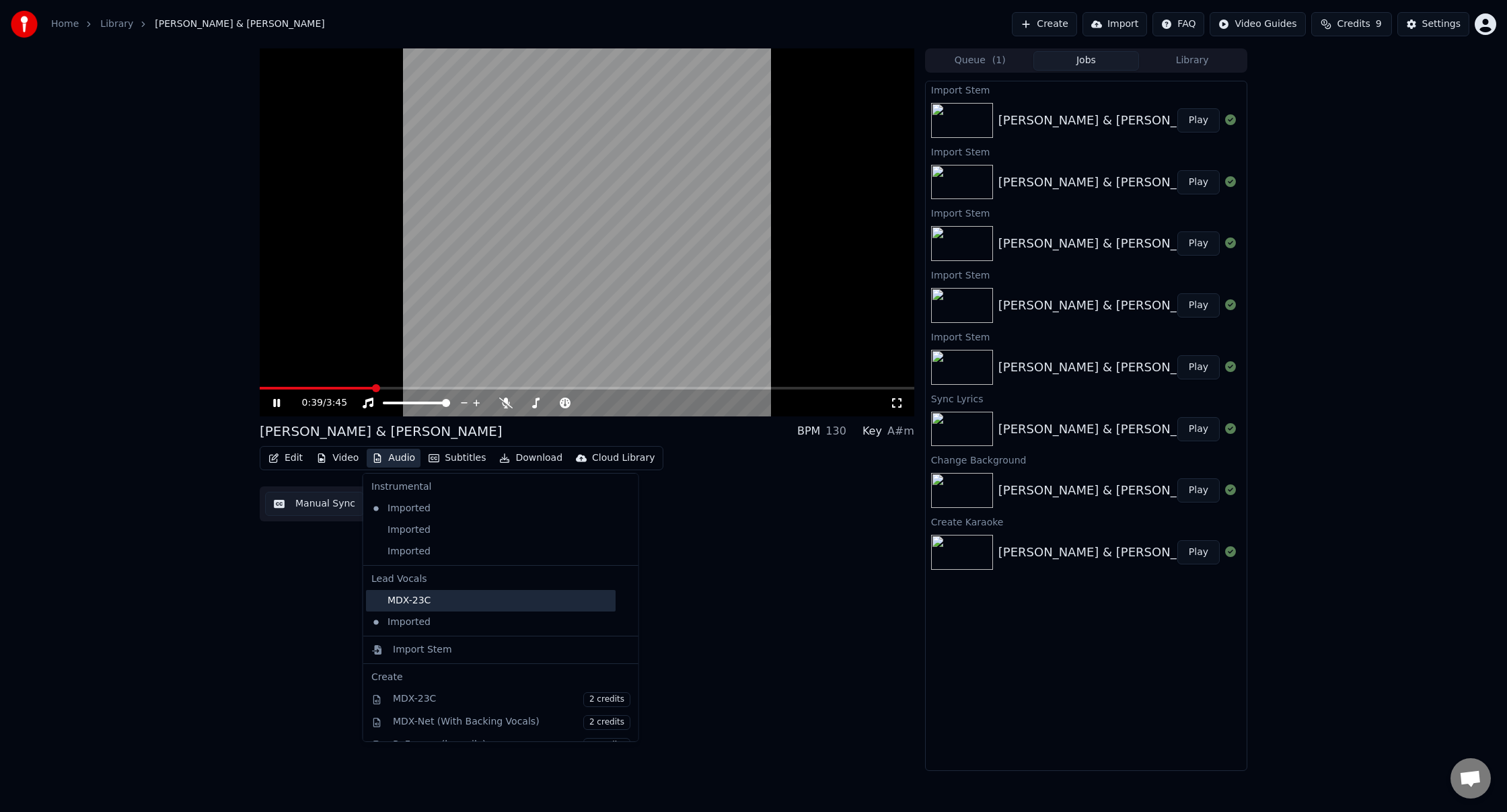
click at [422, 604] on div "MDX-23C" at bounding box center [491, 601] width 250 height 21
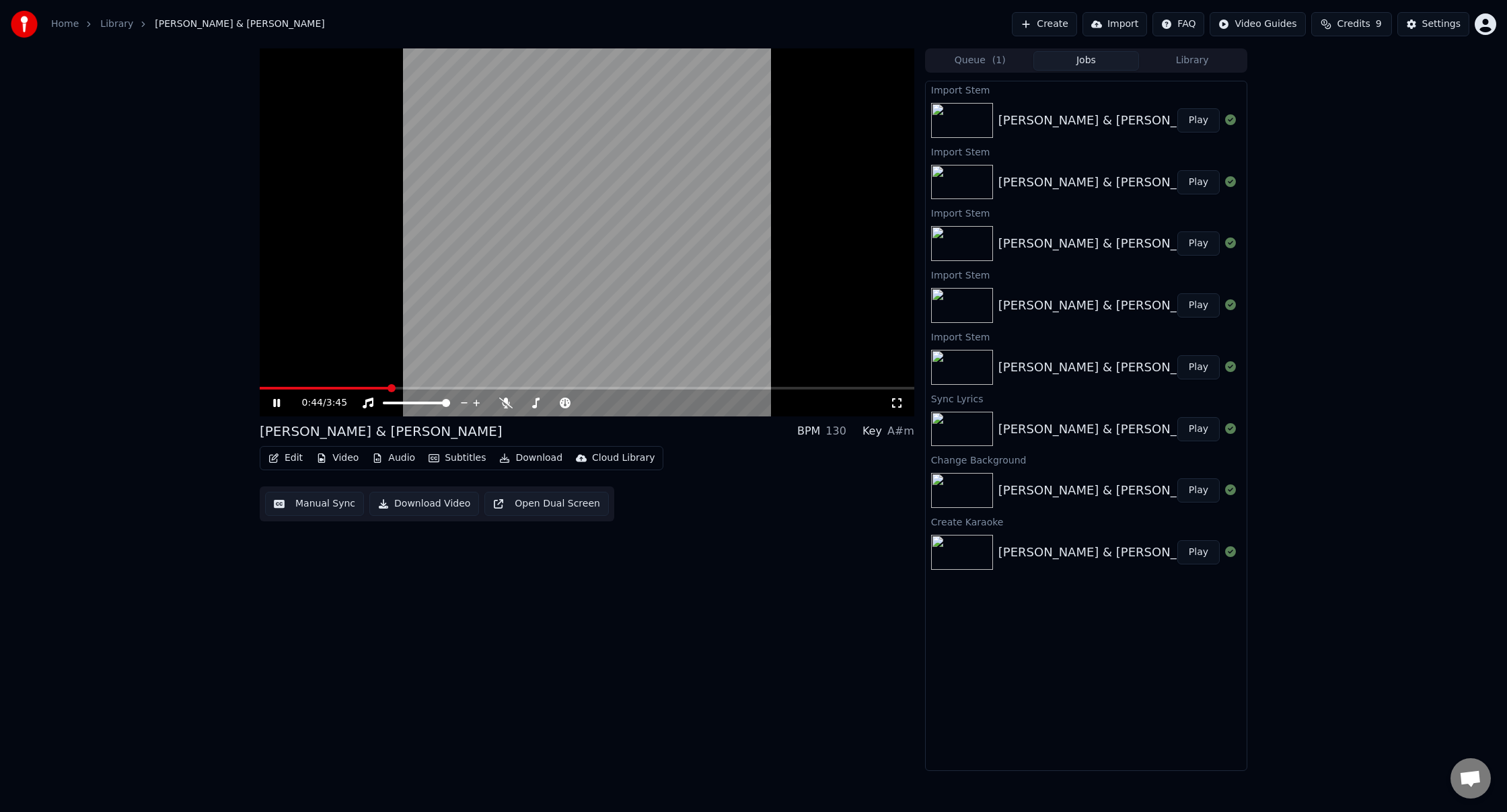
click at [274, 403] on icon at bounding box center [277, 404] width 7 height 8
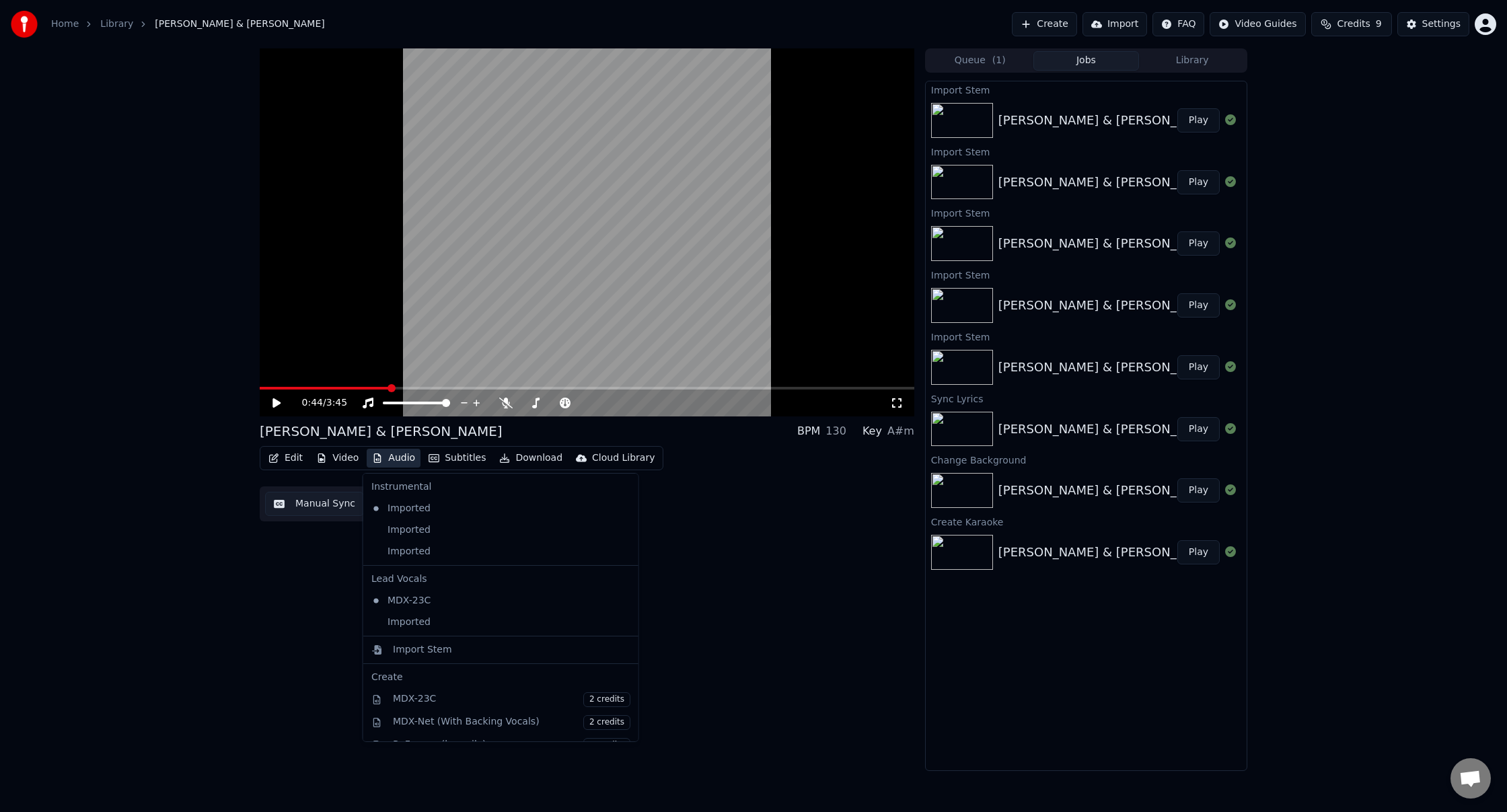
click at [396, 457] on button "Audio" at bounding box center [393, 458] width 54 height 19
click at [620, 602] on icon at bounding box center [628, 600] width 15 height 11
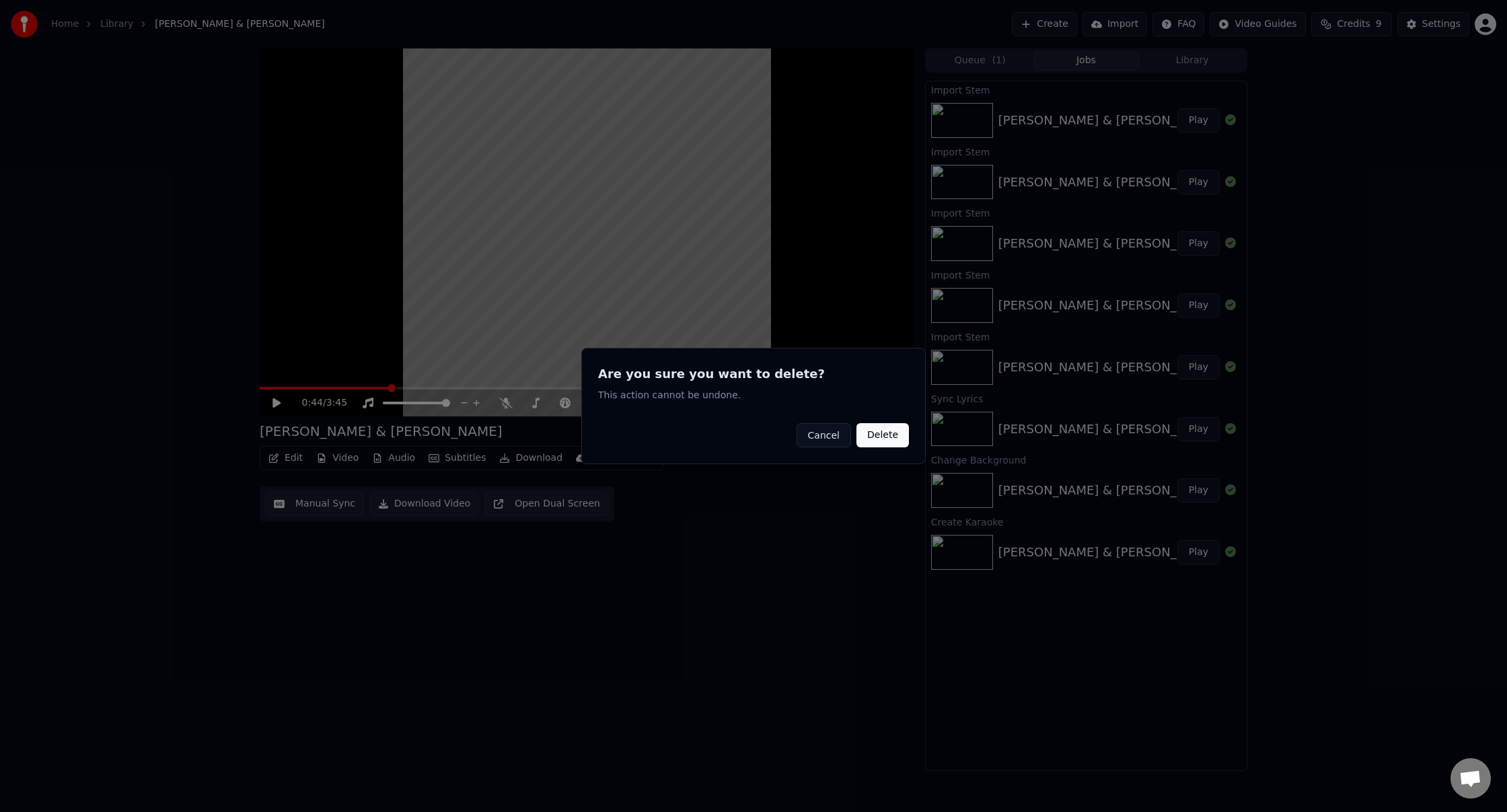
click at [884, 440] on button "Delete" at bounding box center [883, 435] width 53 height 24
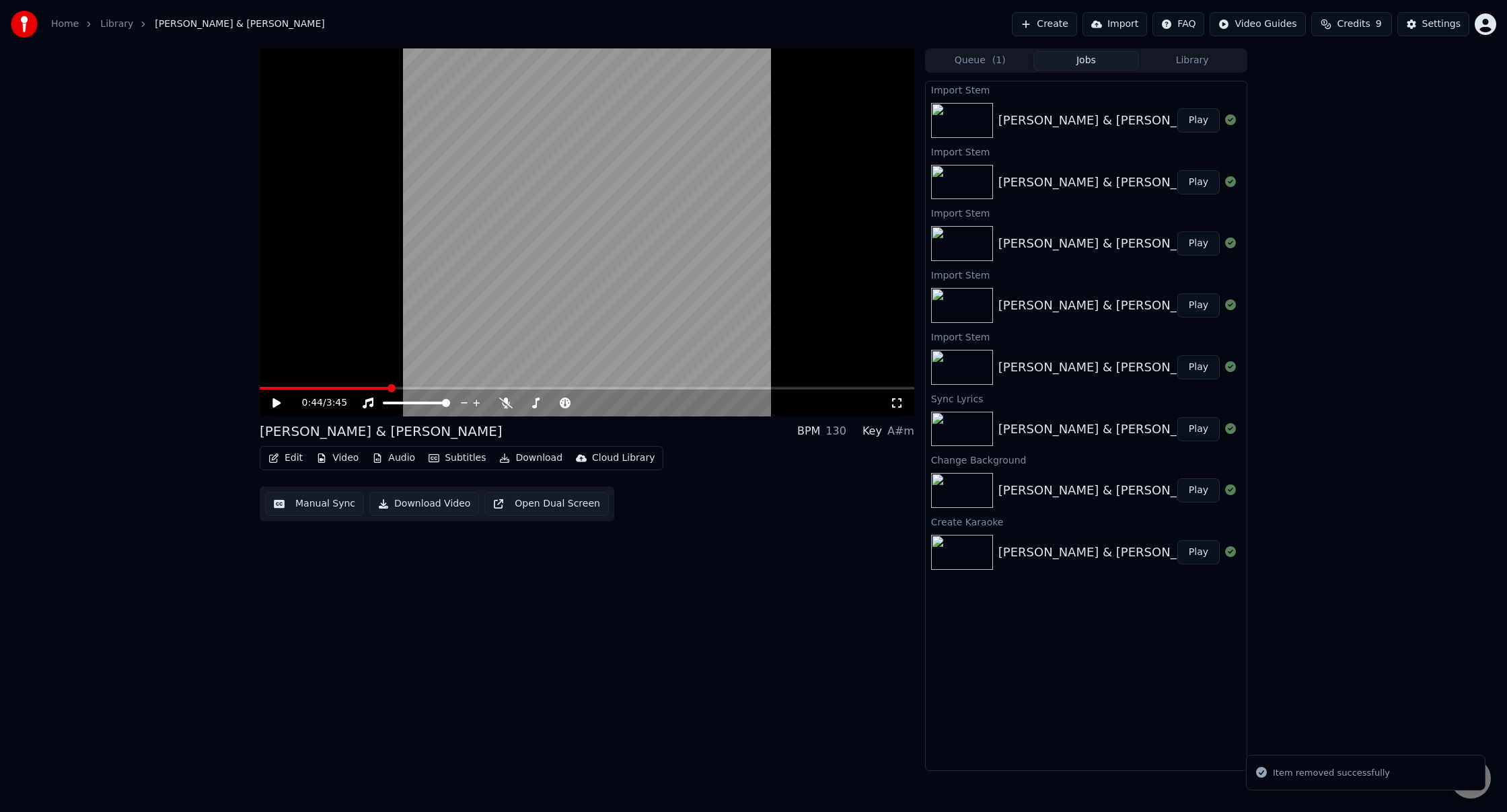
click at [395, 461] on button "Audio" at bounding box center [393, 458] width 54 height 19
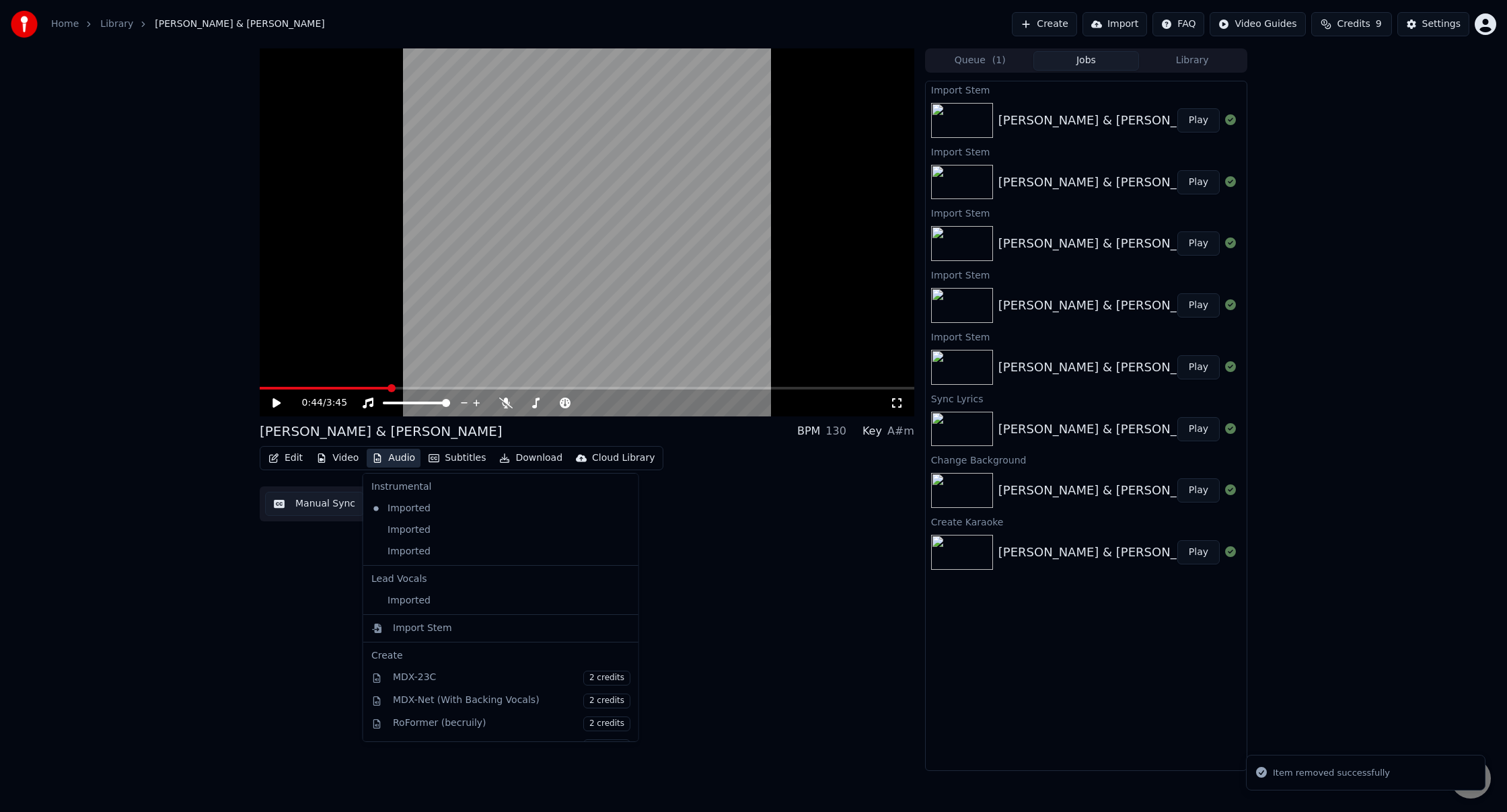
click at [620, 600] on icon at bounding box center [628, 600] width 15 height 11
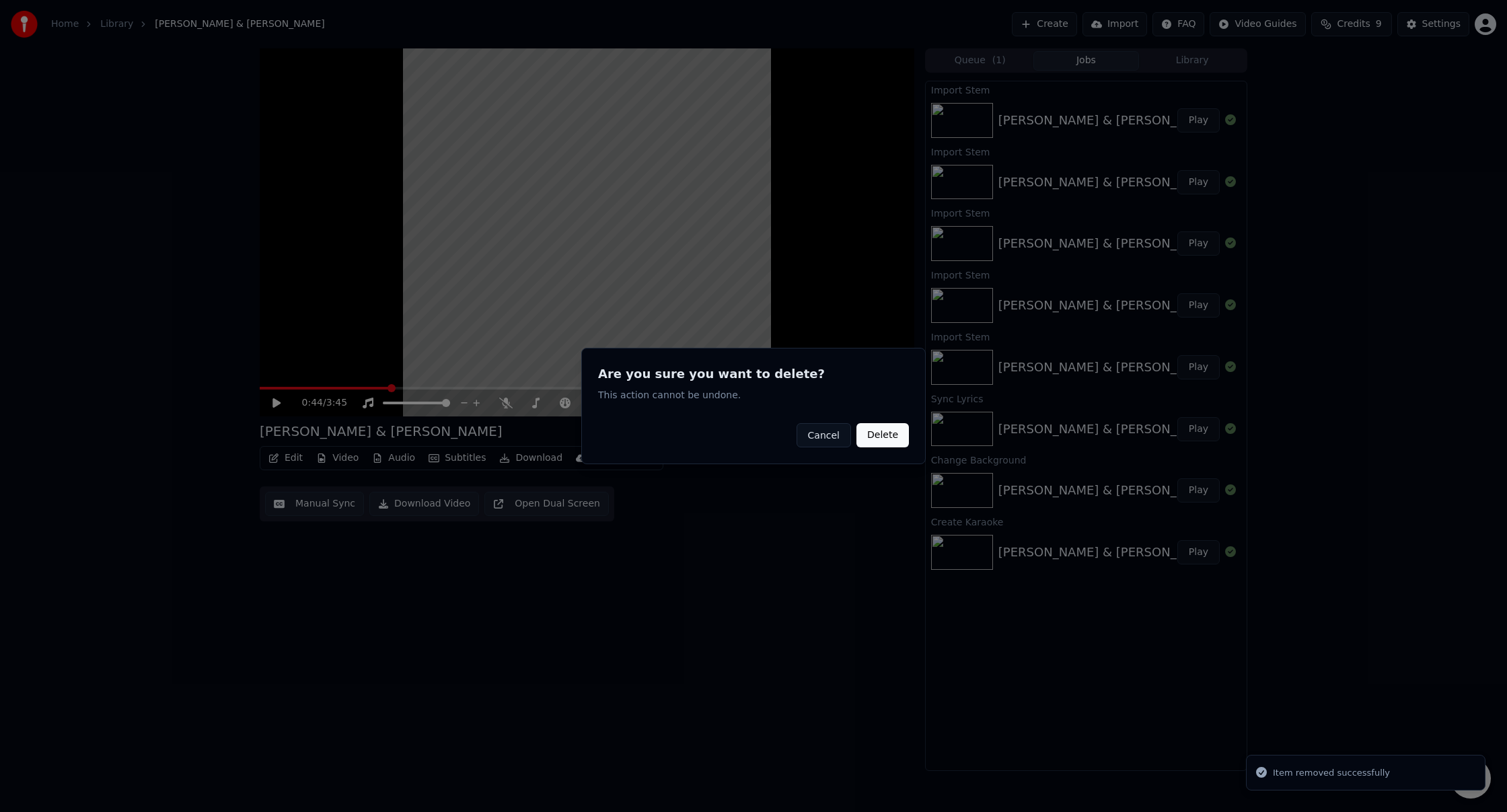
drag, startPoint x: 888, startPoint y: 436, endPoint x: 848, endPoint y: 445, distance: 41.0
click at [888, 436] on button "Delete" at bounding box center [883, 435] width 53 height 24
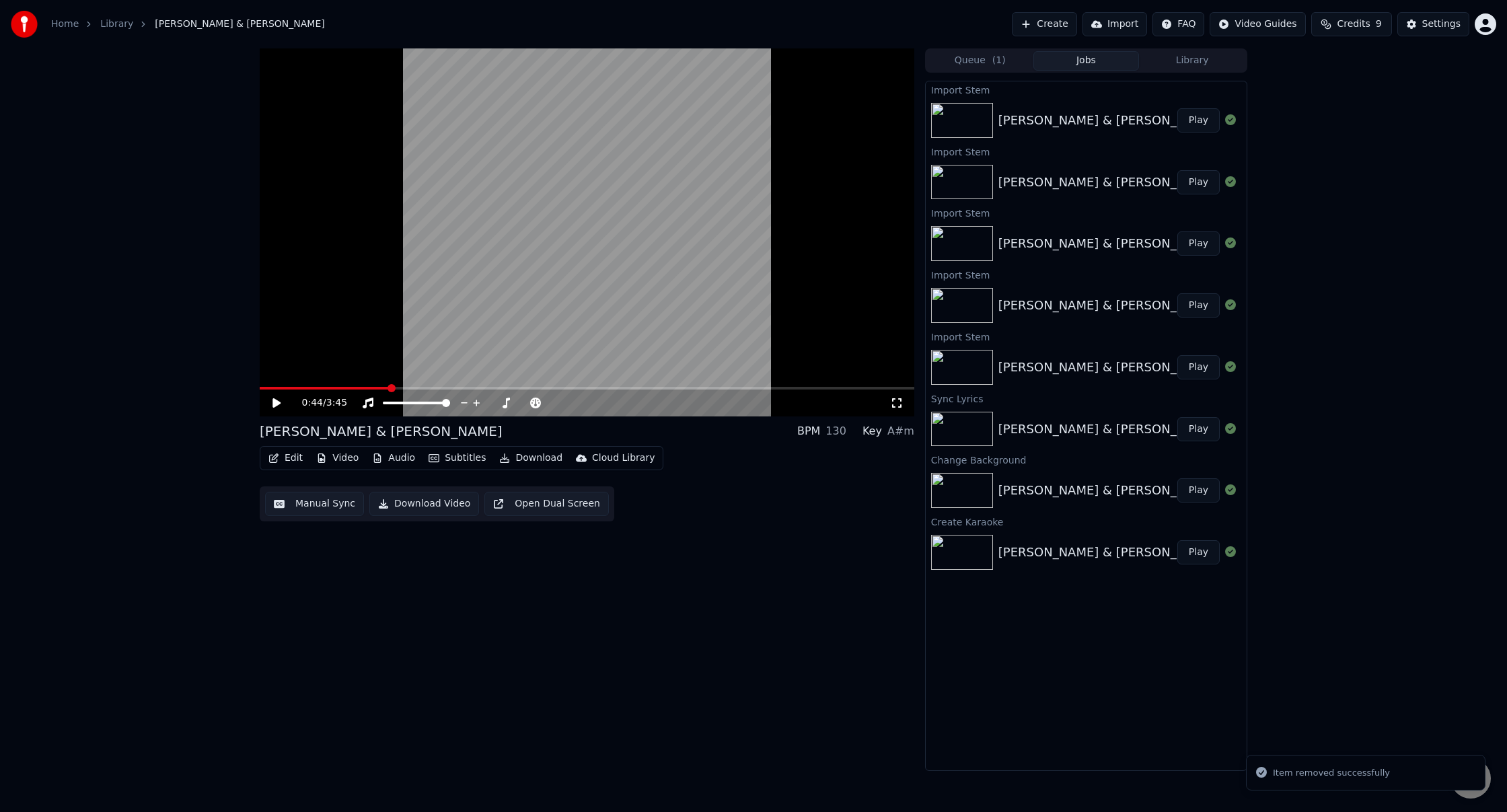
click at [400, 459] on button "Audio" at bounding box center [393, 458] width 54 height 19
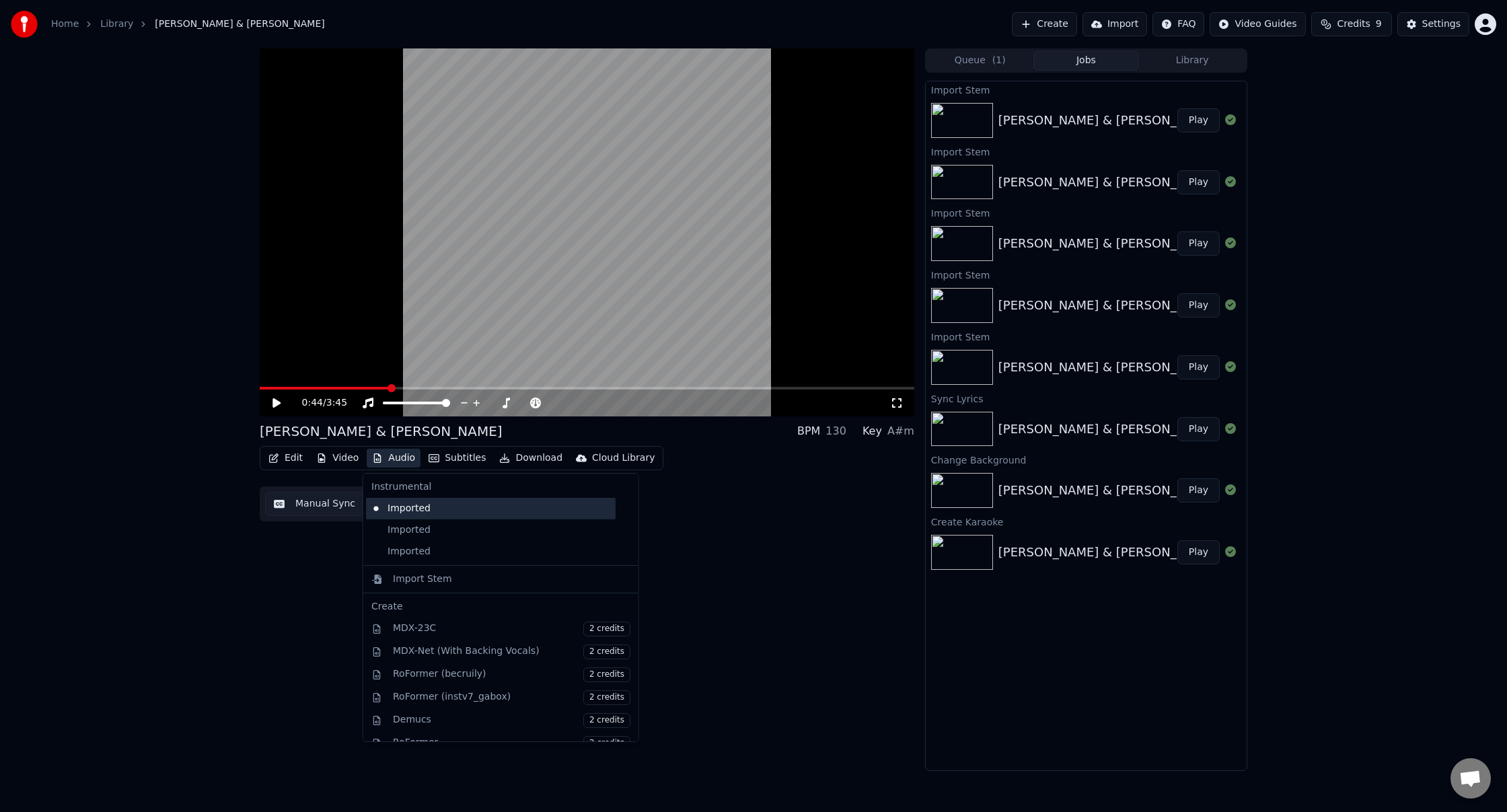
click at [429, 512] on div "Imported" at bounding box center [491, 509] width 250 height 21
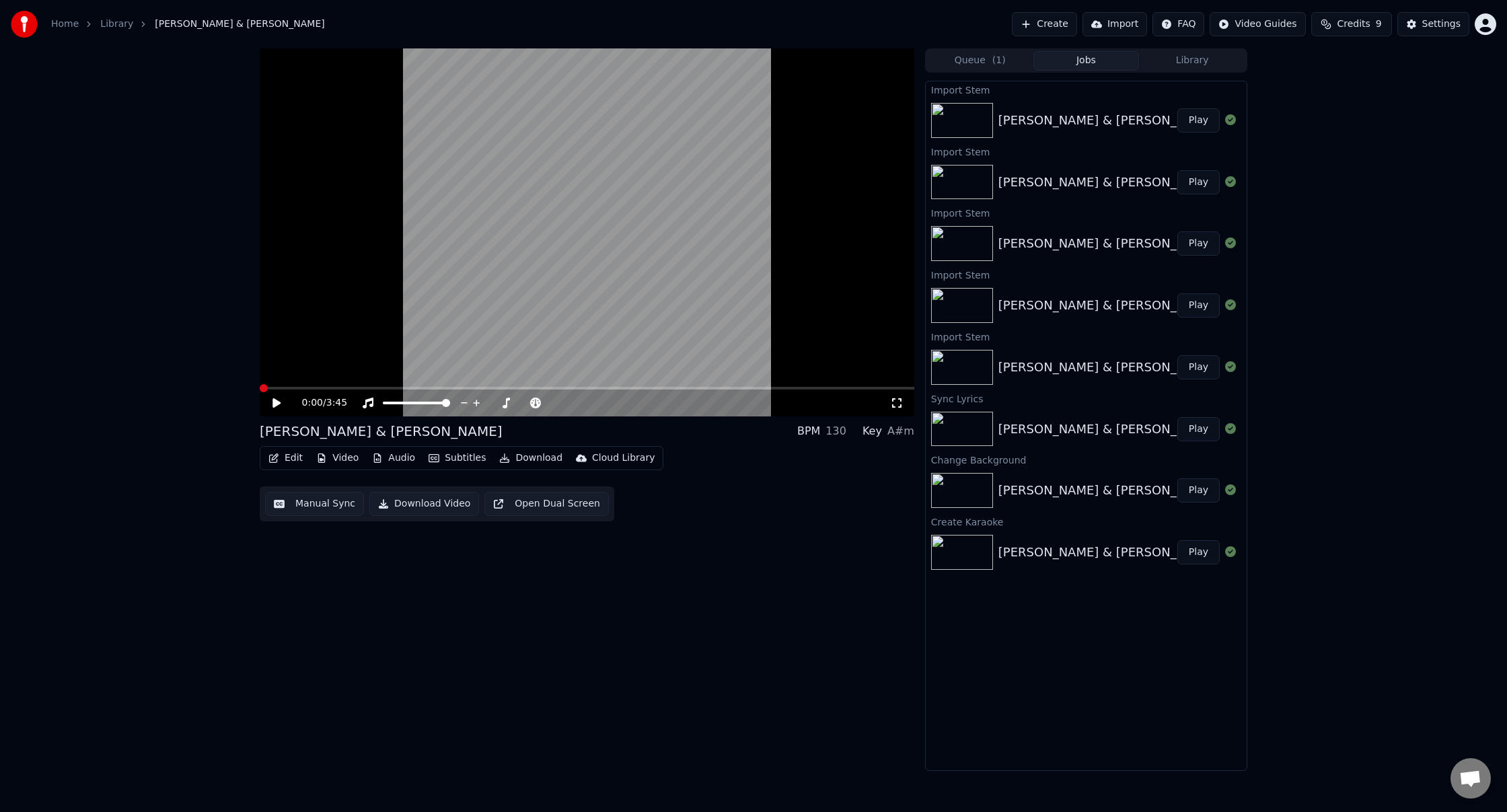
click at [277, 399] on icon at bounding box center [286, 403] width 31 height 11
click at [299, 389] on span at bounding box center [586, 388] width 655 height 2
click at [259, 392] on span at bounding box center [264, 389] width 8 height 8
click at [541, 229] on video at bounding box center [586, 232] width 655 height 368
click at [383, 448] on div "Edit Video Audio Subtitles Download Cloud Library" at bounding box center [461, 458] width 404 height 24
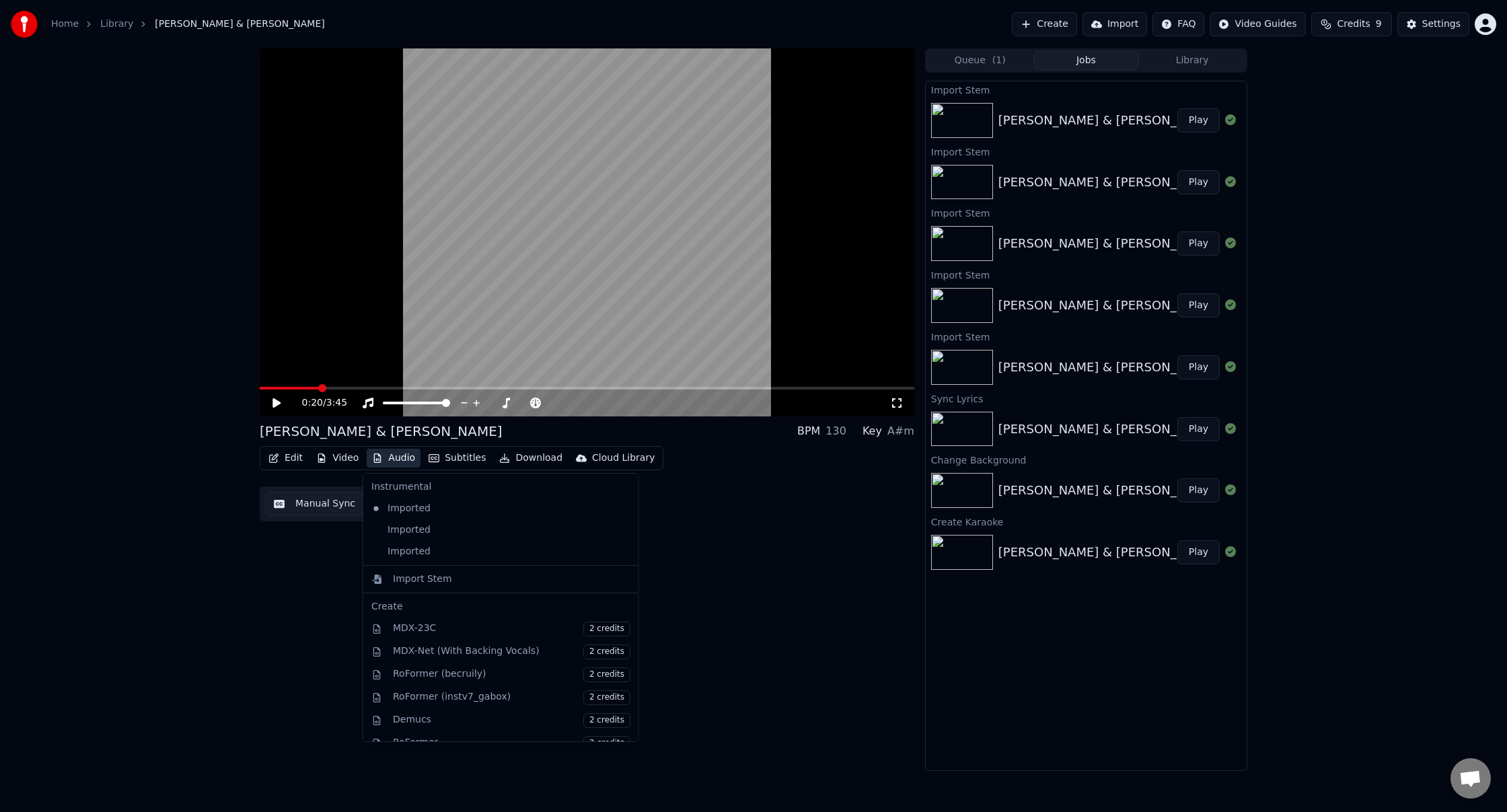
click at [385, 460] on button "Audio" at bounding box center [393, 458] width 54 height 19
click at [436, 576] on div "Import Stem" at bounding box center [422, 579] width 59 height 13
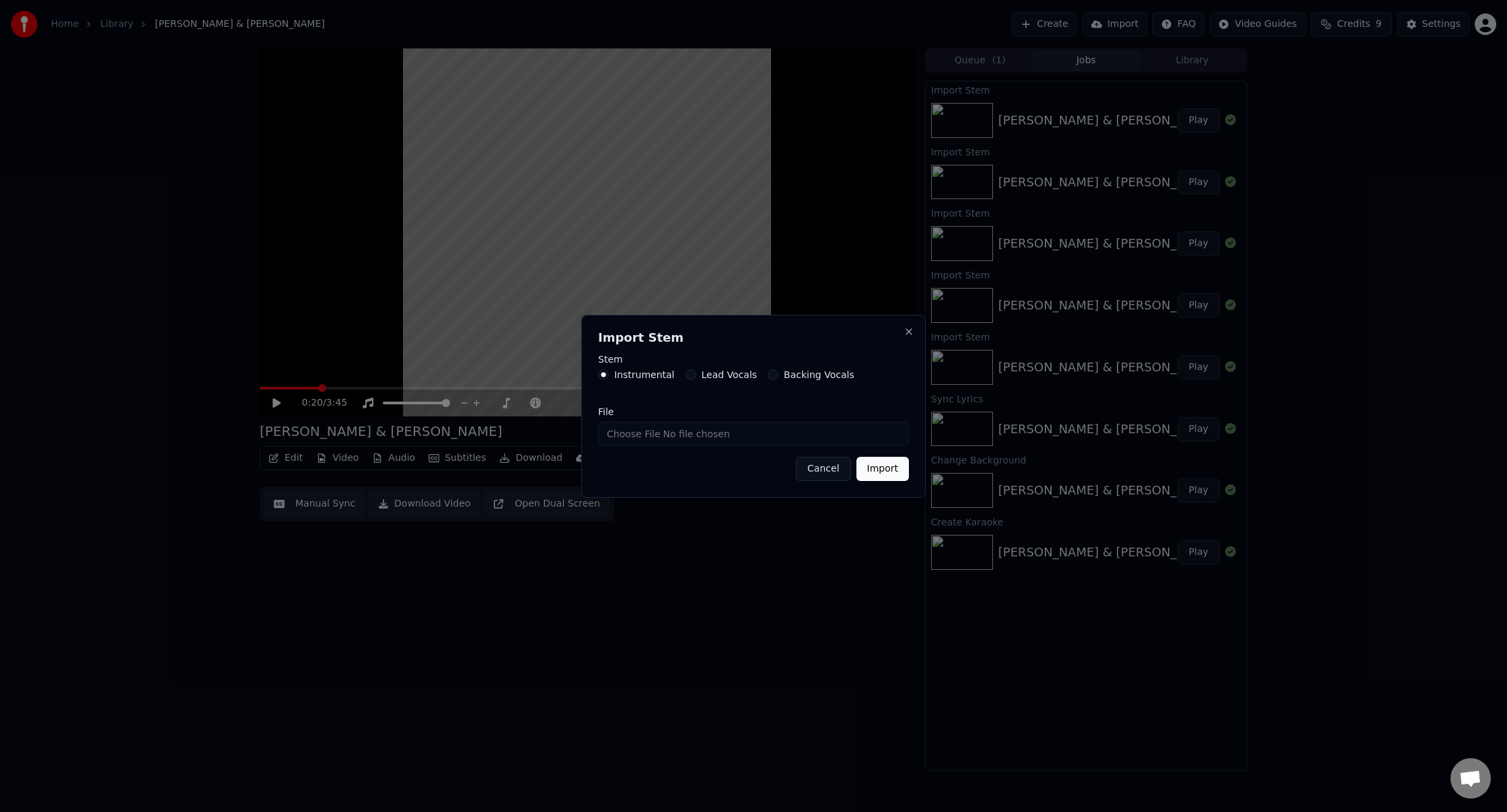
click at [767, 374] on button "Backing Vocals" at bounding box center [772, 375] width 11 height 11
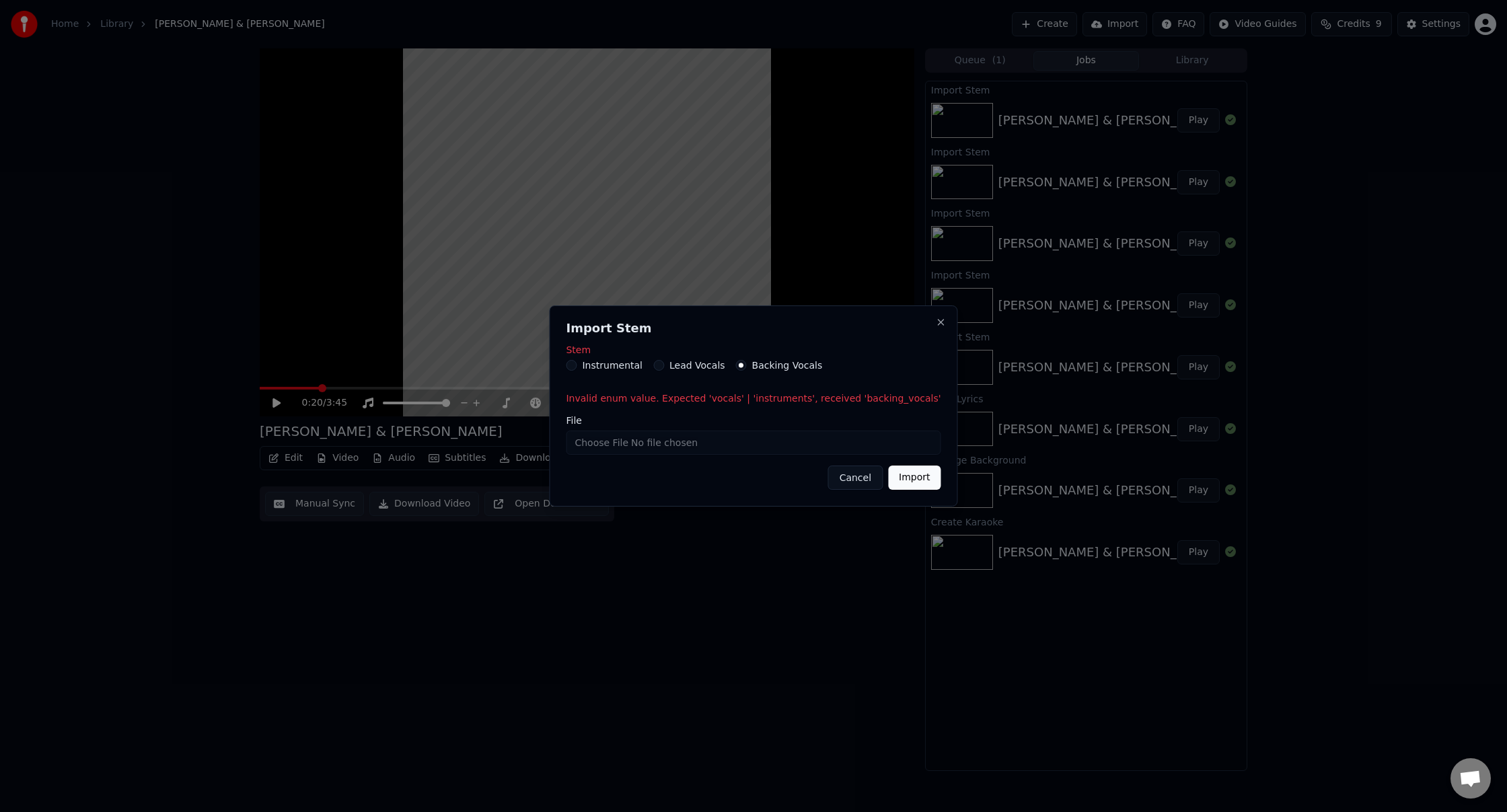
click at [576, 366] on button "Instrumental" at bounding box center [571, 365] width 11 height 11
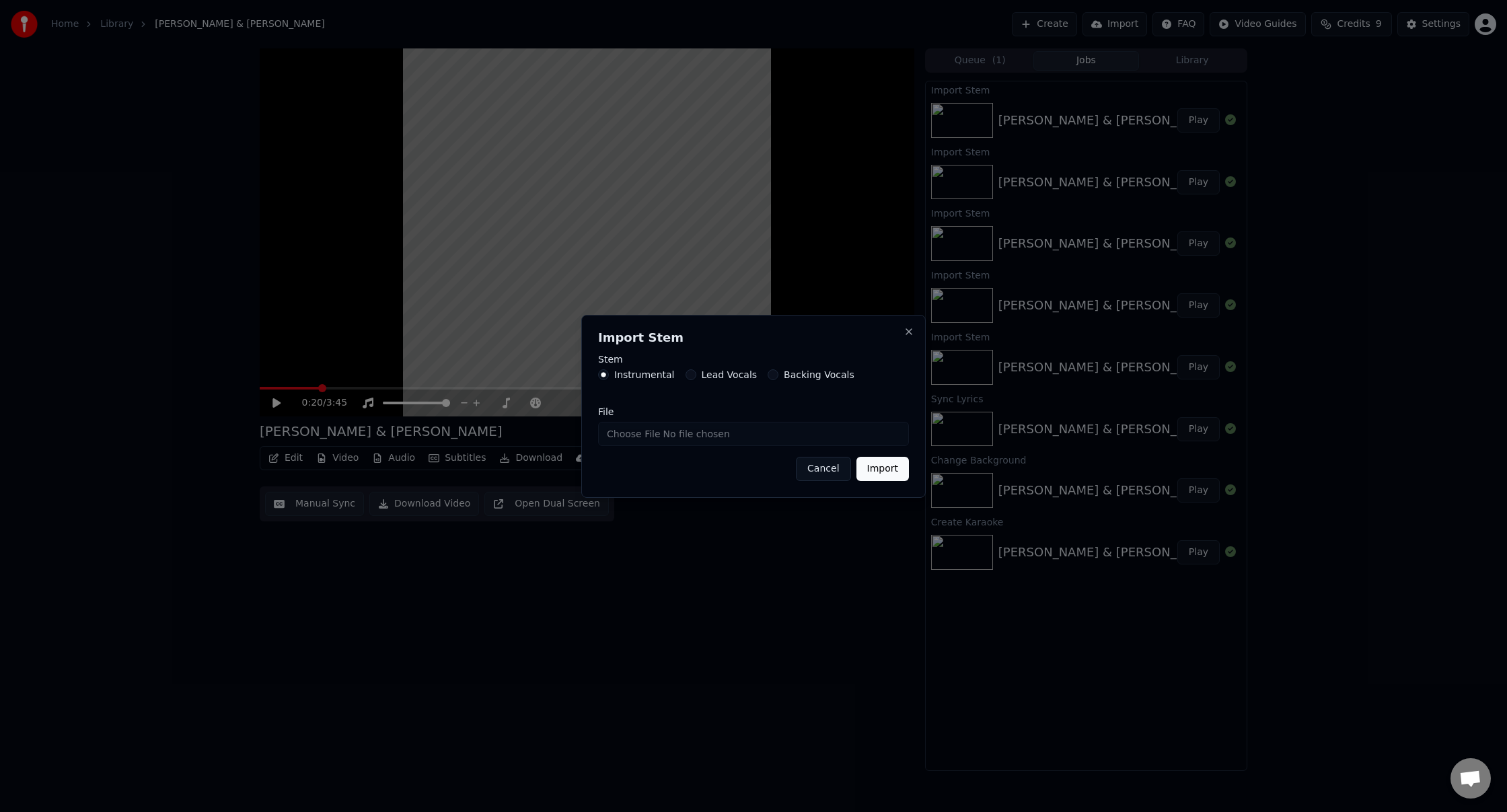
click at [638, 435] on input "File" at bounding box center [754, 433] width 311 height 24
type input "**********"
click at [881, 468] on button "Import" at bounding box center [883, 469] width 53 height 24
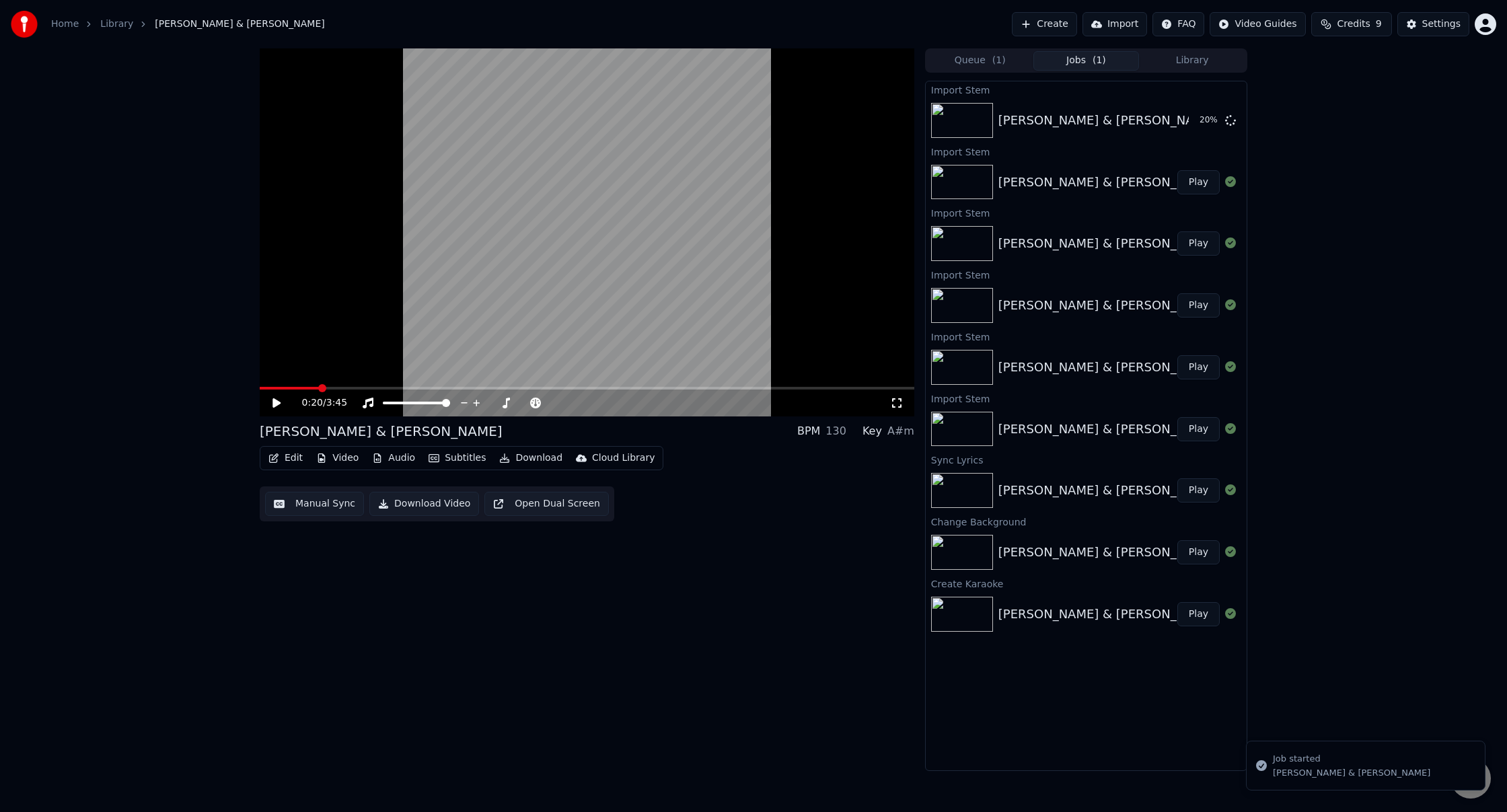
click at [393, 459] on button "Audio" at bounding box center [393, 458] width 54 height 19
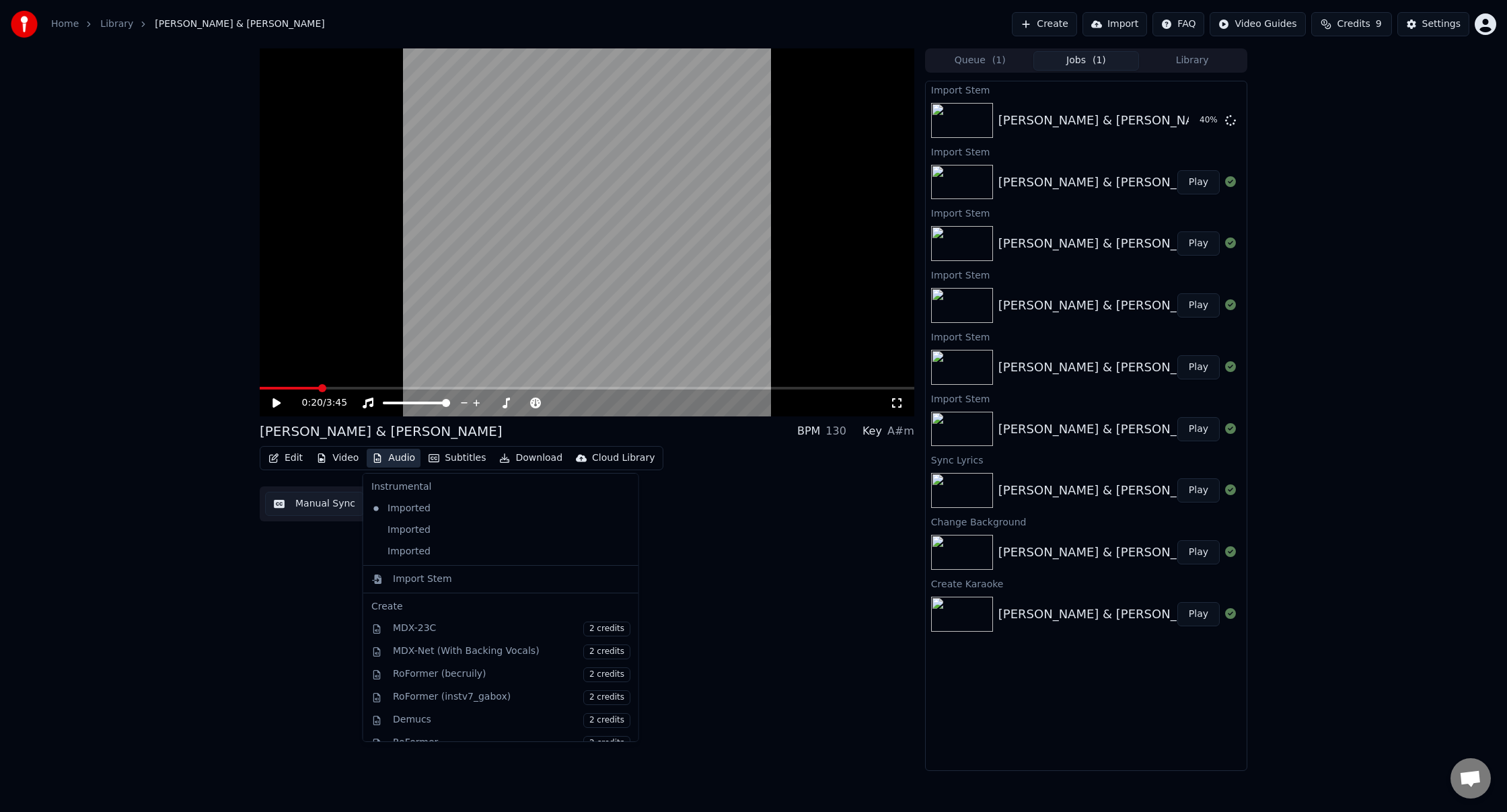
click at [620, 529] on icon at bounding box center [628, 530] width 15 height 11
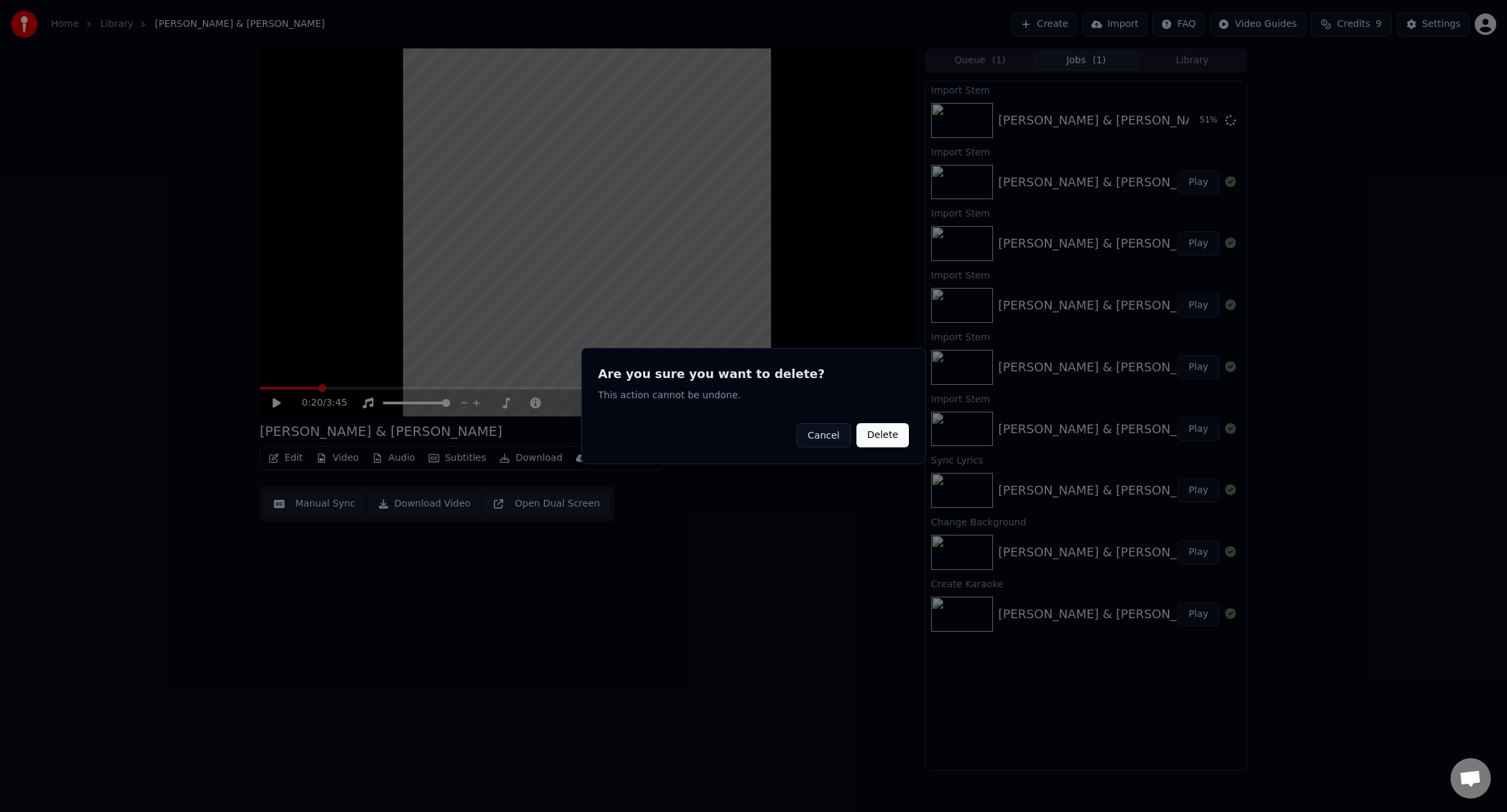
click at [879, 440] on button "Delete" at bounding box center [883, 435] width 53 height 24
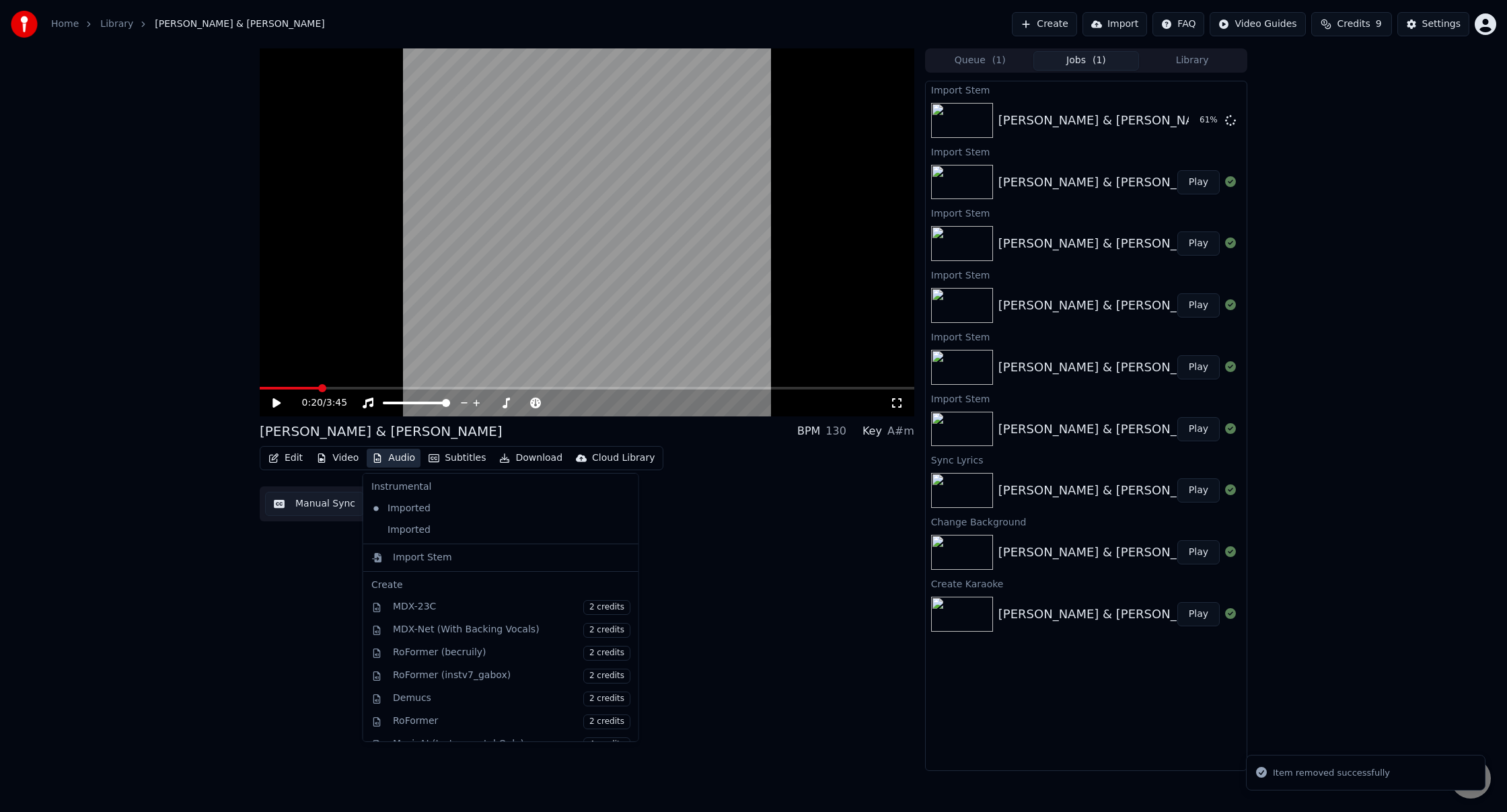
click at [384, 458] on button "Audio" at bounding box center [393, 458] width 54 height 19
click at [620, 532] on icon at bounding box center [628, 530] width 15 height 11
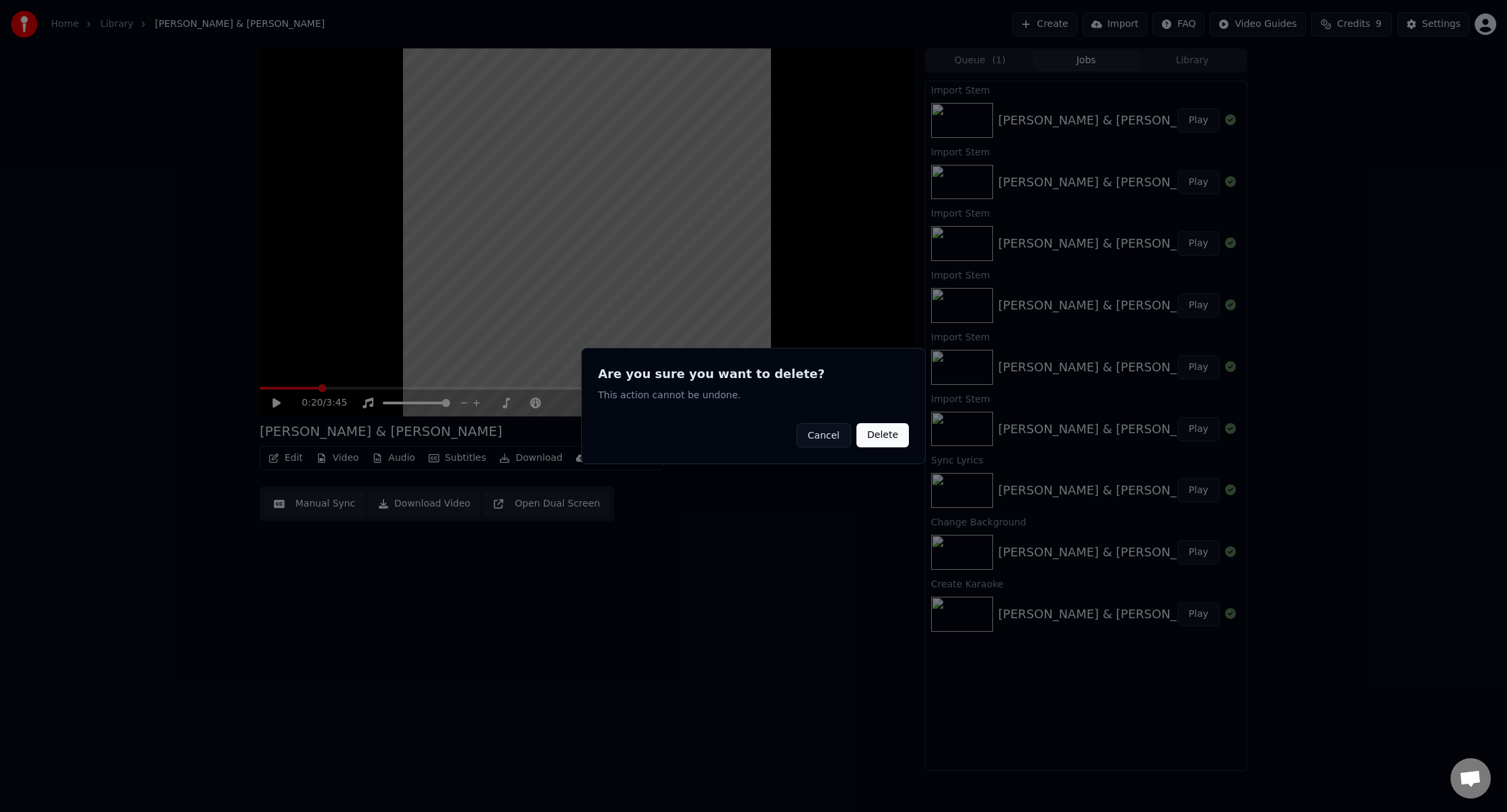
drag, startPoint x: 879, startPoint y: 436, endPoint x: 870, endPoint y: 432, distance: 9.8
click at [878, 436] on button "Delete" at bounding box center [883, 435] width 53 height 24
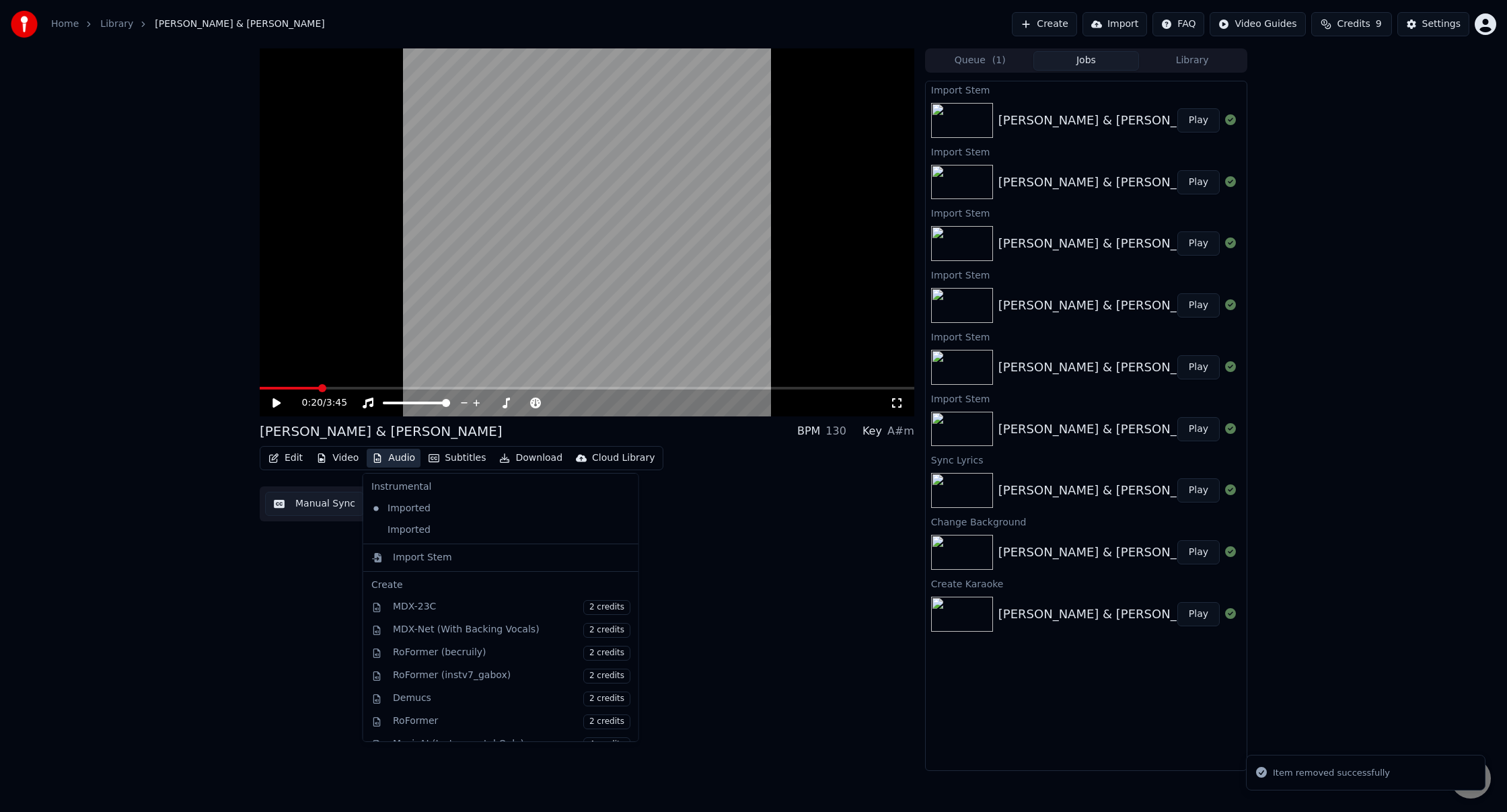
click at [403, 458] on button "Audio" at bounding box center [393, 458] width 54 height 19
drag, startPoint x: 274, startPoint y: 580, endPoint x: 364, endPoint y: 553, distance: 94.0
click at [274, 580] on div "0:20 / 3:45 [PERSON_NAME] & [PERSON_NAME] BPM 130 Key A#m Edit Video Audio Subt…" at bounding box center [586, 410] width 655 height 723
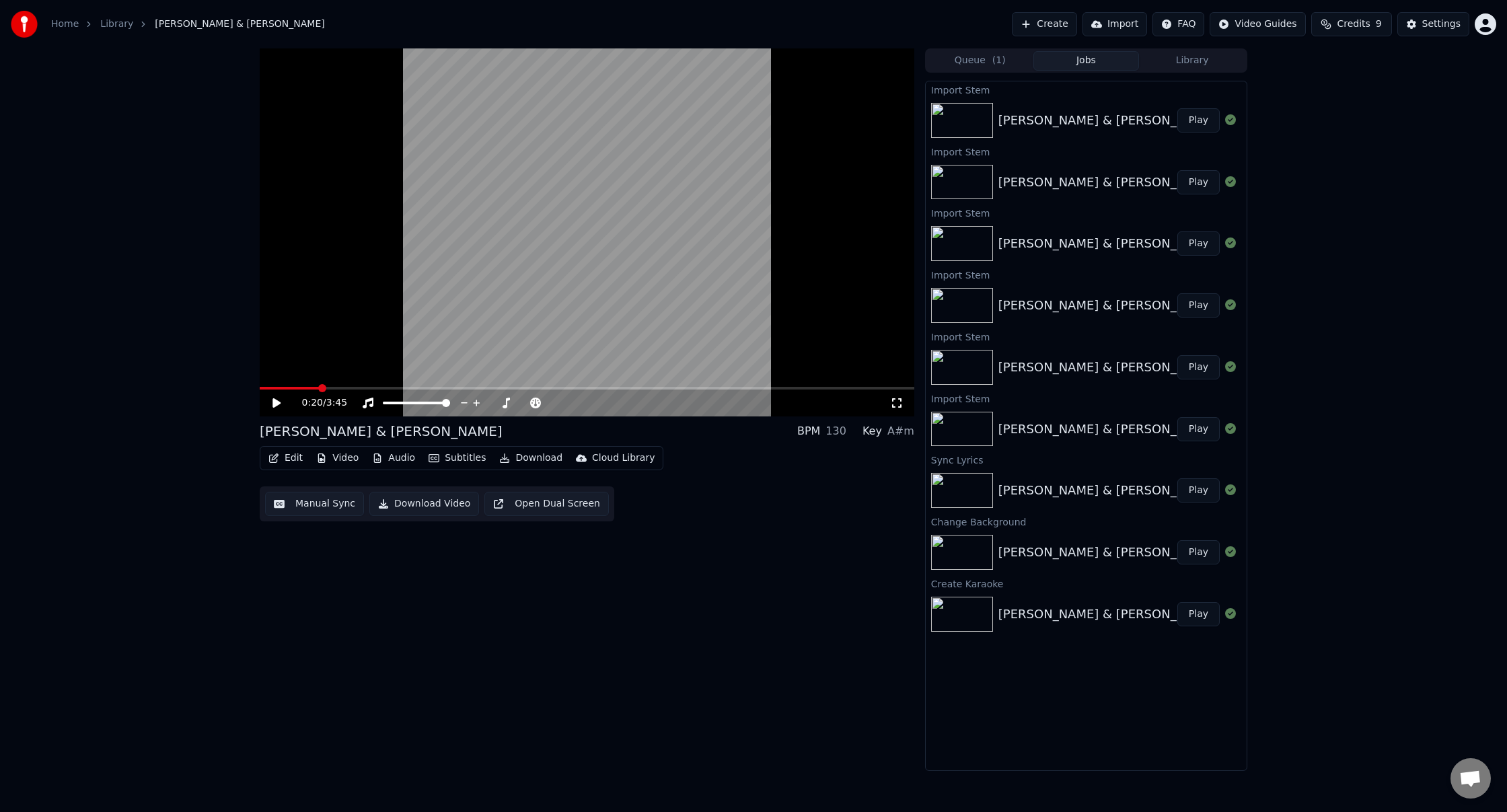
click at [1213, 119] on button "Play" at bounding box center [1198, 120] width 42 height 24
click at [391, 459] on button "Audio" at bounding box center [393, 458] width 54 height 19
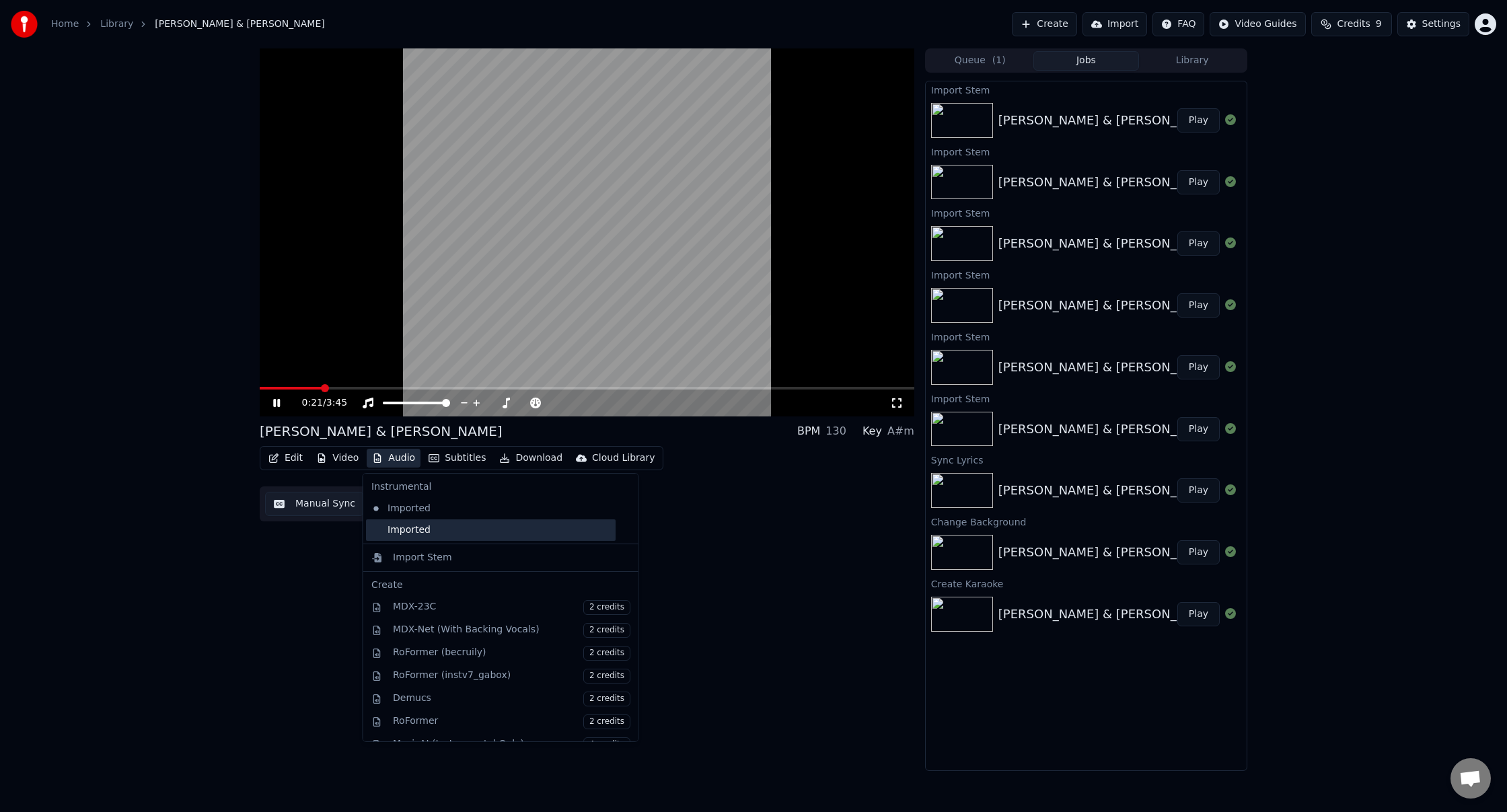
click at [429, 534] on div "Imported" at bounding box center [491, 530] width 250 height 21
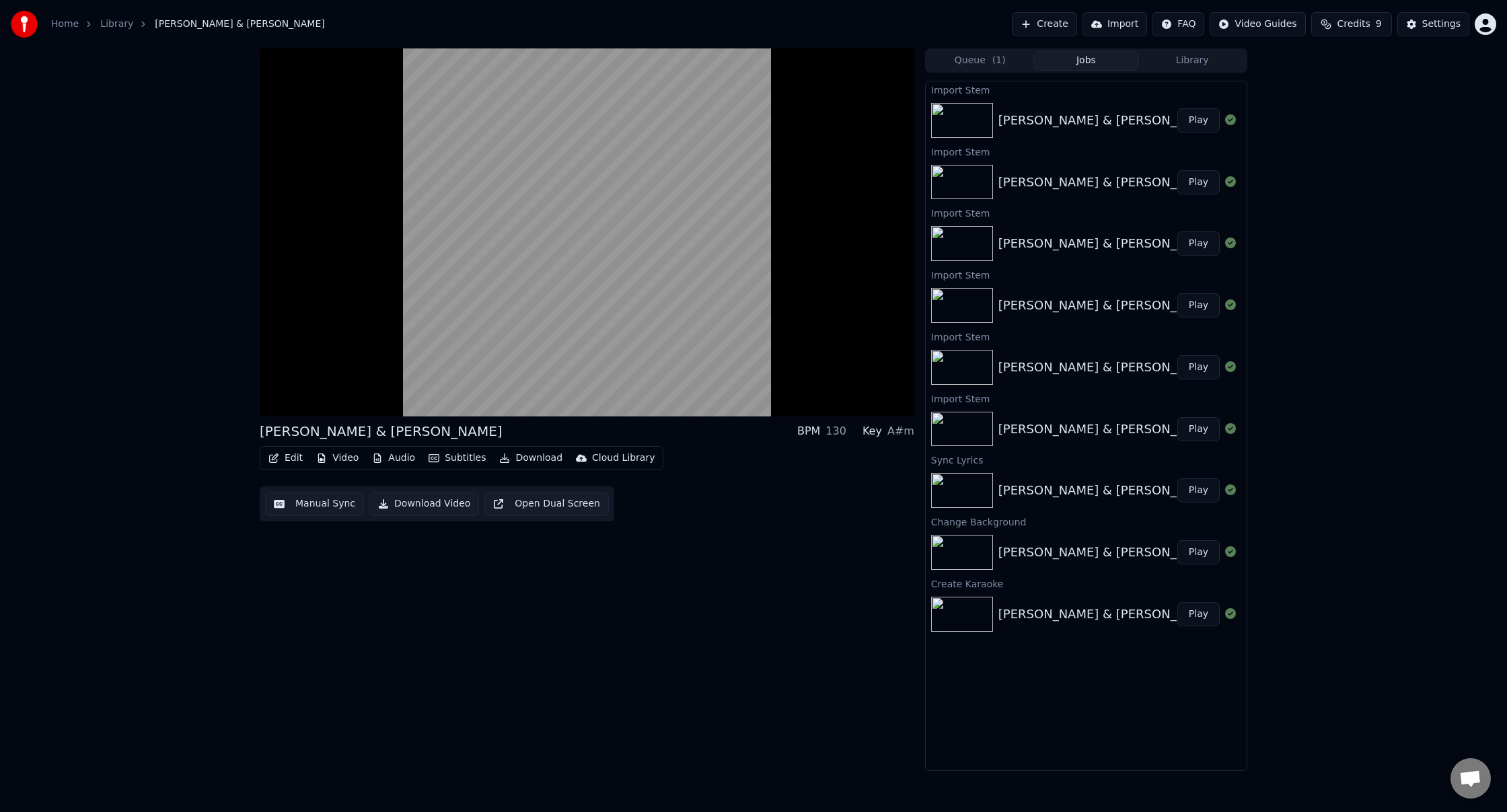
click at [392, 461] on button "Audio" at bounding box center [393, 458] width 54 height 19
click at [285, 578] on div "[PERSON_NAME] & [PERSON_NAME] BPM 130 Key A#m Edit Video Audio Subtitles Downlo…" at bounding box center [586, 410] width 655 height 723
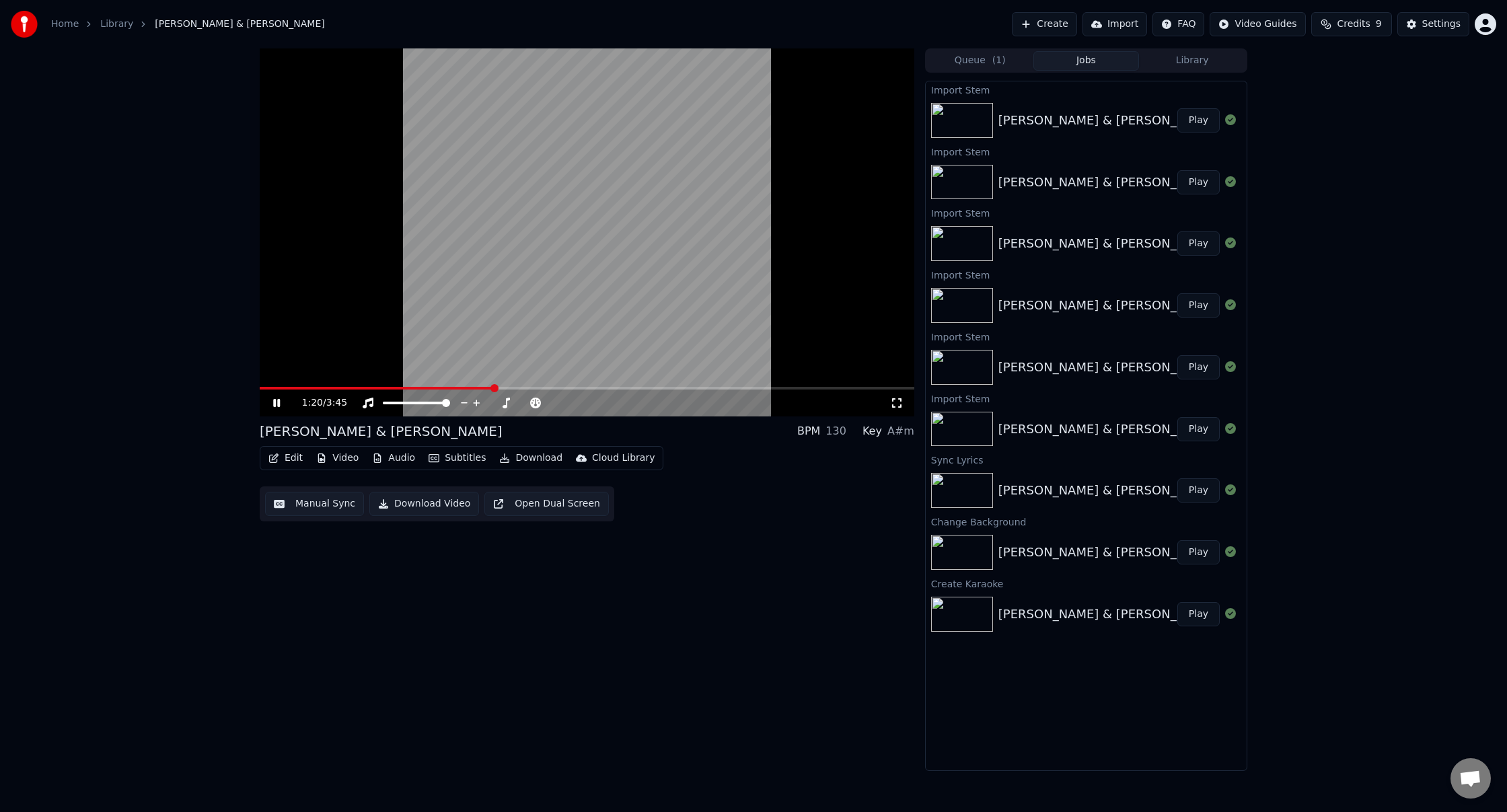
drag, startPoint x: 278, startPoint y: 403, endPoint x: 348, endPoint y: 459, distance: 89.6
click at [278, 403] on icon at bounding box center [277, 404] width 7 height 8
click at [424, 506] on button "Download Video" at bounding box center [424, 503] width 110 height 24
click at [1169, 61] on button "Library" at bounding box center [1192, 61] width 106 height 20
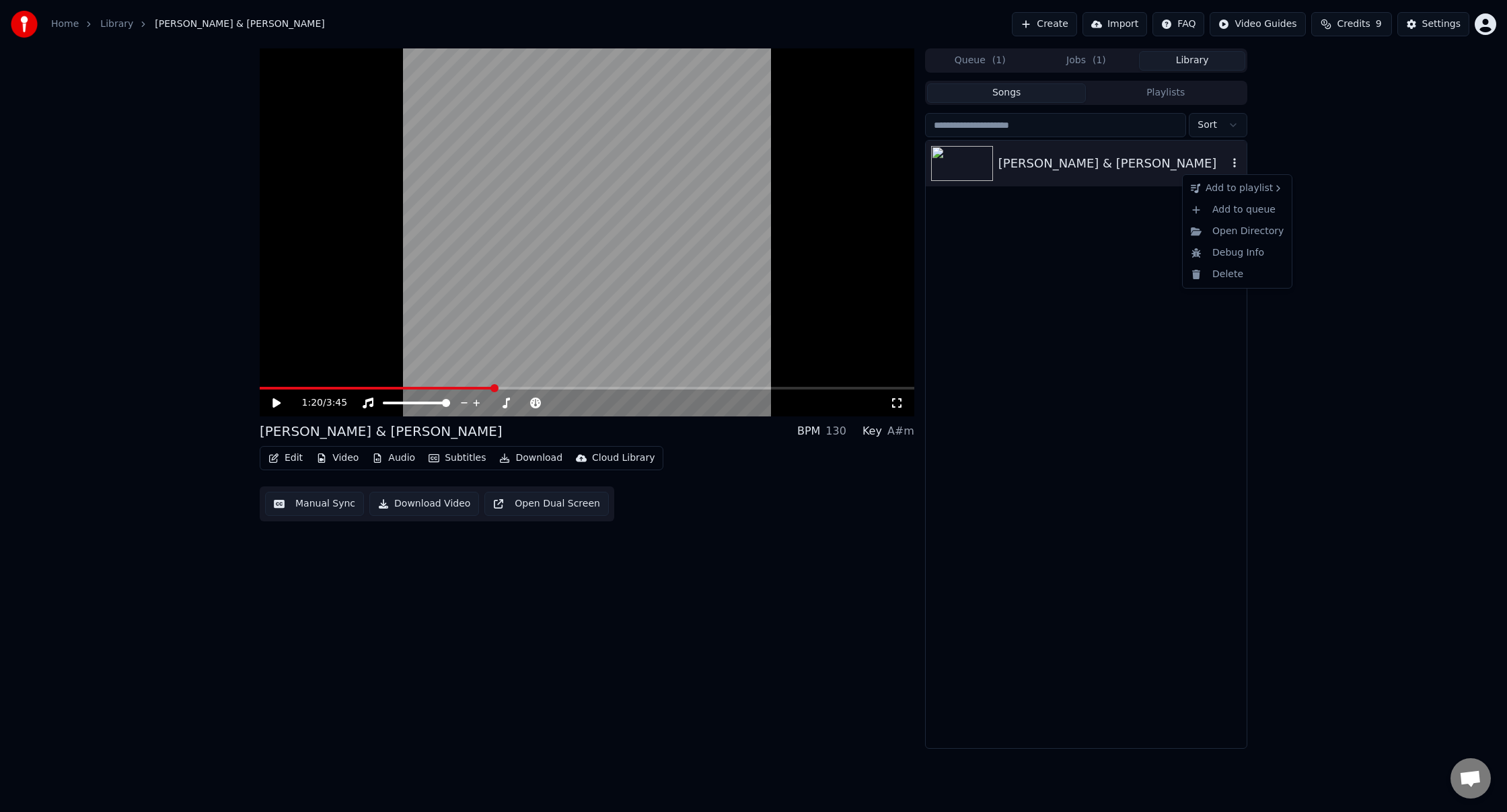
click at [1234, 161] on icon "button" at bounding box center [1234, 162] width 13 height 11
click at [1233, 161] on icon "button" at bounding box center [1234, 162] width 13 height 11
click at [1091, 164] on div "[PERSON_NAME] & [PERSON_NAME]" at bounding box center [1113, 163] width 230 height 19
click at [475, 214] on video at bounding box center [586, 232] width 655 height 368
click at [1234, 162] on icon "button" at bounding box center [1234, 162] width 2 height 9
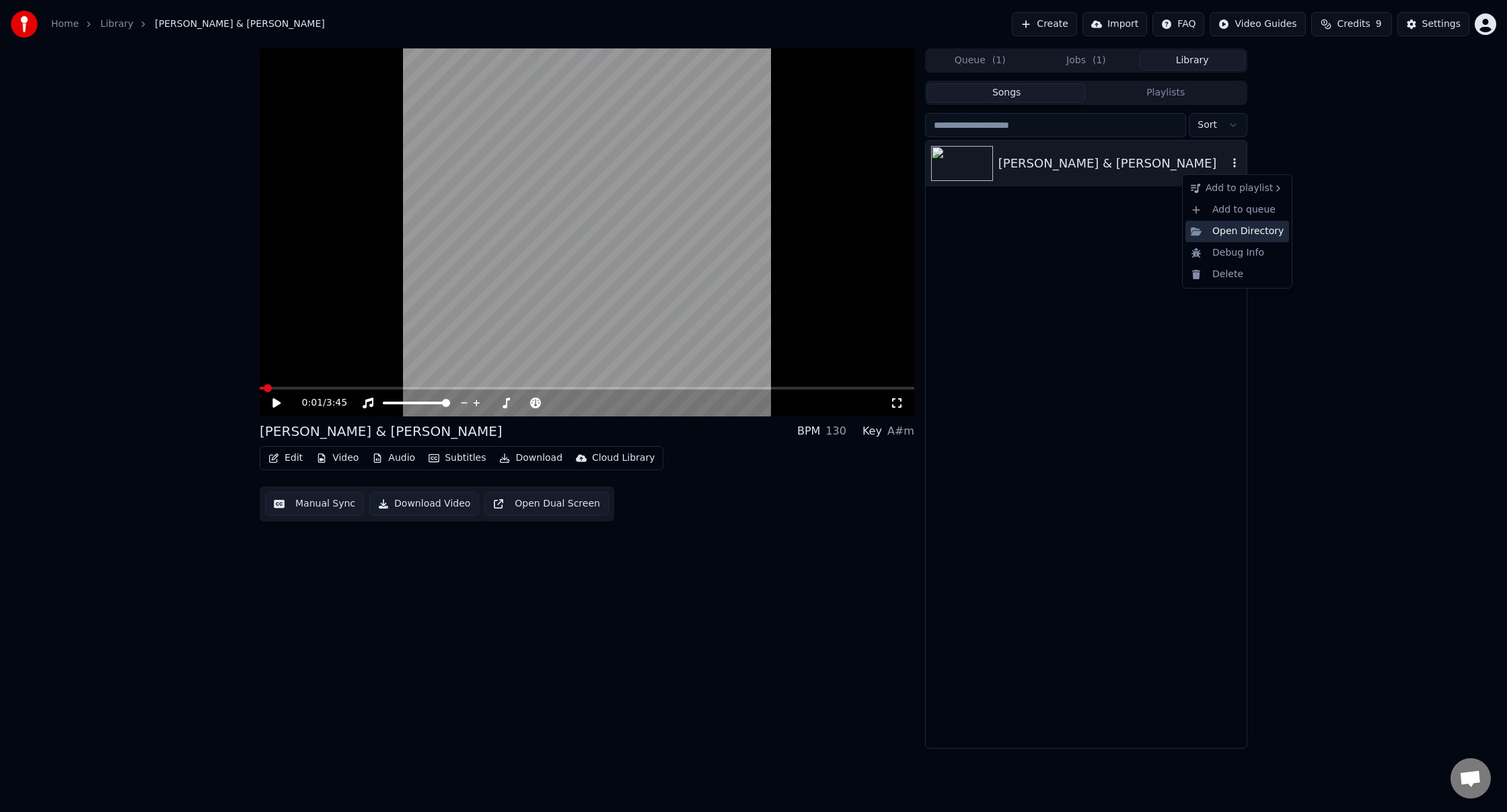
click at [1250, 237] on div "Open Directory" at bounding box center [1238, 231] width 104 height 21
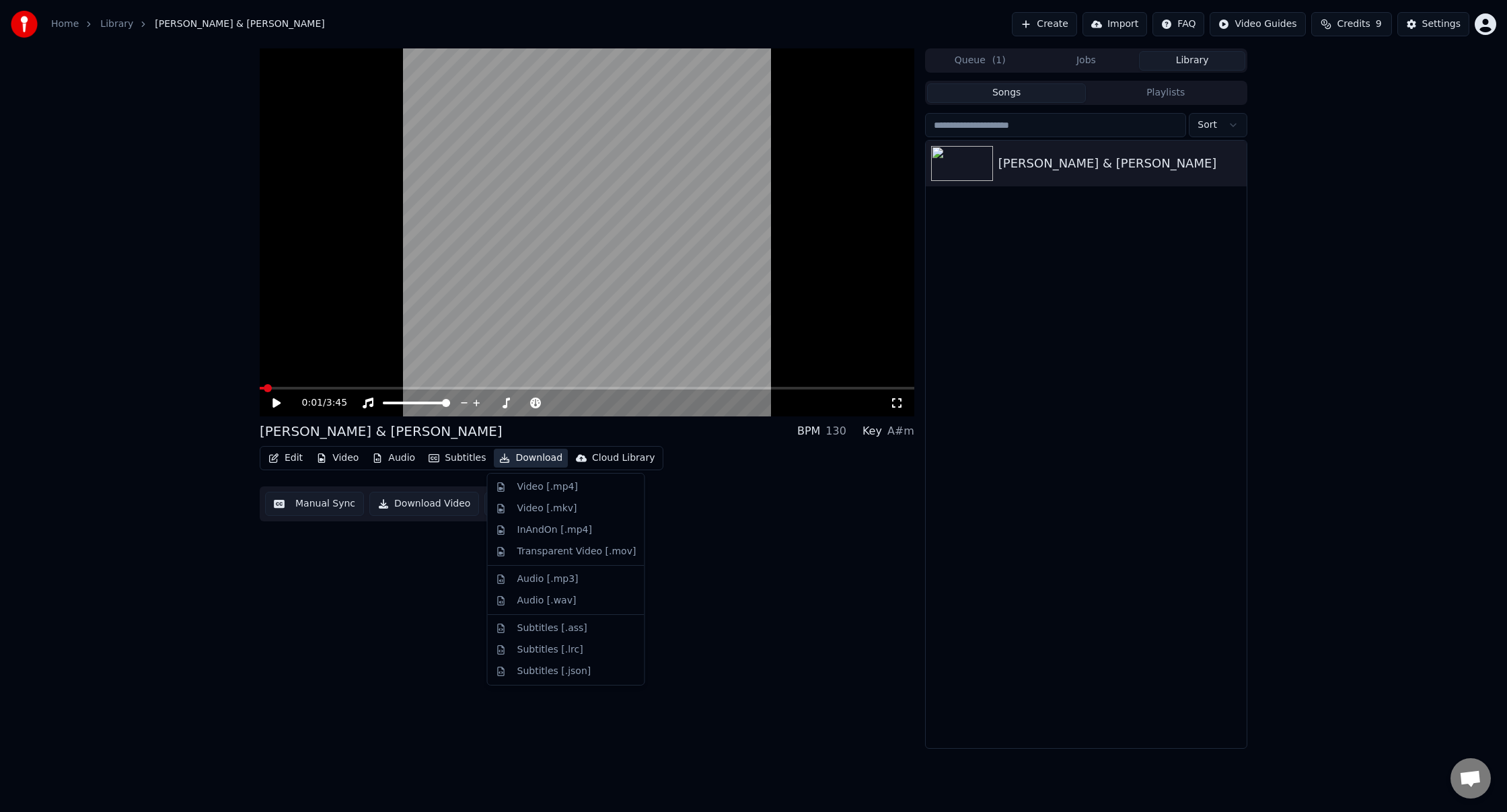
click at [520, 462] on button "Download" at bounding box center [531, 458] width 74 height 19
click at [539, 488] on div "Video [.mp4]" at bounding box center [548, 487] width 61 height 13
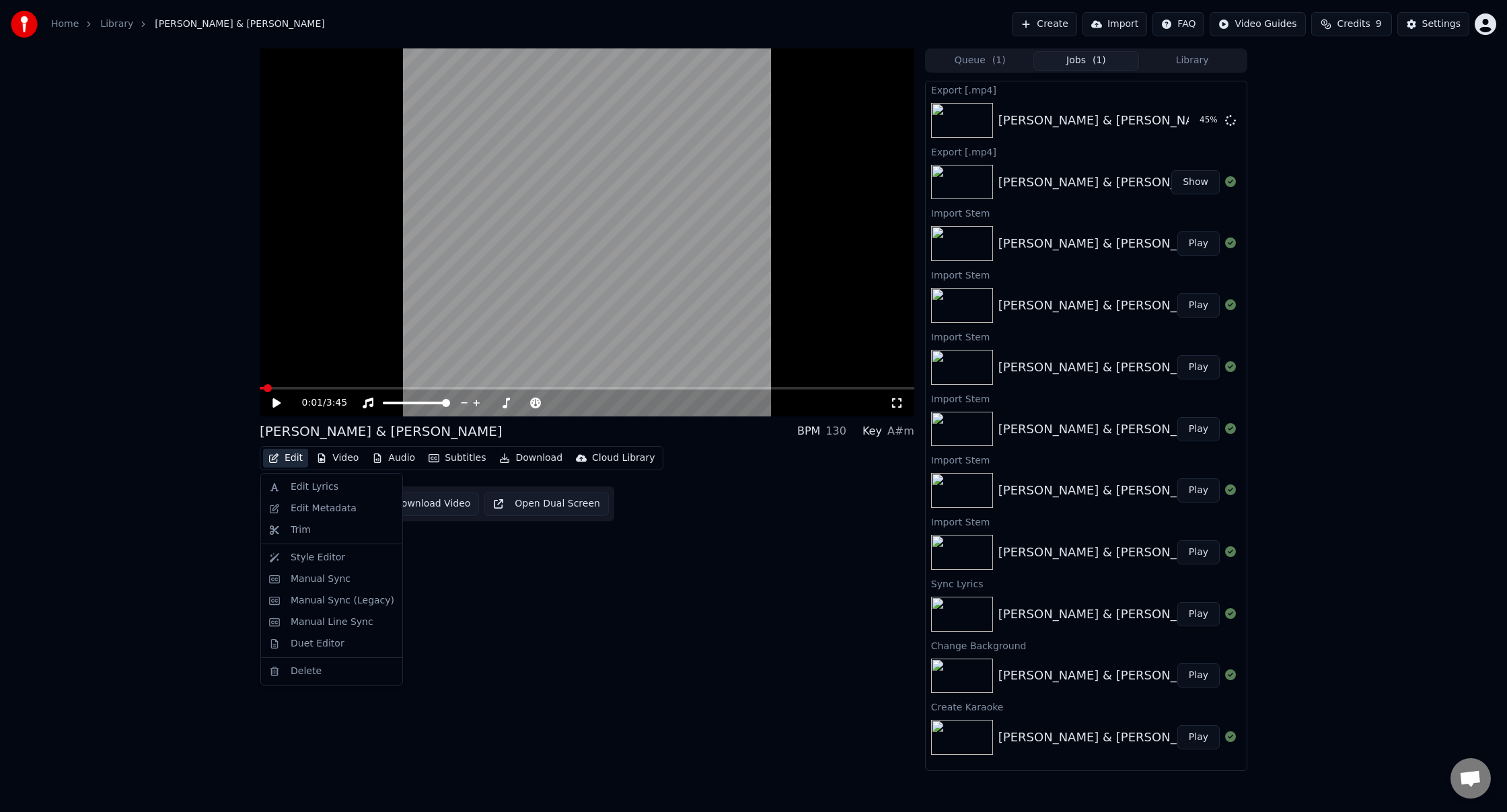
click at [291, 460] on button "Edit" at bounding box center [286, 458] width 45 height 19
click at [290, 460] on button "Edit" at bounding box center [286, 458] width 45 height 19
click at [340, 459] on button "Video" at bounding box center [338, 458] width 54 height 19
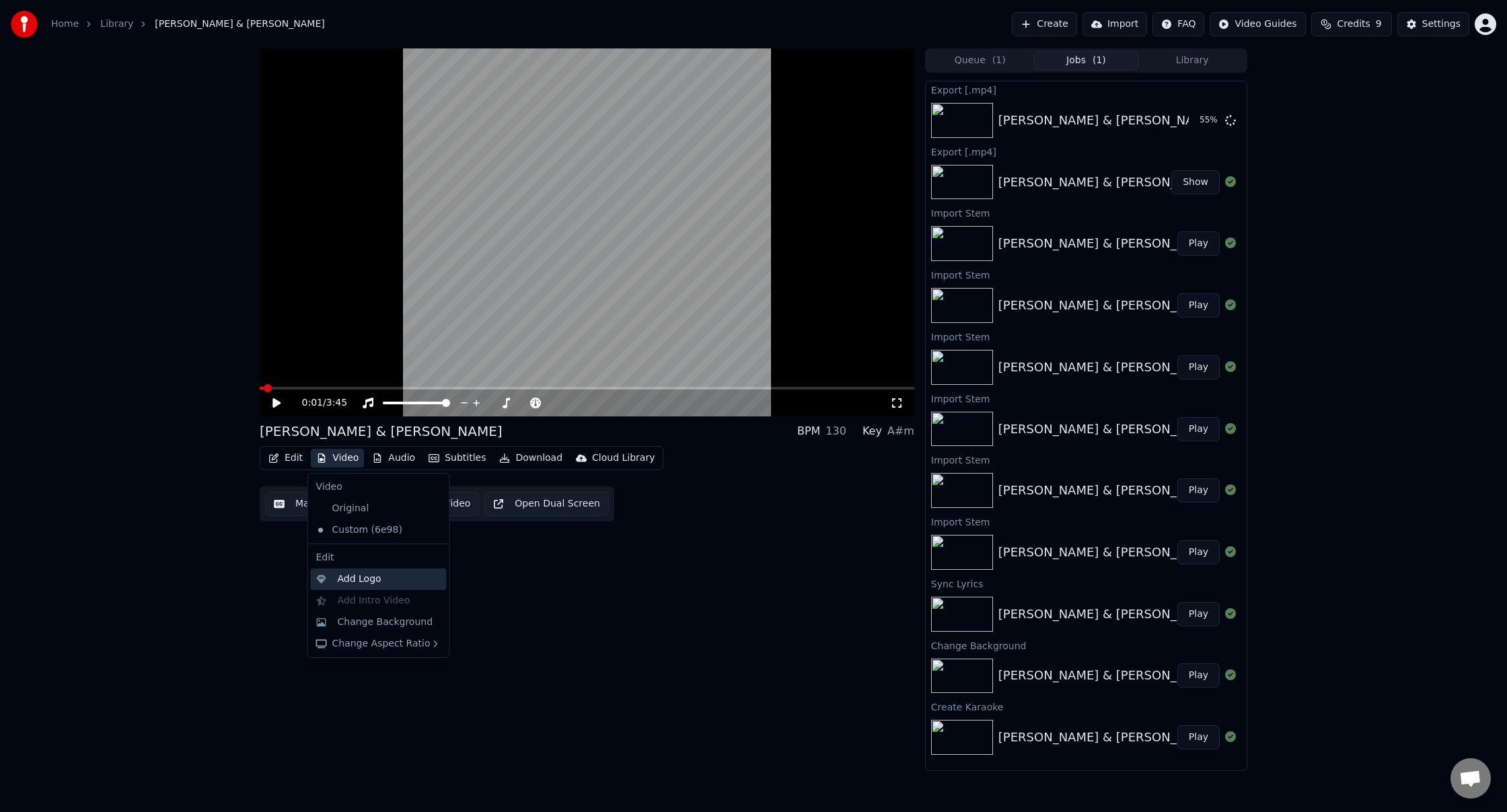
click at [366, 576] on div "Add Logo" at bounding box center [359, 579] width 44 height 13
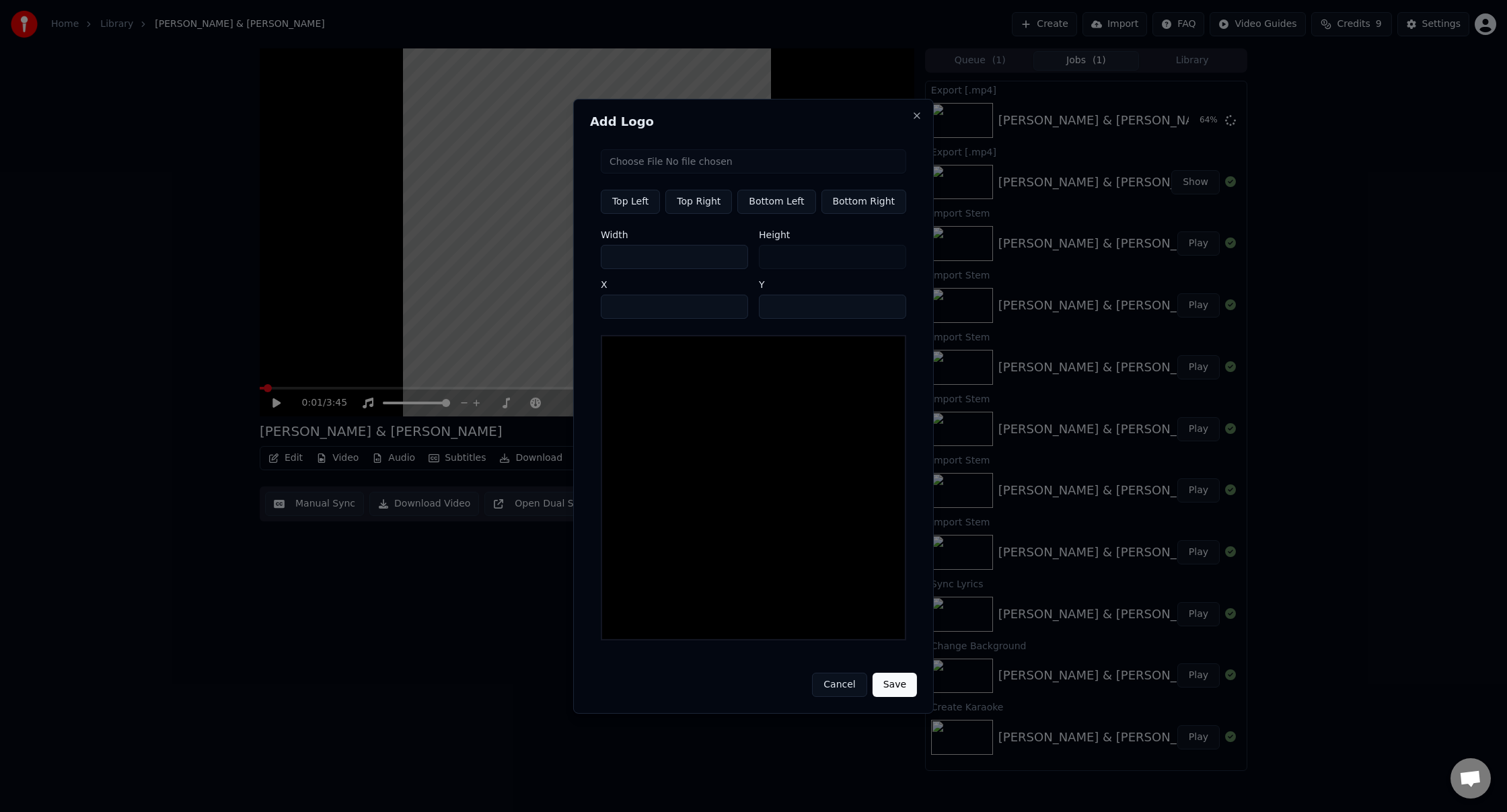
click at [841, 679] on button "Cancel" at bounding box center [839, 684] width 54 height 24
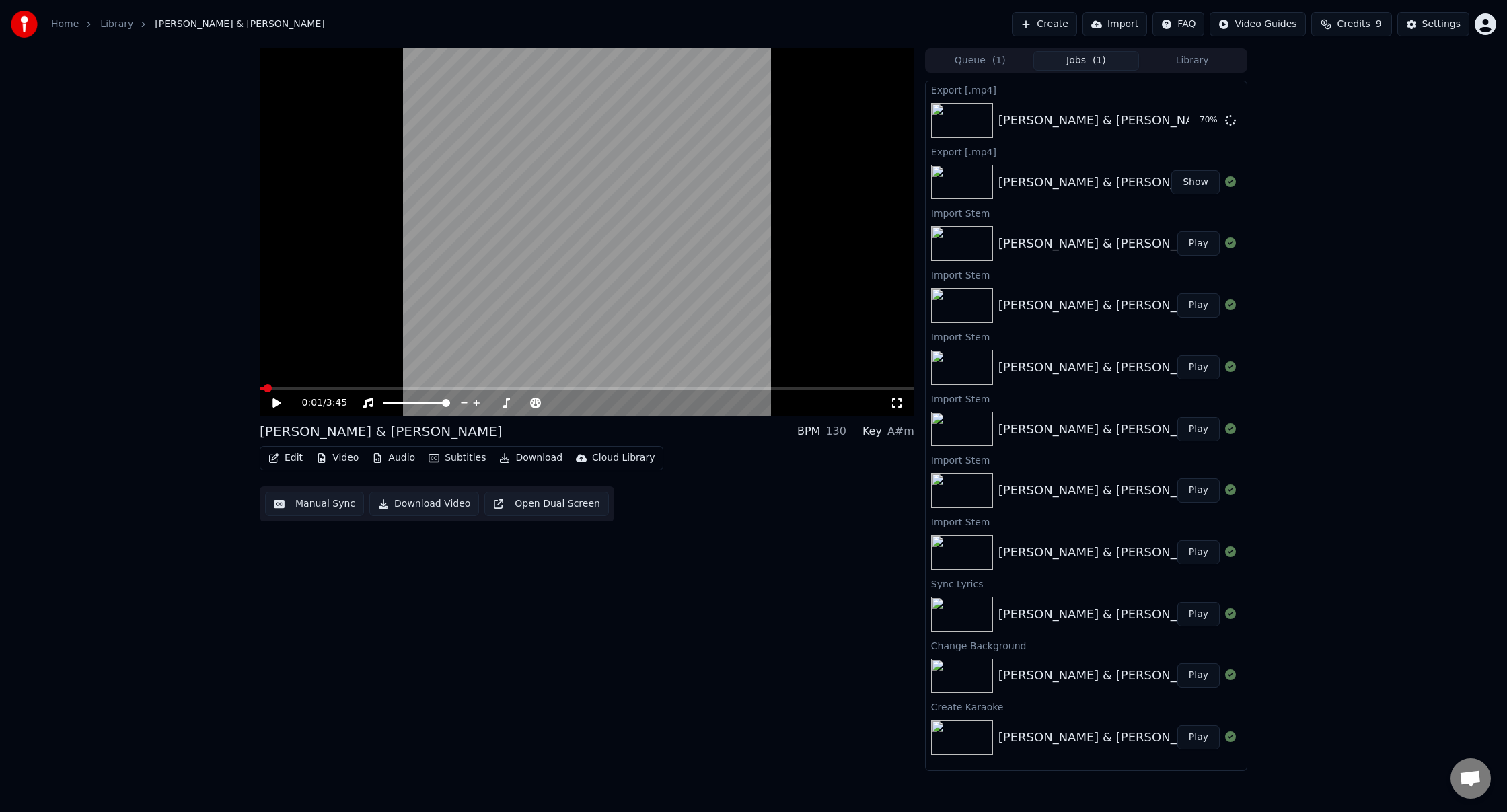
click at [334, 457] on button "Video" at bounding box center [338, 458] width 54 height 19
click at [394, 623] on div "Change Background" at bounding box center [385, 623] width 96 height 13
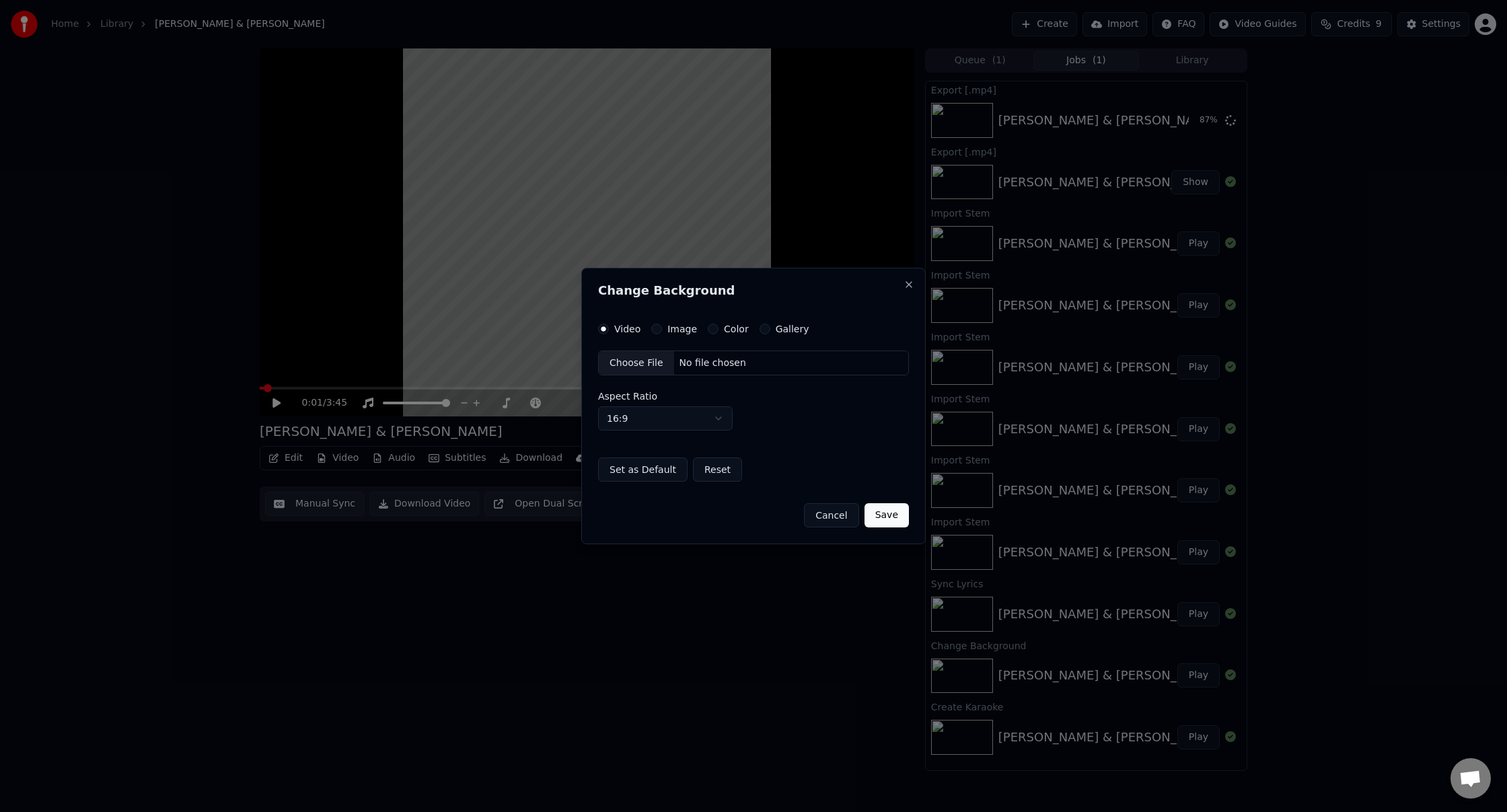
click at [656, 329] on button "Image" at bounding box center [656, 329] width 11 height 11
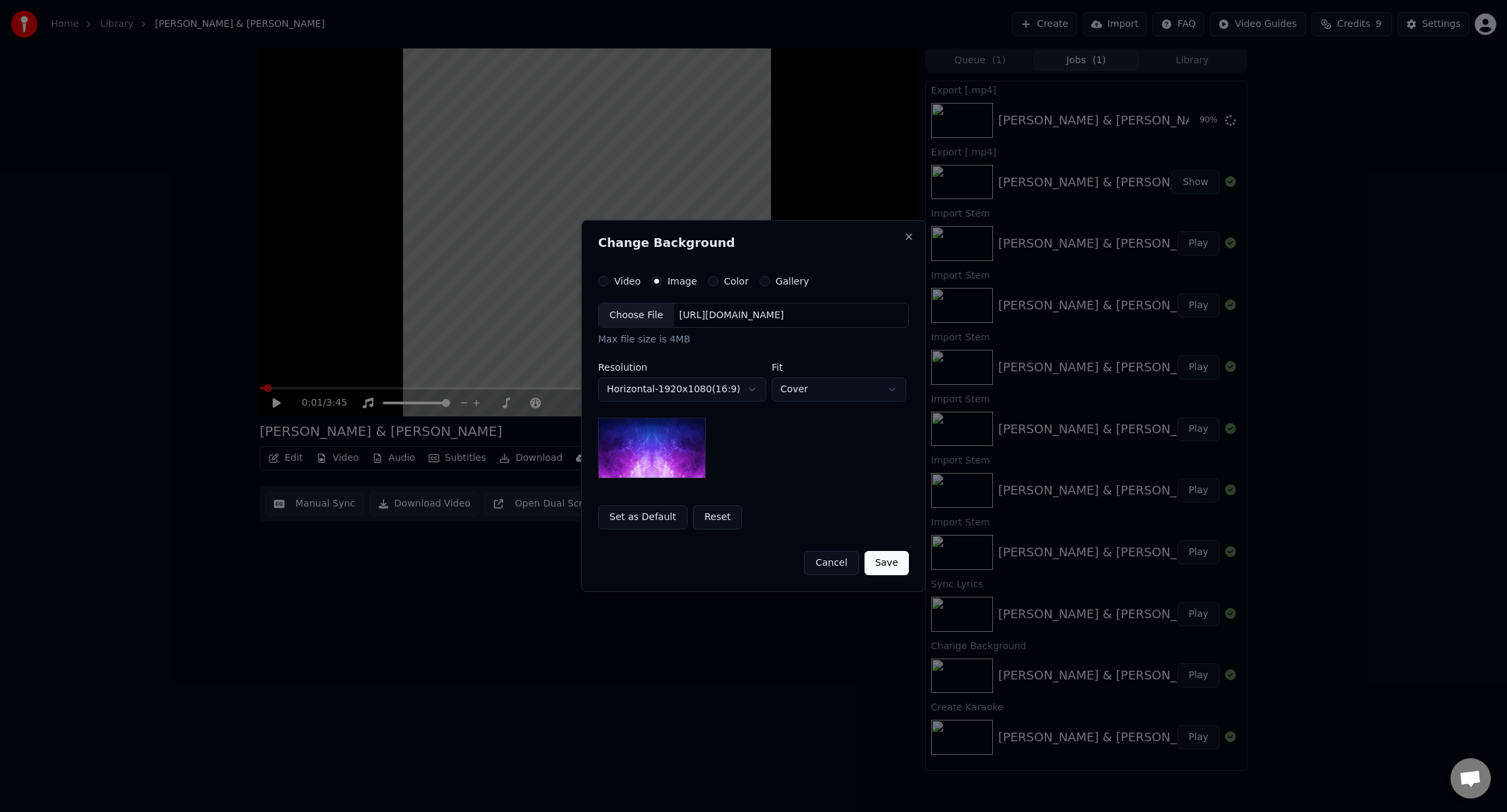
click at [642, 315] on div "Choose File" at bounding box center [637, 315] width 76 height 24
click at [730, 384] on body "**********" at bounding box center [754, 406] width 1507 height 812
select select "*********"
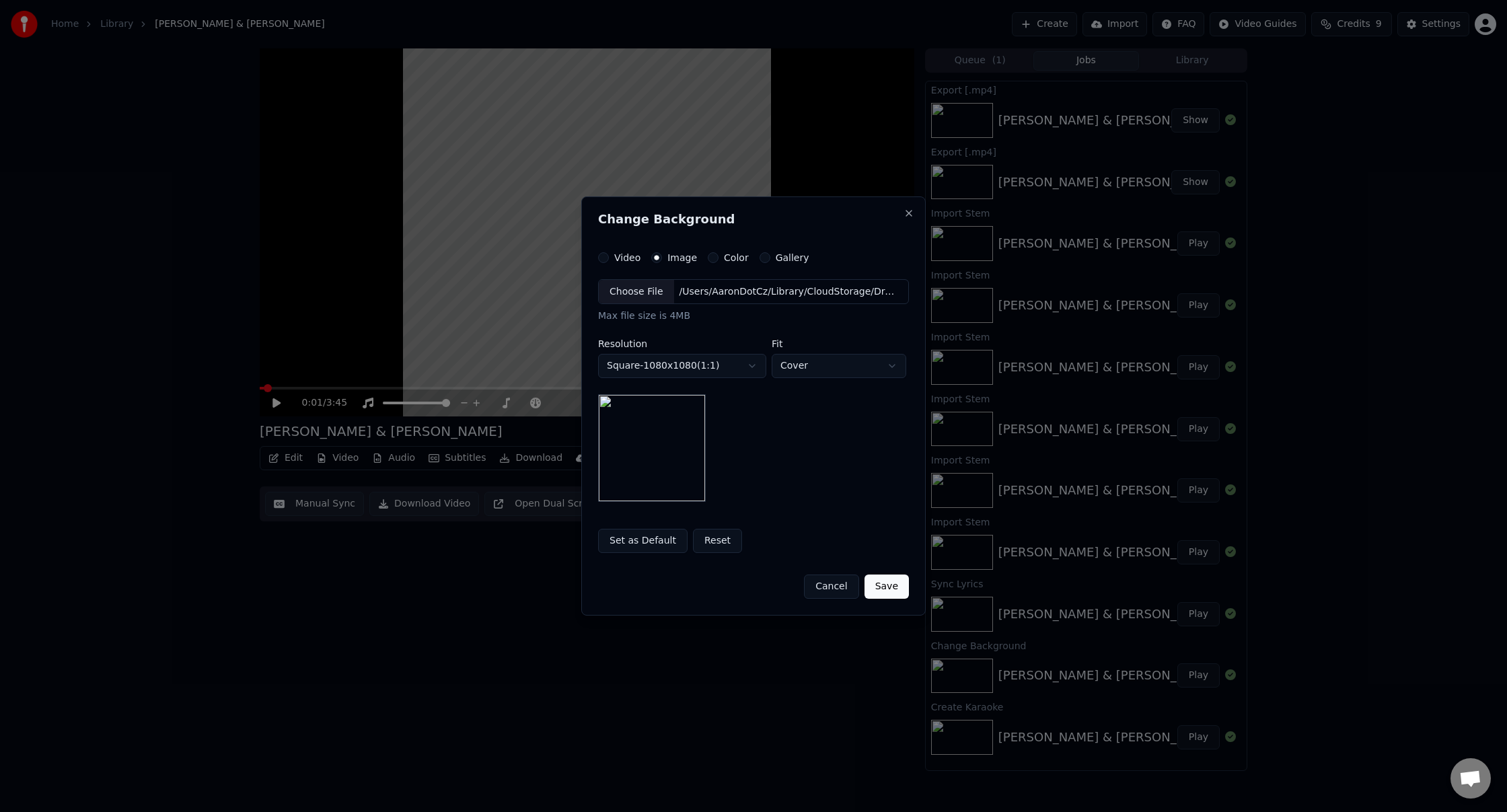
click at [889, 590] on button "Save" at bounding box center [887, 586] width 44 height 24
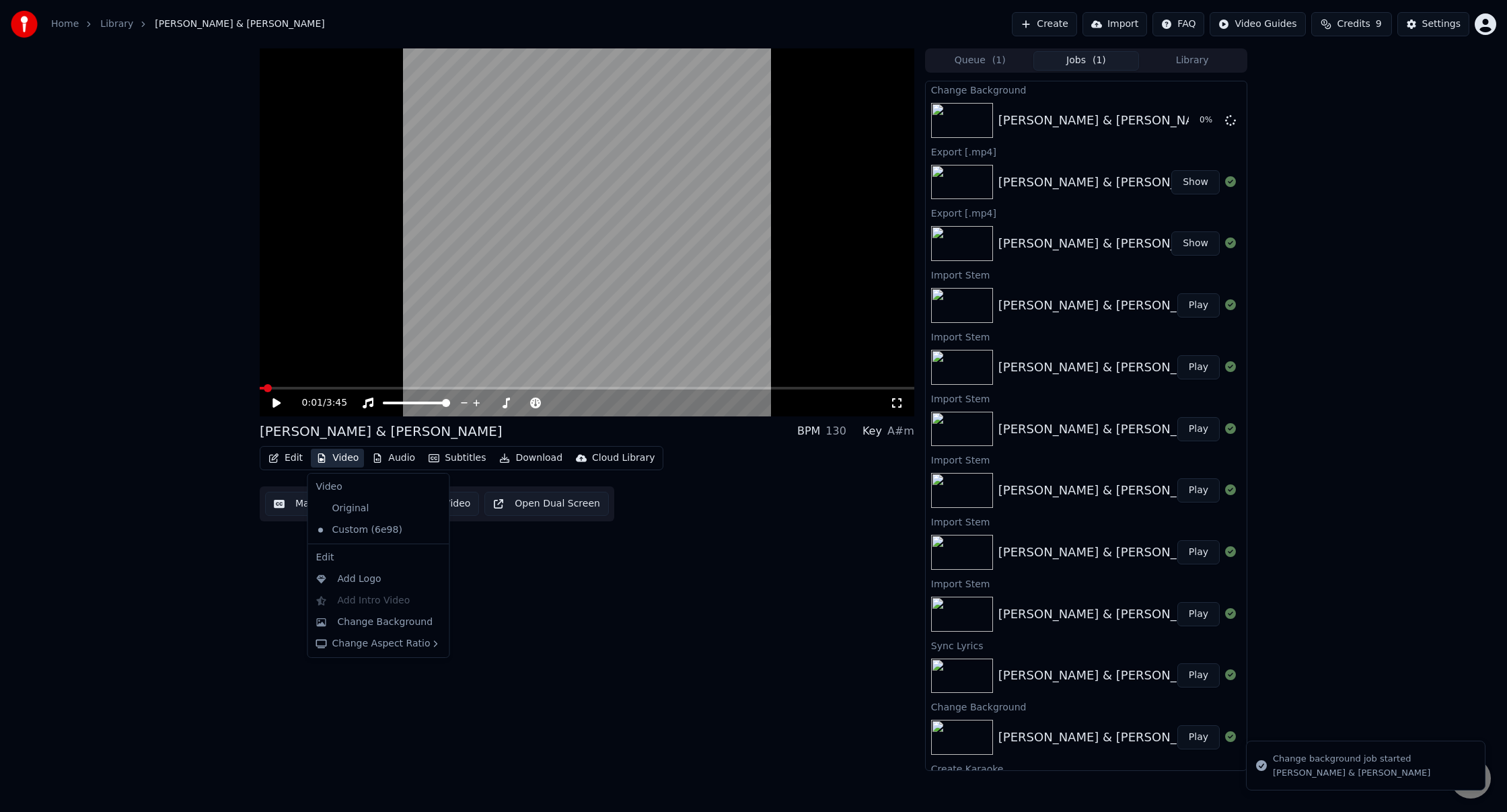
click at [339, 458] on button "Video" at bounding box center [338, 458] width 54 height 19
click at [371, 581] on div "Add Logo" at bounding box center [359, 579] width 44 height 13
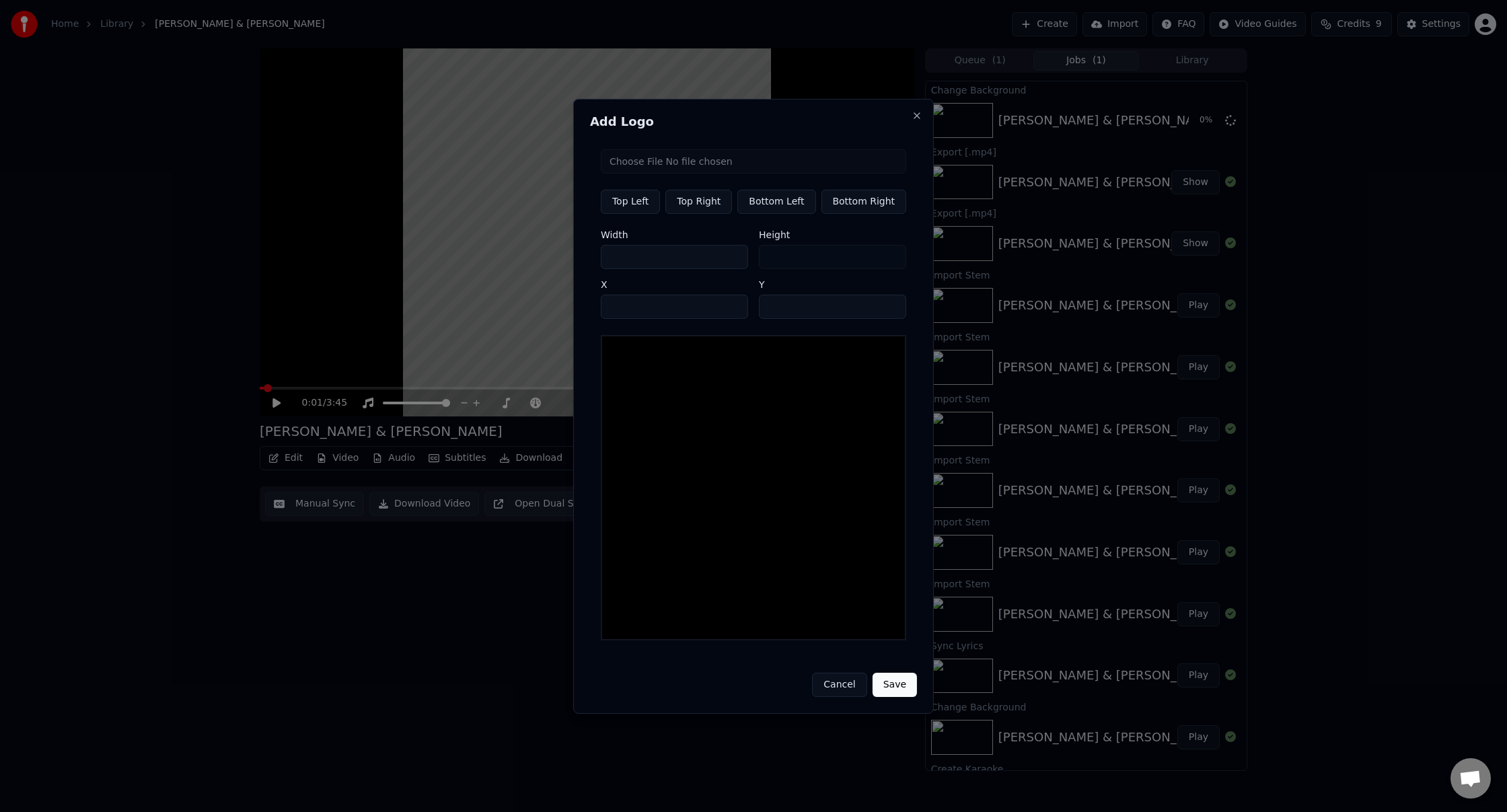
click at [646, 164] on input "file" at bounding box center [754, 161] width 306 height 24
type input "**********"
click at [689, 204] on button "Top Right" at bounding box center [698, 201] width 67 height 24
click at [777, 208] on button "Bottom Left" at bounding box center [777, 201] width 78 height 24
type input "**"
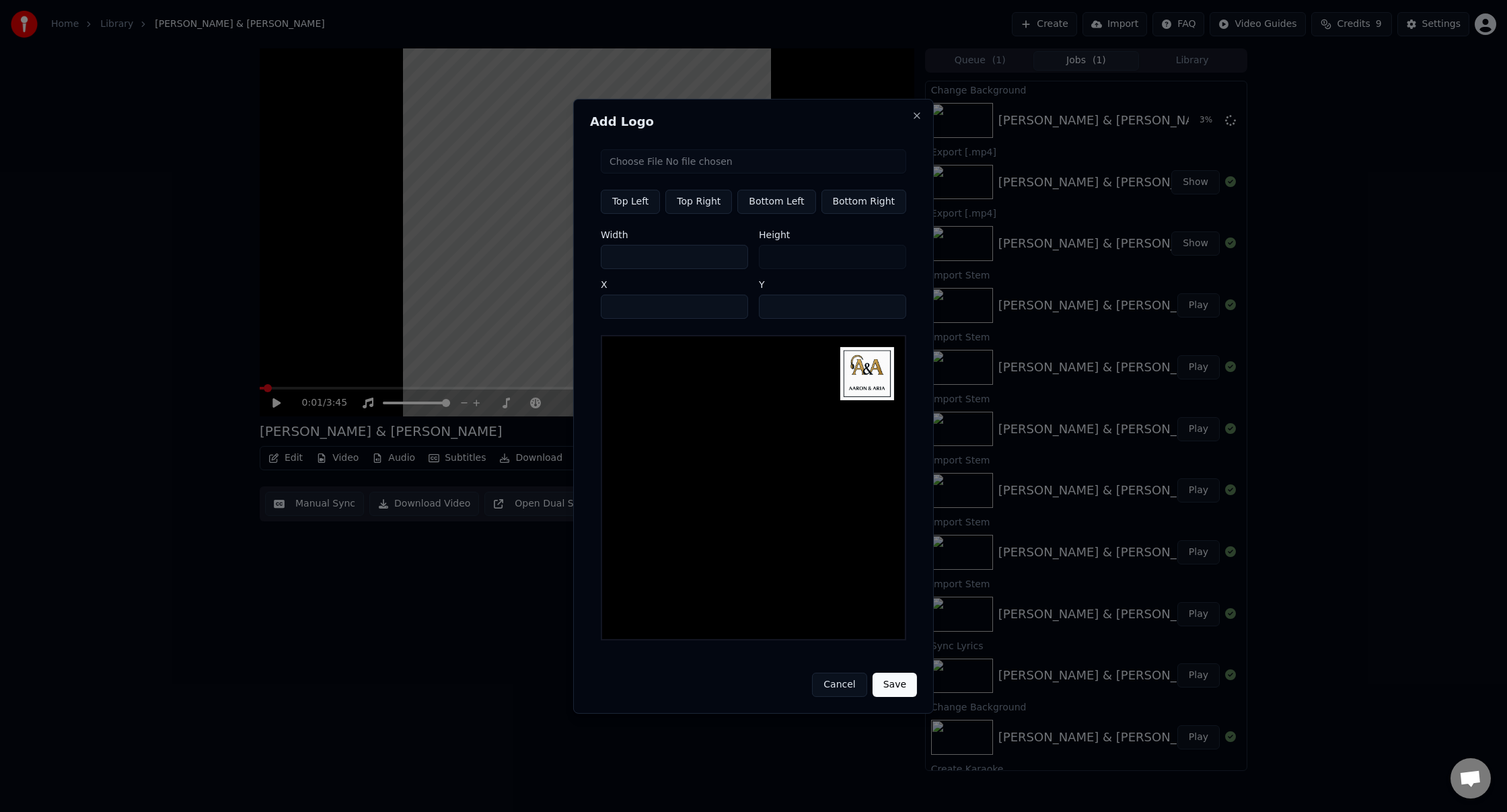
type input "***"
drag, startPoint x: 709, startPoint y: 207, endPoint x: 690, endPoint y: 207, distance: 19.0
click at [709, 207] on button "Top Right" at bounding box center [698, 201] width 67 height 24
type input "***"
type input "**"
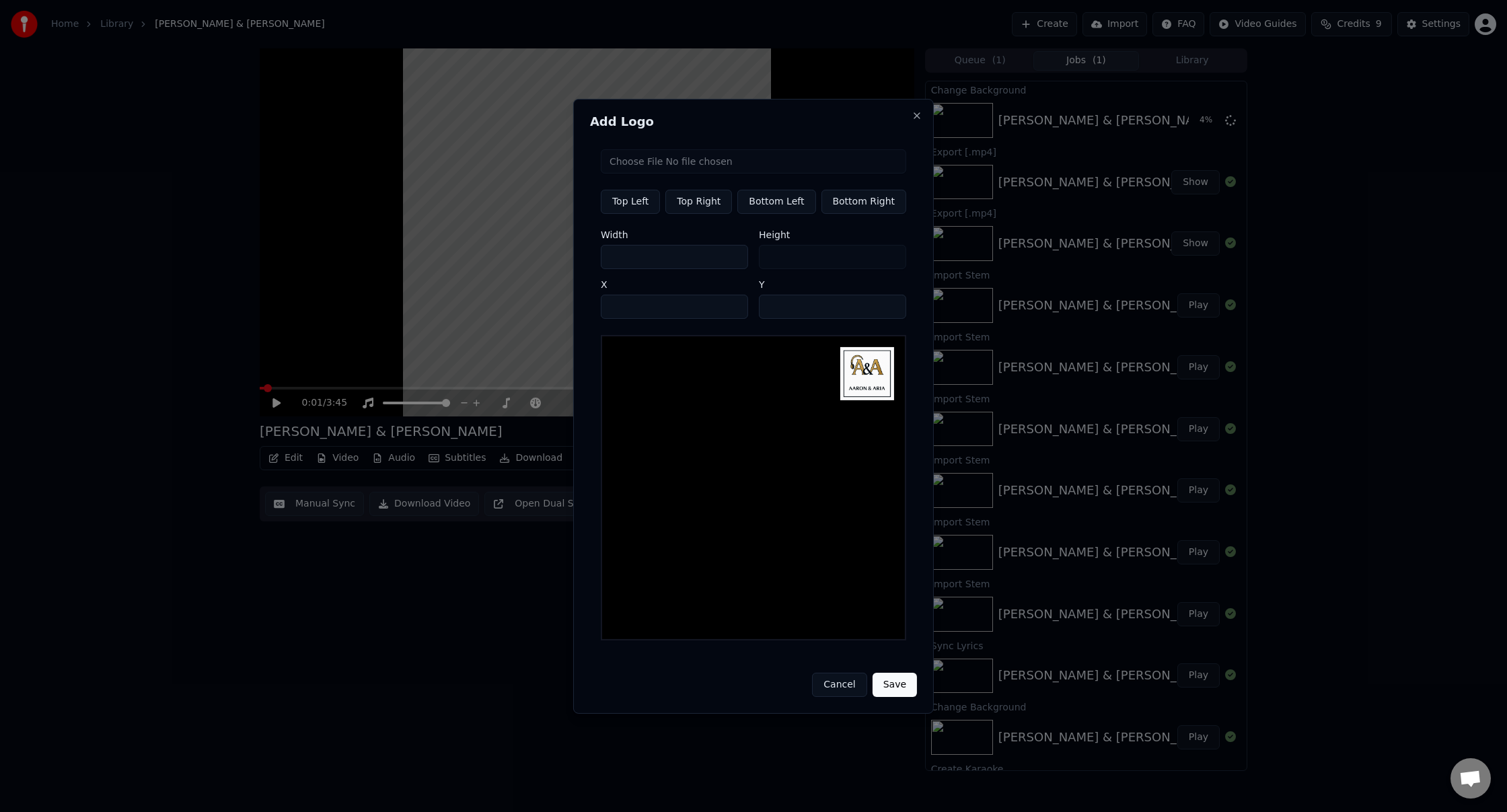
click at [639, 205] on button "Top Left" at bounding box center [631, 201] width 59 height 24
click at [679, 206] on button "Top Right" at bounding box center [698, 201] width 67 height 24
click at [646, 206] on button "Top Left" at bounding box center [631, 201] width 59 height 24
type input "**"
click at [891, 684] on button "Save" at bounding box center [895, 684] width 44 height 24
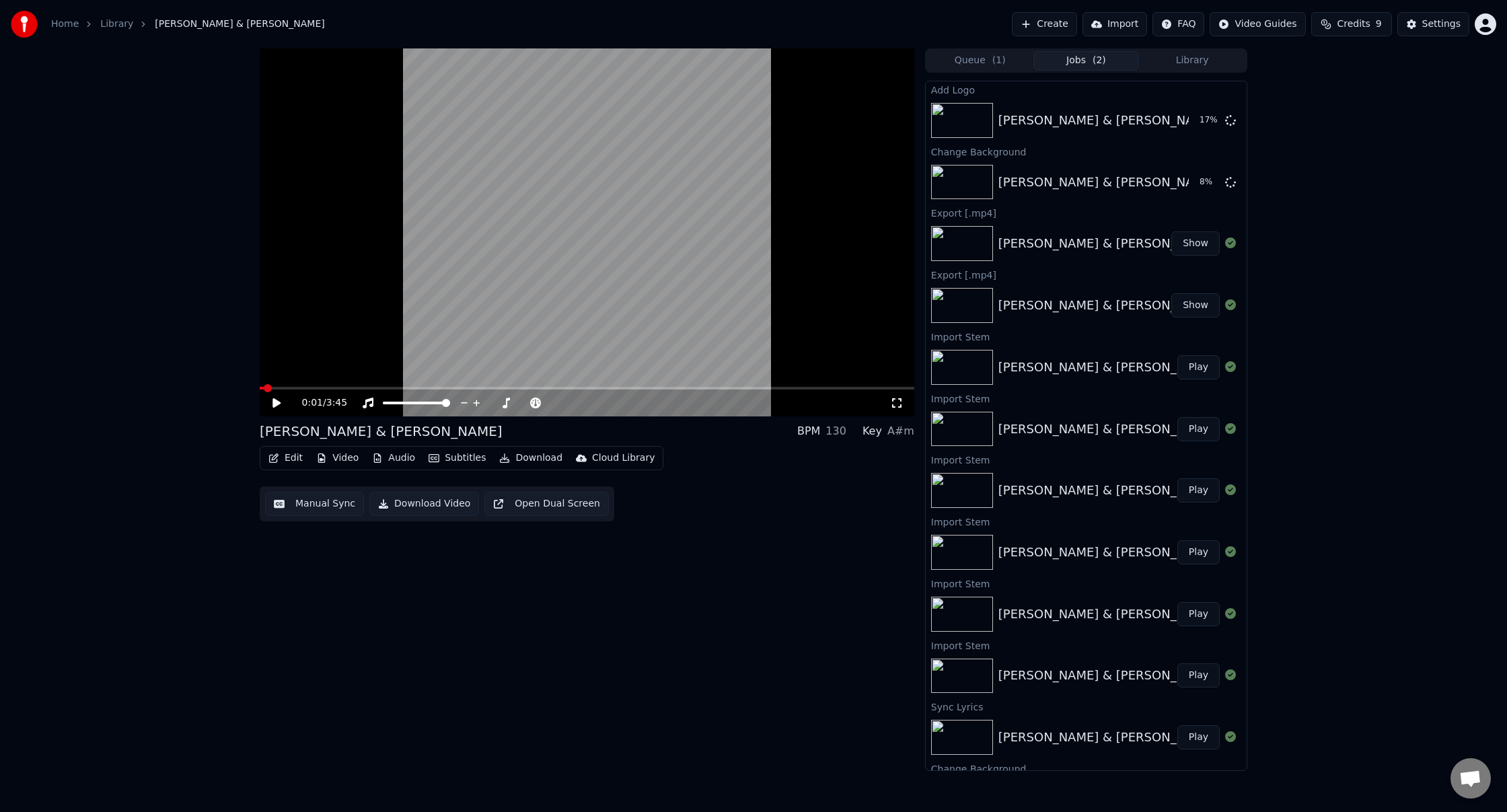
click at [1180, 57] on button "Library" at bounding box center [1192, 61] width 106 height 20
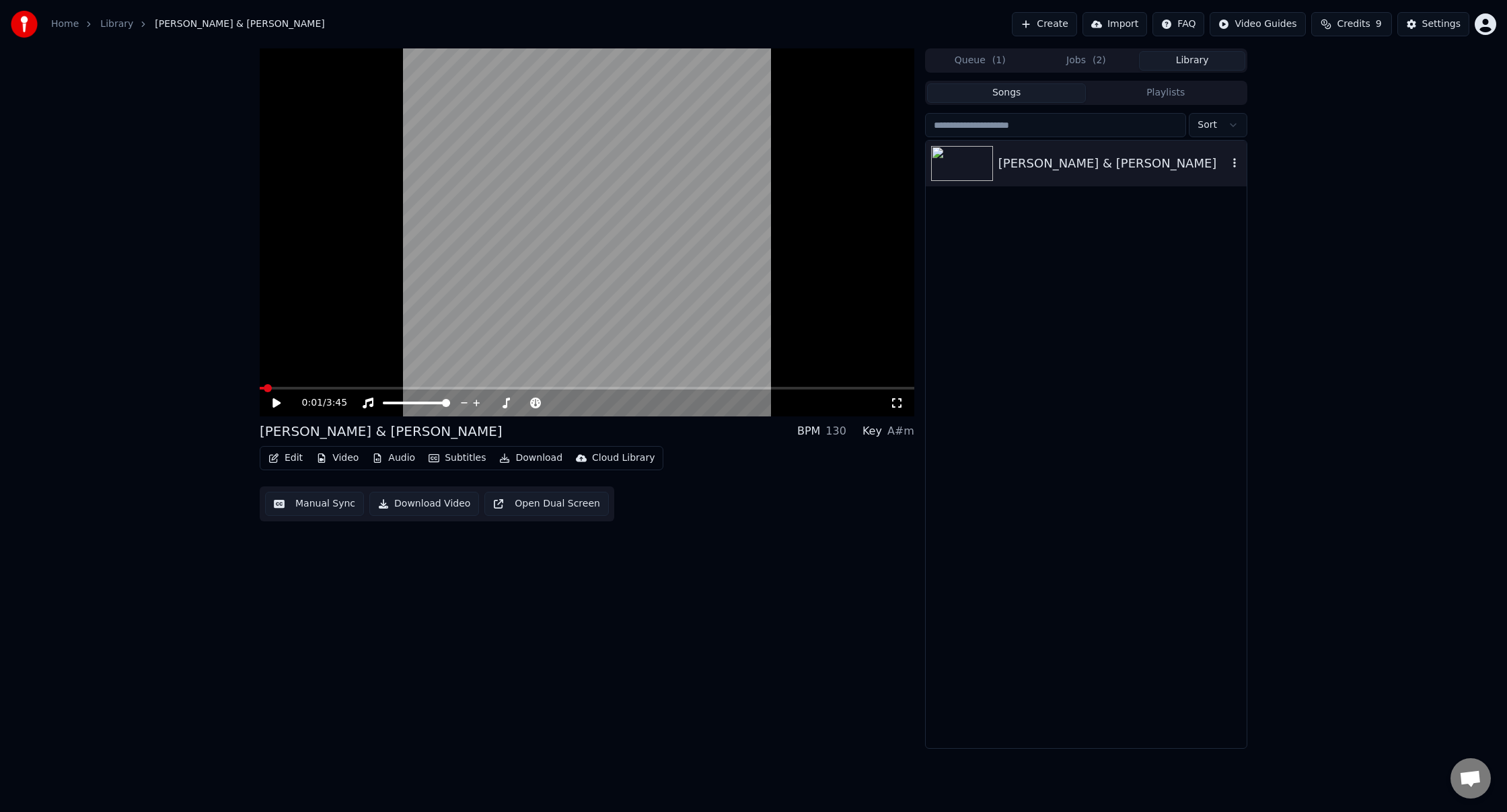
click at [1233, 162] on icon "button" at bounding box center [1234, 162] width 13 height 11
click at [1234, 162] on icon "button" at bounding box center [1234, 162] width 2 height 9
click at [1319, 167] on div "0:01 / 3:45 [PERSON_NAME] & [PERSON_NAME] BPM 130 Key A#m Edit Video Audio Subt…" at bounding box center [754, 399] width 1507 height 701
click at [1070, 61] on button "Jobs ( 2 )" at bounding box center [1086, 61] width 106 height 20
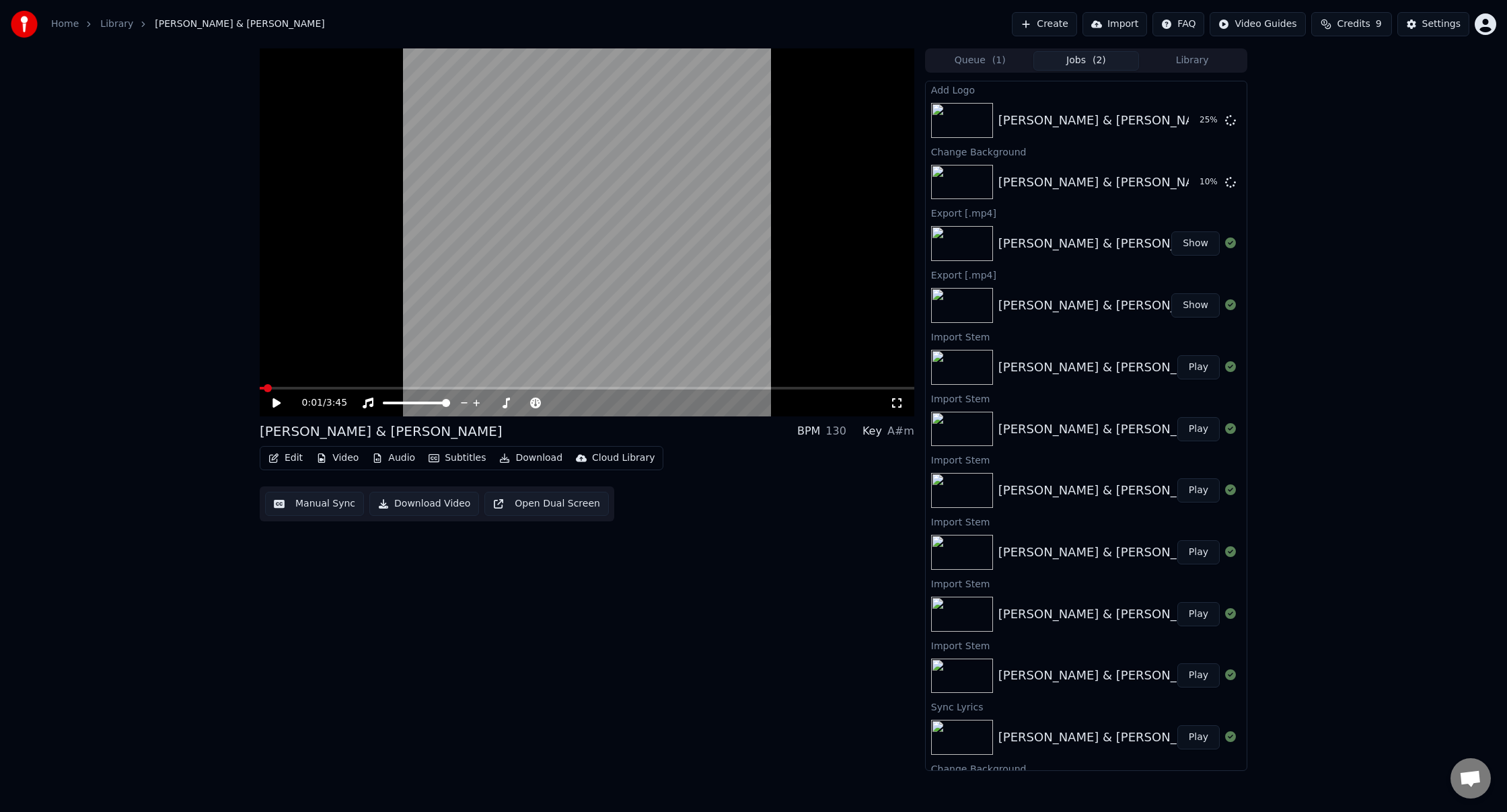
click at [973, 63] on button "Queue ( 1 )" at bounding box center [980, 61] width 106 height 20
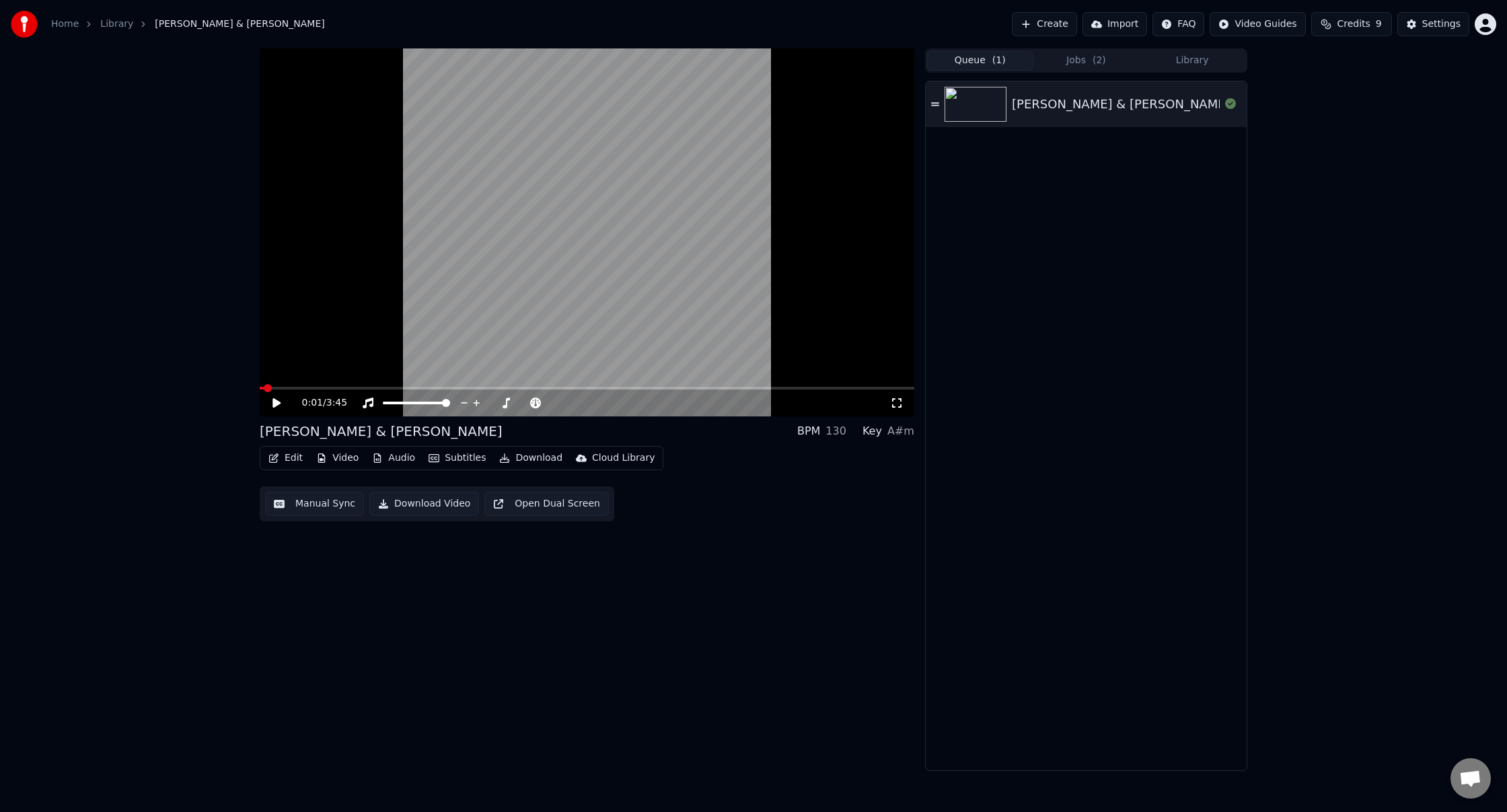
click at [1055, 63] on button "Jobs ( 2 )" at bounding box center [1086, 61] width 106 height 20
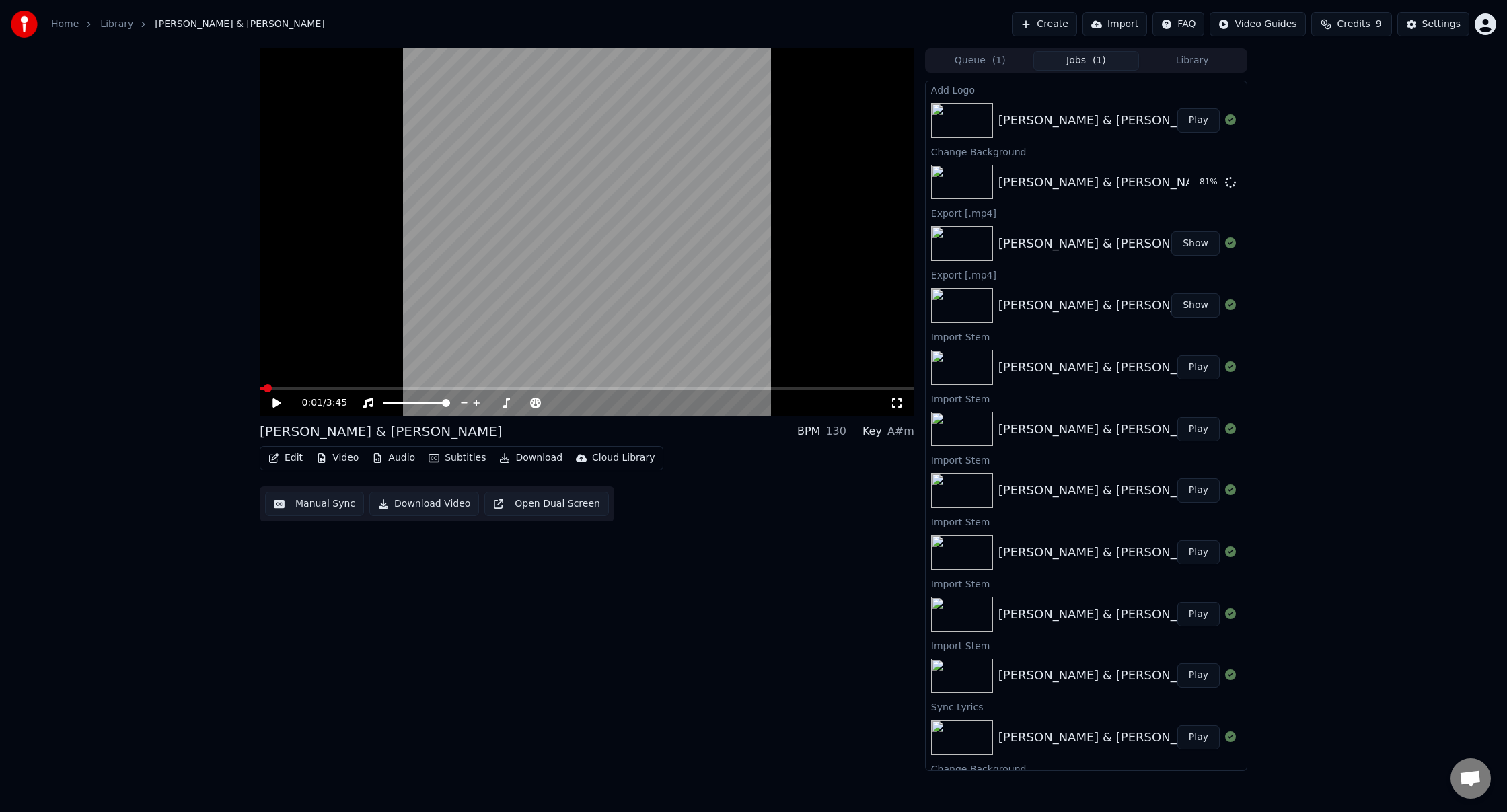
click at [1421, 287] on div "0:01 / 3:45 [PERSON_NAME] & [PERSON_NAME] BPM 130 Key A#m Edit Video Audio Subt…" at bounding box center [754, 410] width 1507 height 723
click at [1199, 182] on button "Play" at bounding box center [1198, 182] width 42 height 24
click at [1200, 112] on button "Play" at bounding box center [1198, 120] width 42 height 24
click at [1333, 116] on div "[PERSON_NAME] & [PERSON_NAME] BPM 130 Key A#m Edit Video Audio Subtitles Downlo…" at bounding box center [754, 410] width 1507 height 723
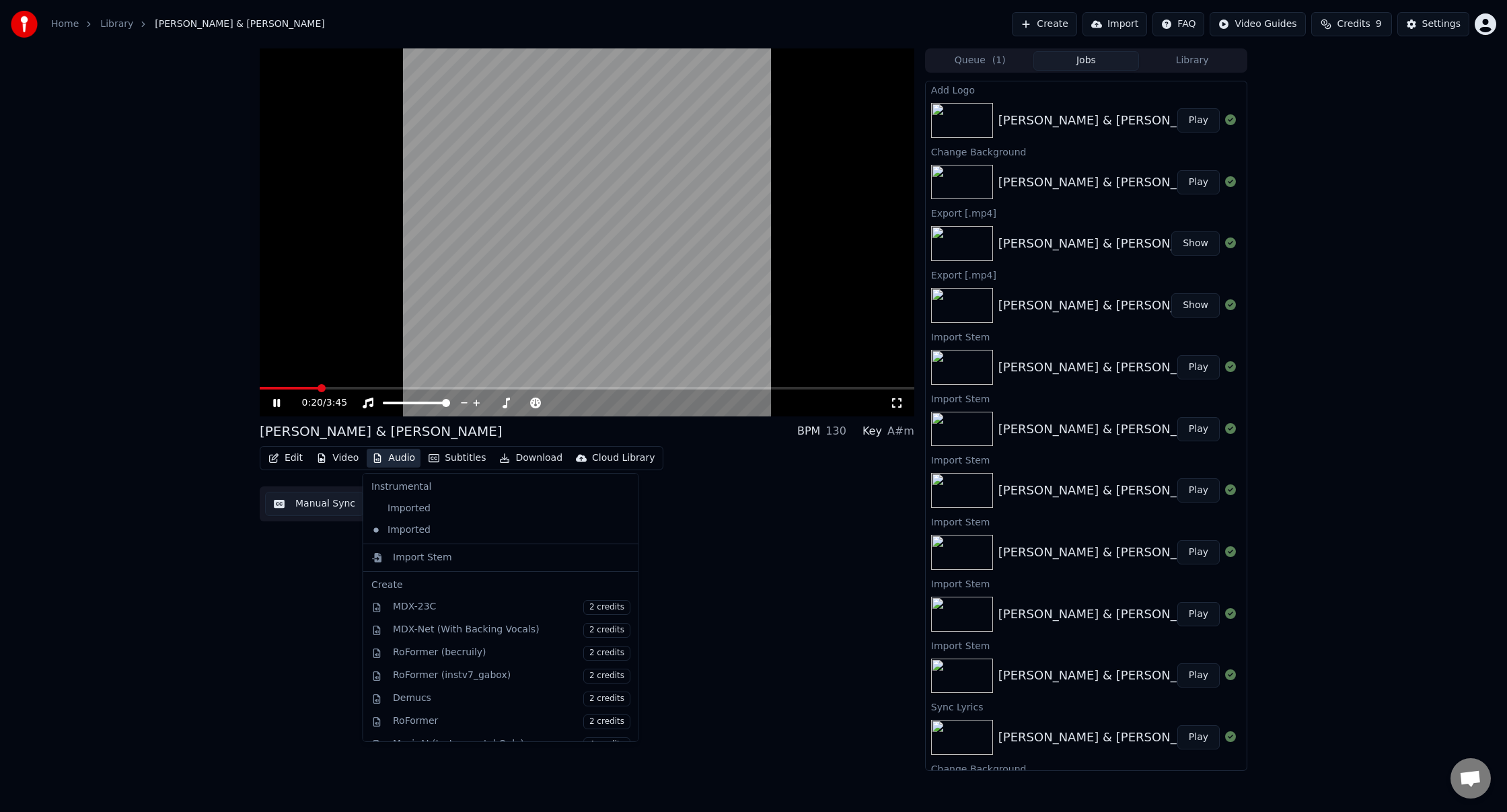
click at [399, 463] on button "Audio" at bounding box center [393, 458] width 54 height 19
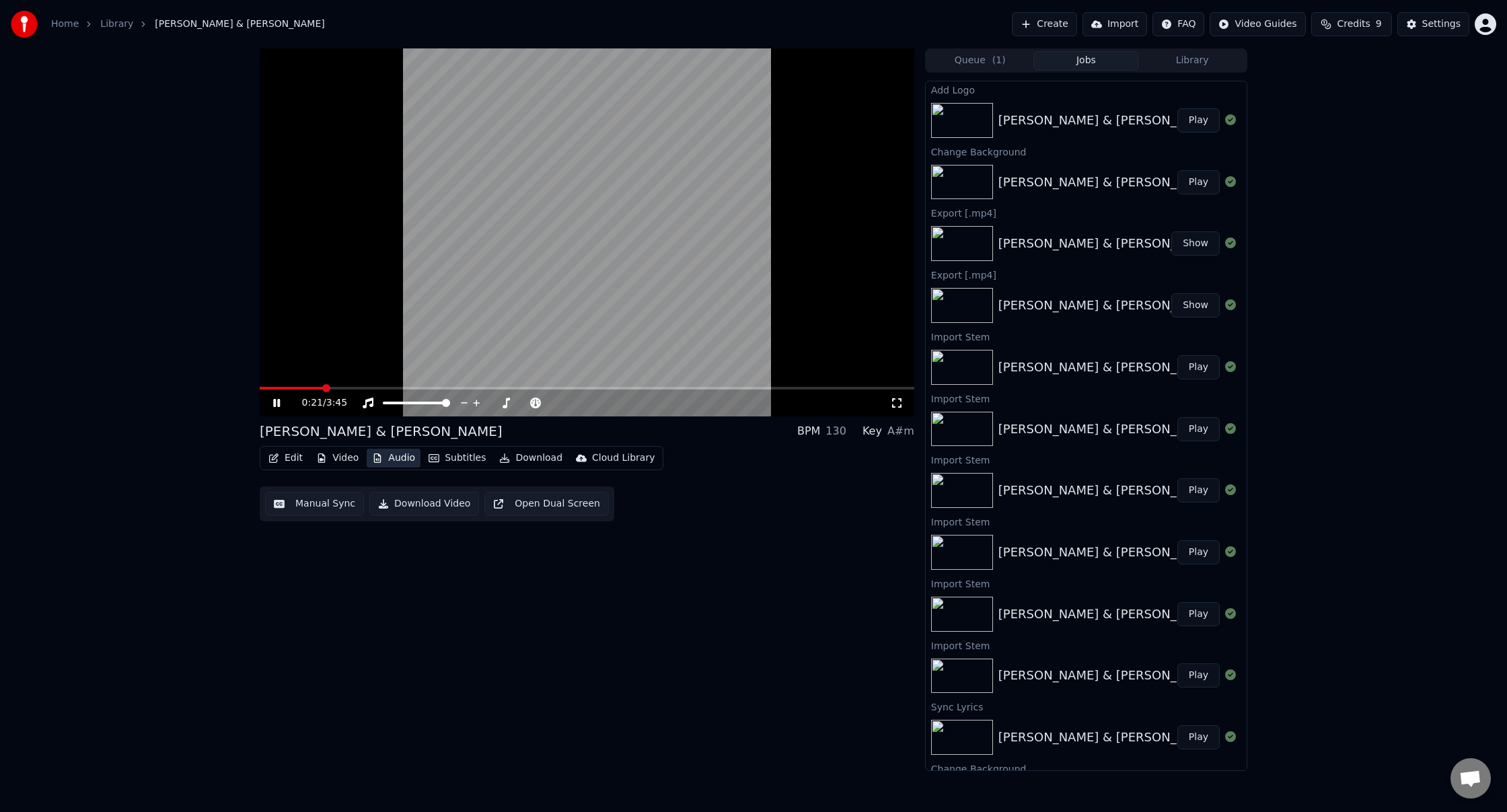
click at [399, 461] on button "Audio" at bounding box center [393, 458] width 54 height 19
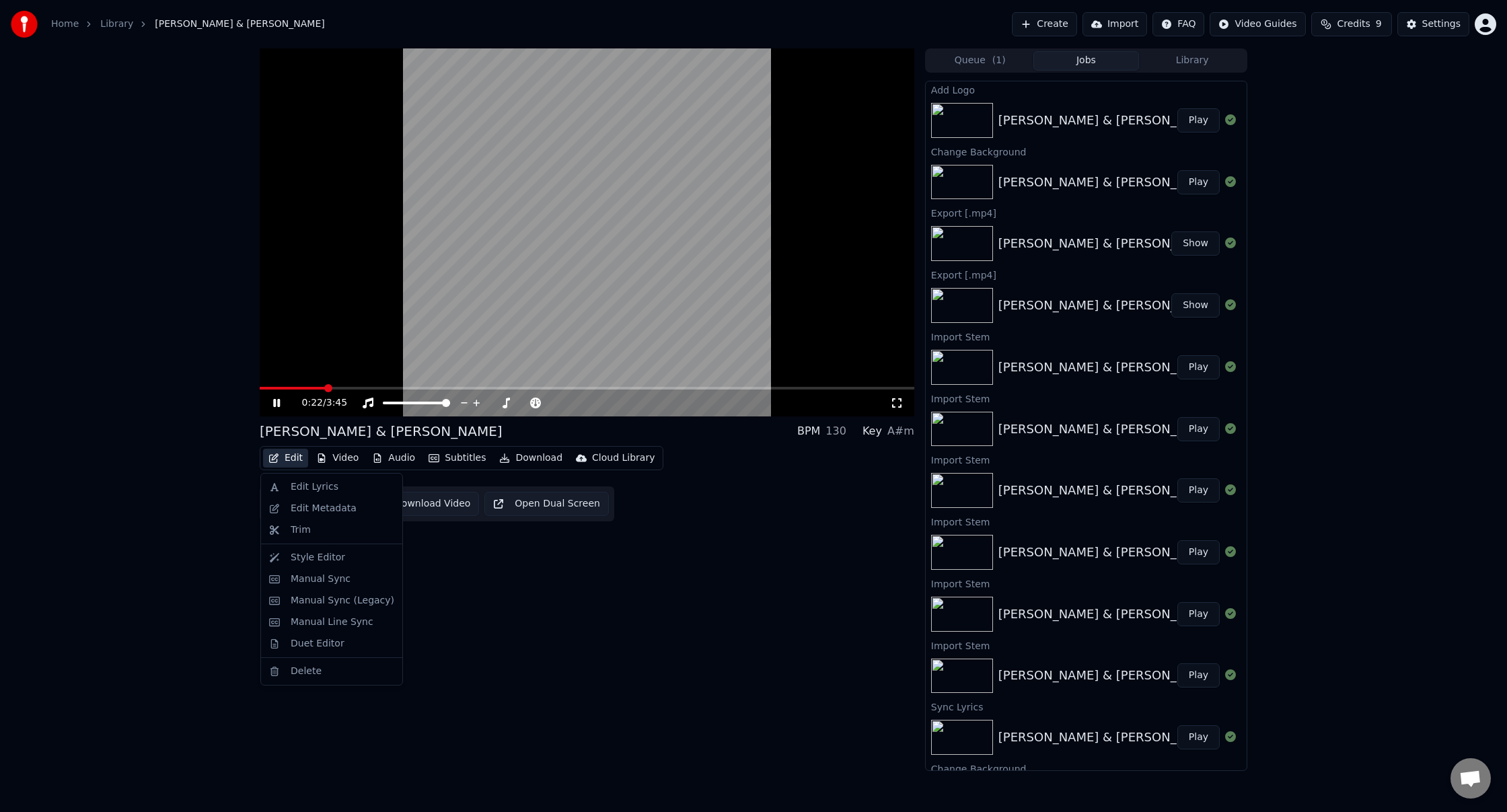
click at [286, 462] on button "Edit" at bounding box center [286, 458] width 45 height 19
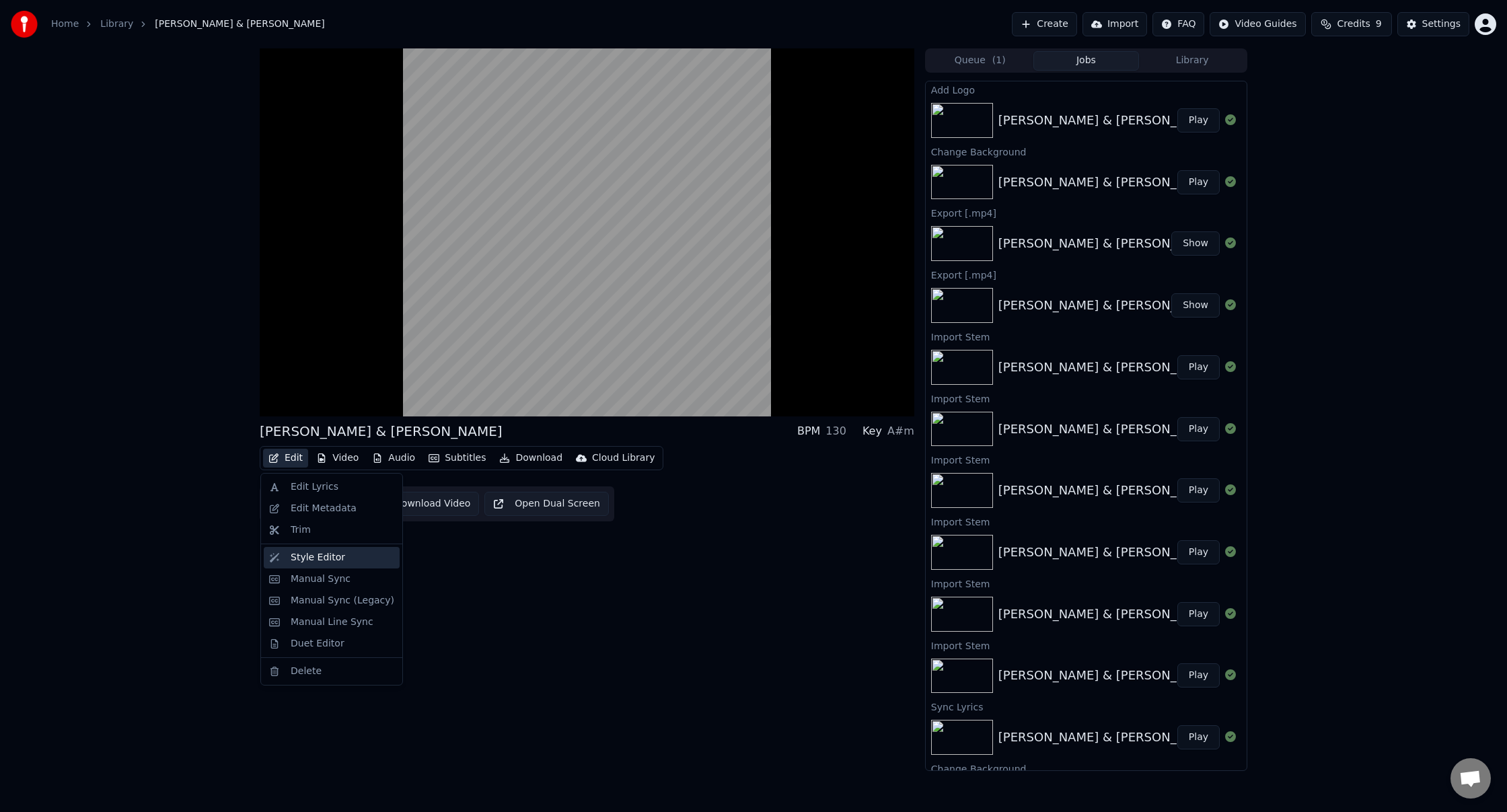
click at [342, 561] on div "Style Editor" at bounding box center [343, 558] width 104 height 13
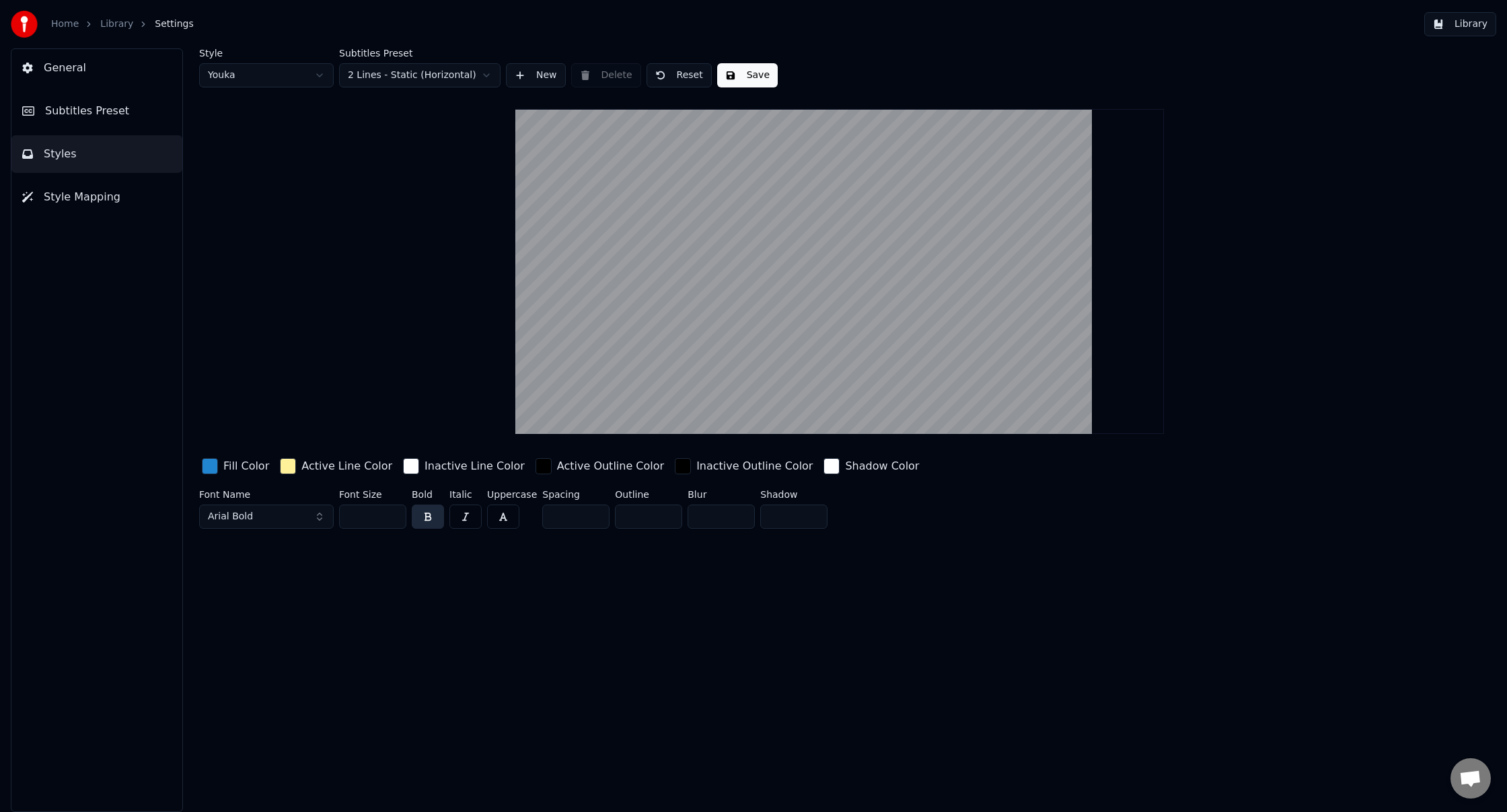
click at [96, 202] on span "Style Mapping" at bounding box center [82, 198] width 77 height 16
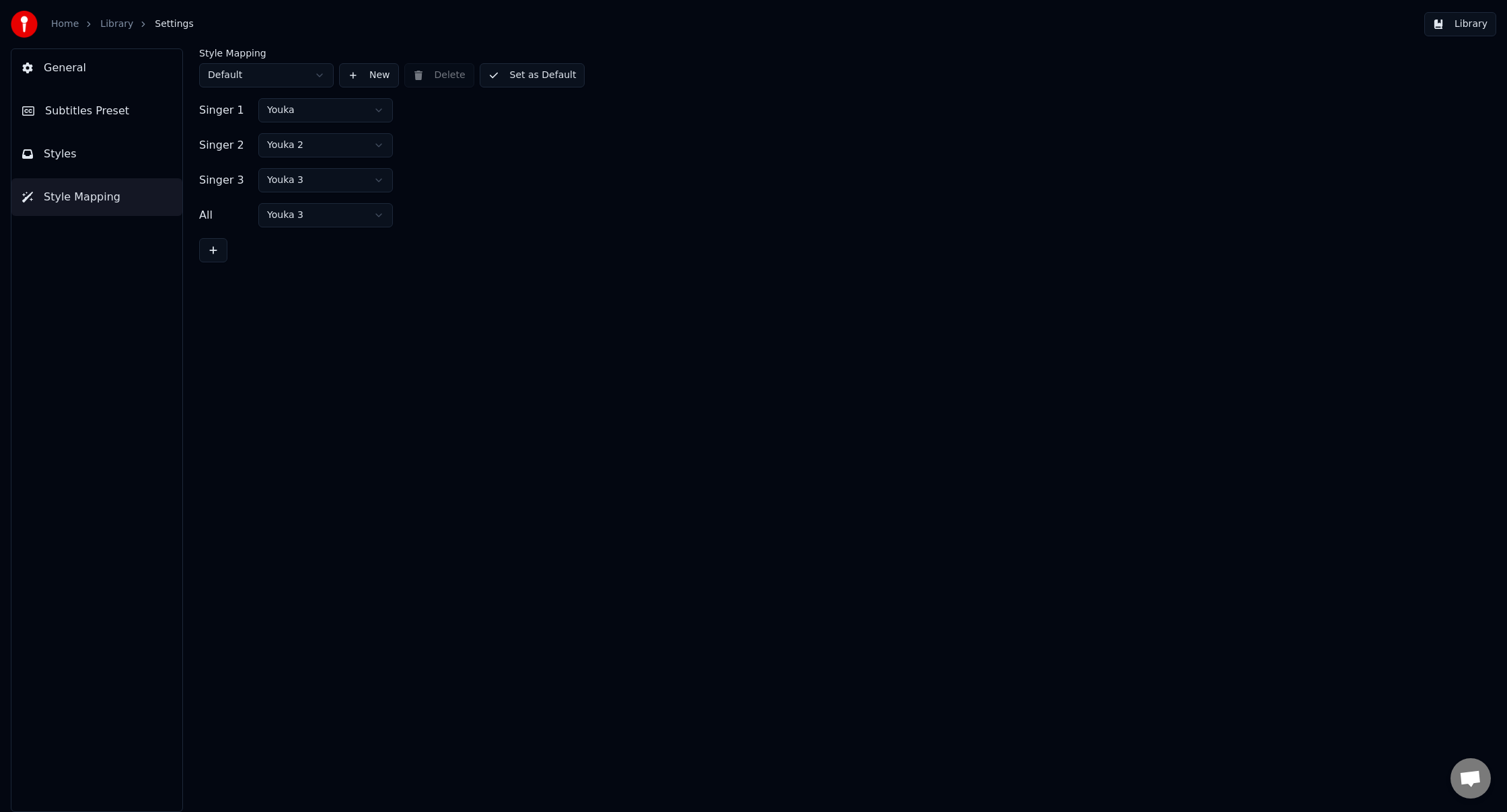
click at [101, 133] on div "General Subtitles Preset Styles Style Mapping" at bounding box center [96, 430] width 172 height 763
click at [74, 97] on button "Subtitles Preset" at bounding box center [97, 111] width 171 height 38
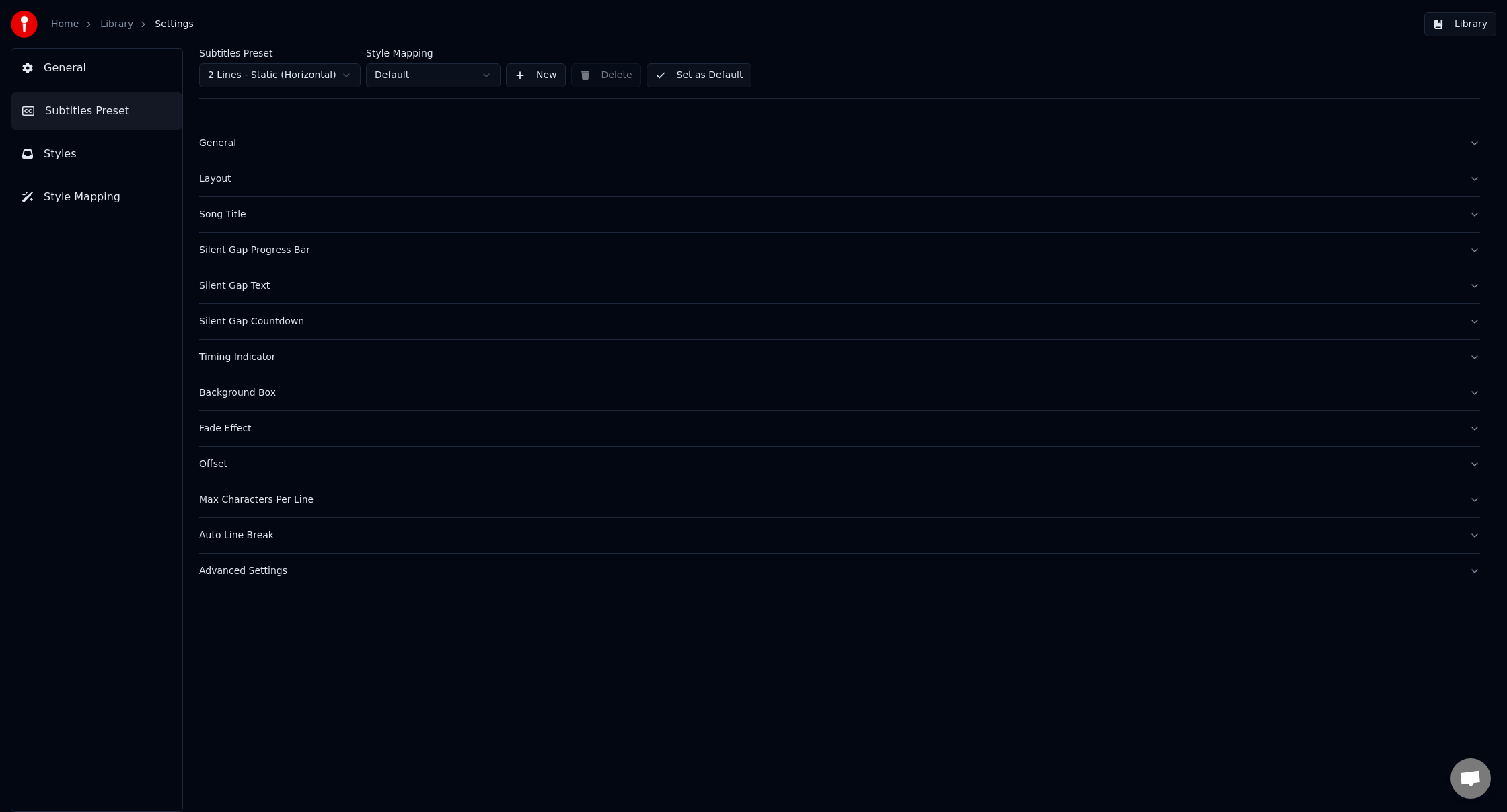
click at [72, 83] on button "General" at bounding box center [97, 68] width 171 height 38
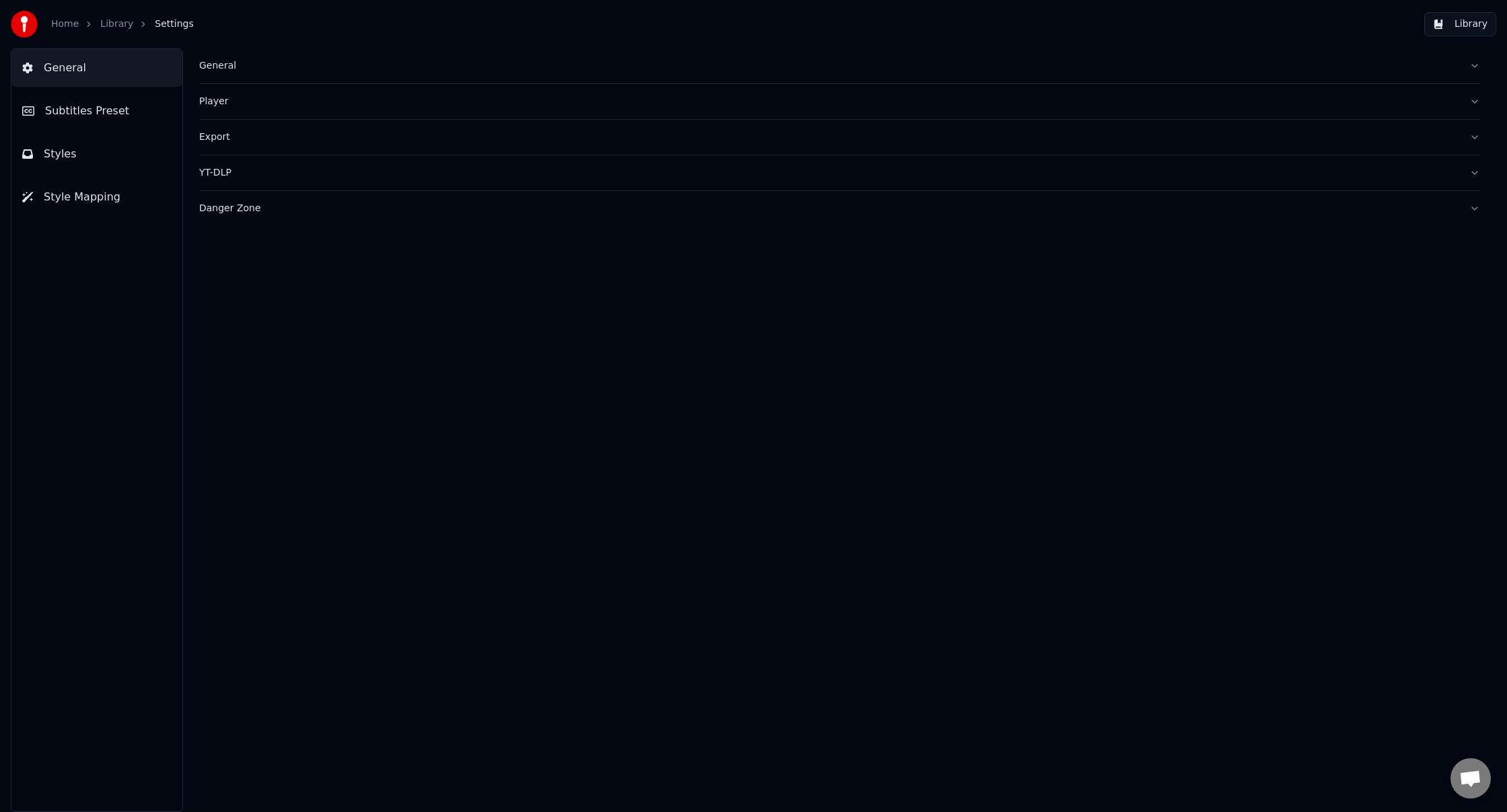
click at [82, 166] on button "Styles" at bounding box center [97, 154] width 171 height 38
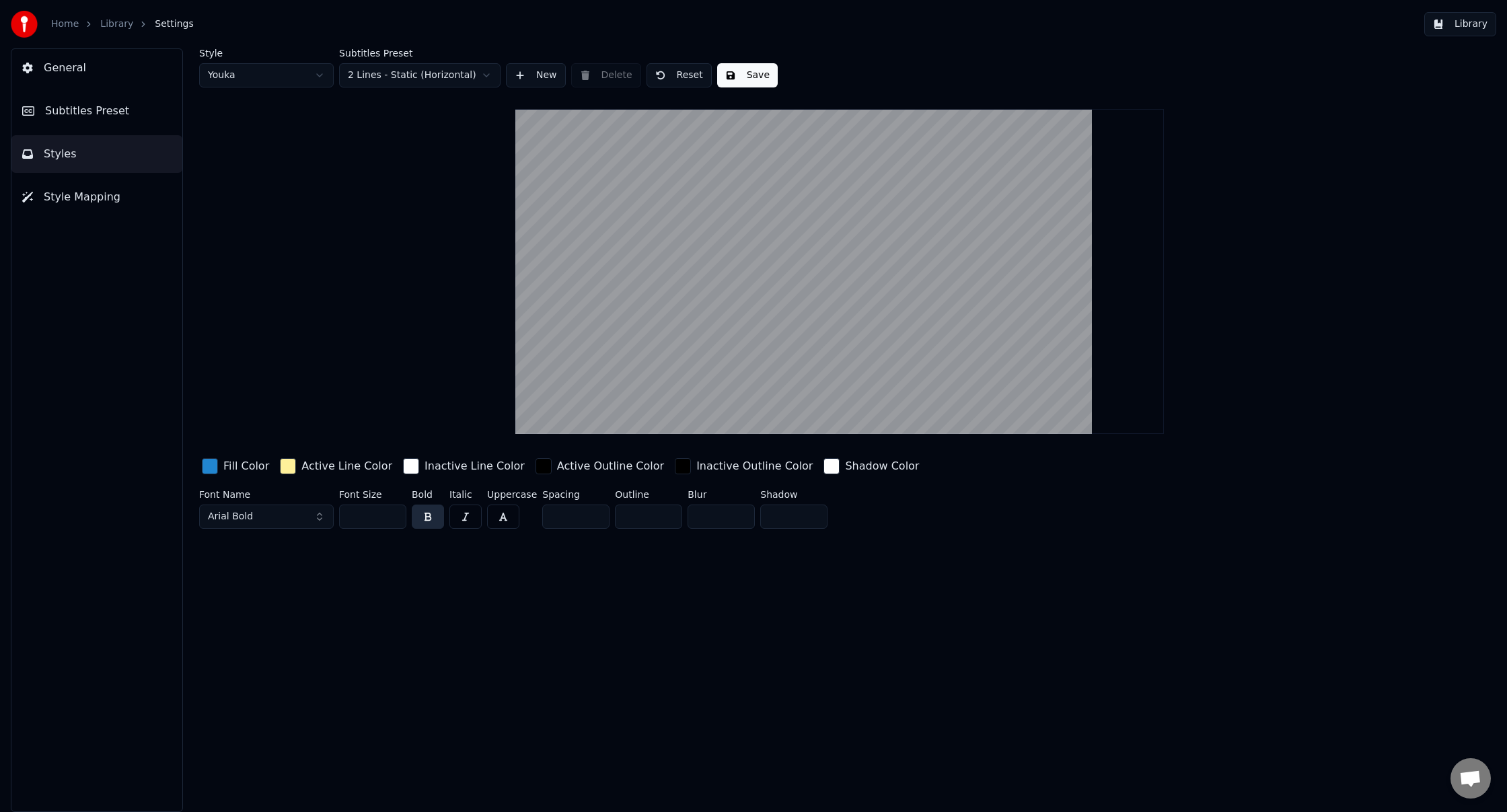
click at [105, 25] on link "Library" at bounding box center [117, 24] width 33 height 13
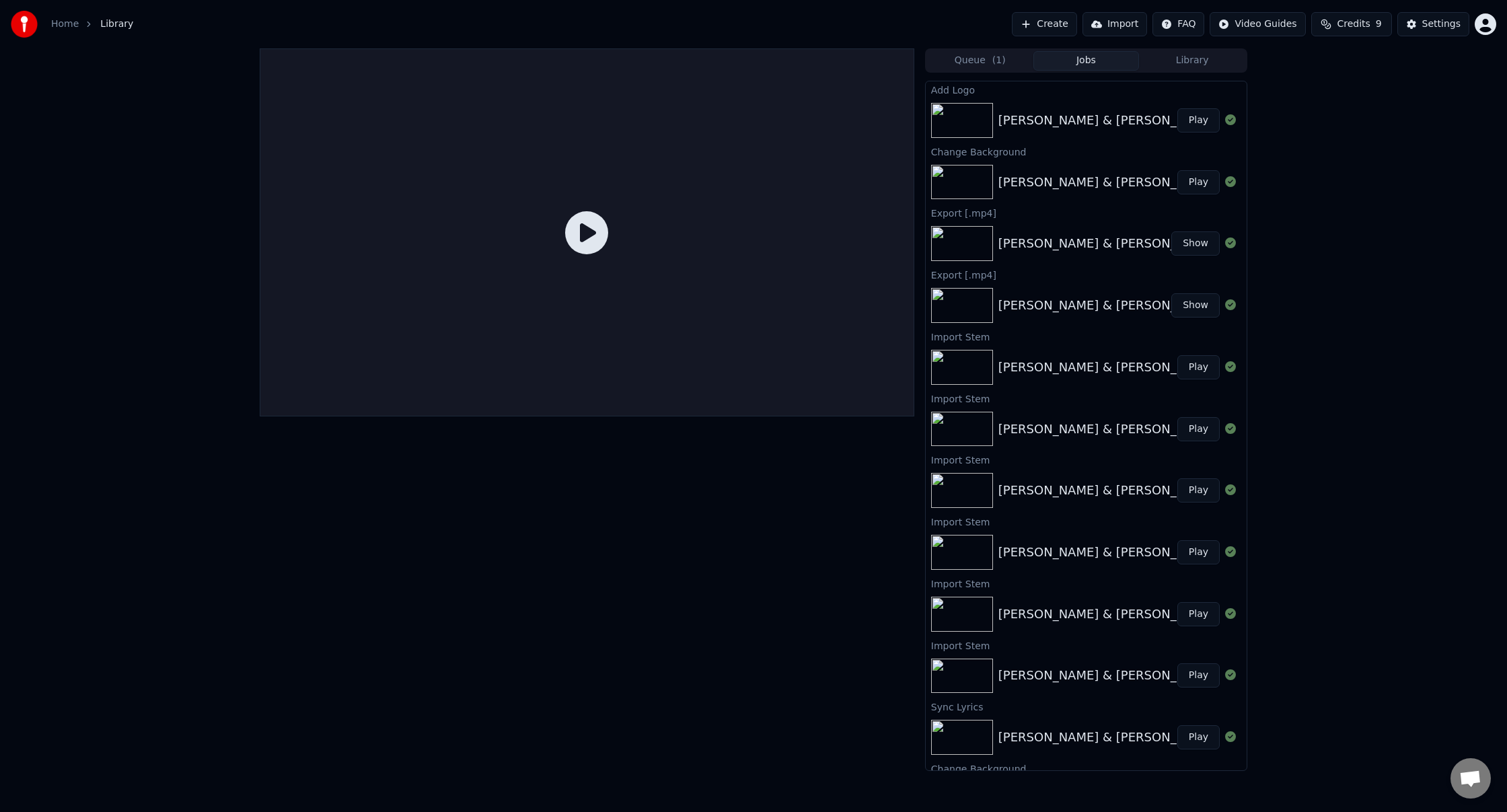
click at [115, 24] on span "Library" at bounding box center [117, 24] width 33 height 13
click at [595, 233] on icon at bounding box center [586, 233] width 43 height 43
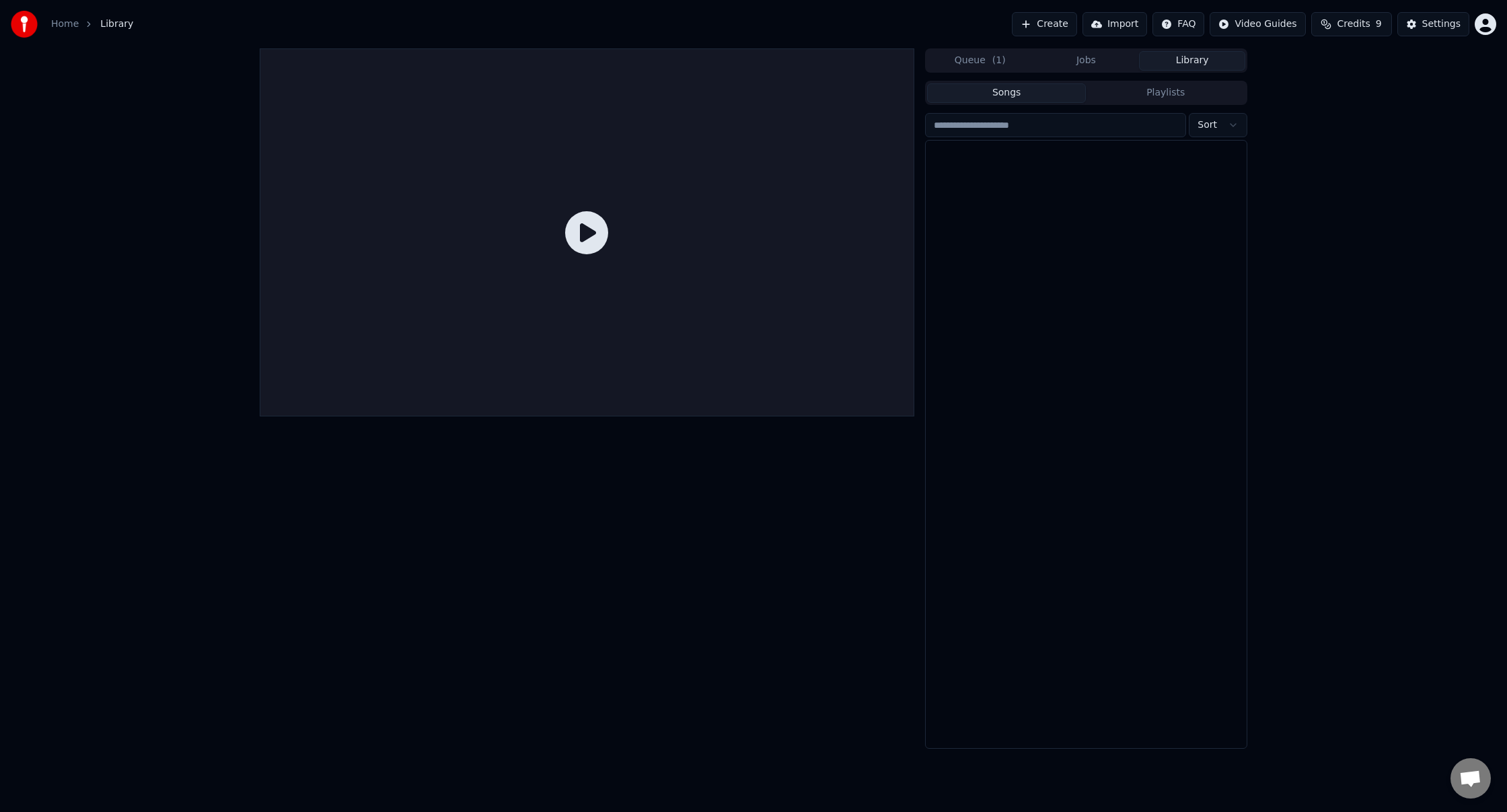
click at [1180, 66] on button "Library" at bounding box center [1192, 61] width 106 height 20
click at [1087, 161] on div "[PERSON_NAME] & [PERSON_NAME]" at bounding box center [1113, 163] width 230 height 19
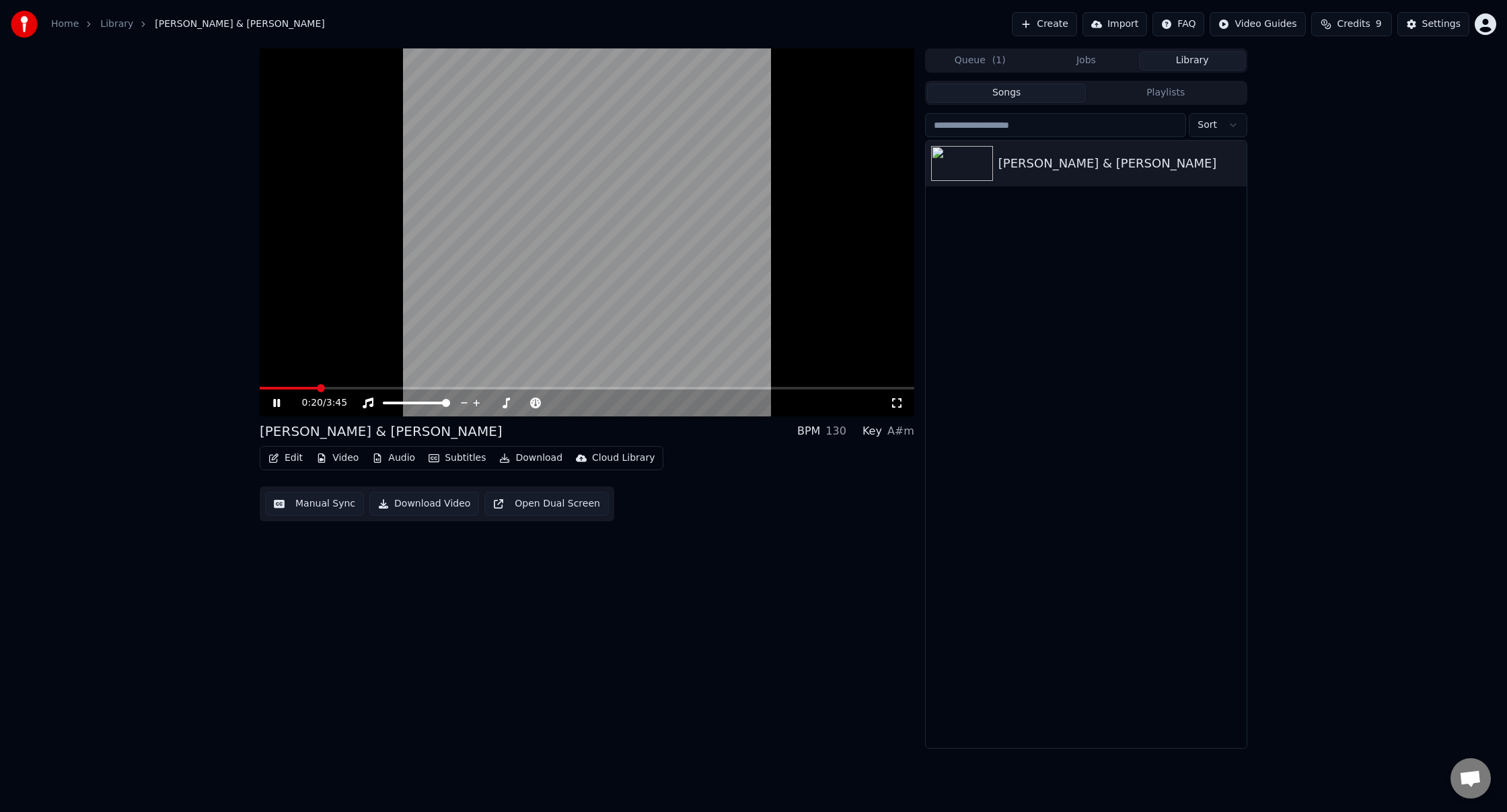
click at [318, 388] on span at bounding box center [586, 388] width 655 height 2
click at [527, 460] on button "Download" at bounding box center [531, 458] width 74 height 19
click at [335, 612] on div "[PERSON_NAME] & [PERSON_NAME] BPM 130 Key A#m Edit Video Audio Subtitles Downlo…" at bounding box center [586, 399] width 655 height 701
click at [278, 404] on icon at bounding box center [277, 404] width 7 height 8
click at [340, 460] on button "Video" at bounding box center [338, 458] width 54 height 19
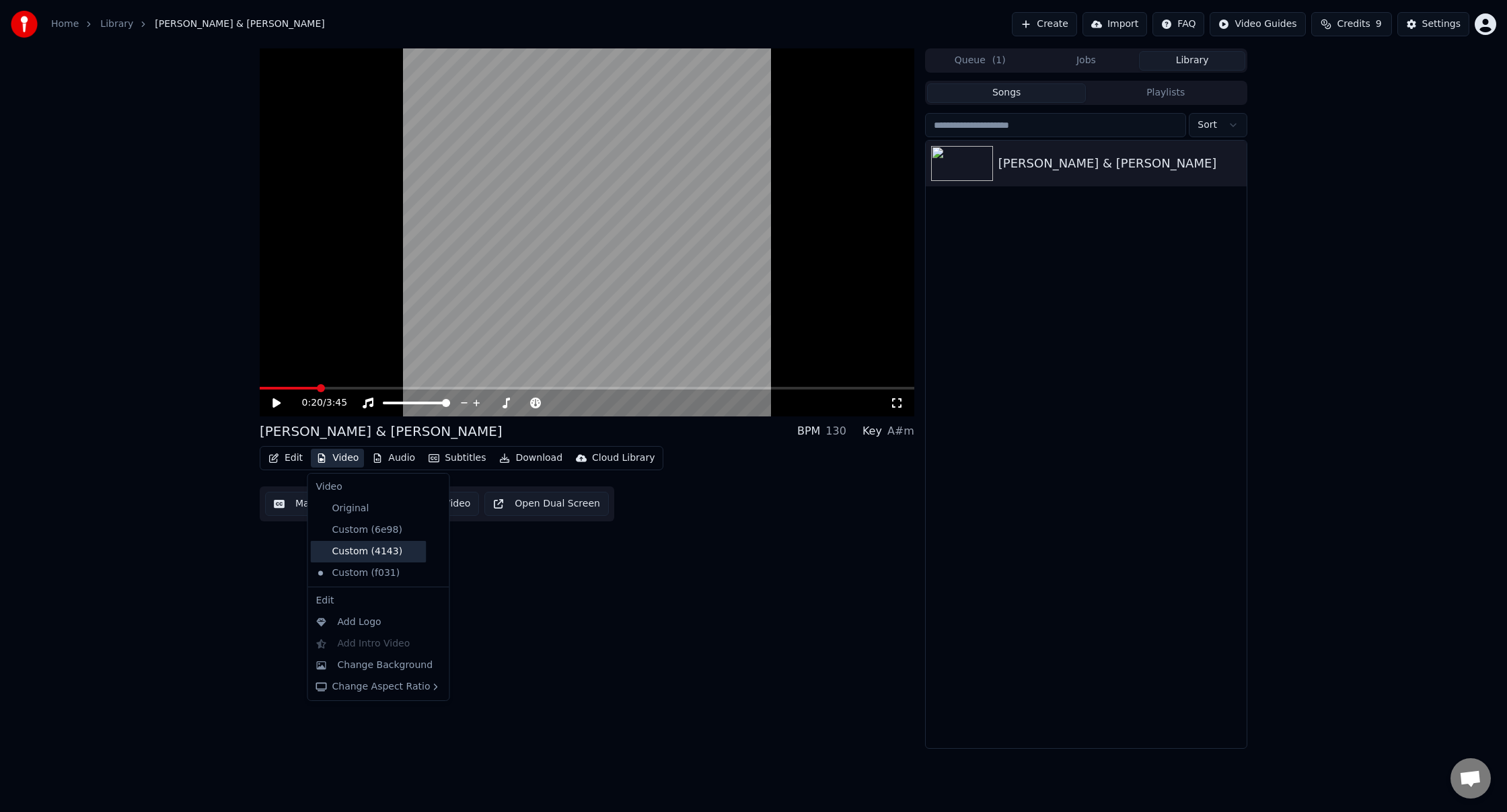
click at [380, 554] on div "Custom (4143)" at bounding box center [369, 552] width 116 height 21
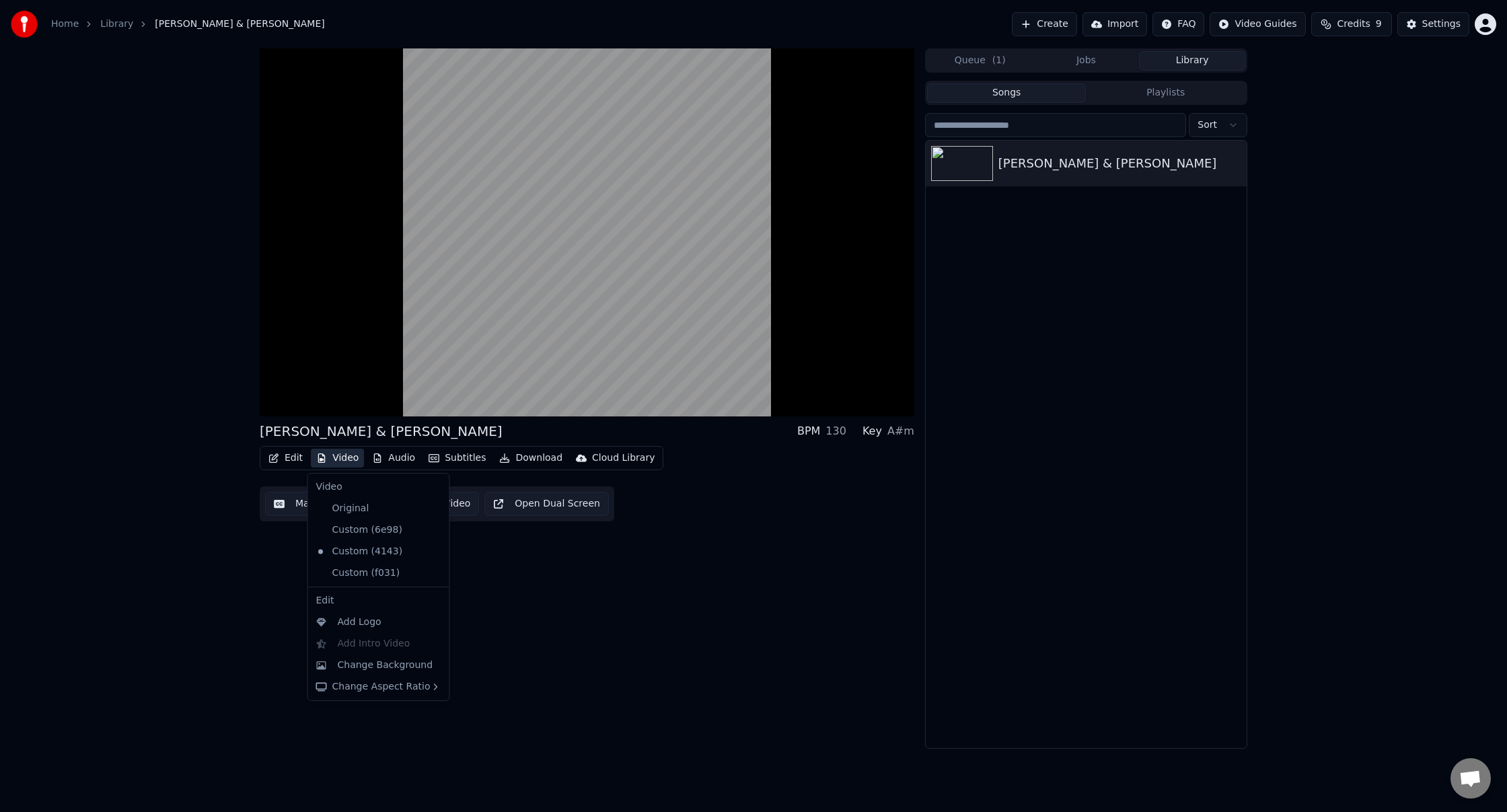
click at [342, 455] on button "Video" at bounding box center [338, 458] width 54 height 19
click at [368, 525] on div "Custom (6e98)" at bounding box center [369, 530] width 116 height 21
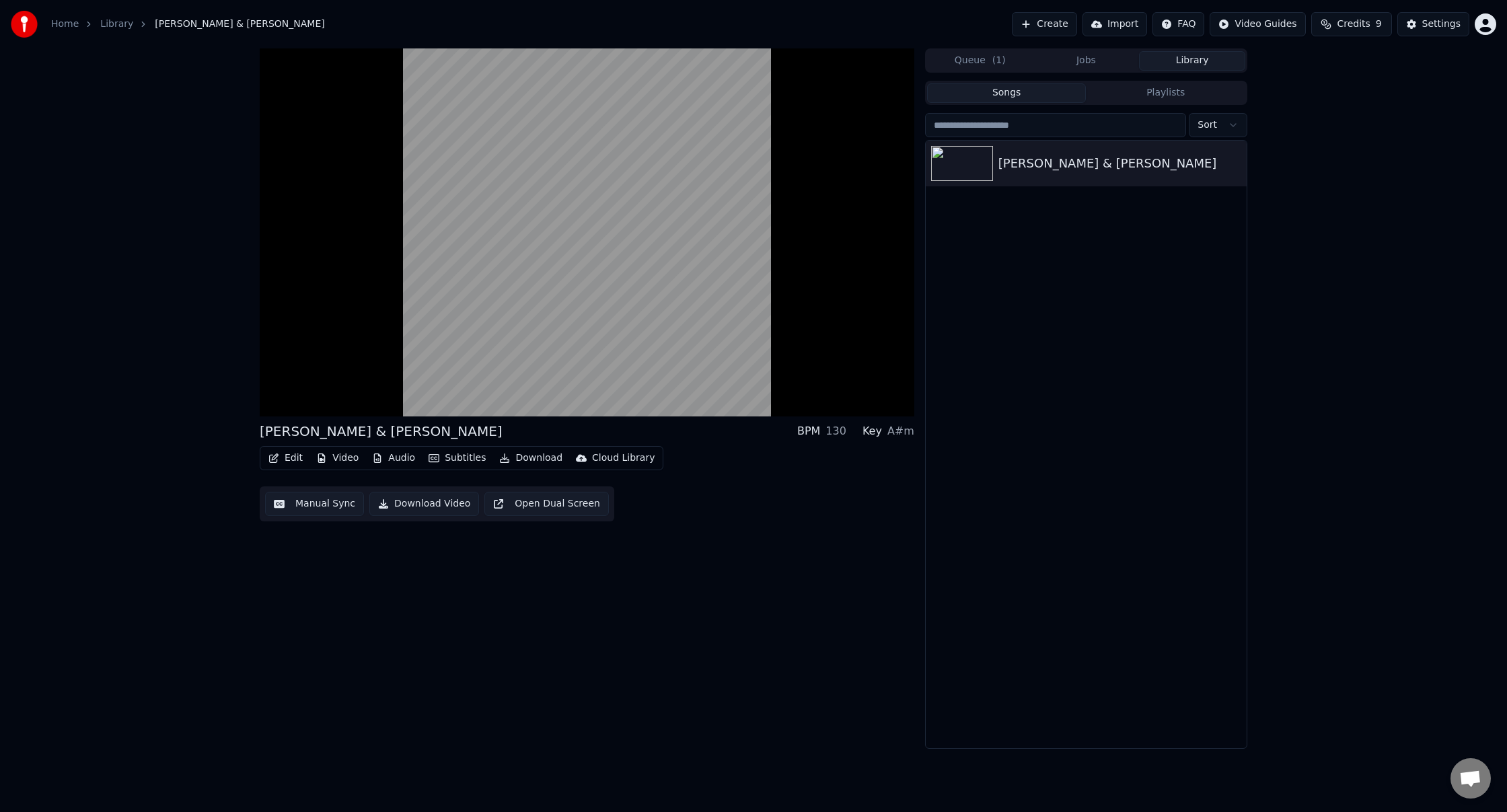
click at [340, 458] on button "Video" at bounding box center [338, 458] width 54 height 19
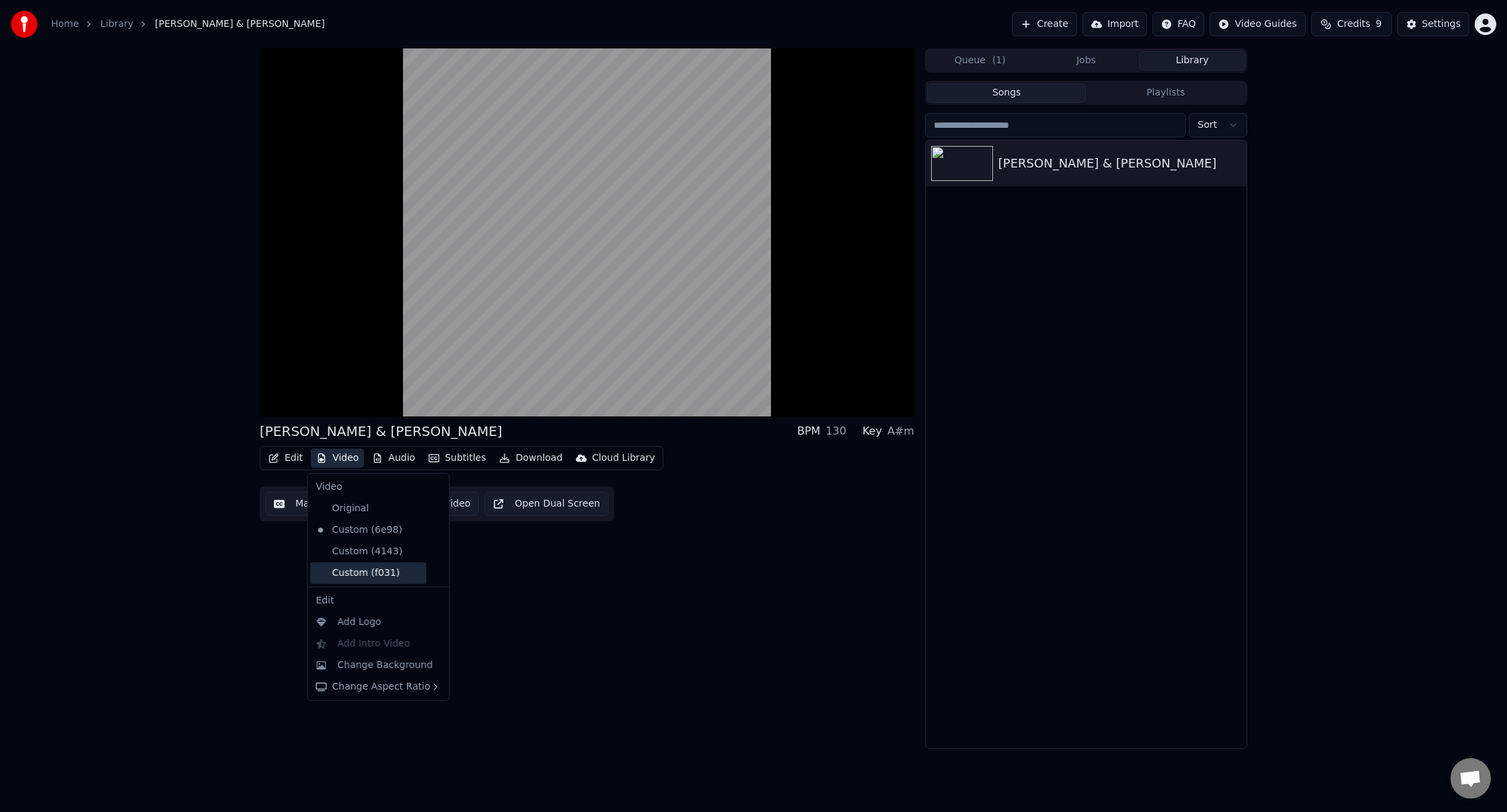
click at [375, 575] on div "Custom (f031)" at bounding box center [369, 573] width 116 height 21
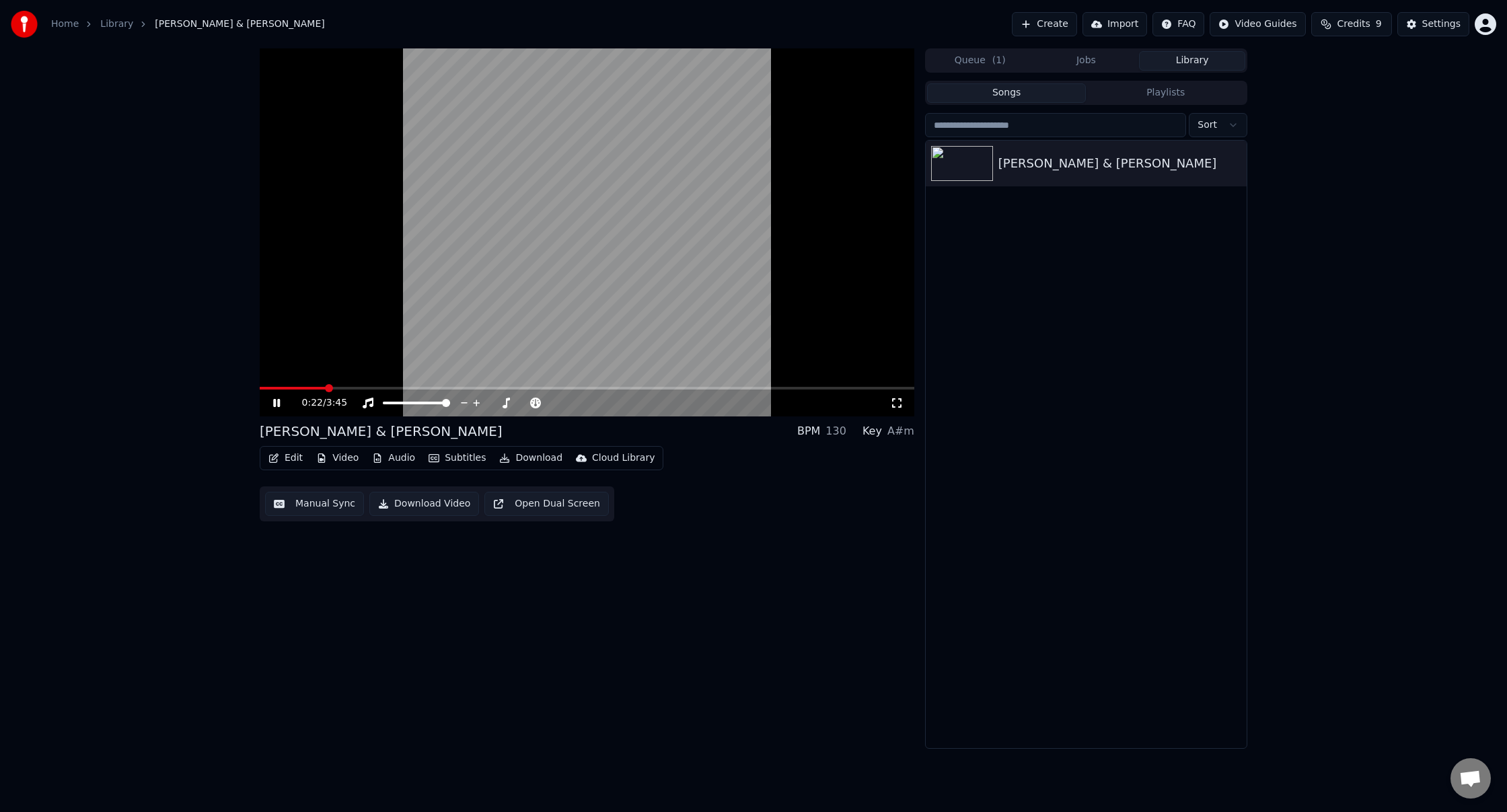
click at [275, 404] on icon at bounding box center [277, 404] width 7 height 8
click at [520, 460] on button "Download" at bounding box center [531, 458] width 74 height 19
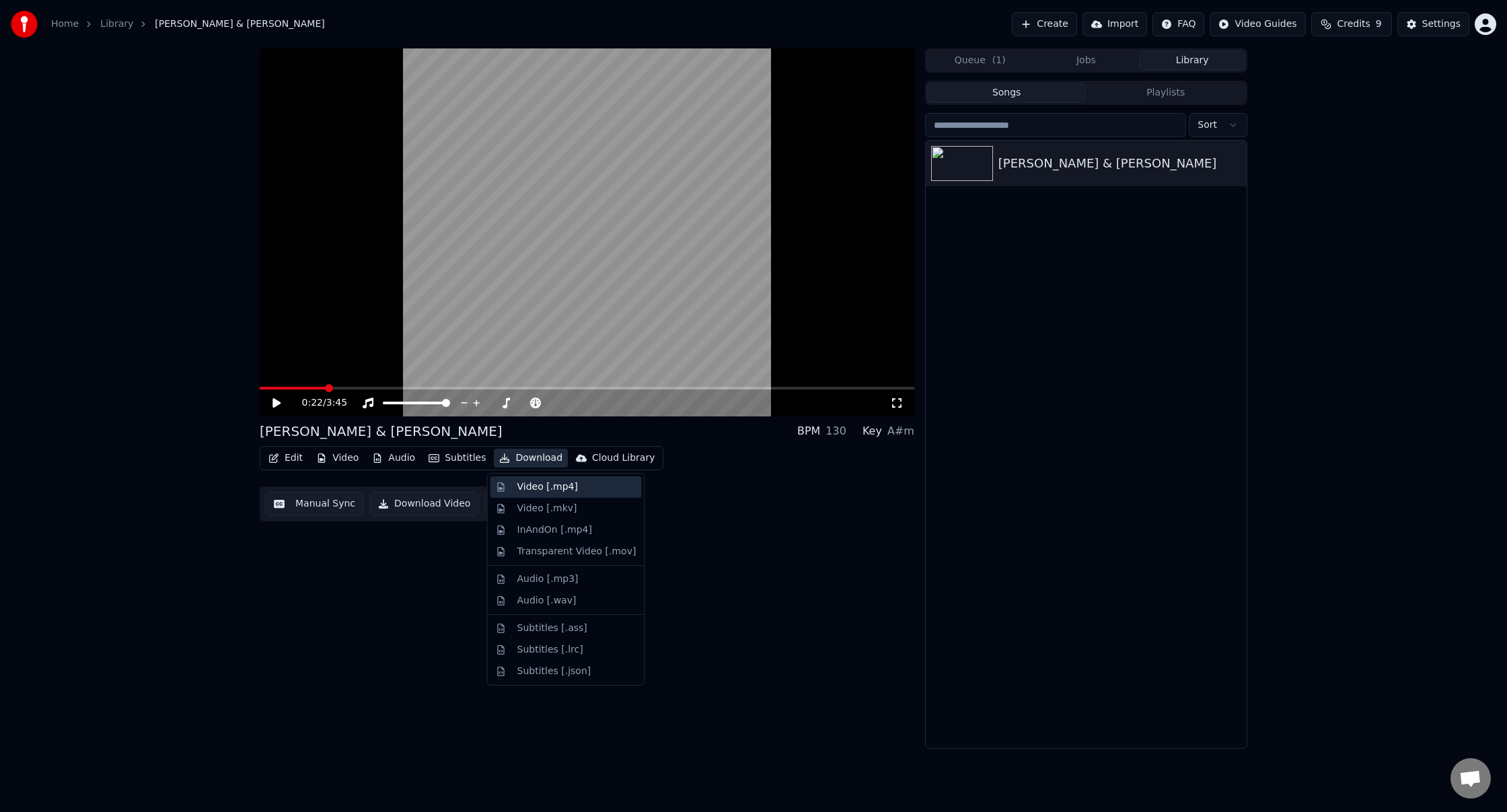
click at [532, 491] on div "Video [.mp4]" at bounding box center [548, 487] width 61 height 13
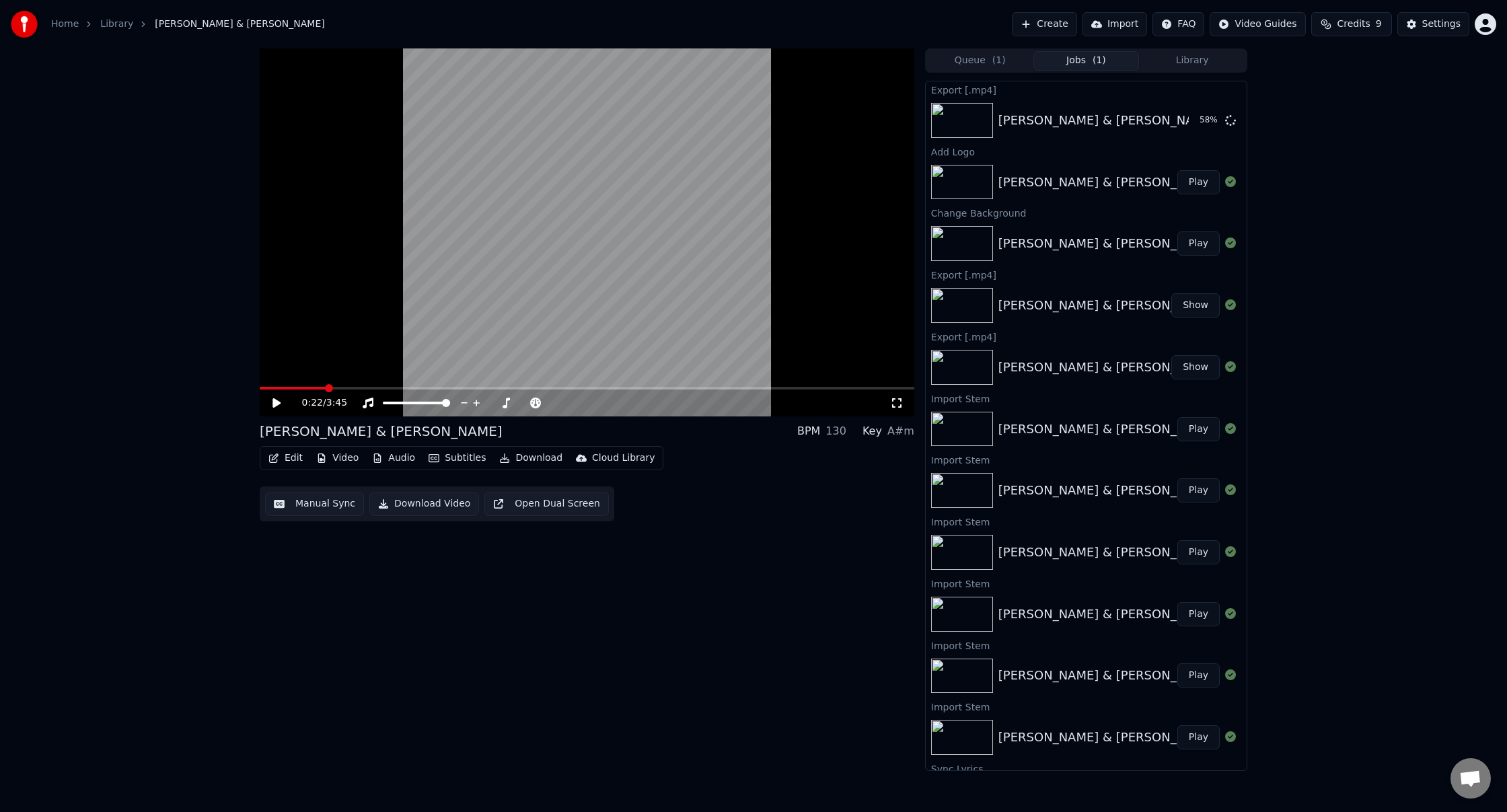
click at [1127, 26] on button "Import" at bounding box center [1115, 24] width 64 height 24
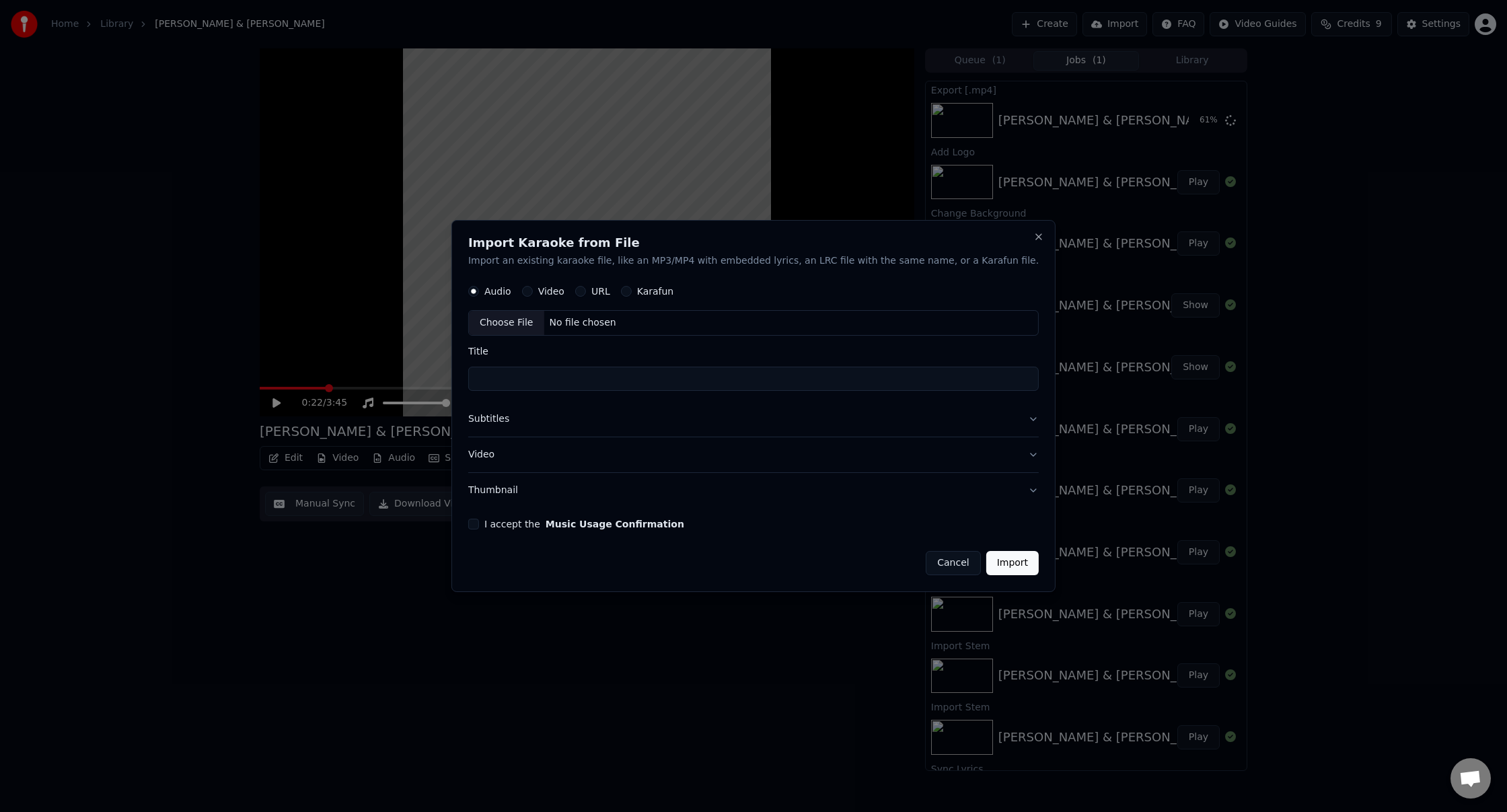
click at [632, 292] on button "Karafun" at bounding box center [626, 292] width 11 height 11
click at [479, 292] on button "Audio" at bounding box center [474, 292] width 11 height 11
click at [1005, 420] on button "Subtitles" at bounding box center [754, 420] width 571 height 35
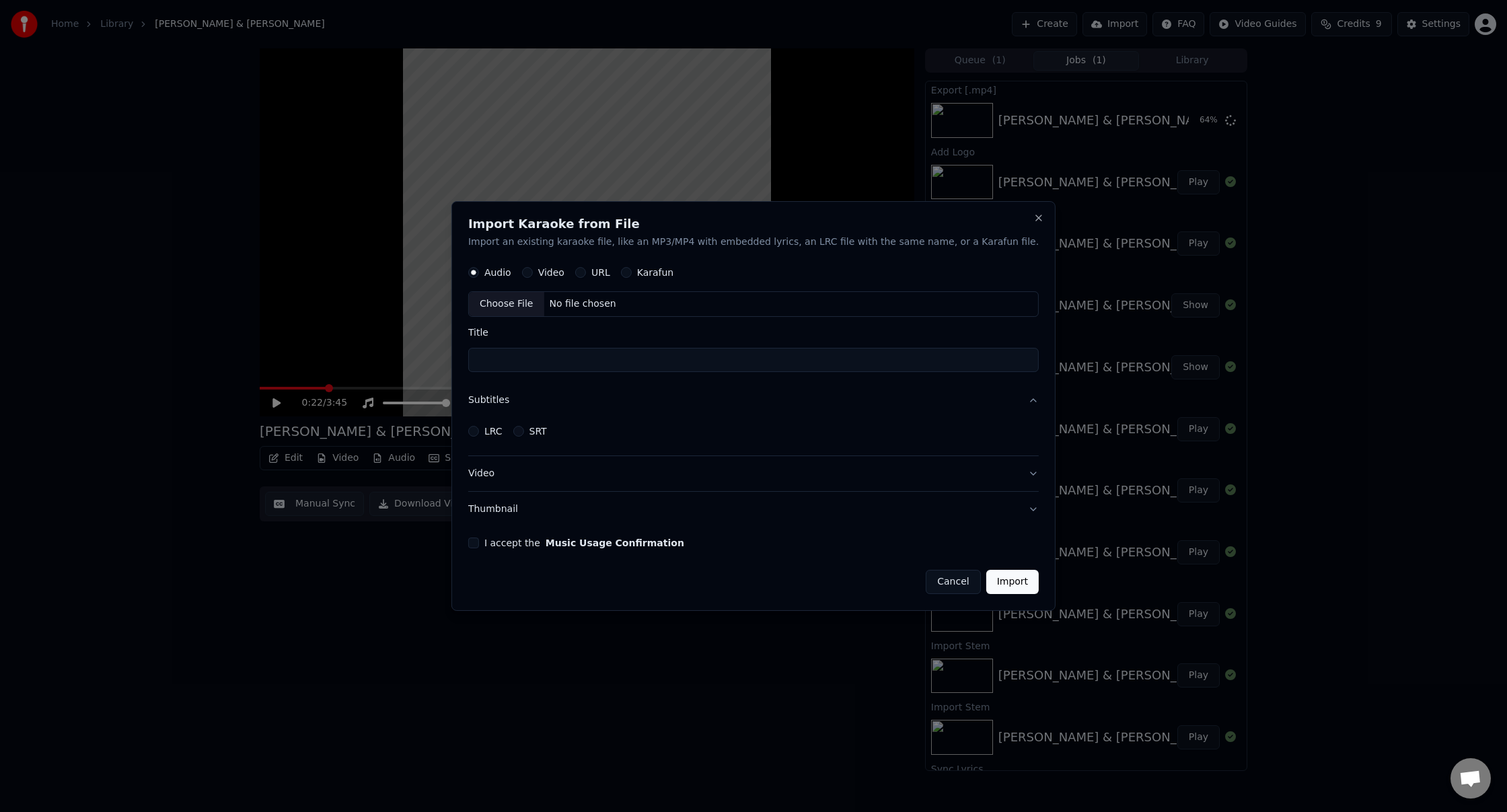
click at [1005, 420] on div "LRC SRT" at bounding box center [754, 431] width 571 height 27
click at [1010, 400] on button "Subtitles" at bounding box center [754, 401] width 571 height 35
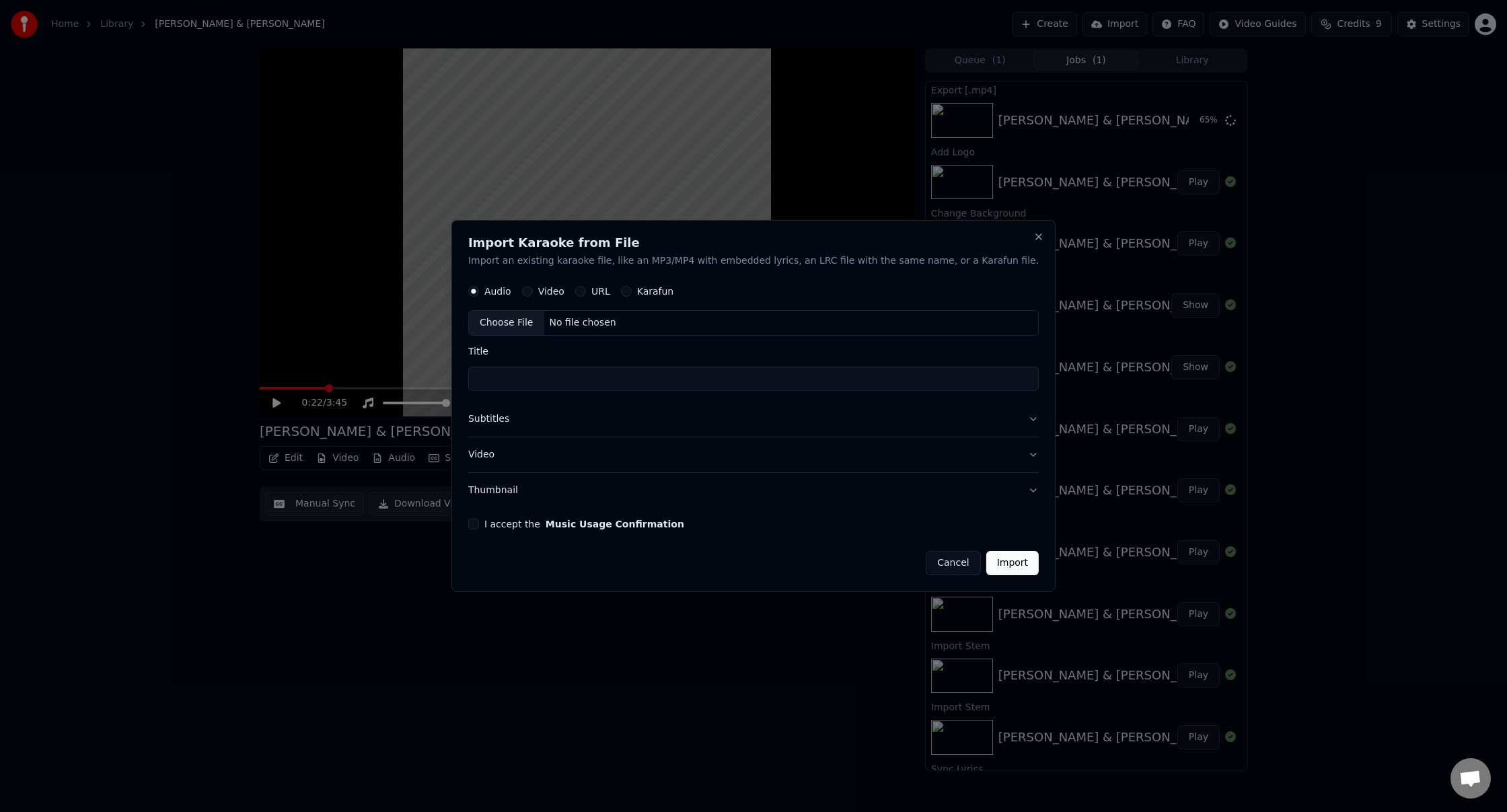
click at [1003, 455] on button "Video" at bounding box center [754, 455] width 571 height 35
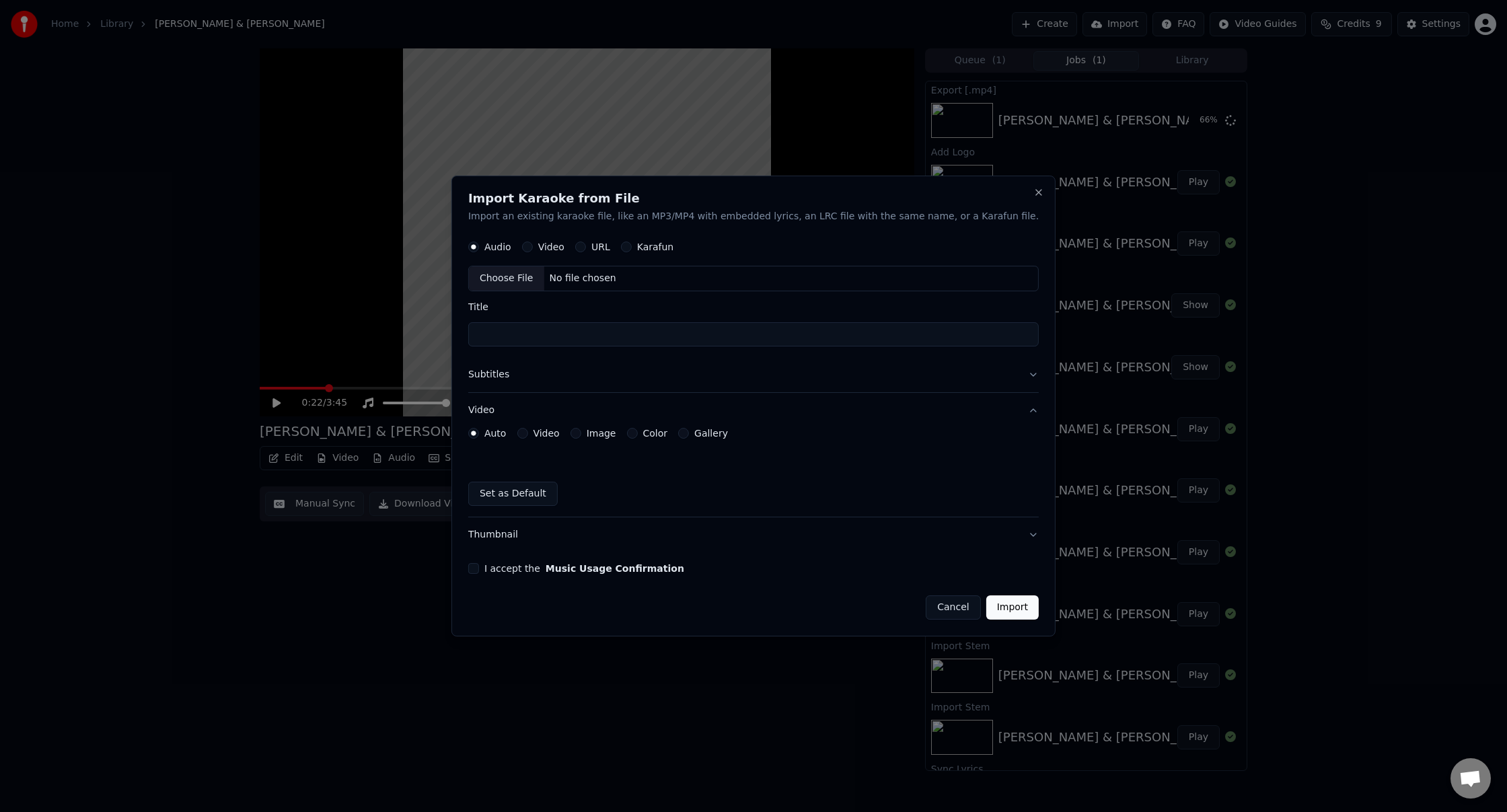
click at [1008, 416] on button "Video" at bounding box center [754, 410] width 571 height 35
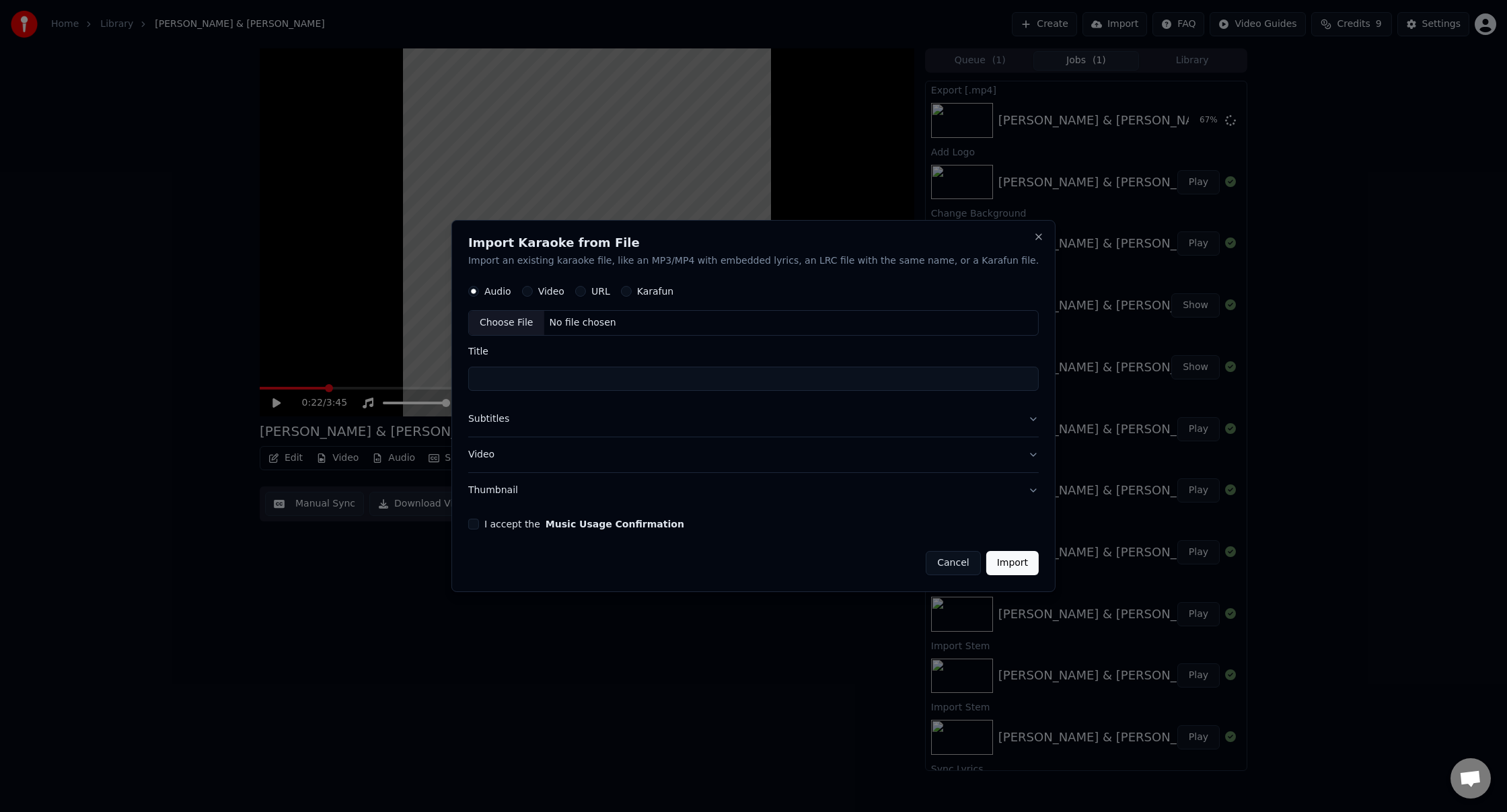
click at [933, 565] on button "Cancel" at bounding box center [953, 562] width 54 height 24
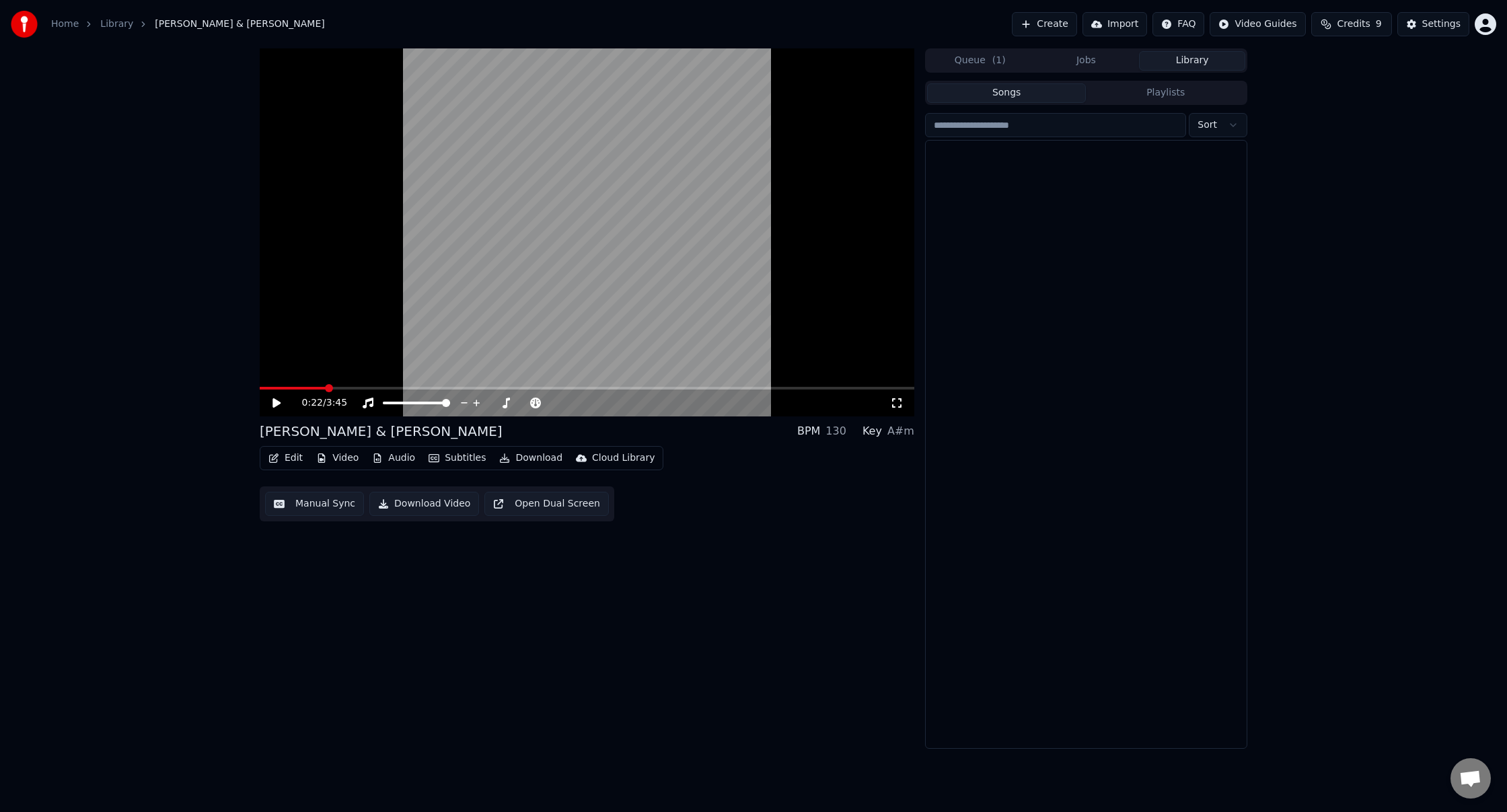
click at [1189, 64] on button "Library" at bounding box center [1192, 61] width 106 height 20
click at [1115, 66] on button "Jobs" at bounding box center [1086, 61] width 106 height 20
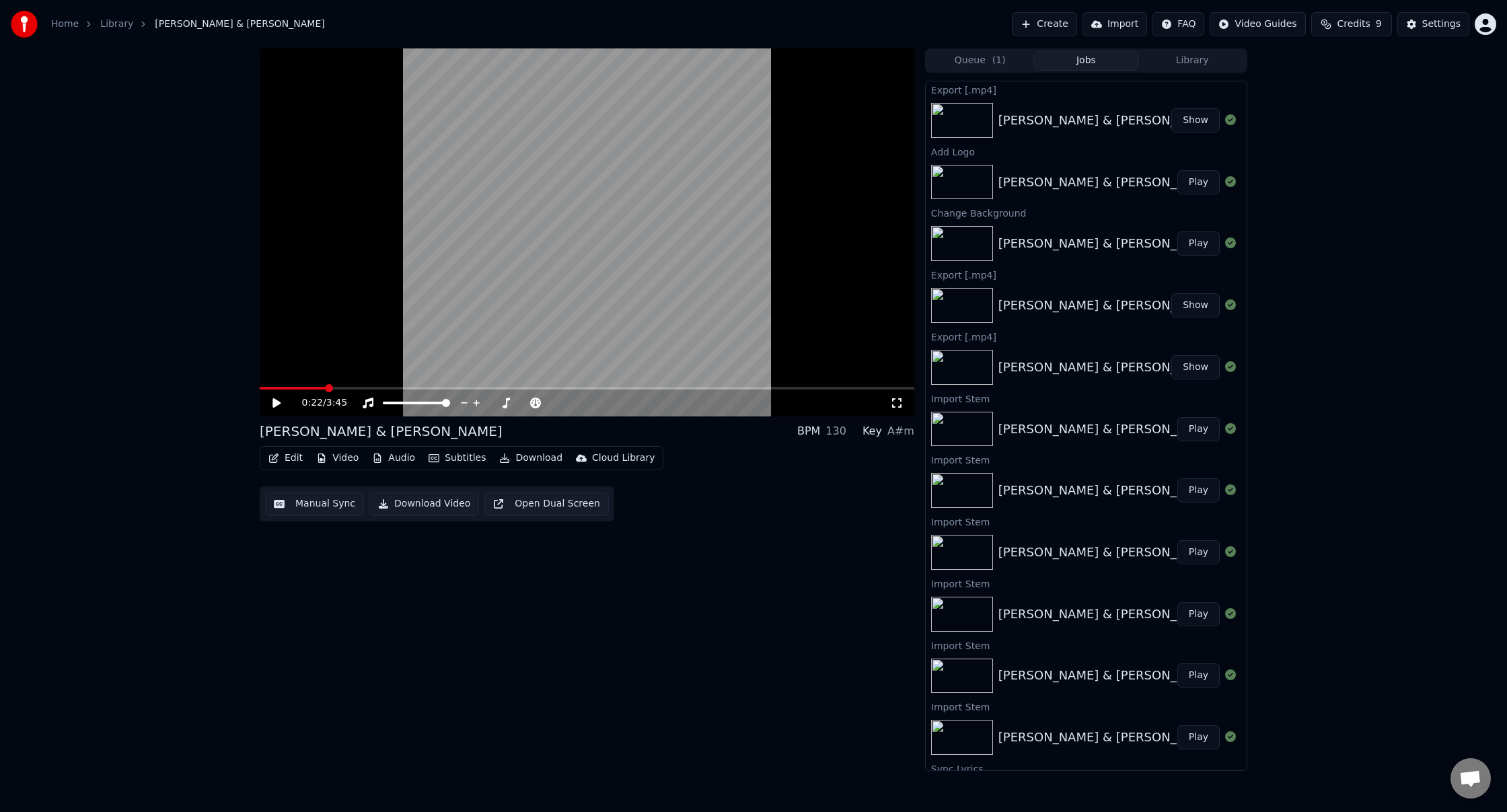
click at [1197, 120] on button "Show" at bounding box center [1196, 120] width 49 height 24
